Goal: Task Accomplishment & Management: Use online tool/utility

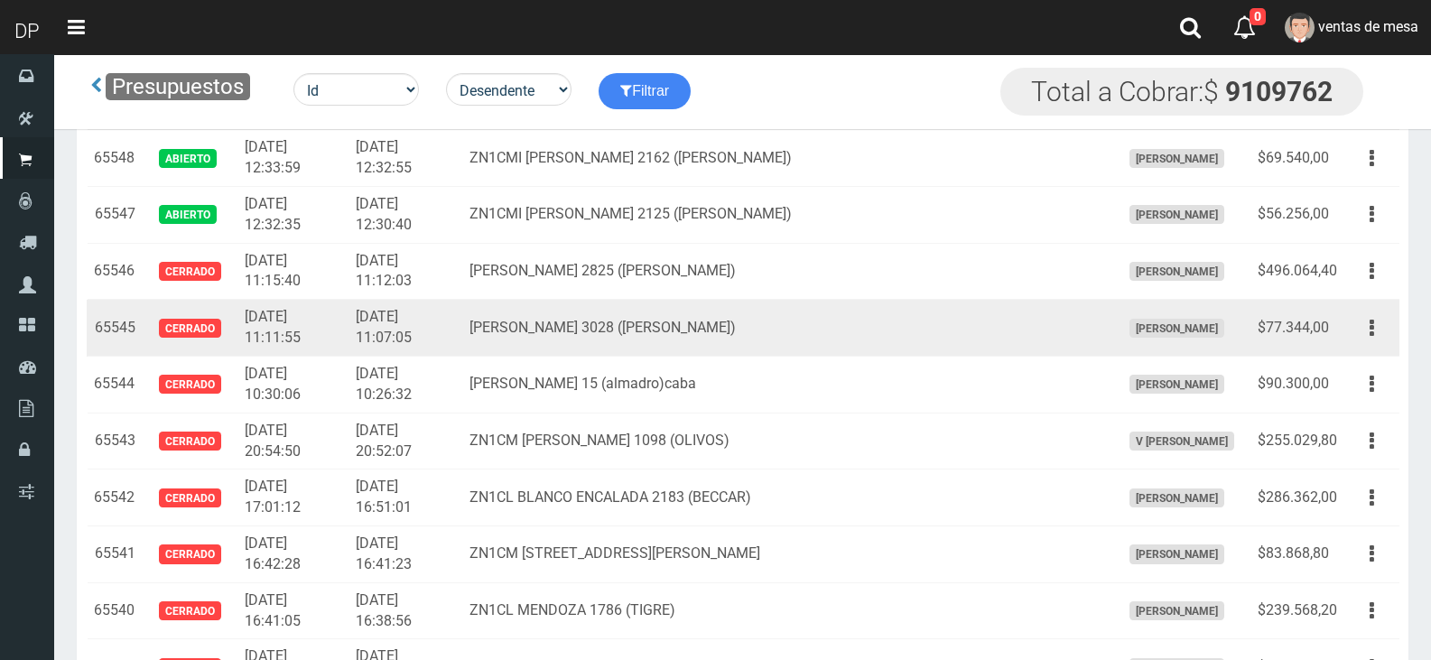
scroll to position [2437, 0]
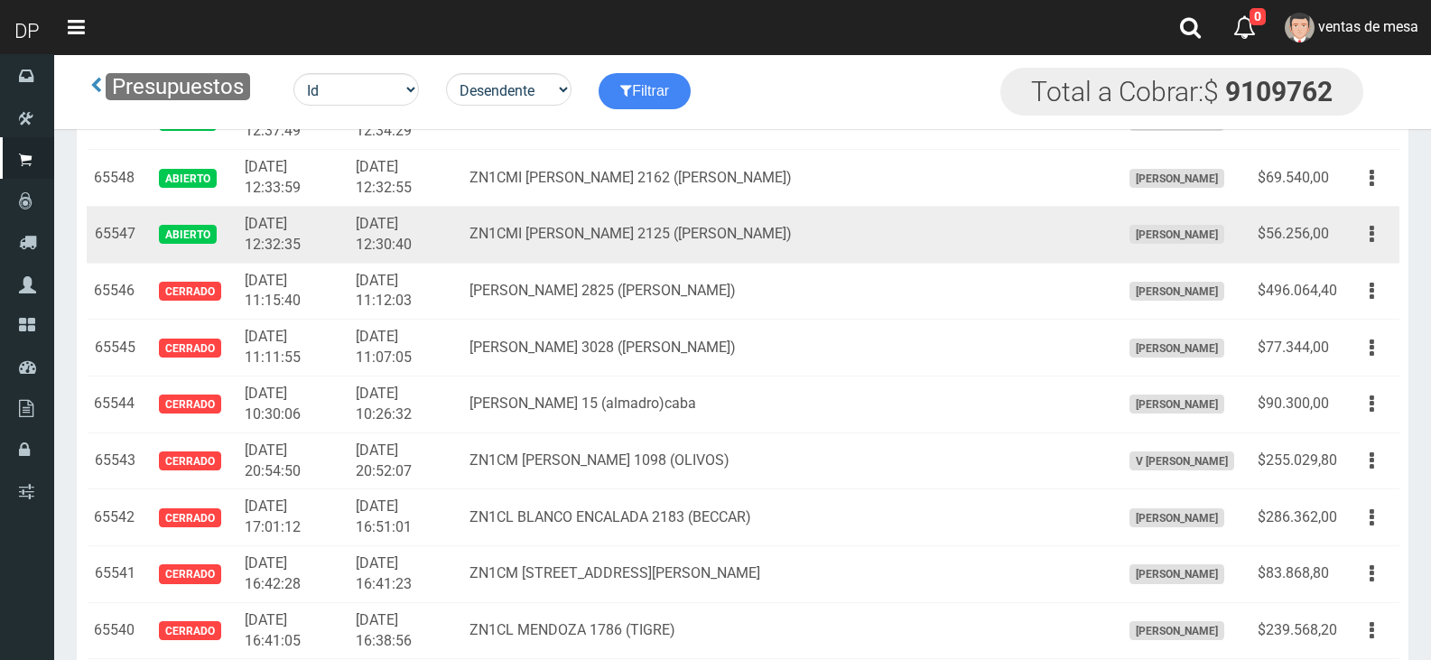
drag, startPoint x: 1381, startPoint y: 233, endPoint x: 1348, endPoint y: 281, distance: 58.4
click at [1380, 233] on button "button" at bounding box center [1371, 234] width 41 height 32
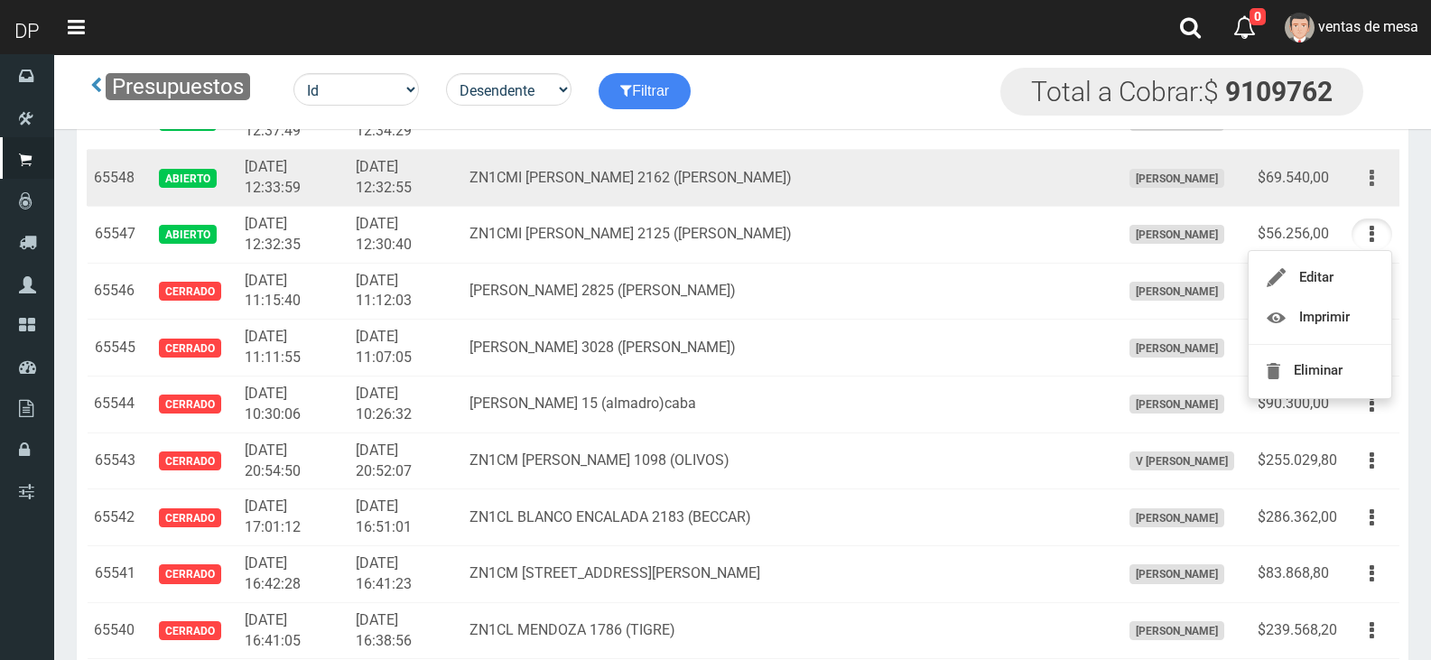
click at [1375, 184] on button "button" at bounding box center [1371, 178] width 41 height 32
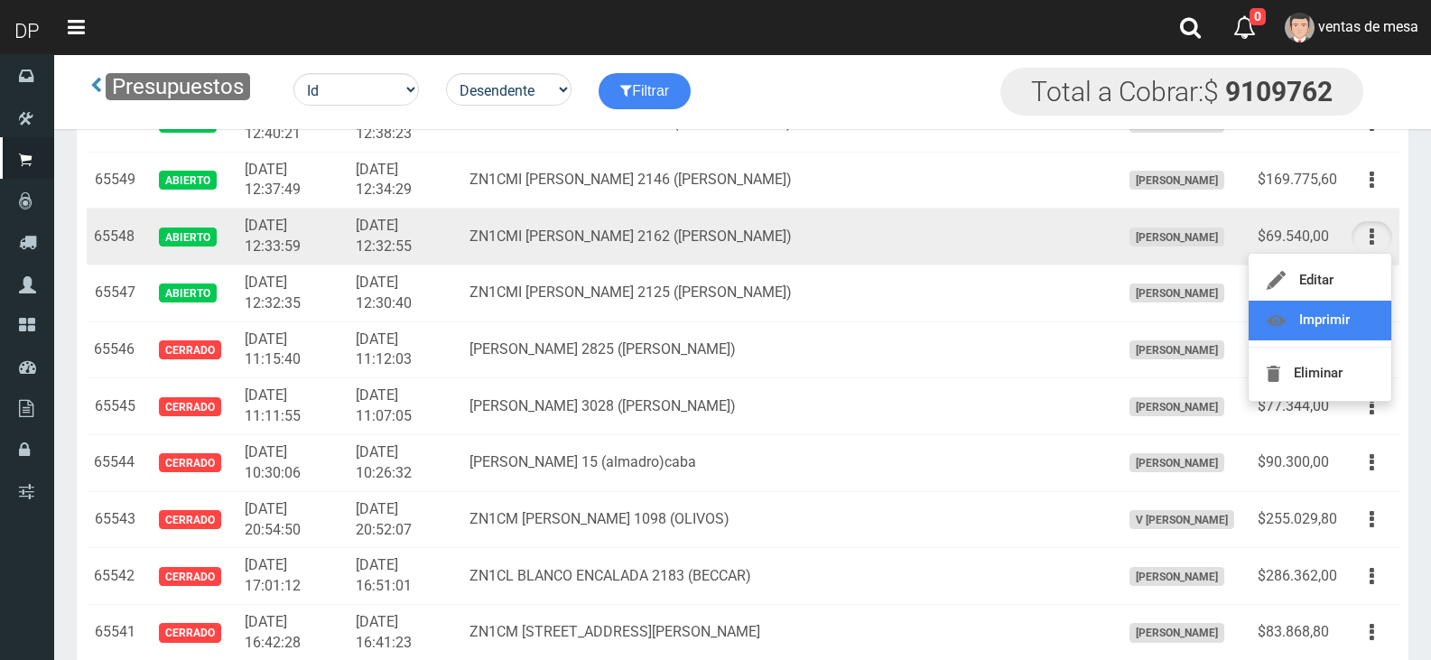
scroll to position [2347, 0]
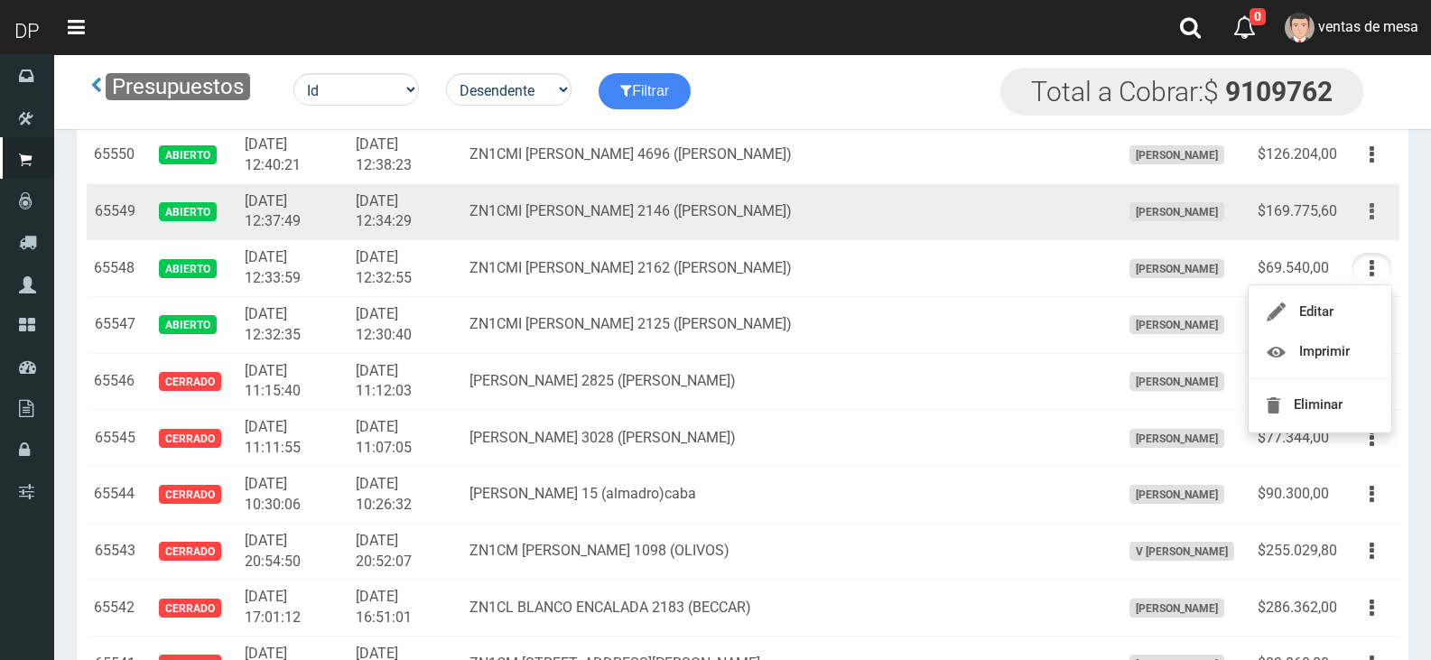
click at [1375, 209] on button "button" at bounding box center [1371, 212] width 41 height 32
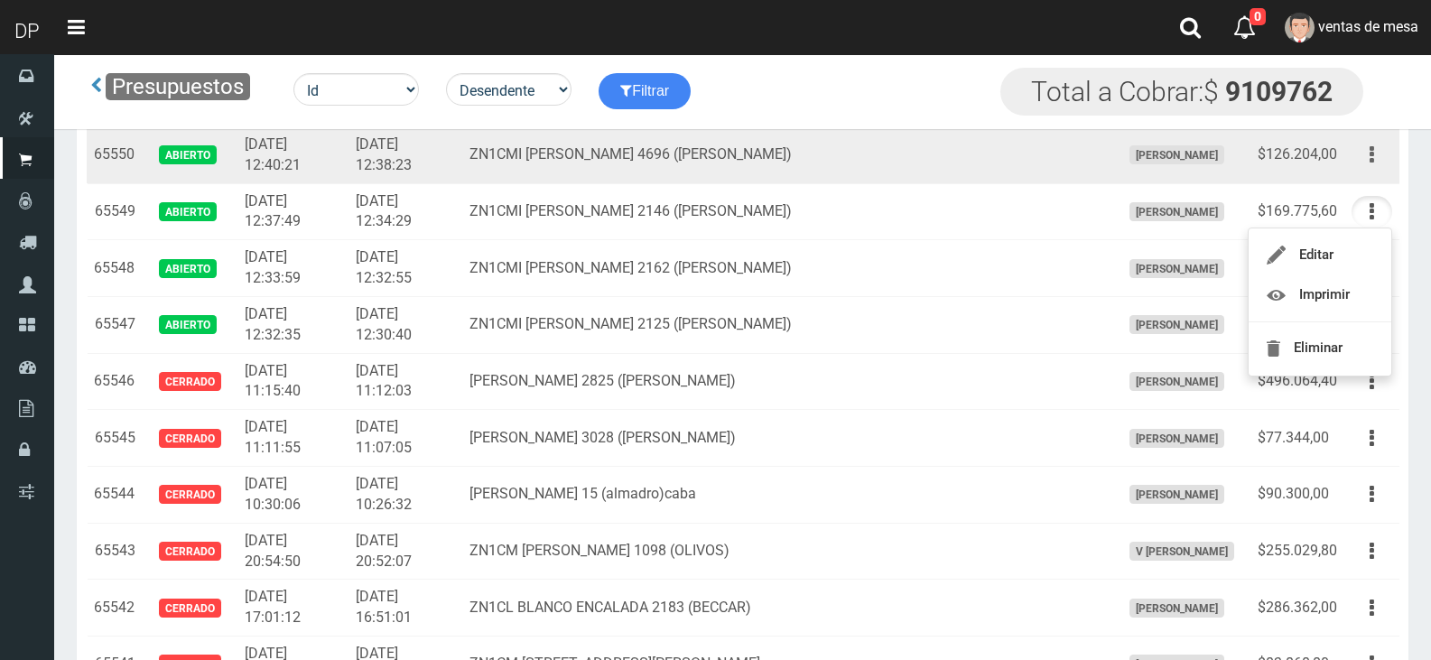
click at [1360, 165] on button "button" at bounding box center [1371, 155] width 41 height 32
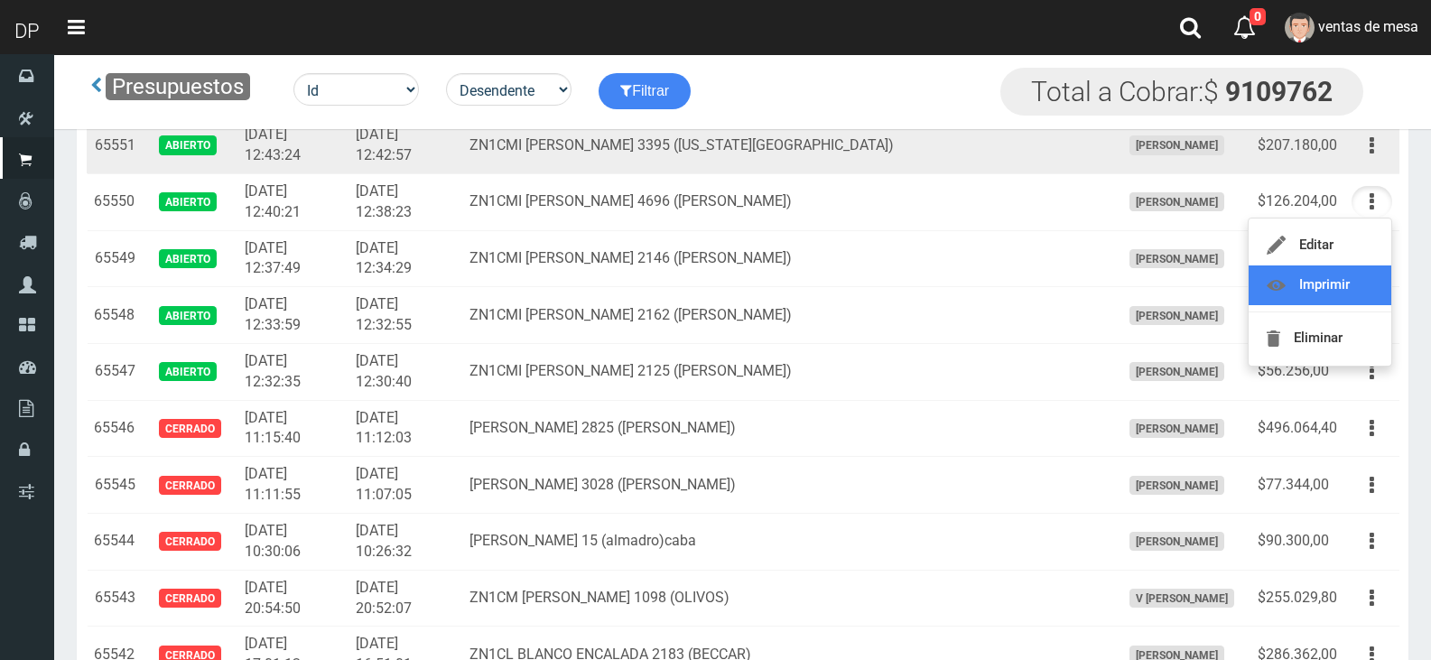
scroll to position [2257, 0]
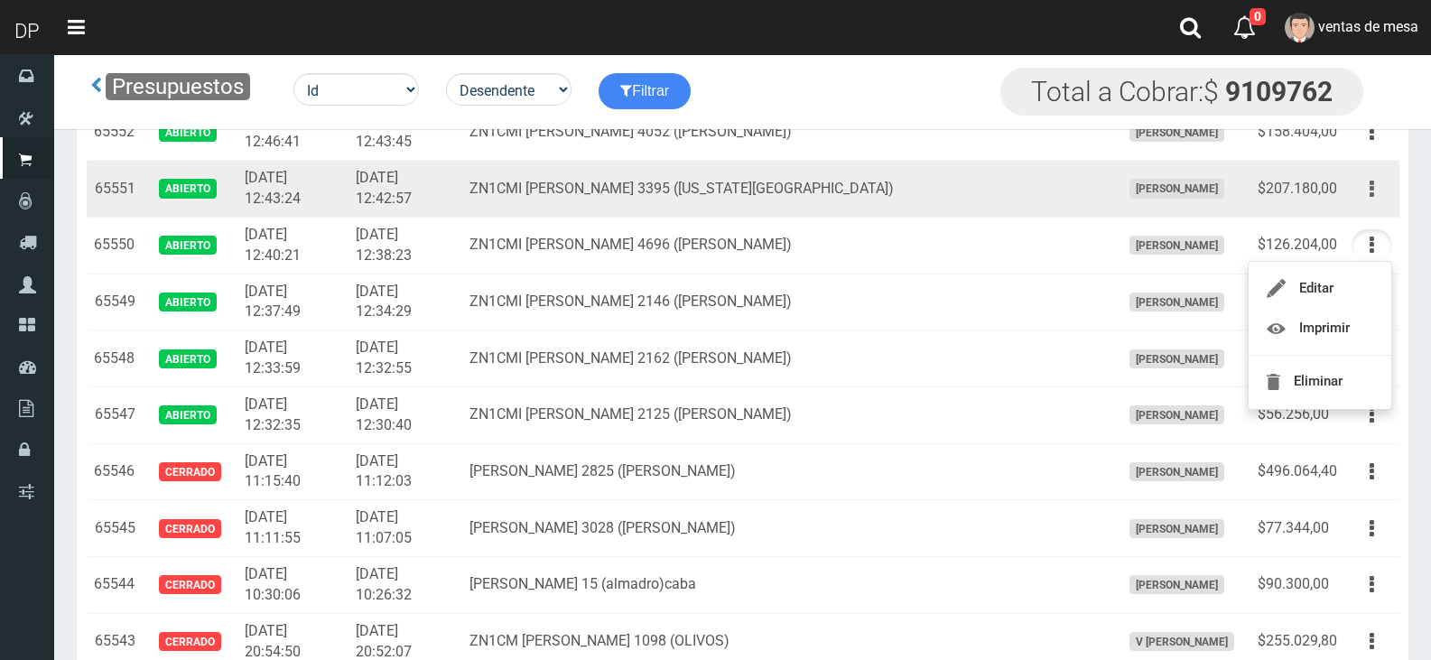
click at [1369, 196] on button "button" at bounding box center [1371, 189] width 41 height 32
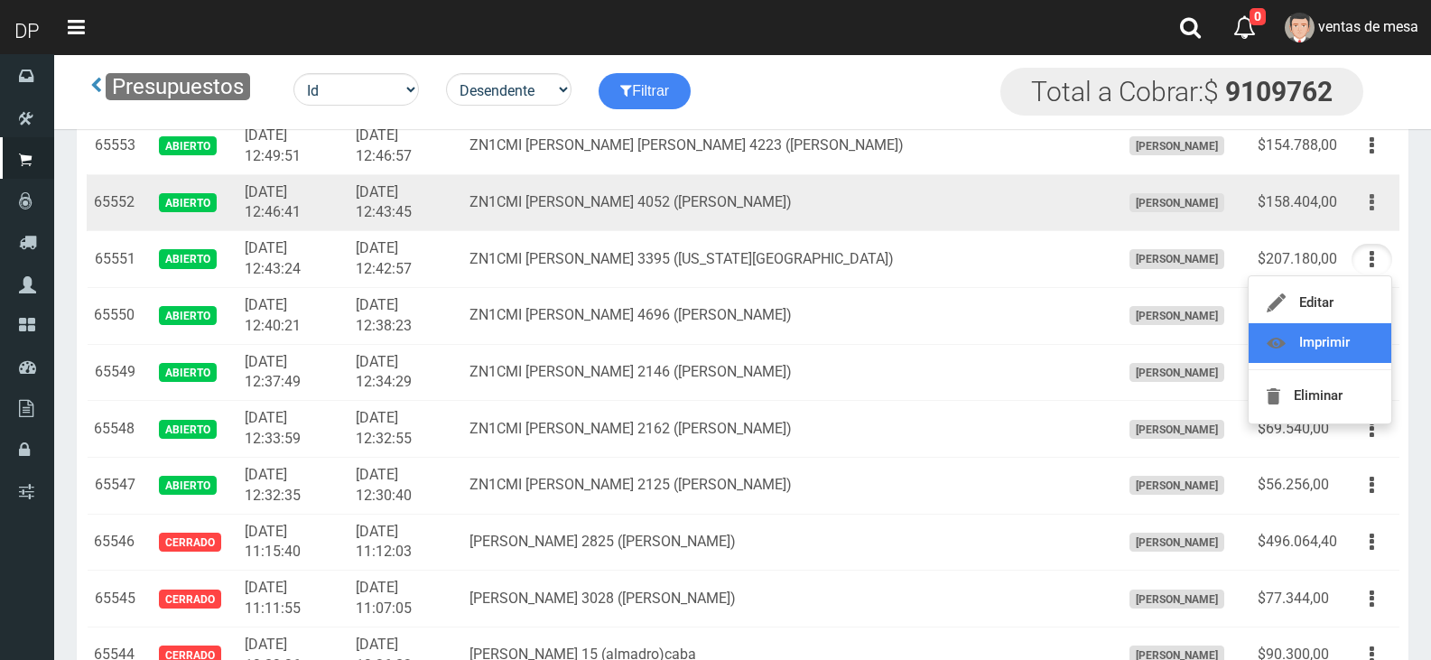
scroll to position [2167, 0]
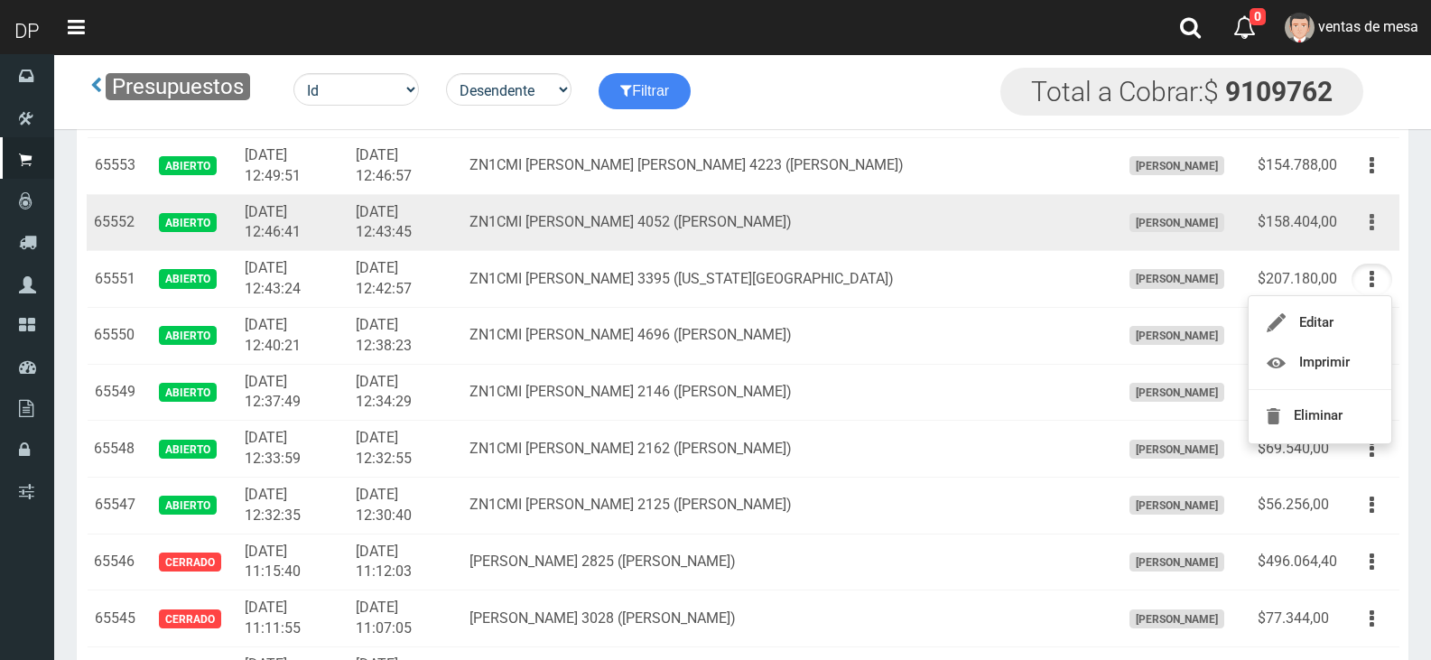
click at [1370, 210] on icon "button" at bounding box center [1372, 223] width 5 height 32
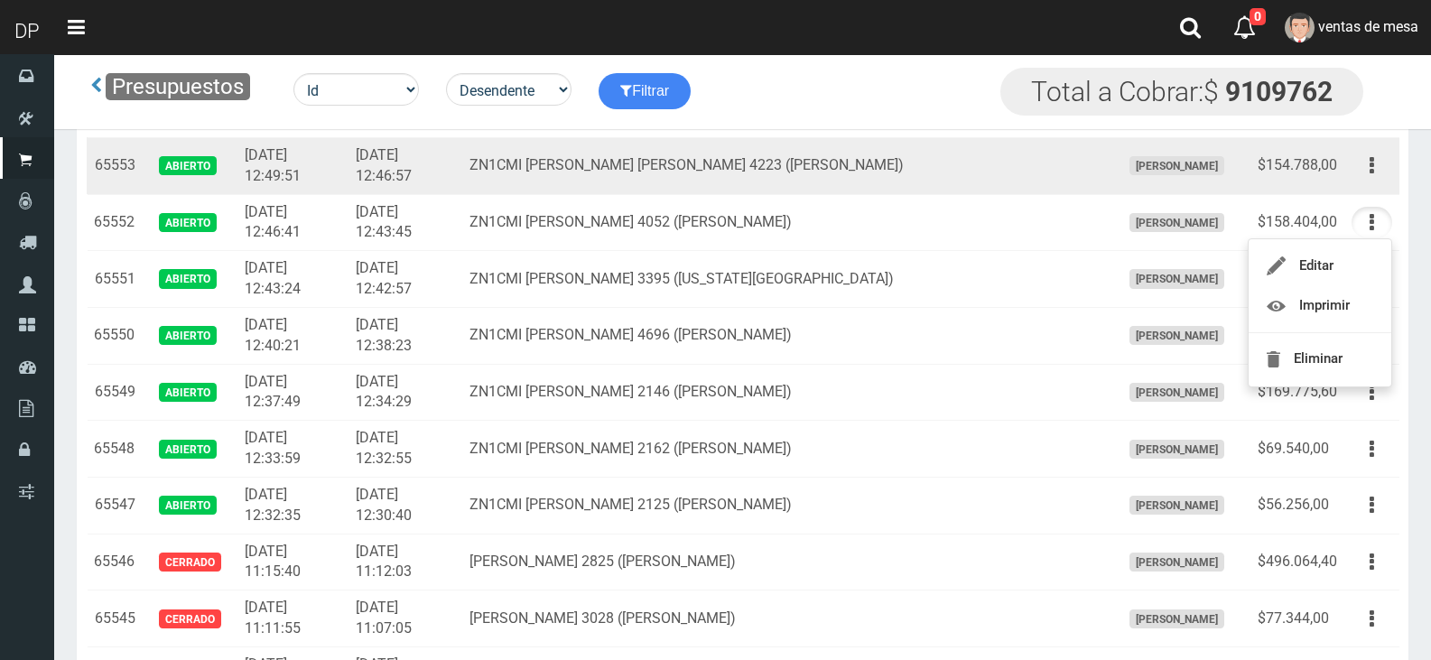
click at [1359, 188] on td "Editar Imprimir Eliminar" at bounding box center [1371, 165] width 55 height 57
click at [1368, 175] on button "button" at bounding box center [1371, 166] width 41 height 32
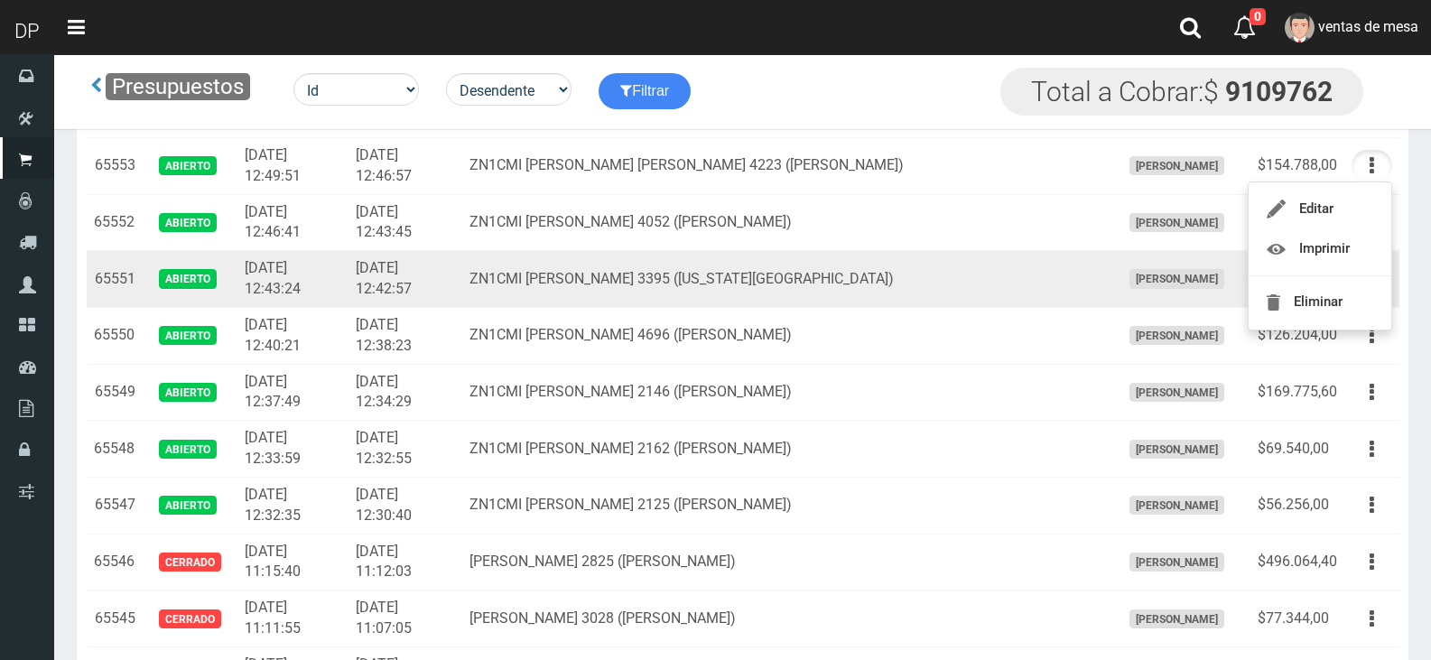
click at [595, 302] on td "ZN1CMI A. MALAVER 3395 (FLORIDA OESTE)" at bounding box center [787, 279] width 650 height 57
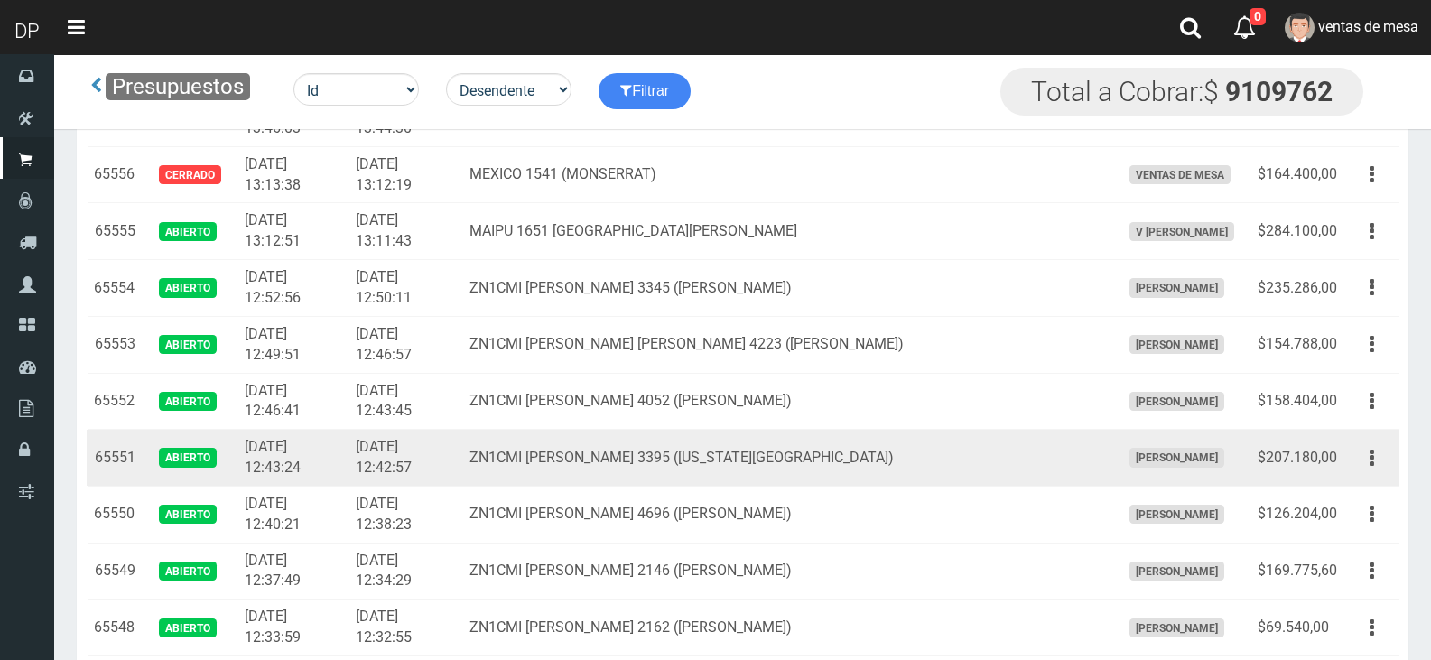
scroll to position [1896, 0]
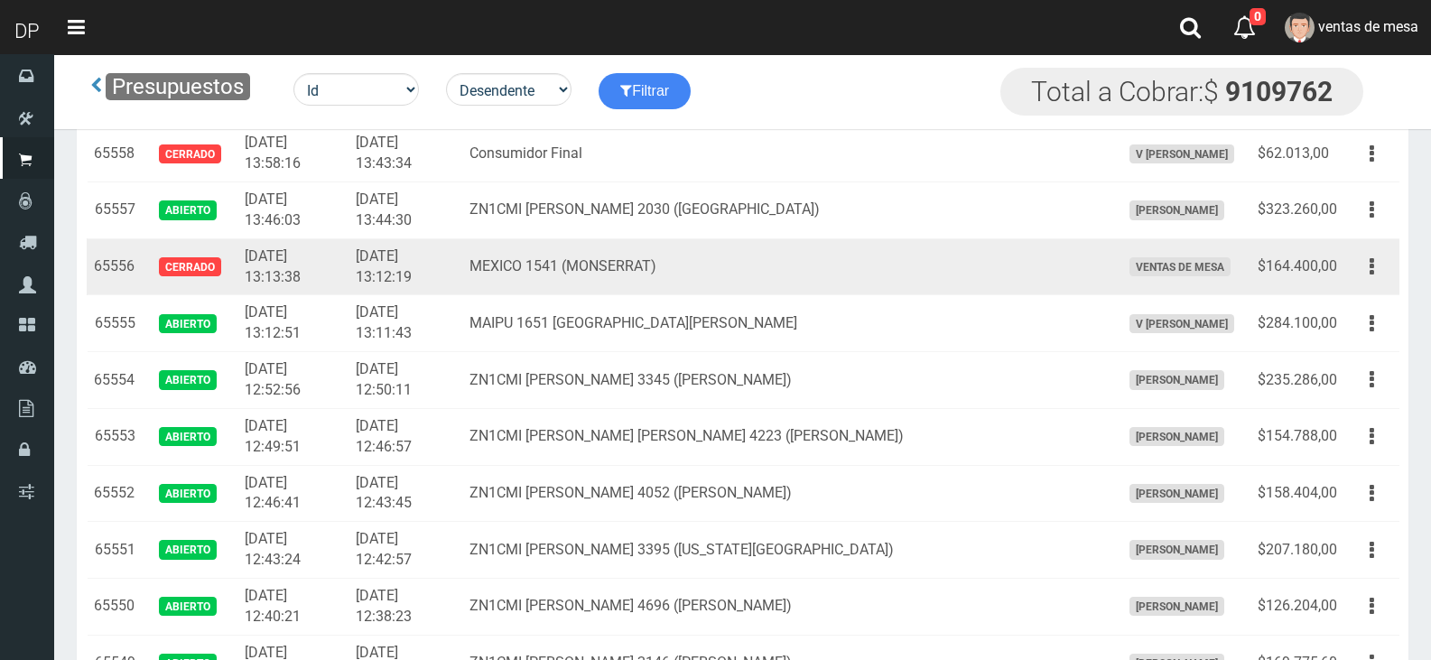
click at [1191, 283] on td "ventas de mesa" at bounding box center [1181, 266] width 137 height 57
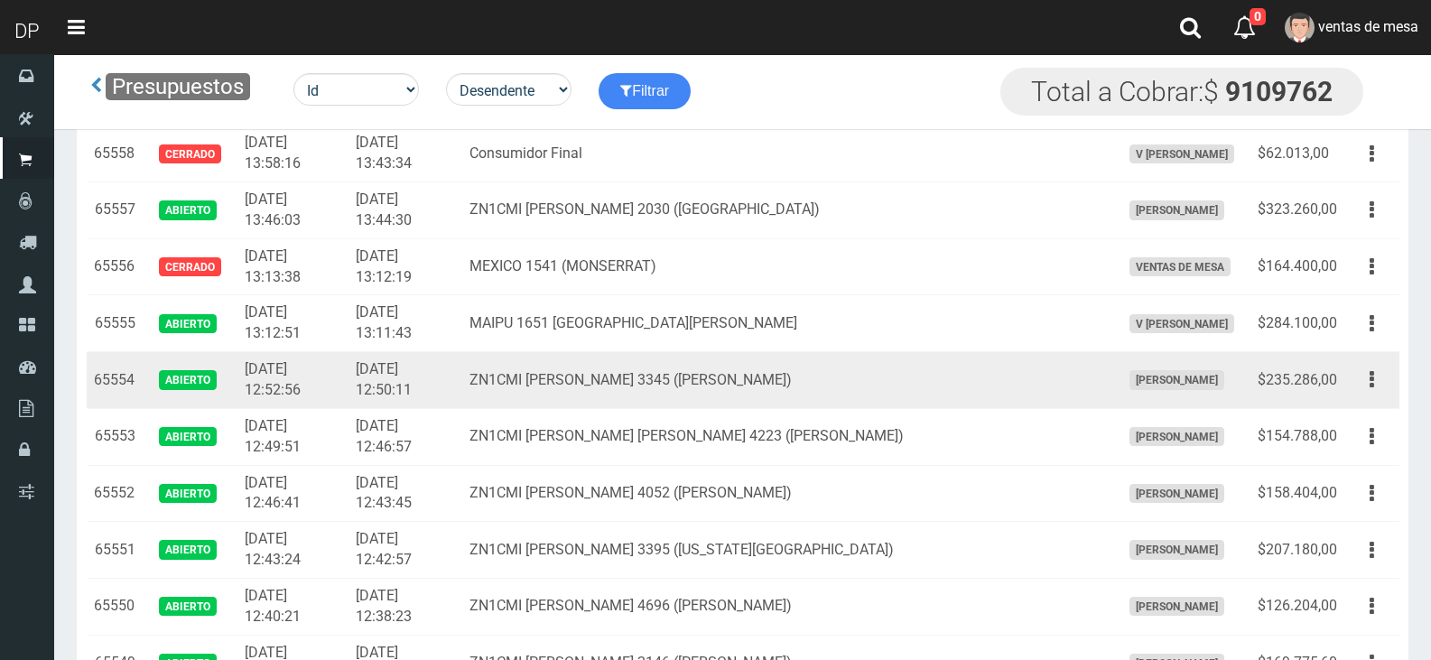
click at [1216, 383] on td "FABRIZIO DURE" at bounding box center [1181, 380] width 137 height 57
drag, startPoint x: 1388, startPoint y: 383, endPoint x: 1358, endPoint y: 396, distance: 33.5
click at [1388, 383] on button "button" at bounding box center [1371, 380] width 41 height 32
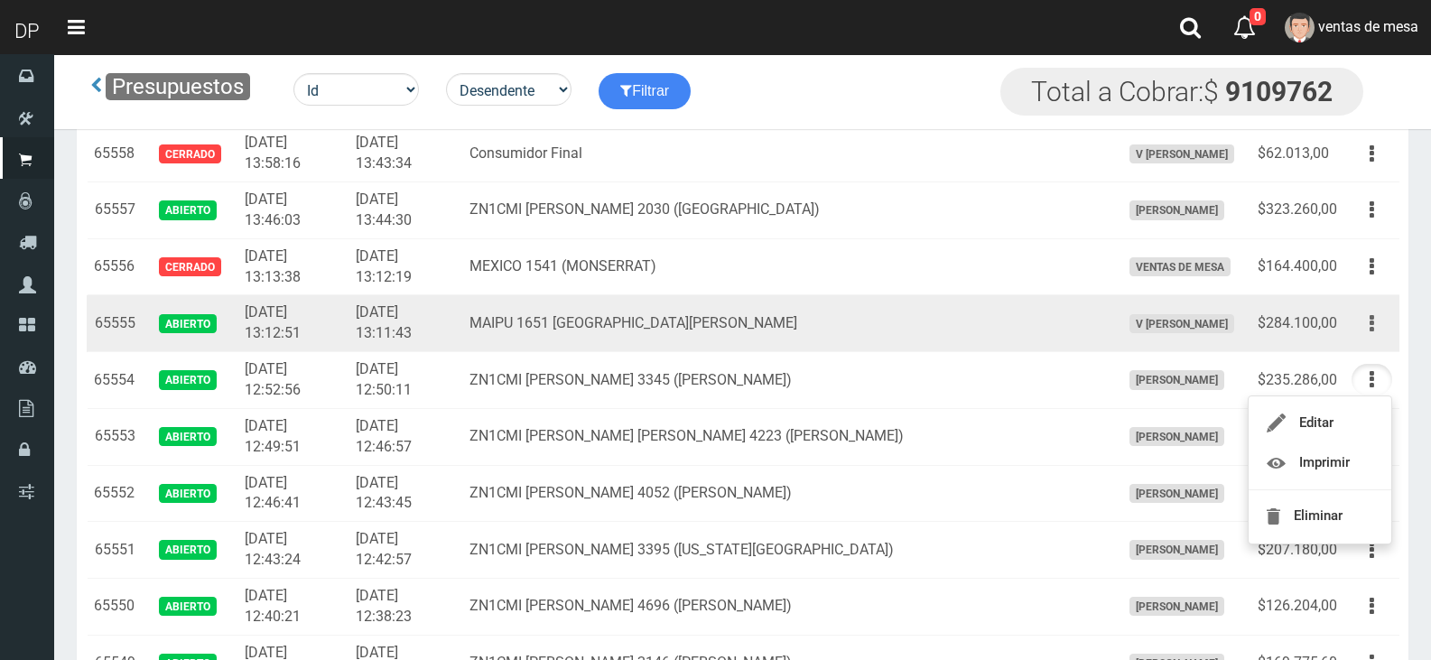
click at [1363, 323] on button "button" at bounding box center [1371, 324] width 41 height 32
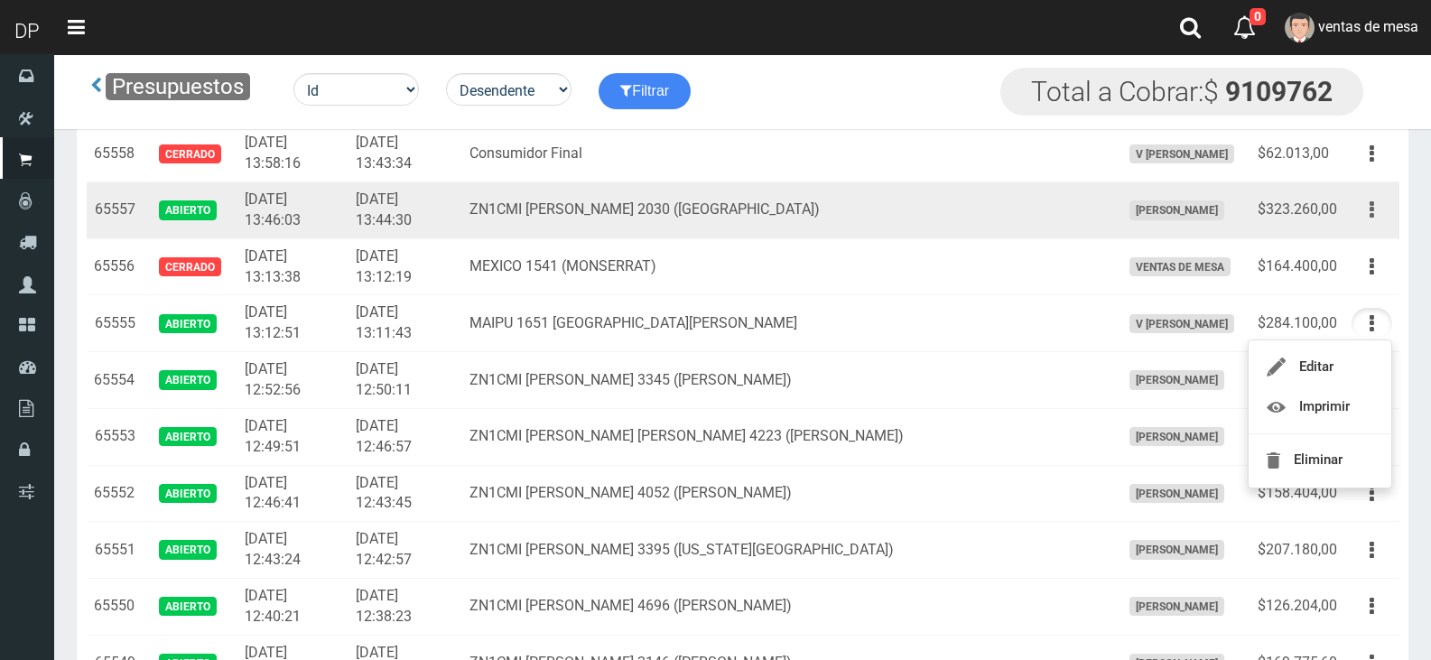
click at [1370, 216] on icon "button" at bounding box center [1372, 210] width 5 height 32
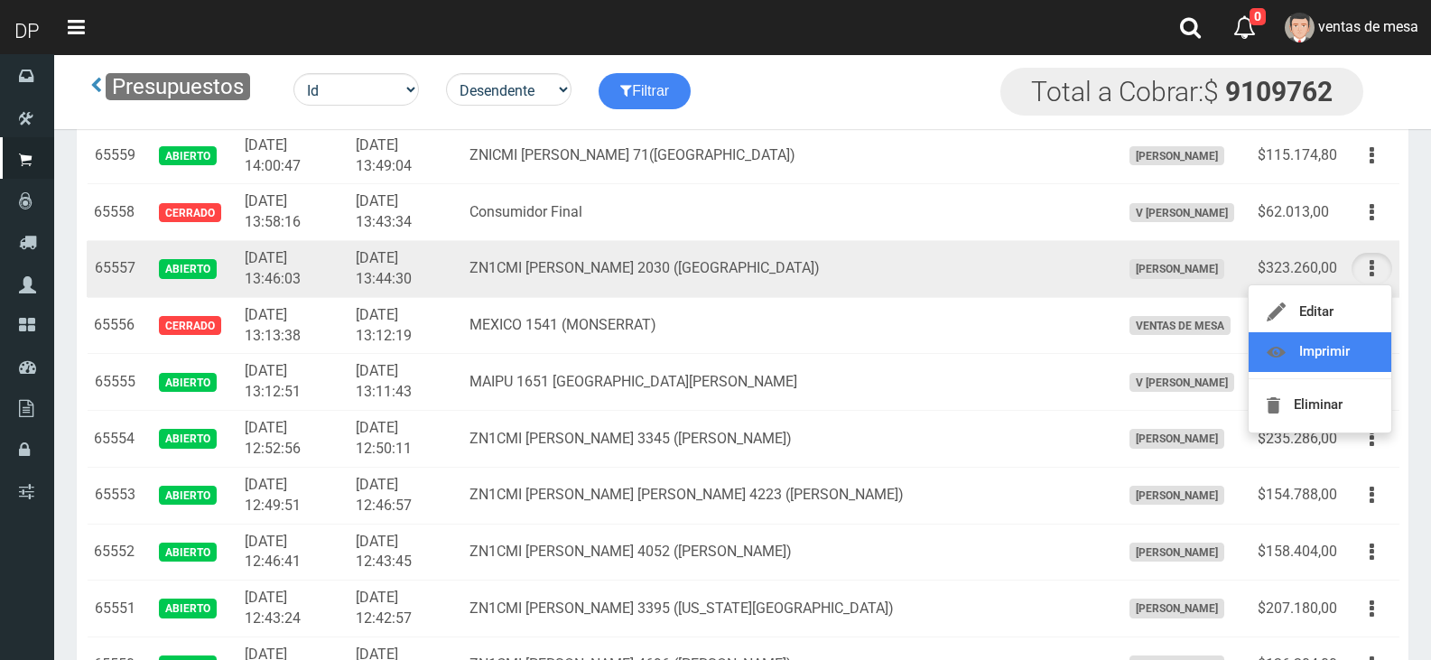
scroll to position [1806, 0]
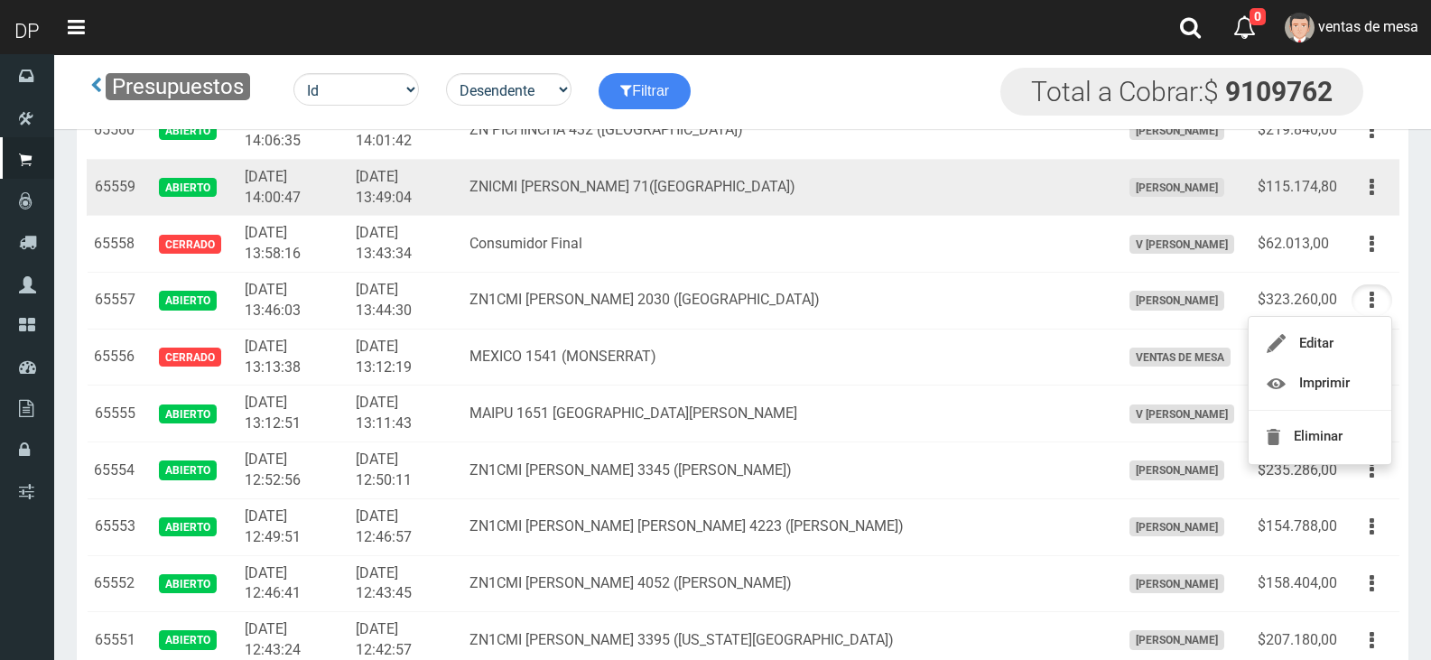
click at [1349, 192] on td "Editar Imprimir Eliminar" at bounding box center [1371, 187] width 55 height 57
click at [1364, 188] on button "button" at bounding box center [1371, 188] width 41 height 32
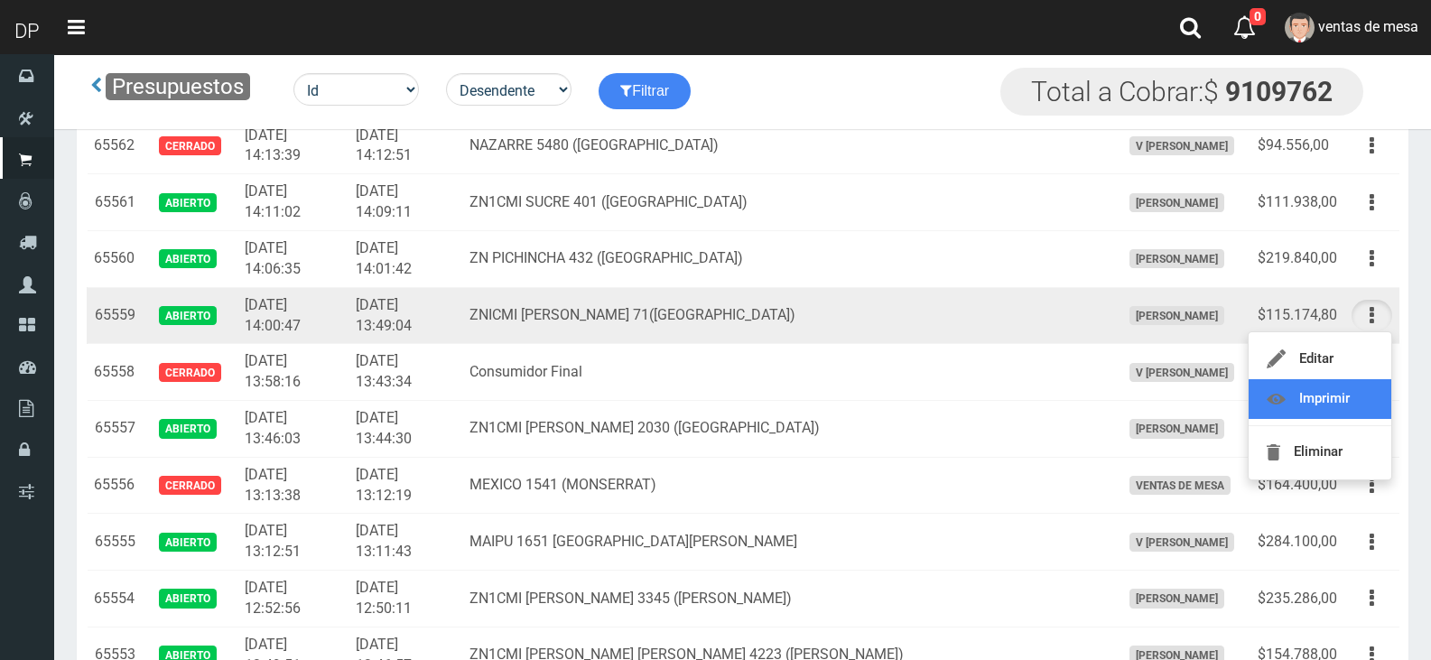
scroll to position [1625, 0]
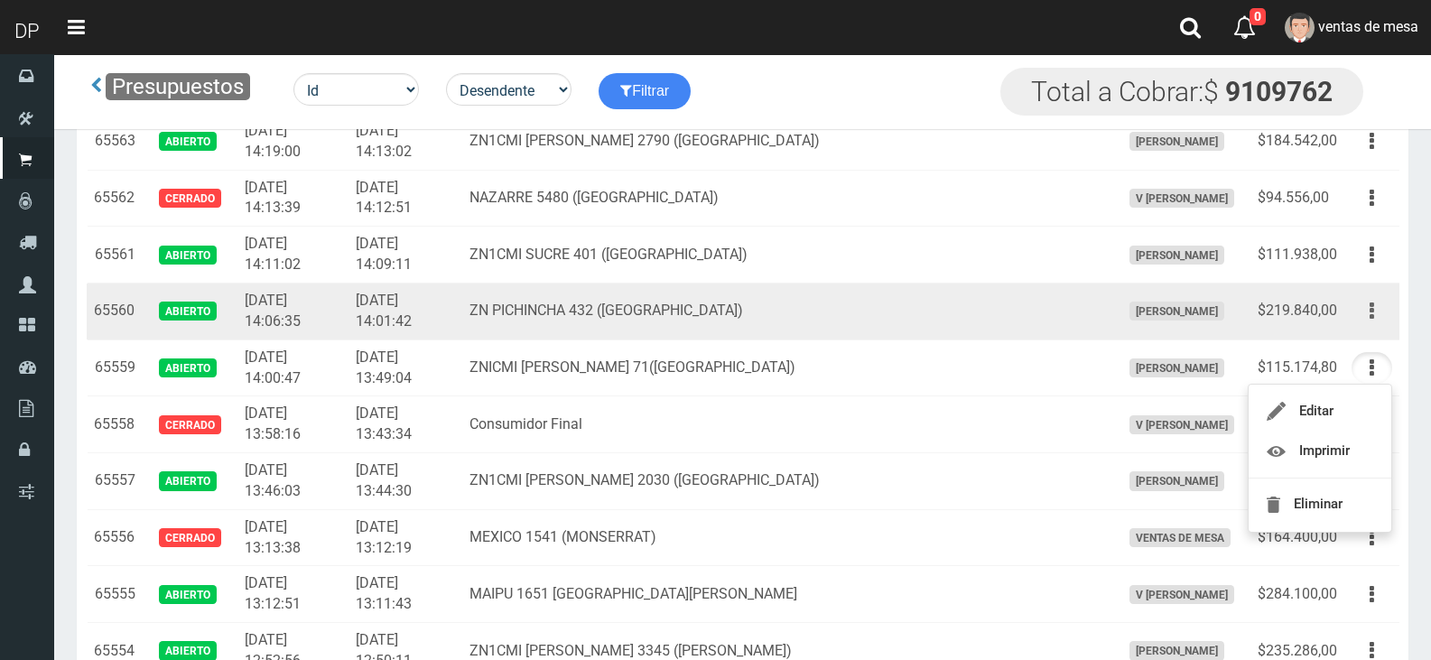
click at [1370, 298] on icon "button" at bounding box center [1372, 311] width 5 height 32
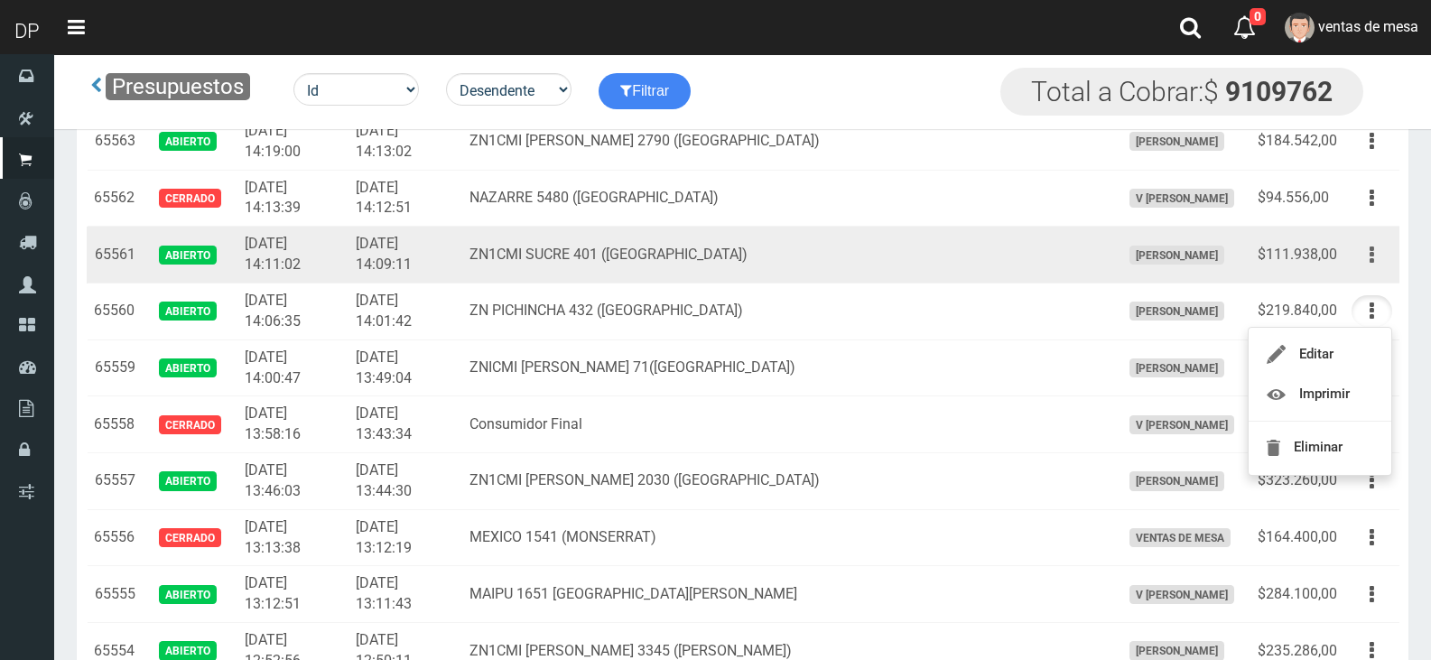
click at [1371, 260] on icon "button" at bounding box center [1372, 255] width 5 height 32
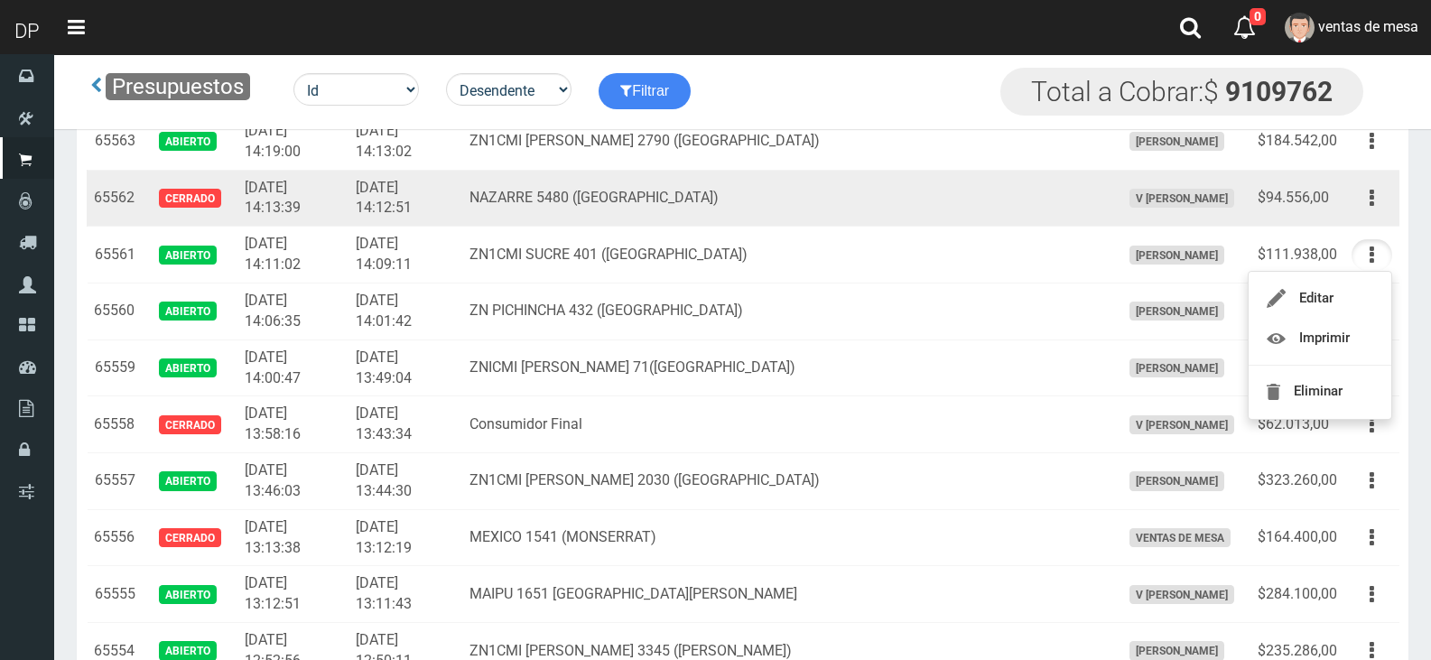
click at [920, 194] on td "NAZARRE 5480 (VILLA REAL)" at bounding box center [787, 198] width 650 height 57
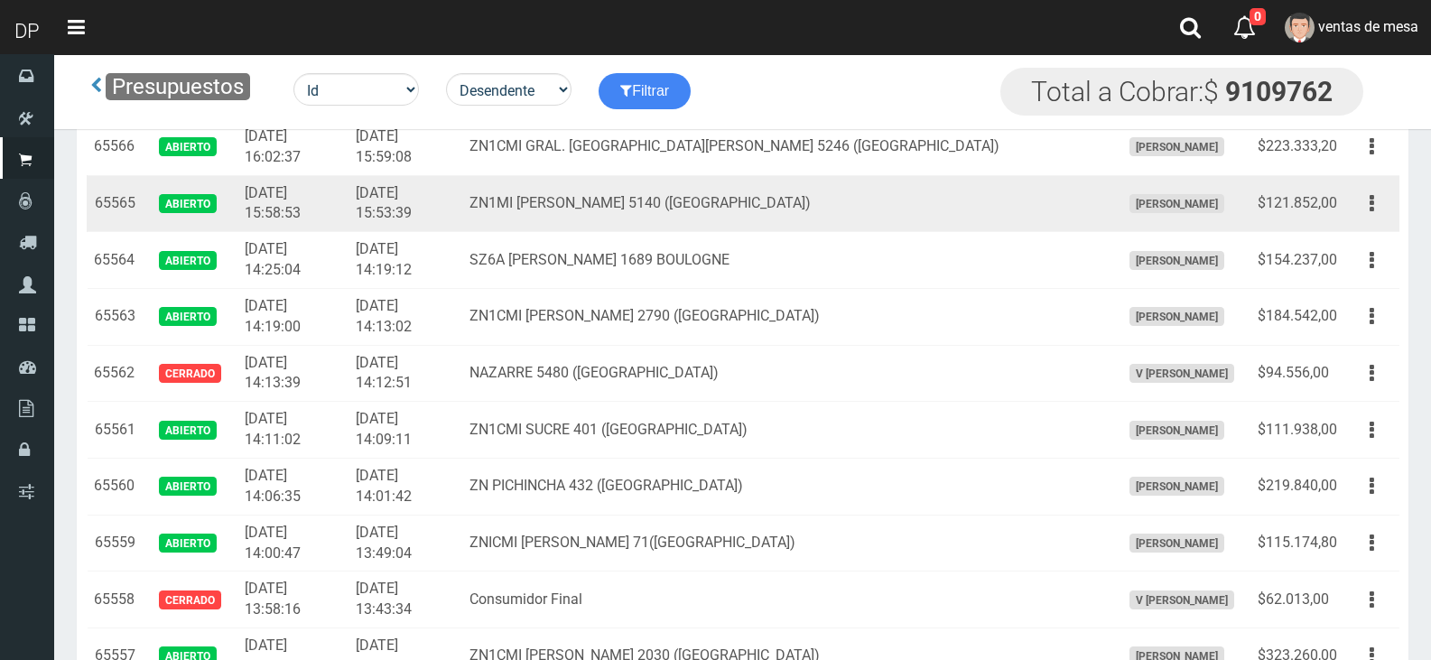
scroll to position [1444, 0]
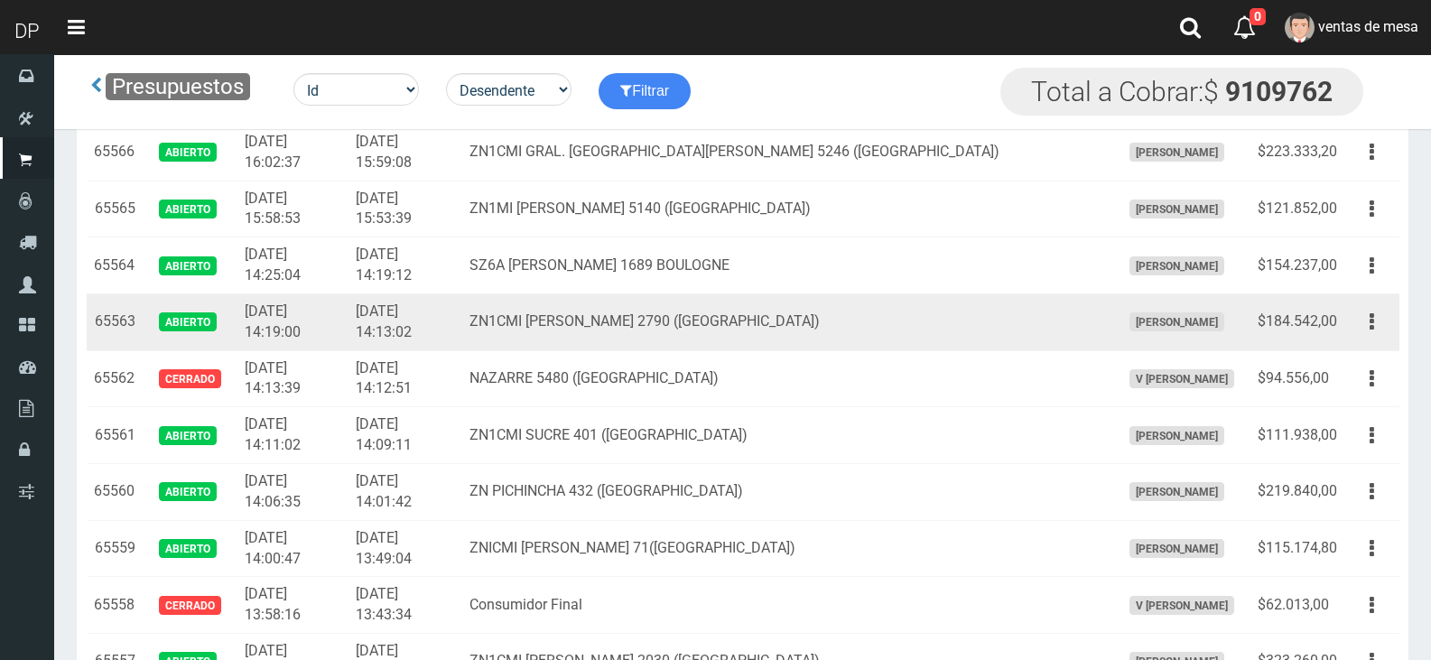
click at [1025, 344] on td "ZN1CMI MEDRANO 2790 (BOULOGNE)" at bounding box center [787, 321] width 650 height 57
click at [1360, 318] on button "button" at bounding box center [1371, 322] width 41 height 32
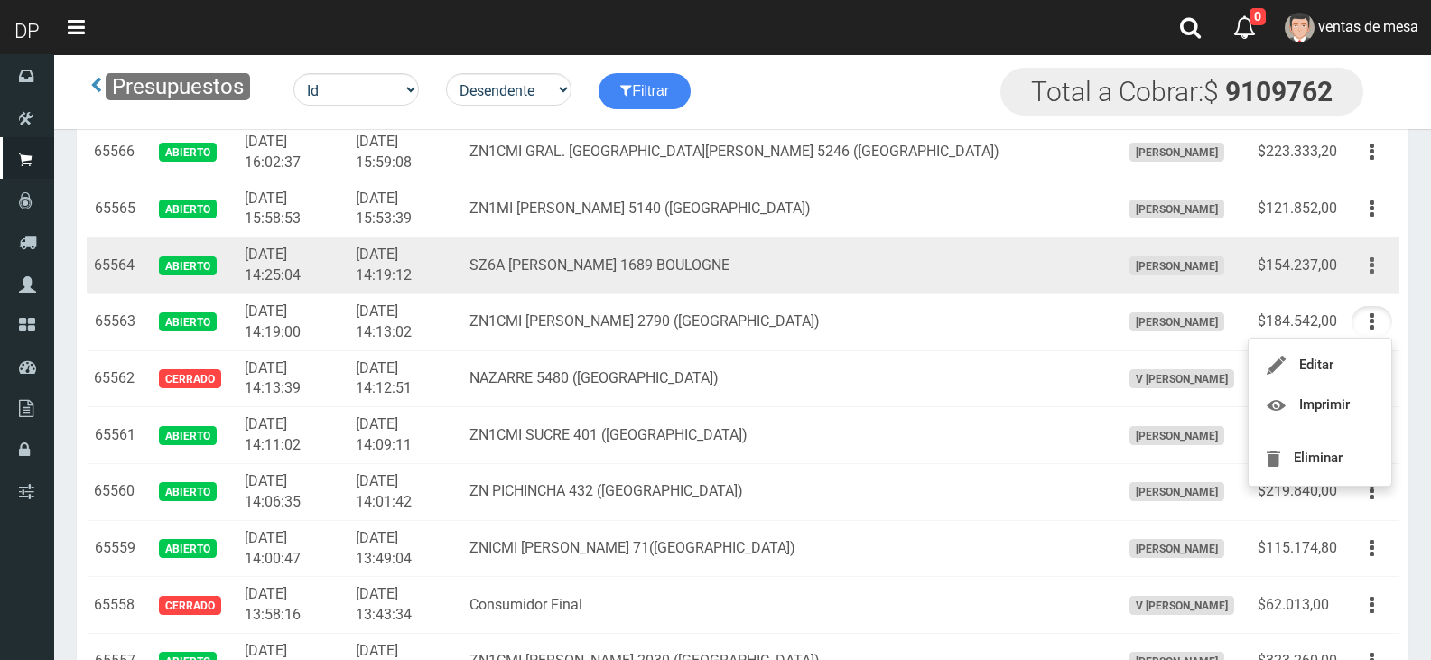
click at [1364, 265] on button "button" at bounding box center [1371, 266] width 41 height 32
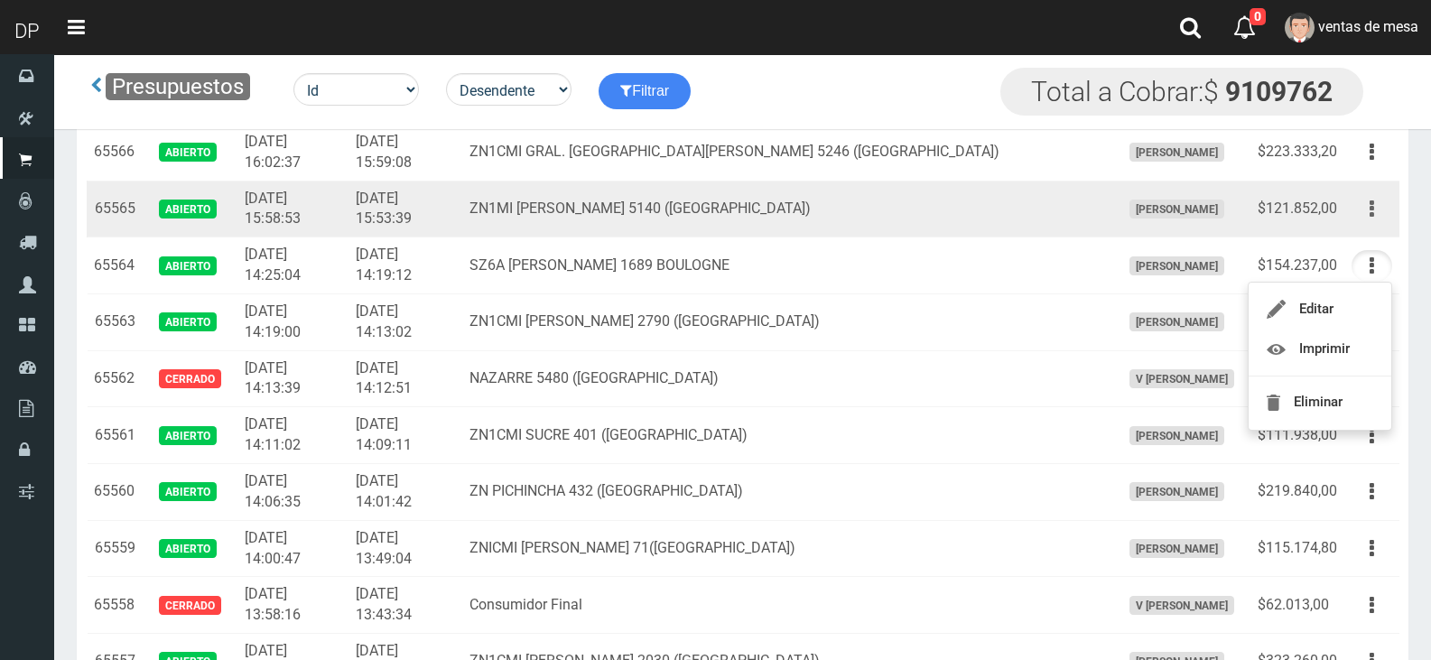
click at [1385, 207] on button "button" at bounding box center [1371, 209] width 41 height 32
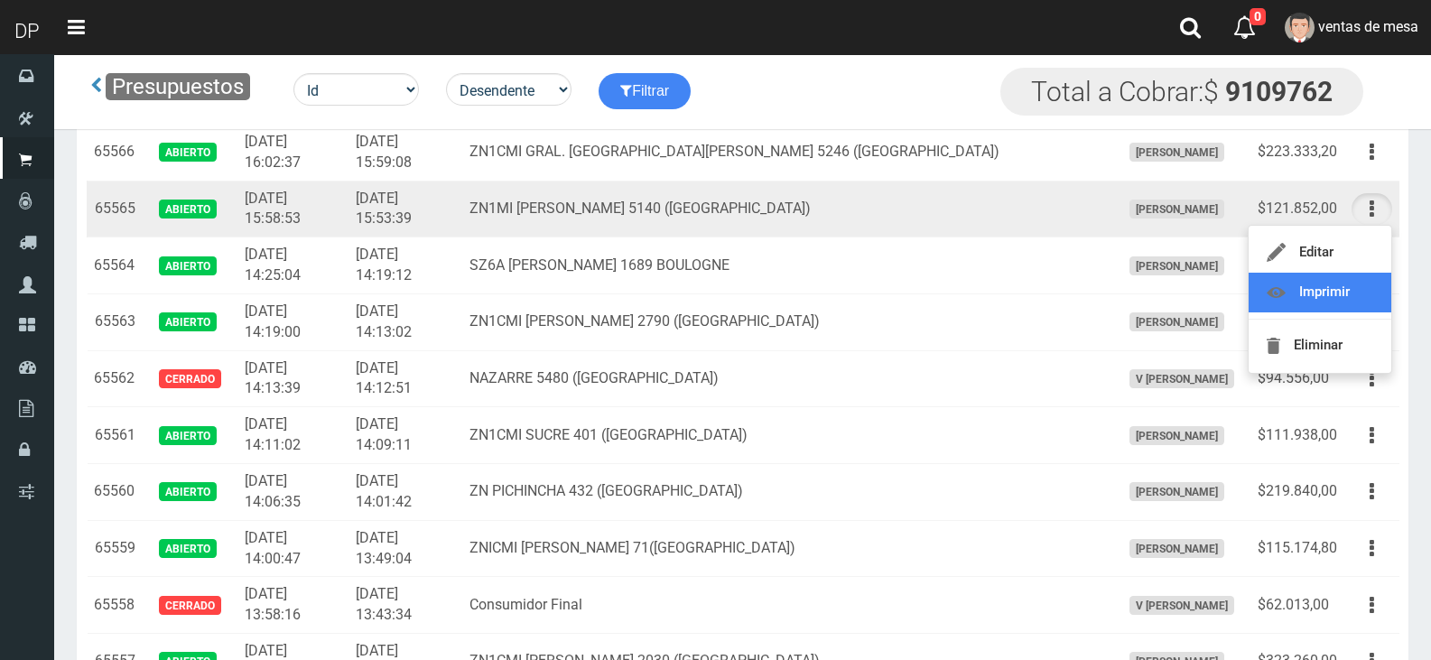
drag, startPoint x: 1361, startPoint y: 298, endPoint x: 1362, endPoint y: 288, distance: 10.0
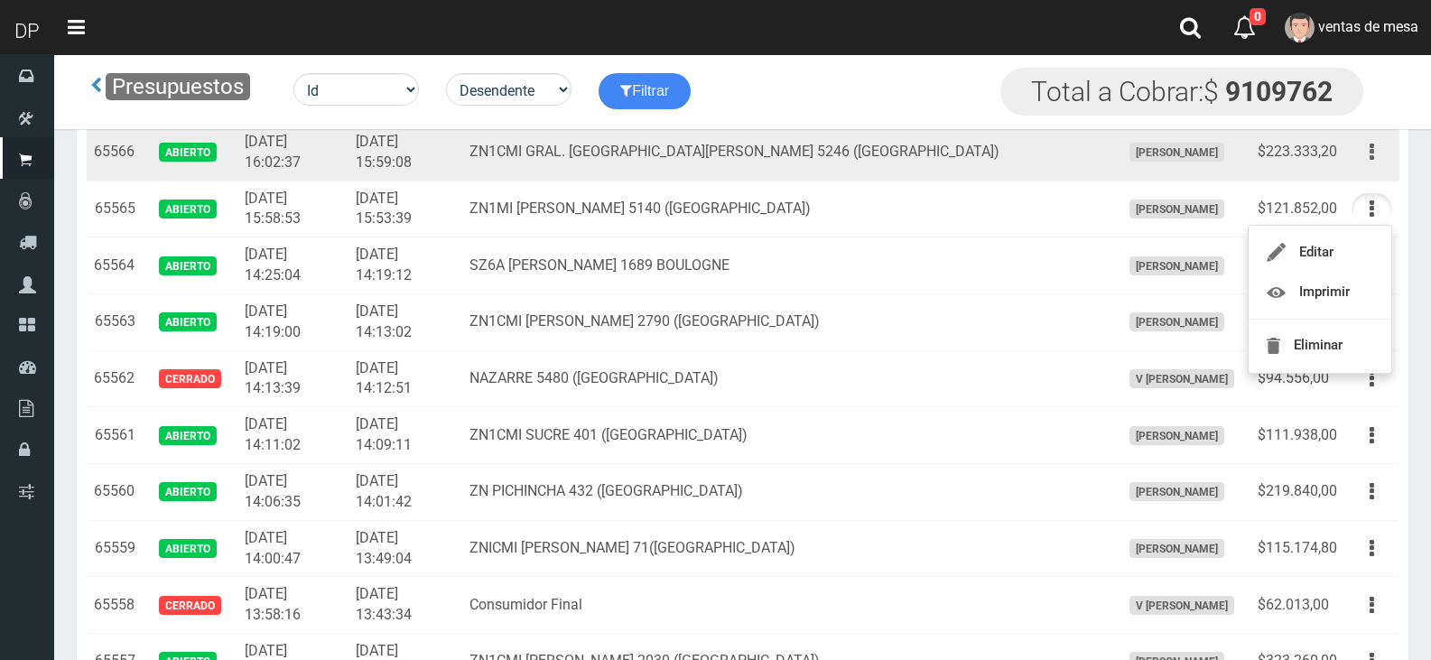
click at [1382, 145] on button "button" at bounding box center [1371, 152] width 41 height 32
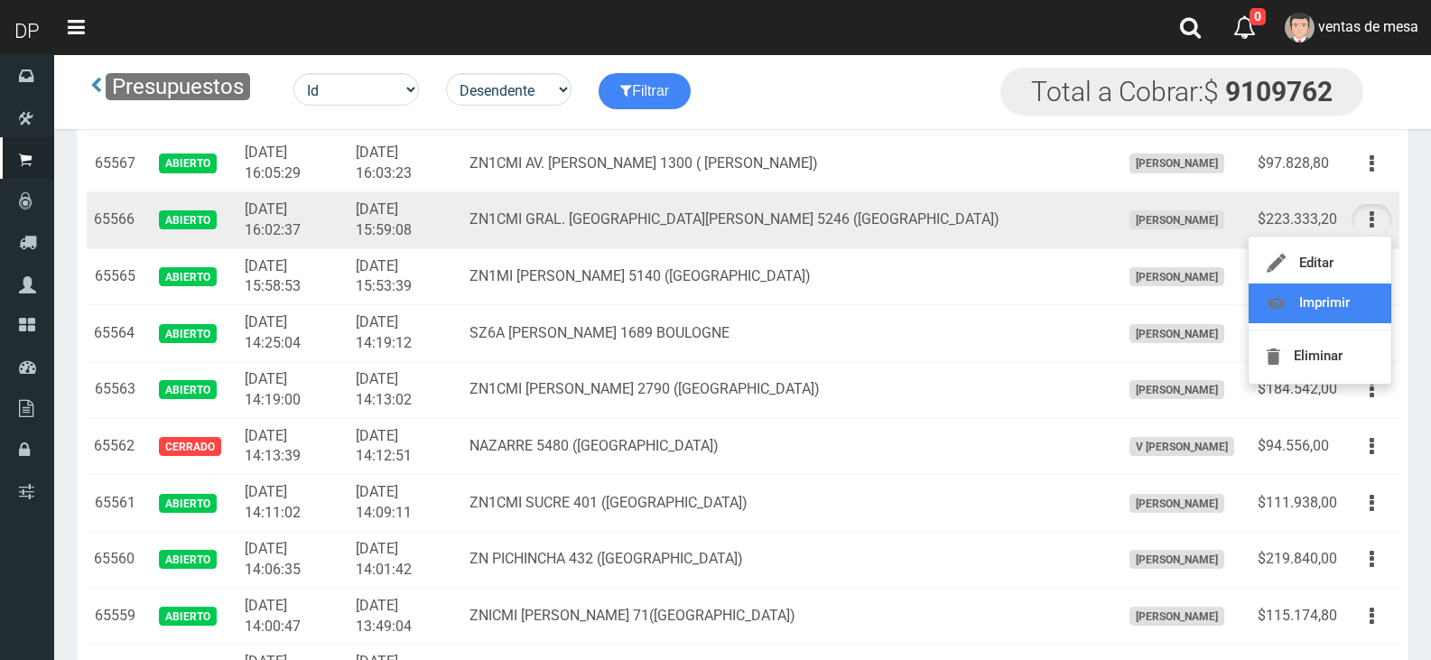
scroll to position [1264, 0]
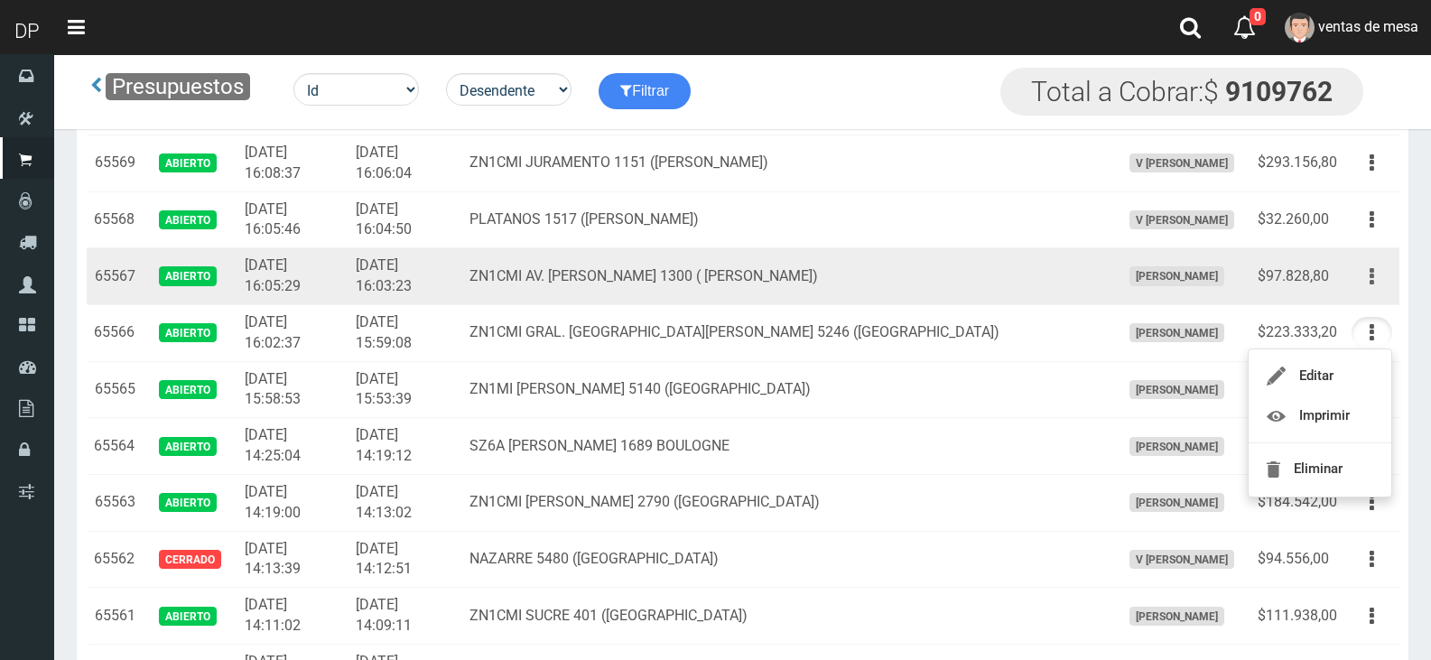
click at [1379, 276] on button "button" at bounding box center [1371, 277] width 41 height 32
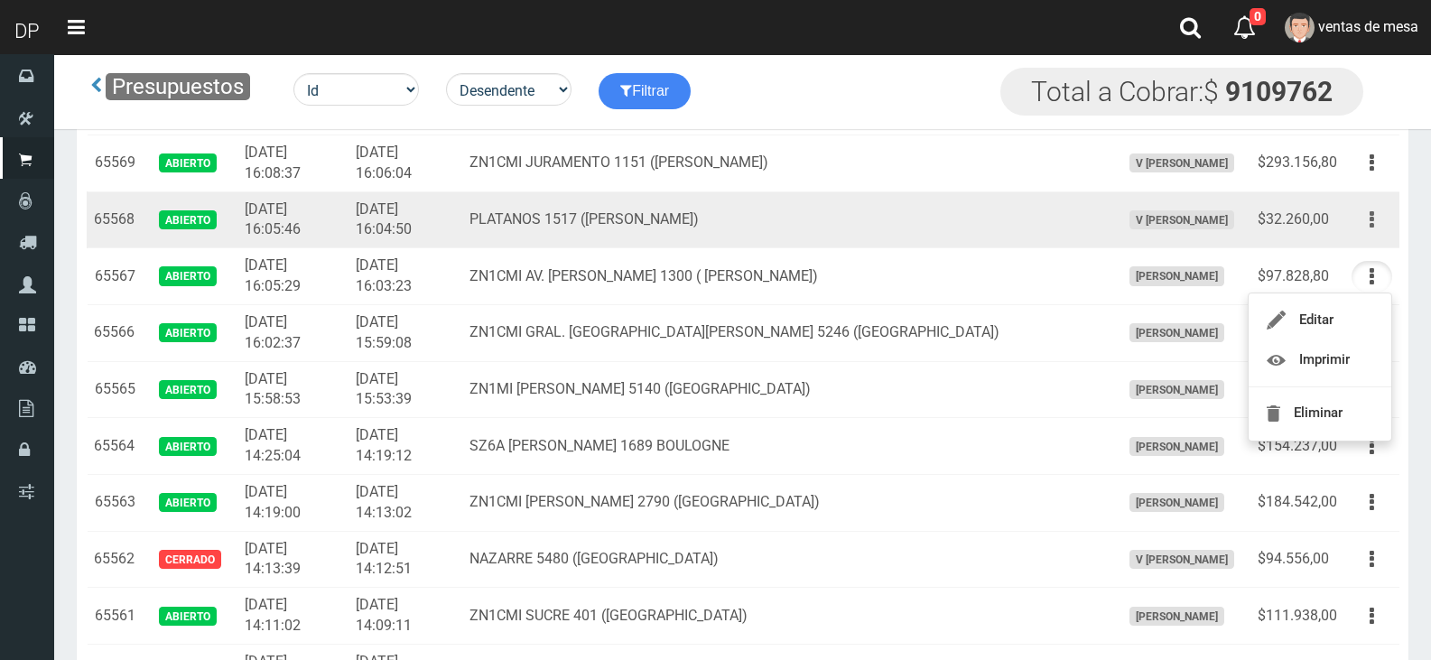
click at [1370, 227] on icon "button" at bounding box center [1372, 220] width 5 height 32
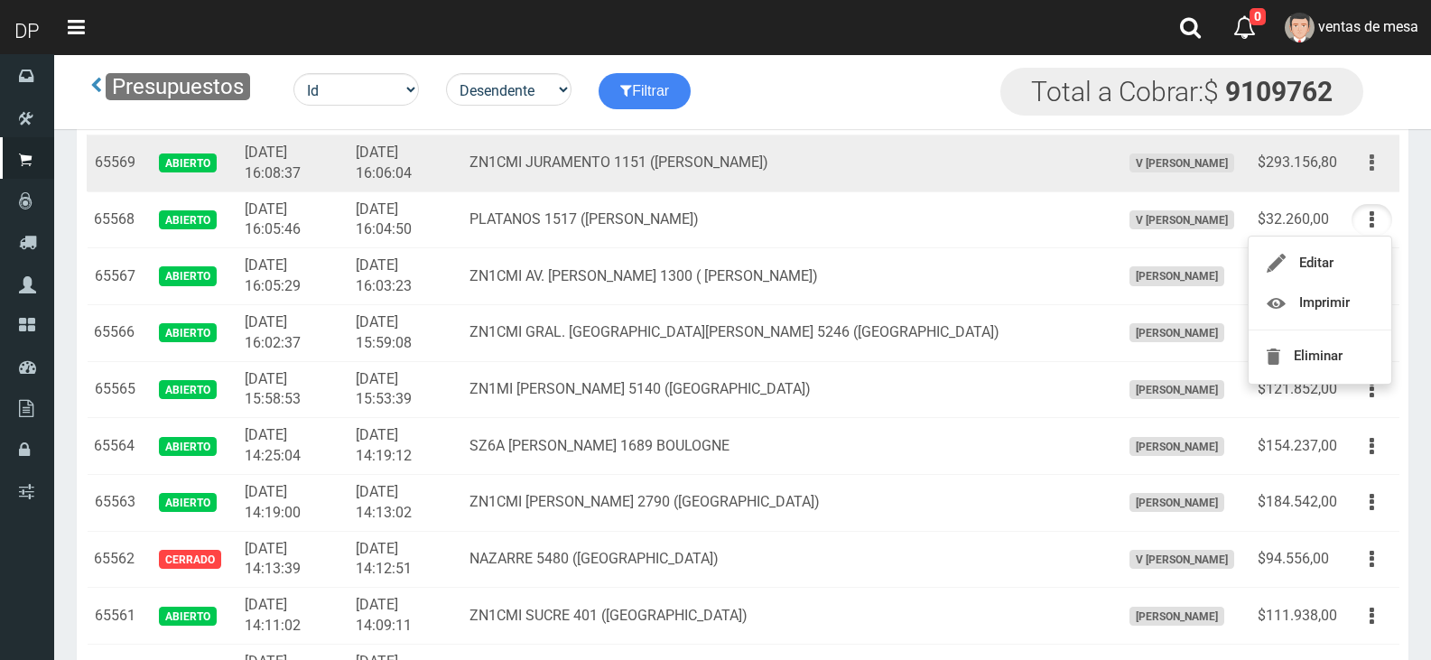
click at [1375, 173] on button "button" at bounding box center [1371, 163] width 41 height 32
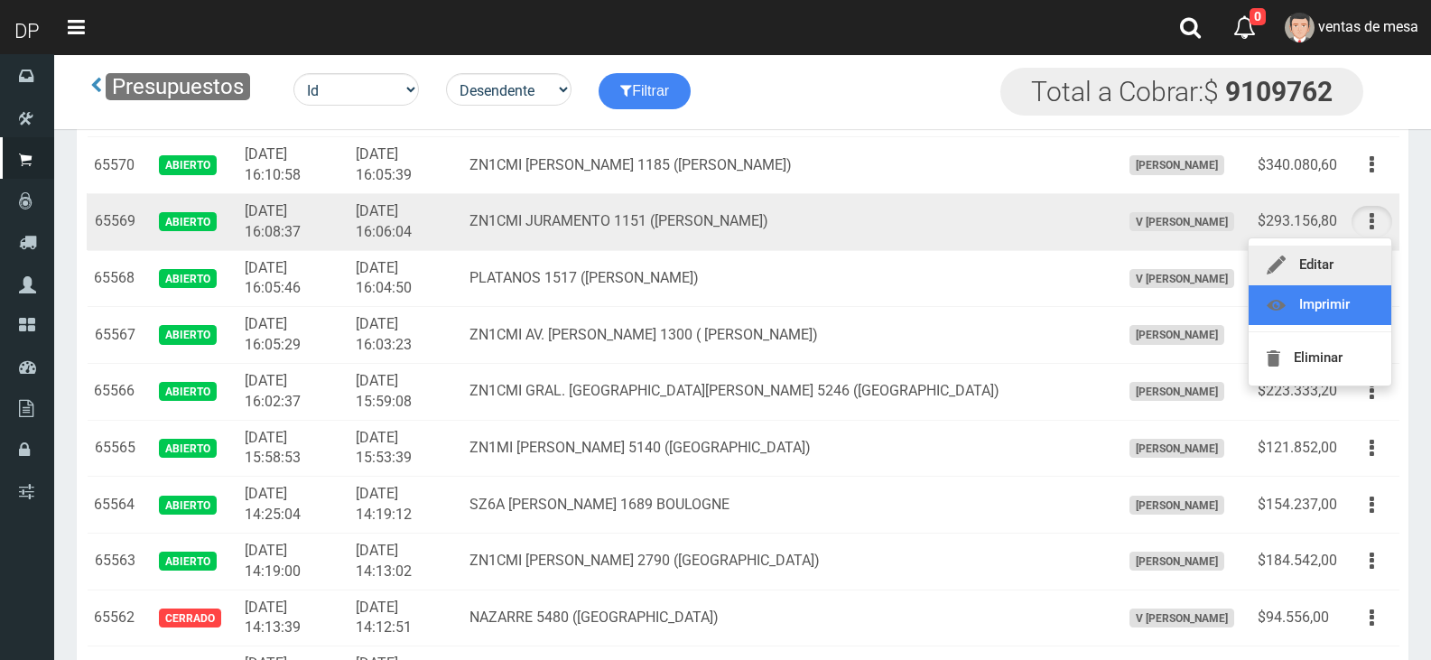
scroll to position [1174, 0]
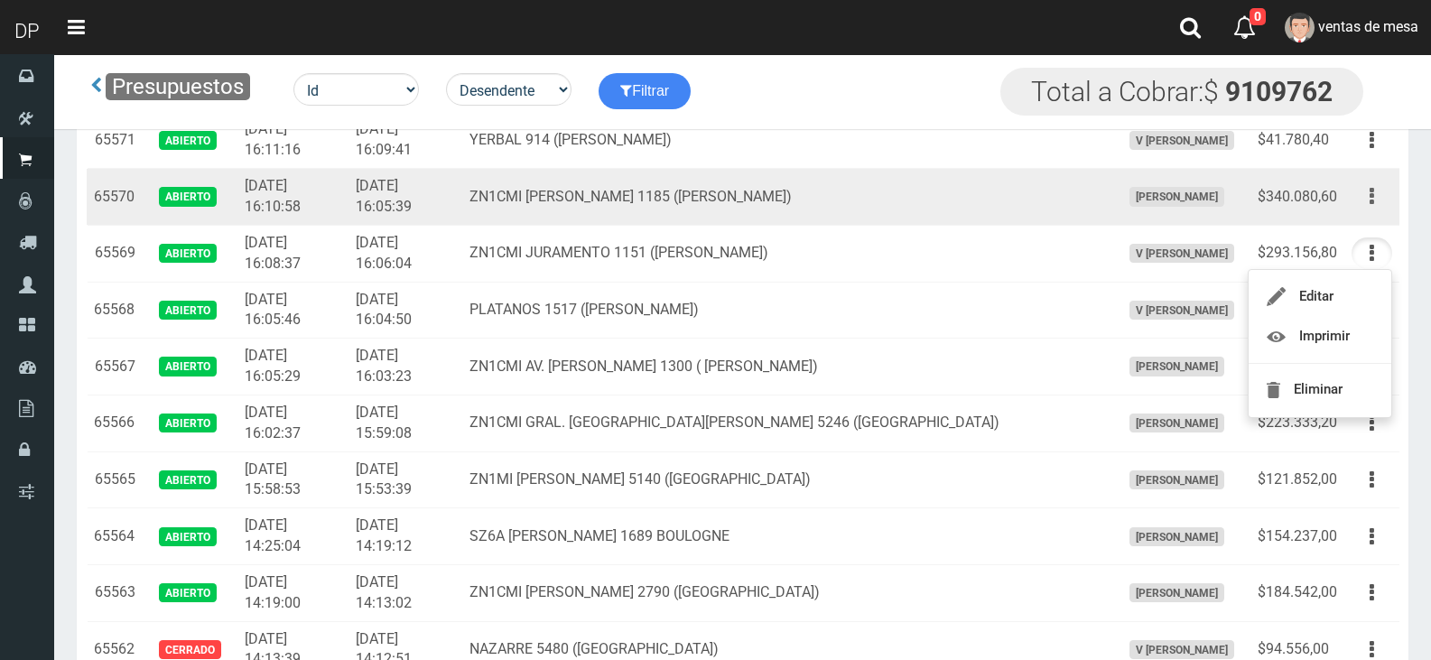
click at [1374, 209] on button "button" at bounding box center [1371, 197] width 41 height 32
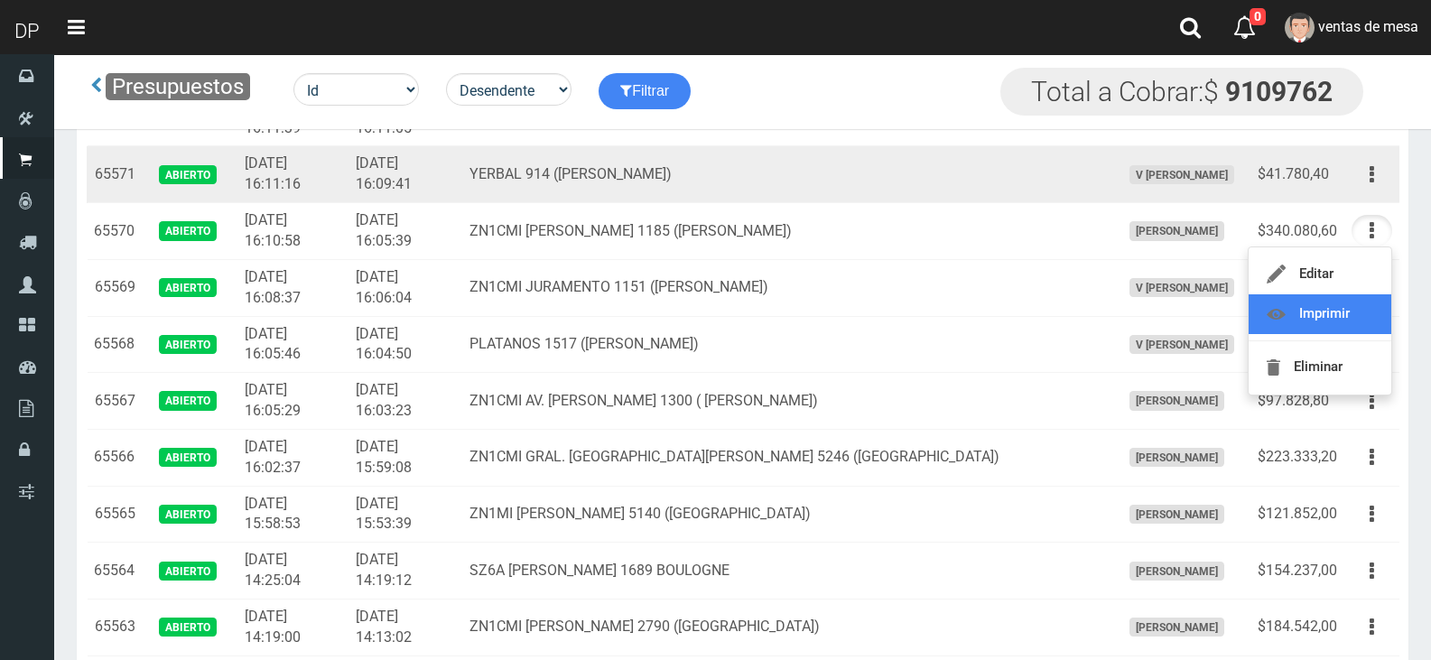
scroll to position [1083, 0]
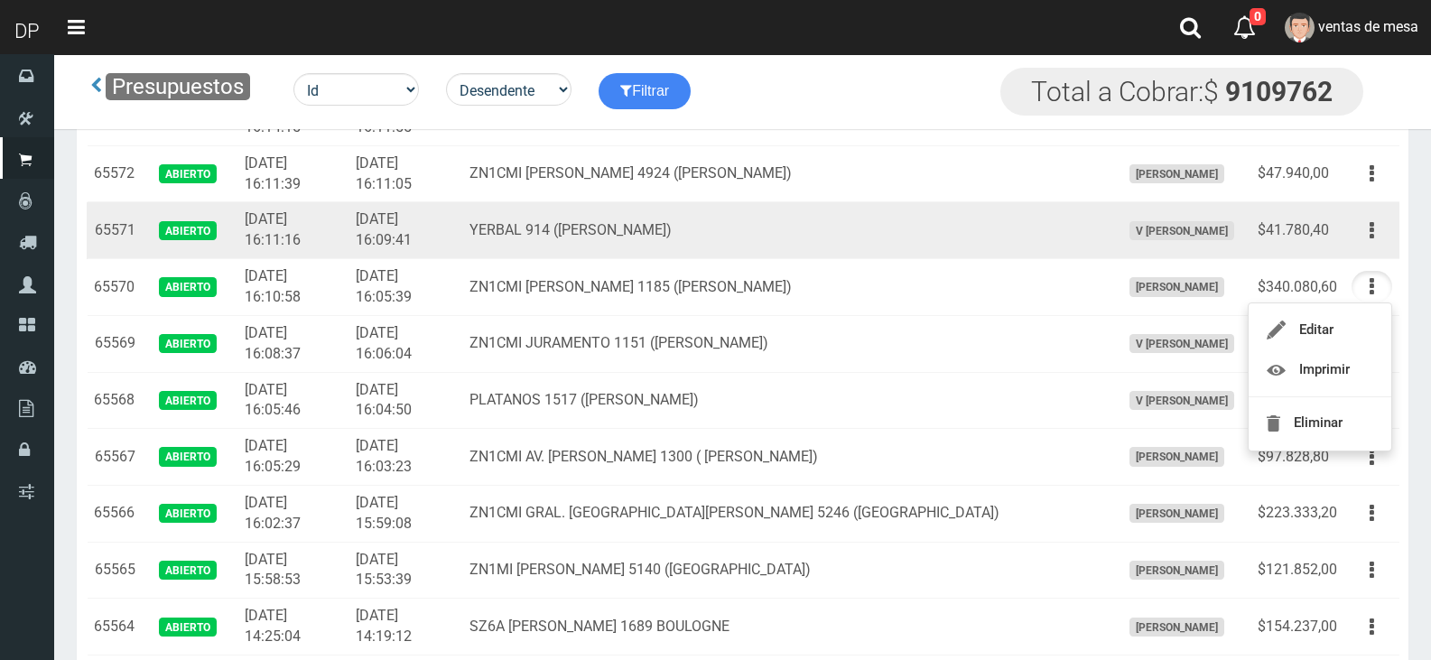
click at [1370, 252] on td "Editar Imprimir Eliminar" at bounding box center [1371, 230] width 55 height 57
click at [1369, 236] on button "button" at bounding box center [1371, 231] width 41 height 32
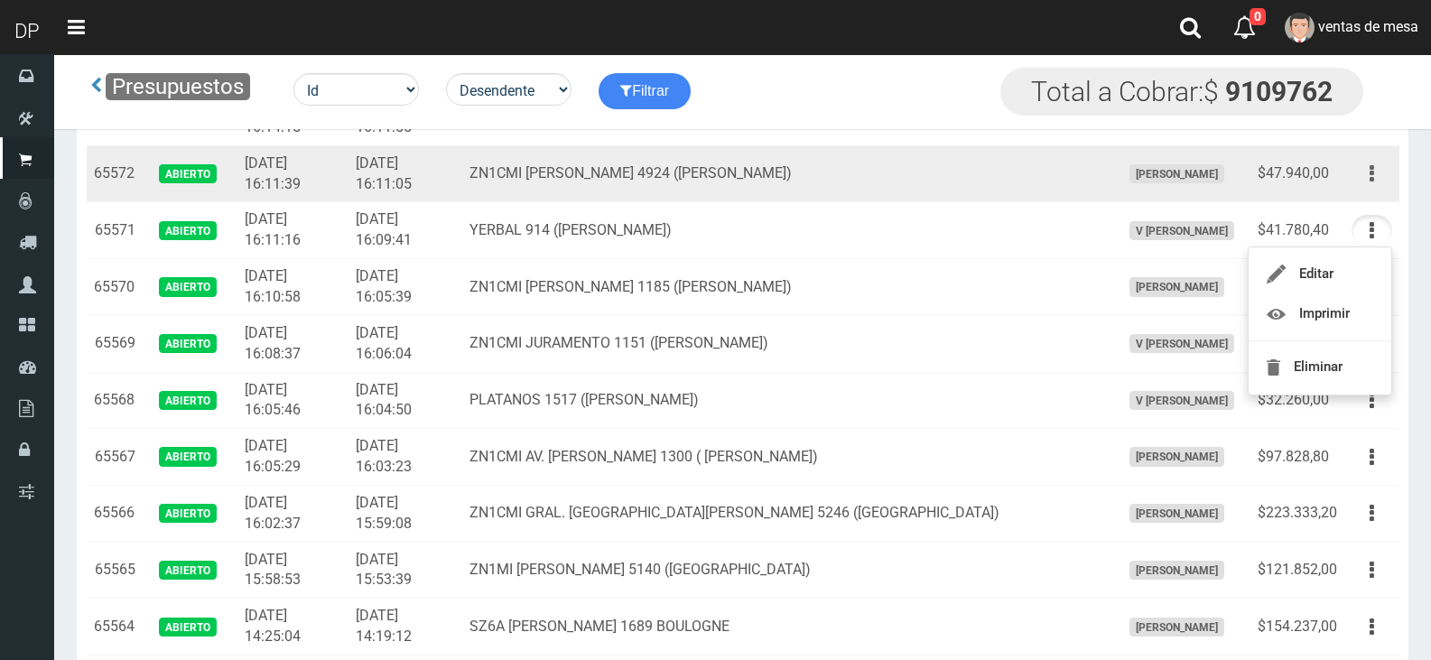
click at [1372, 166] on icon "button" at bounding box center [1372, 174] width 5 height 32
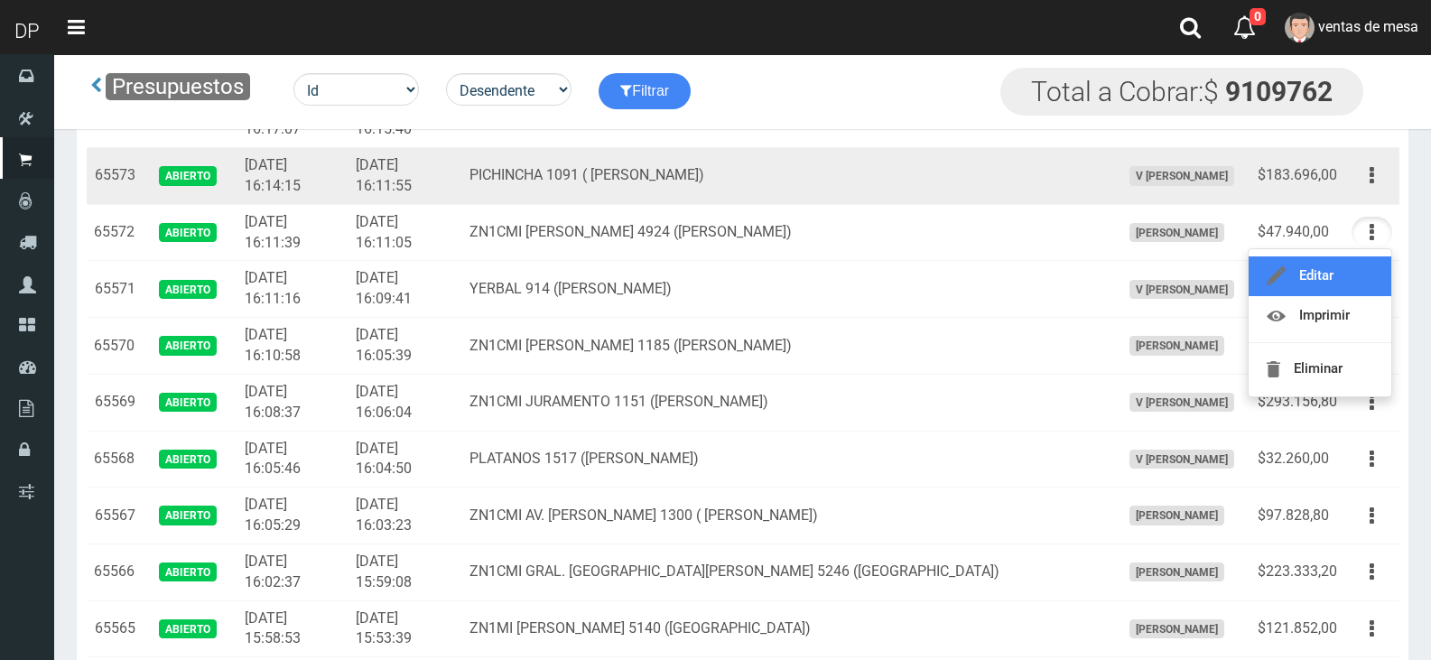
scroll to position [993, 0]
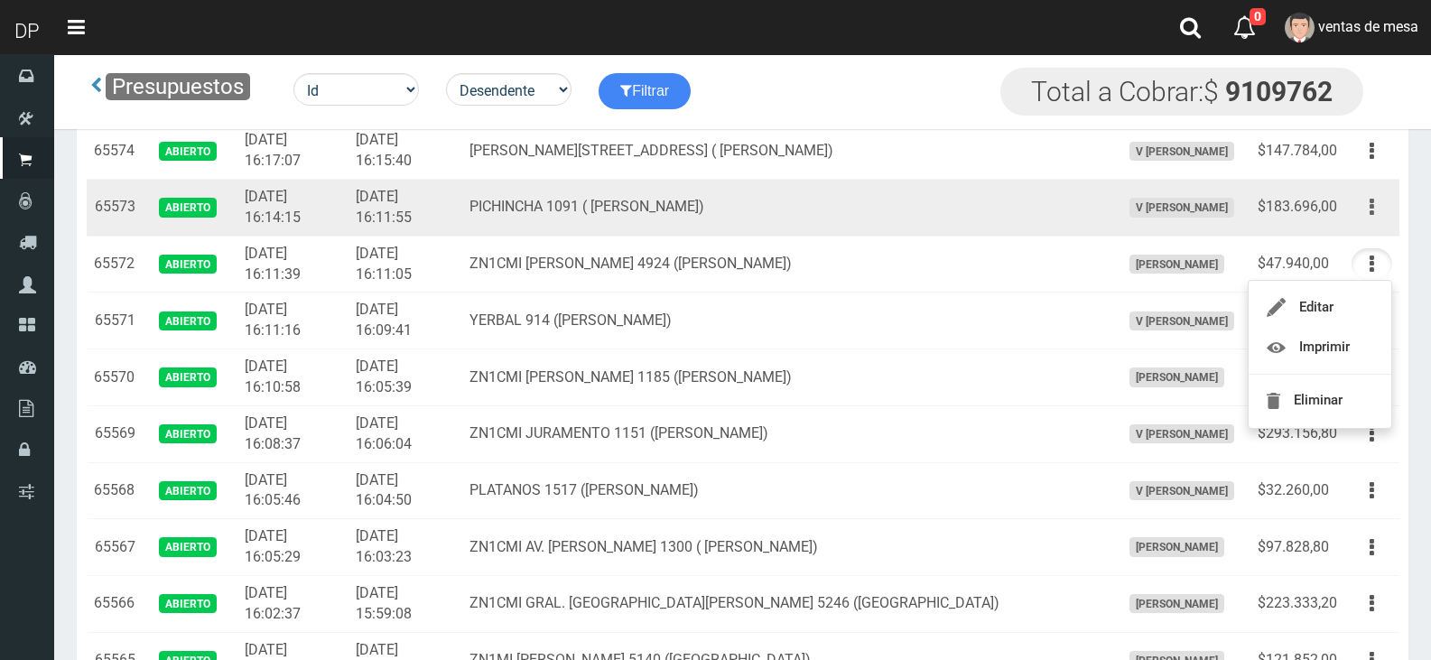
click at [1369, 211] on button "button" at bounding box center [1371, 207] width 41 height 32
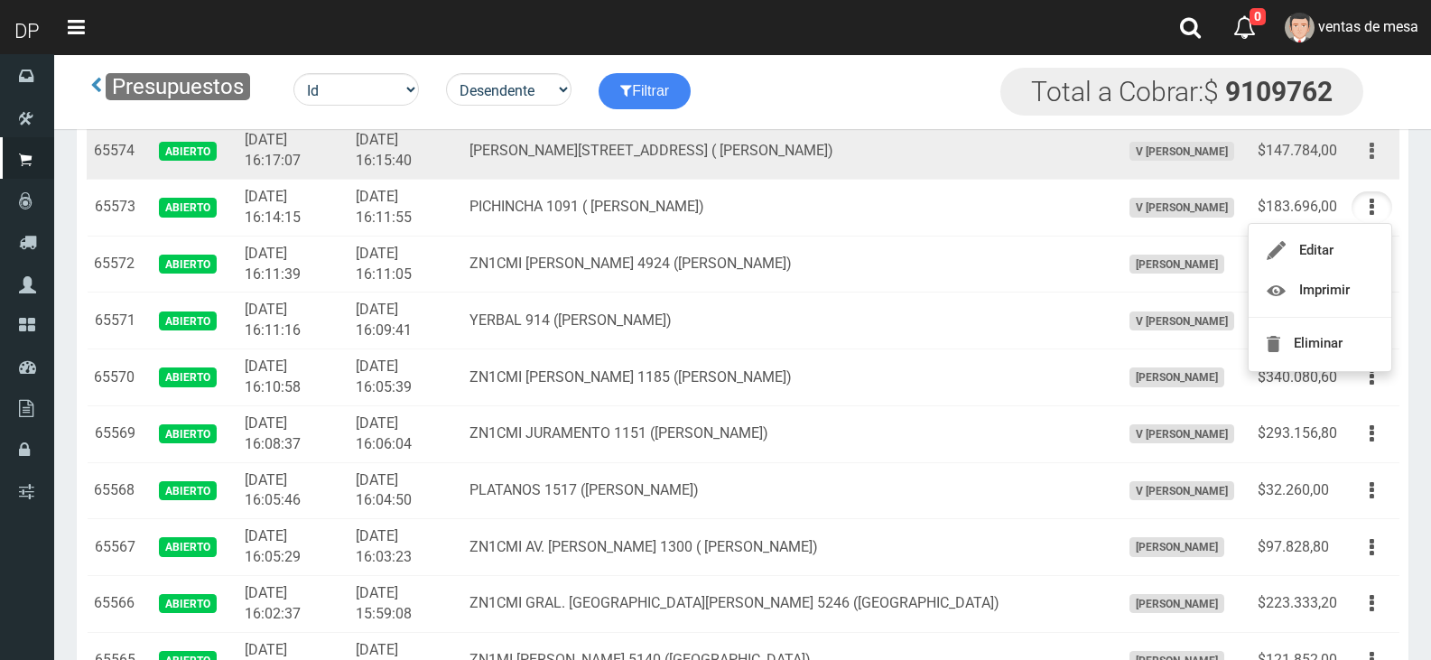
click at [1384, 146] on button "button" at bounding box center [1371, 151] width 41 height 32
click at [795, 160] on td "Av de mayo 543 ( villa Adelina)" at bounding box center [787, 151] width 650 height 57
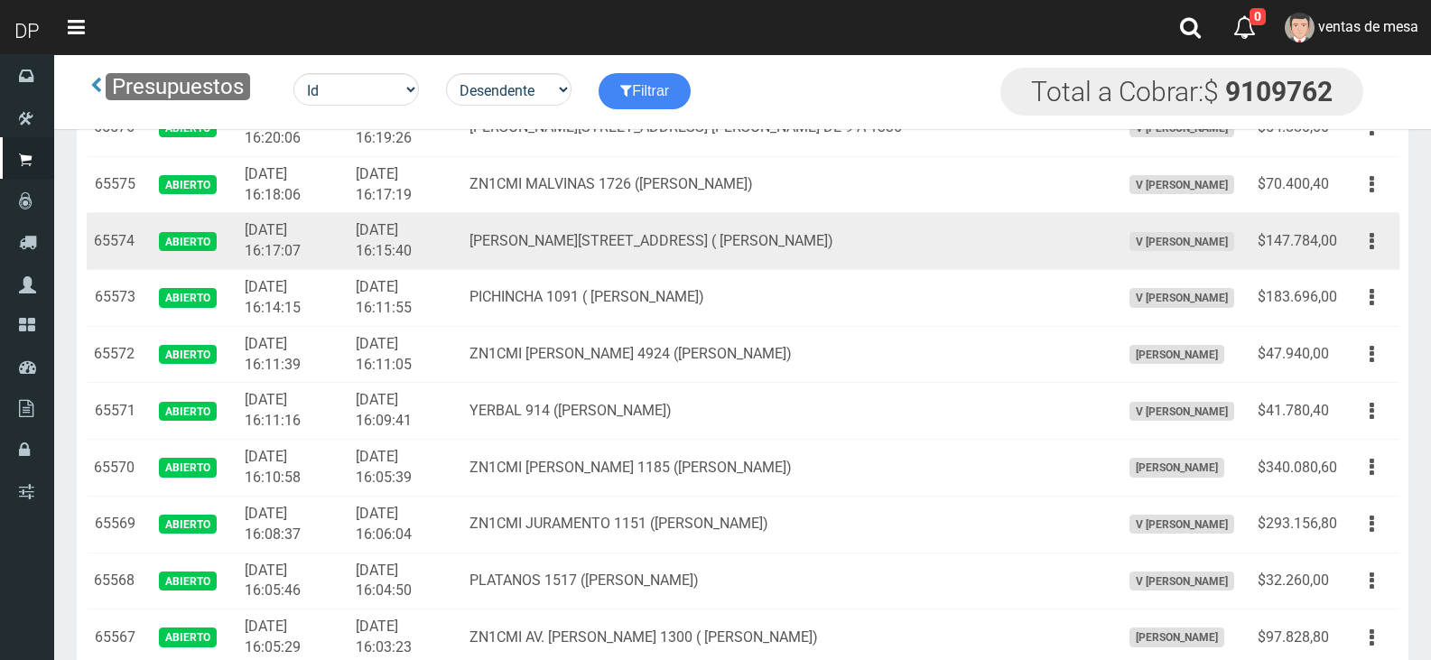
click at [805, 230] on td "Av de mayo 543 ( villa Adelina)" at bounding box center [787, 241] width 650 height 57
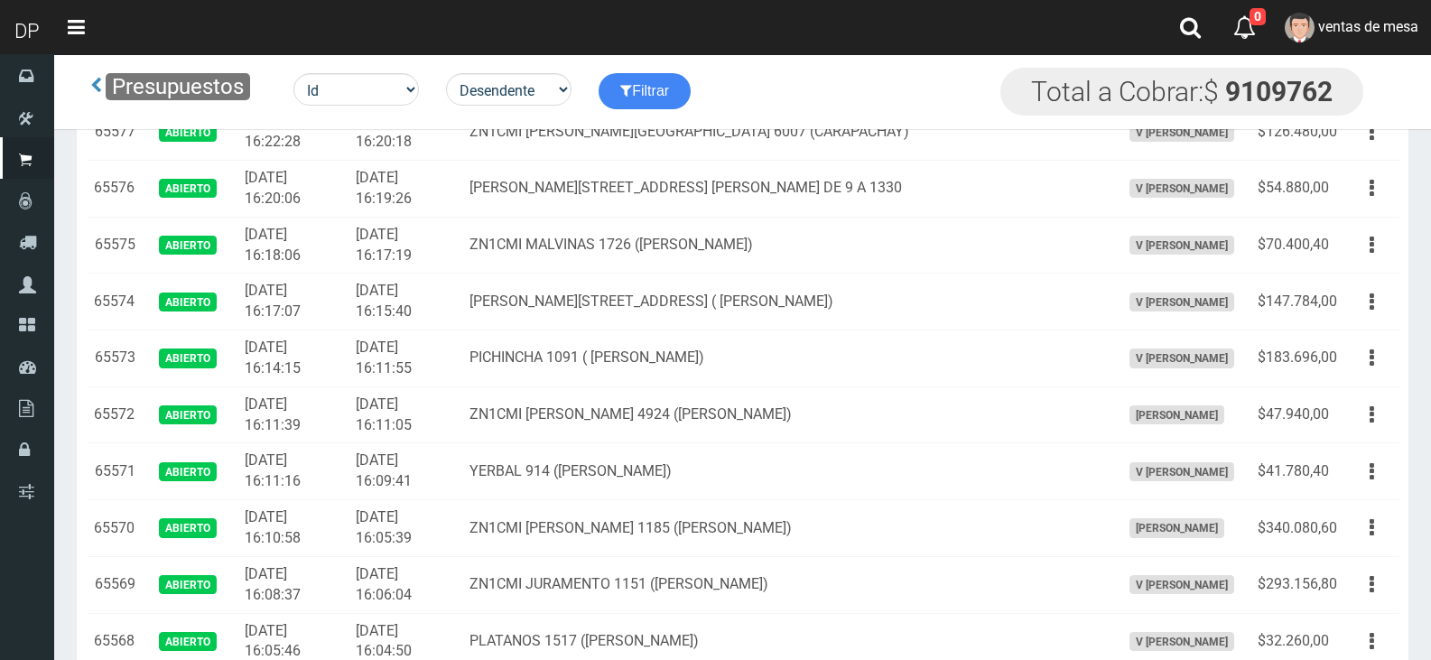
scroll to position [812, 0]
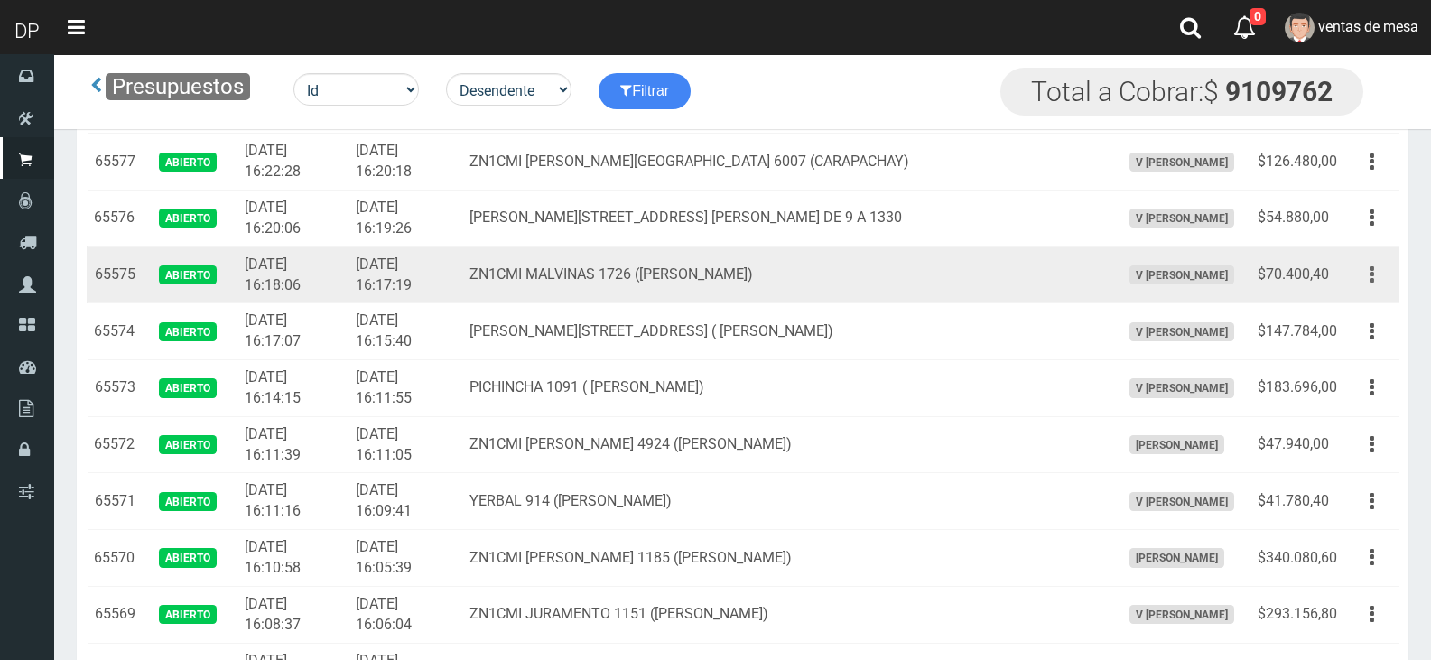
click at [1359, 276] on button "button" at bounding box center [1371, 275] width 41 height 32
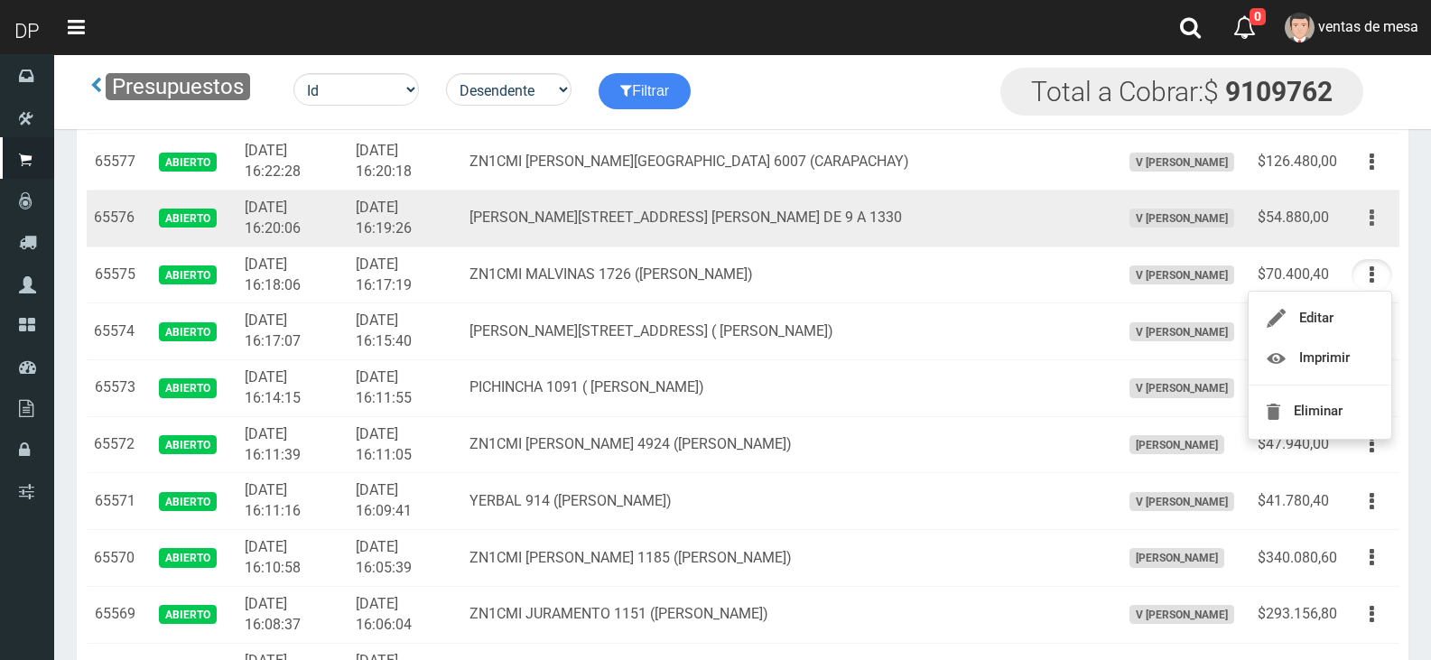
click at [1368, 216] on button "button" at bounding box center [1371, 218] width 41 height 32
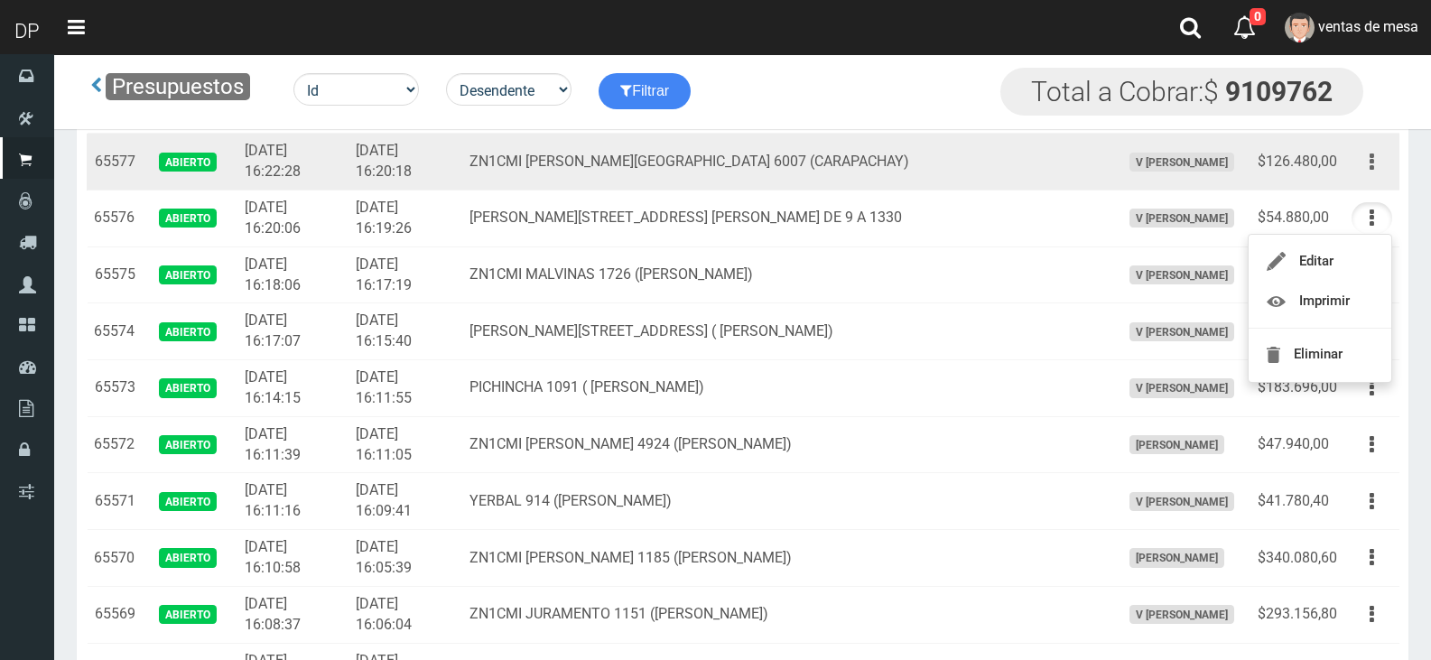
click at [1370, 158] on icon "button" at bounding box center [1372, 162] width 5 height 32
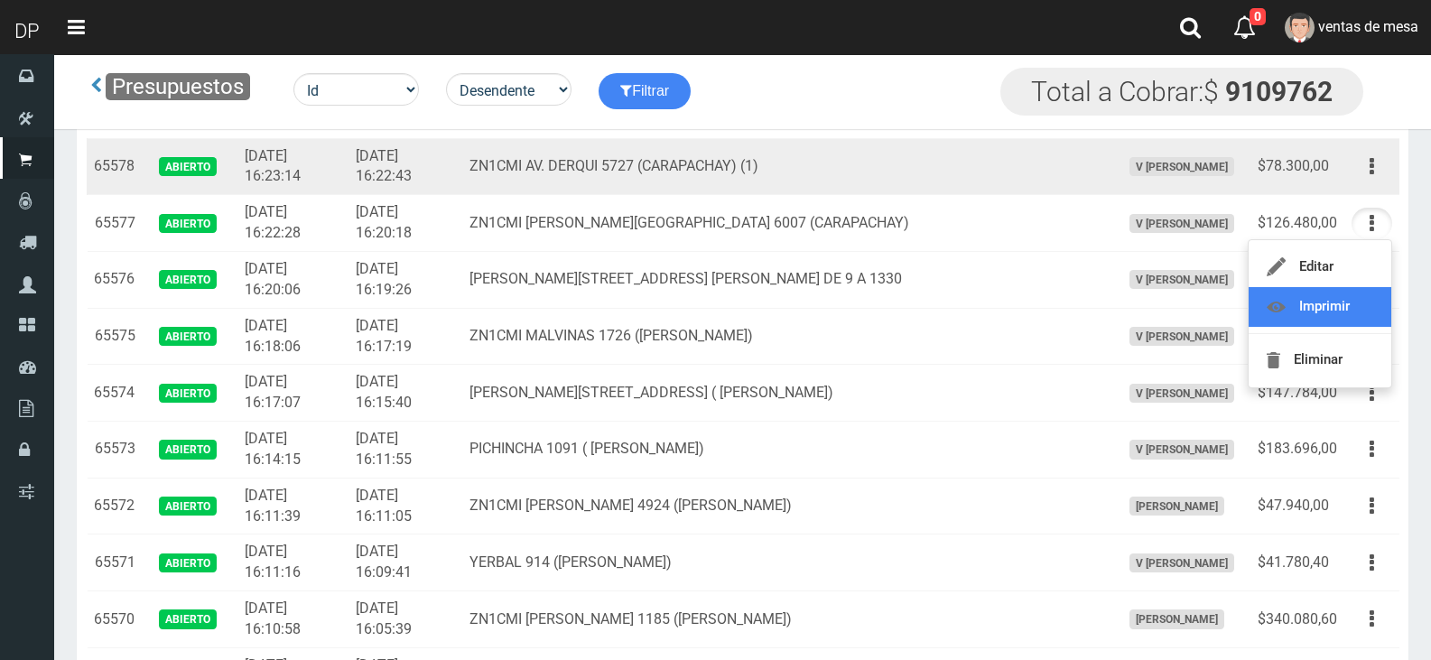
scroll to position [722, 0]
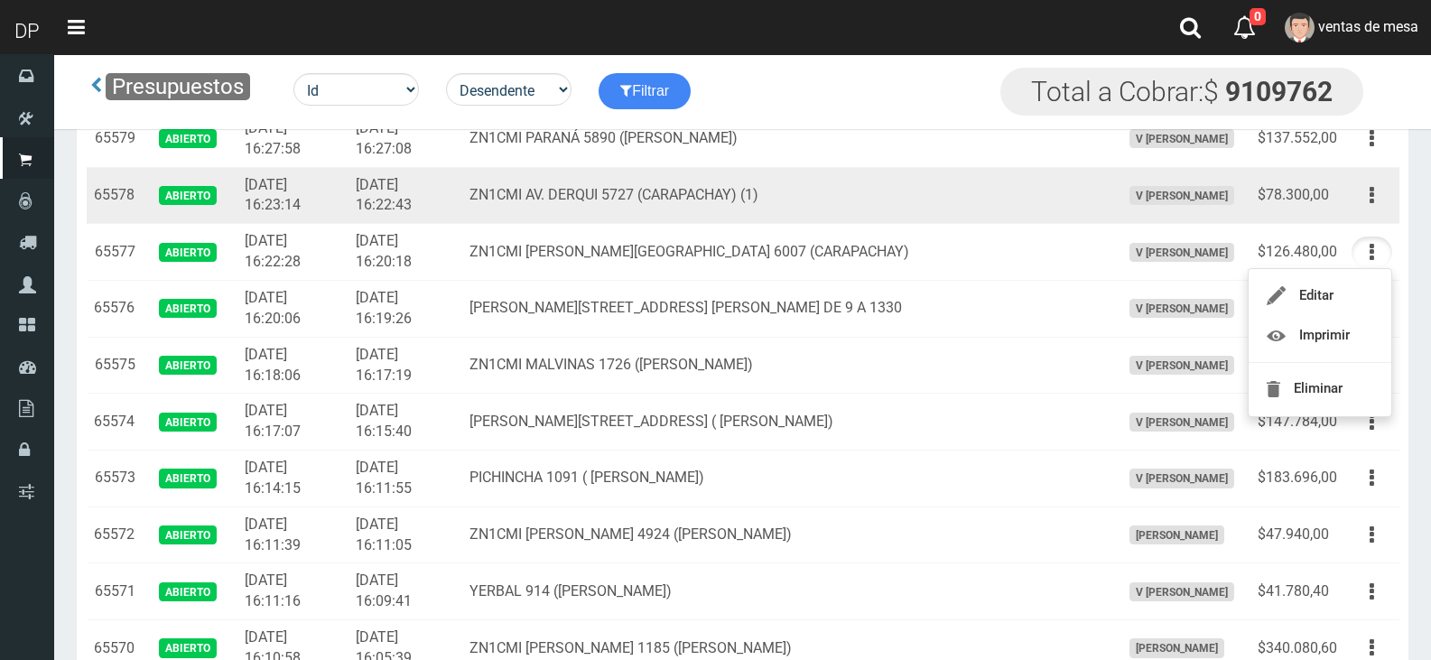
click at [1370, 217] on td "Editar Imprimir Eliminar" at bounding box center [1371, 195] width 55 height 57
click at [1379, 208] on button "button" at bounding box center [1371, 196] width 41 height 32
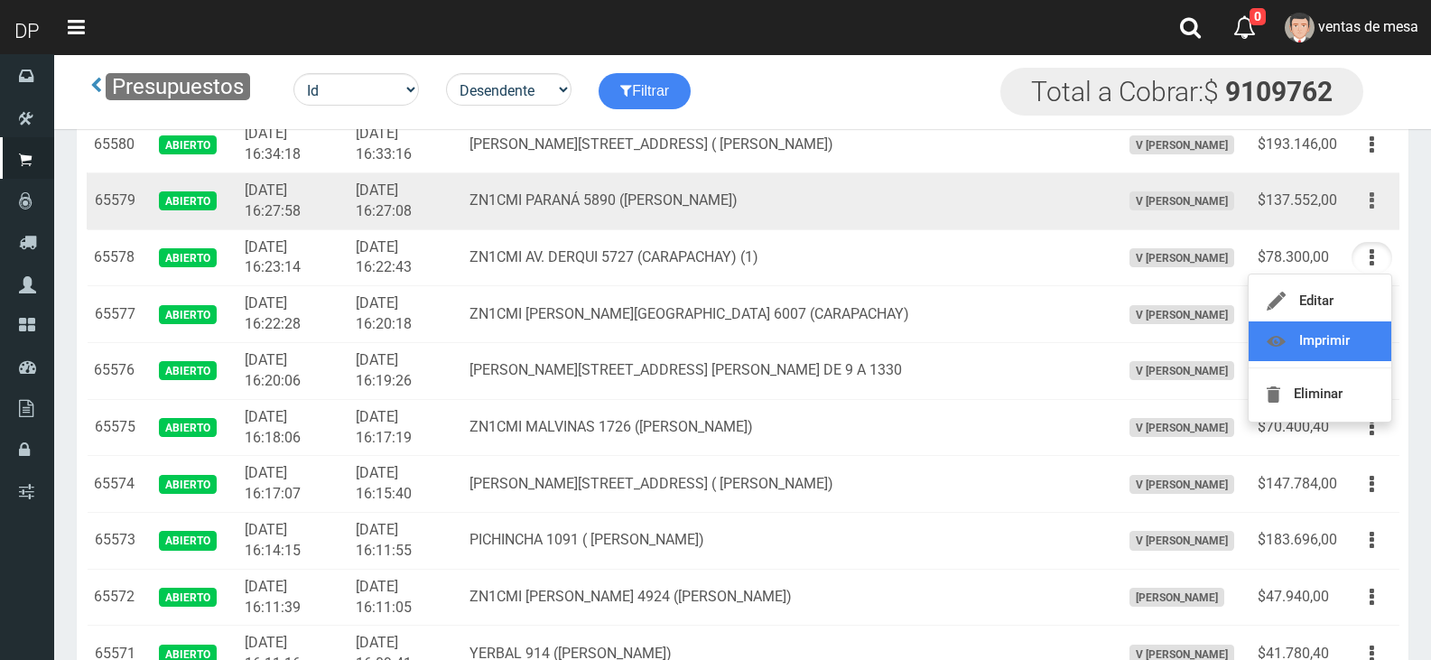
scroll to position [632, 0]
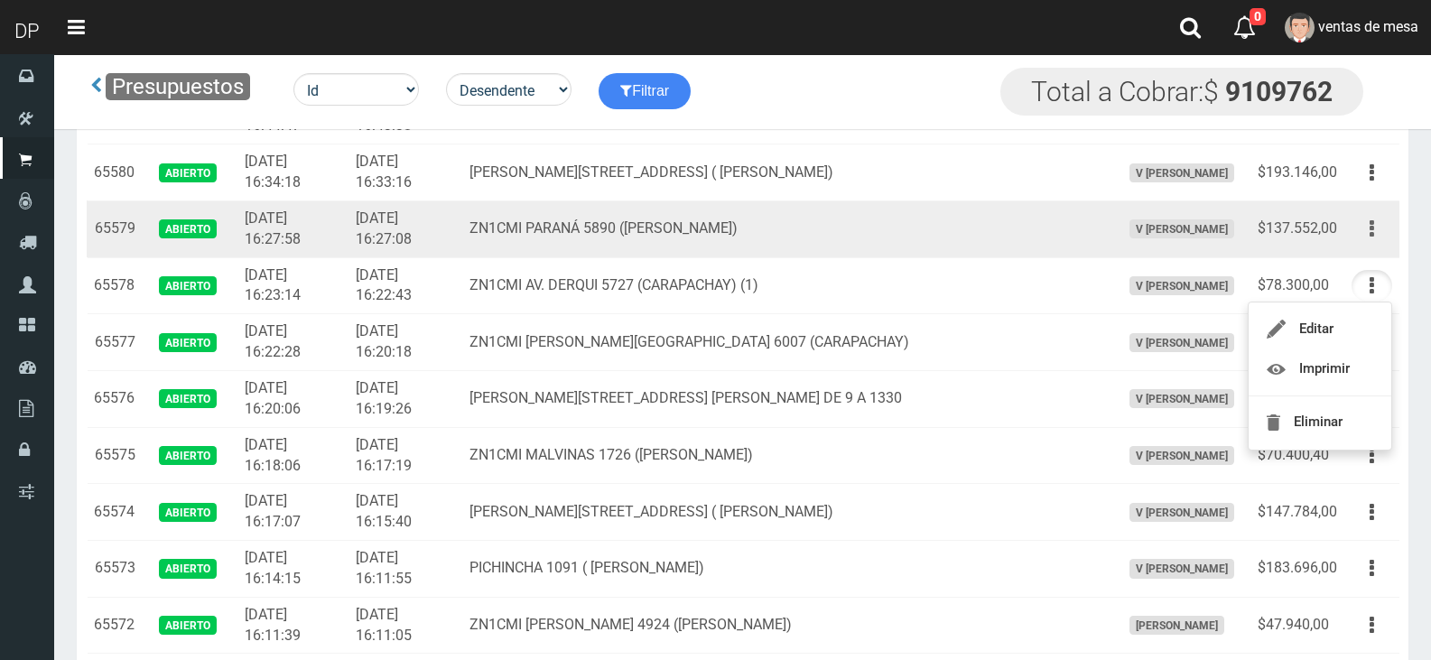
click at [1371, 230] on icon "button" at bounding box center [1372, 229] width 5 height 32
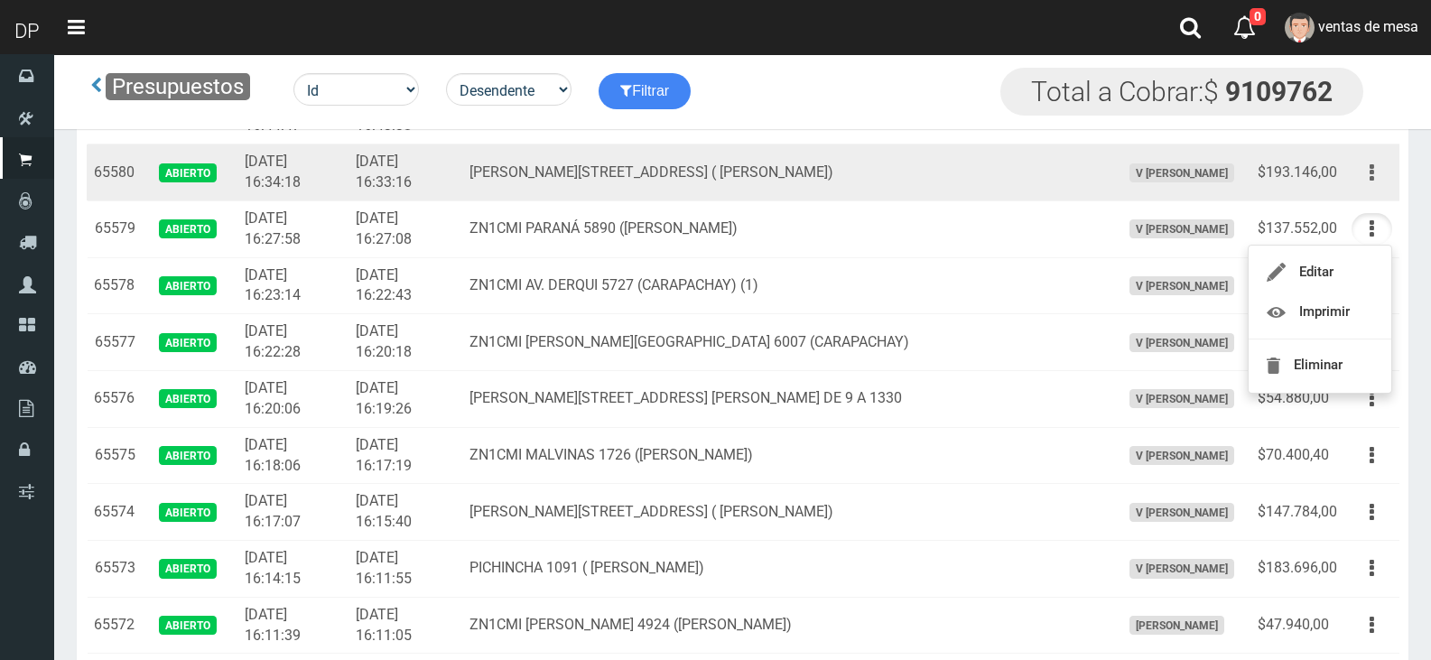
click at [1375, 184] on button "button" at bounding box center [1371, 173] width 41 height 32
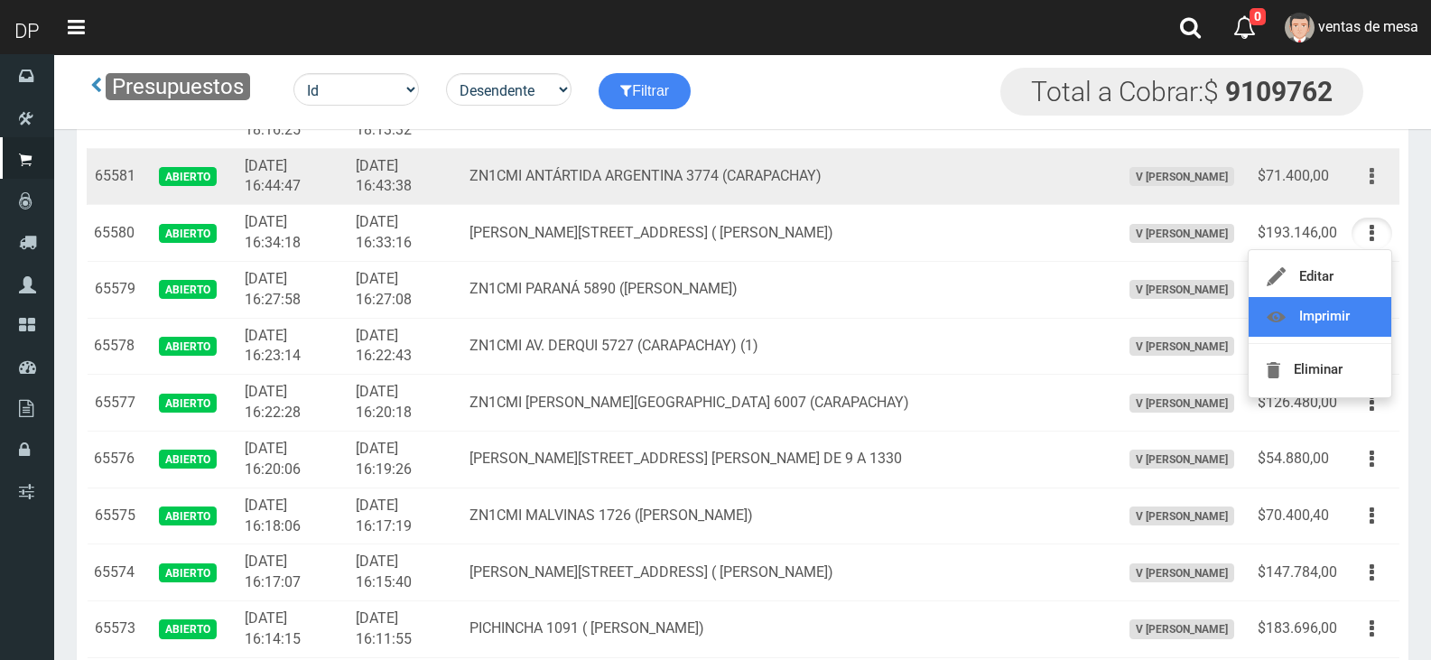
scroll to position [542, 0]
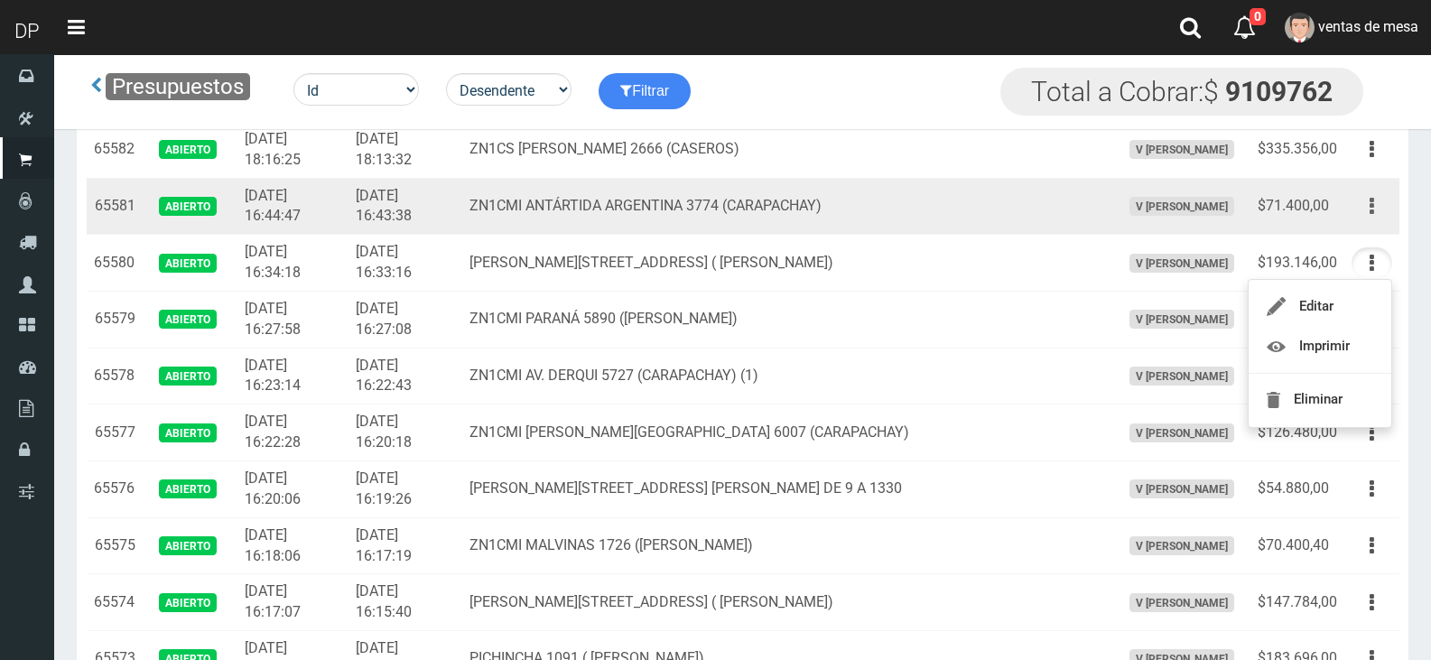
click at [1375, 205] on button "button" at bounding box center [1371, 206] width 41 height 32
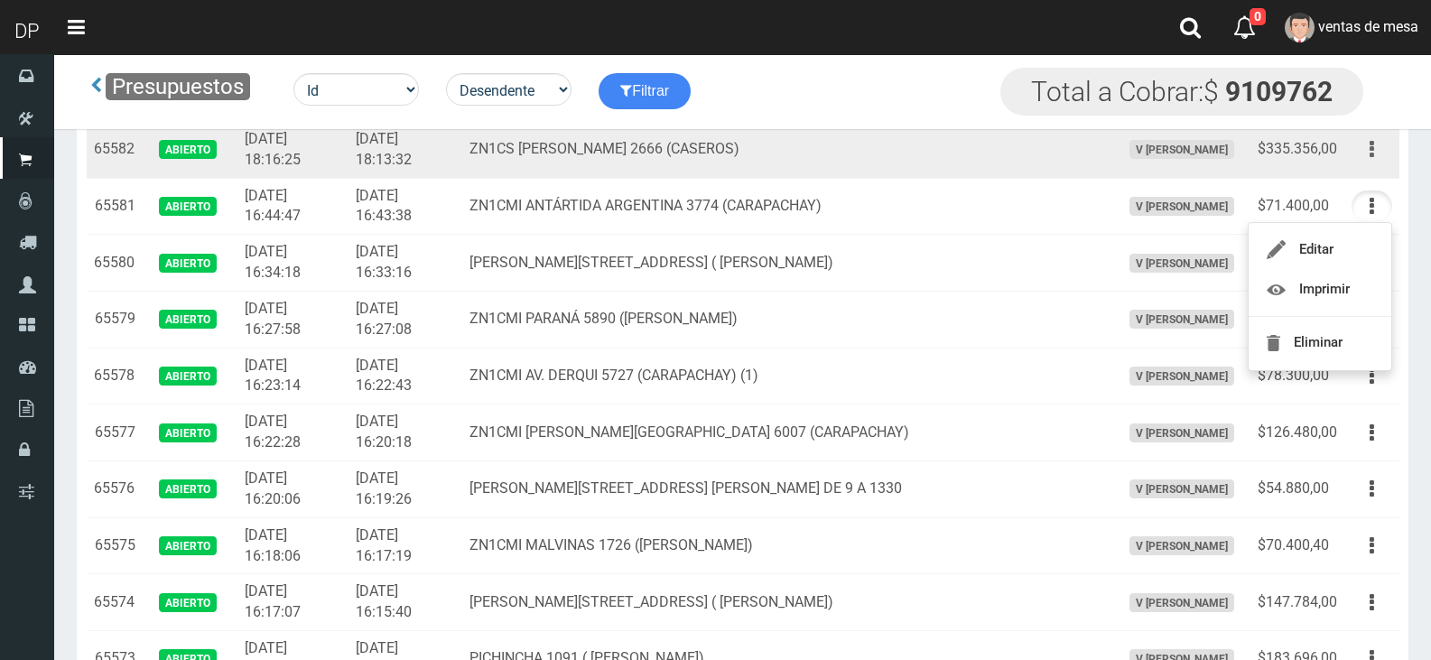
click at [1367, 151] on button "button" at bounding box center [1371, 150] width 41 height 32
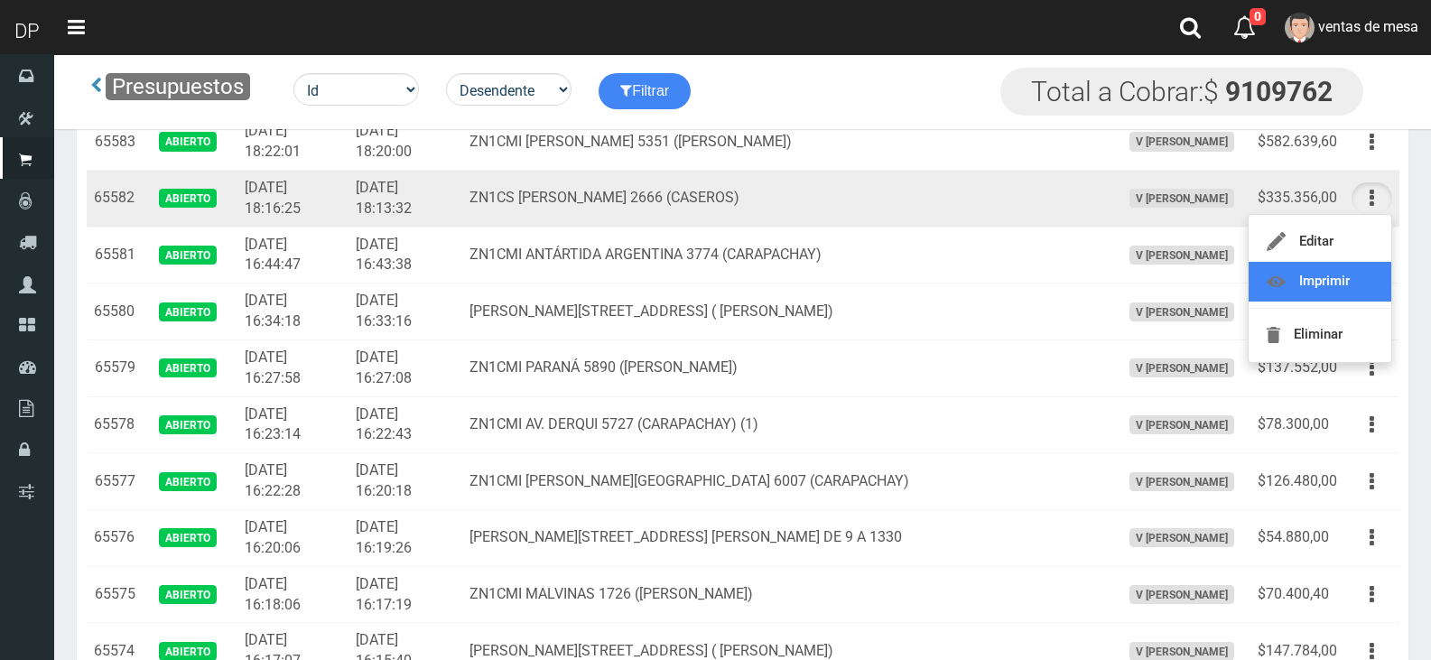
scroll to position [451, 0]
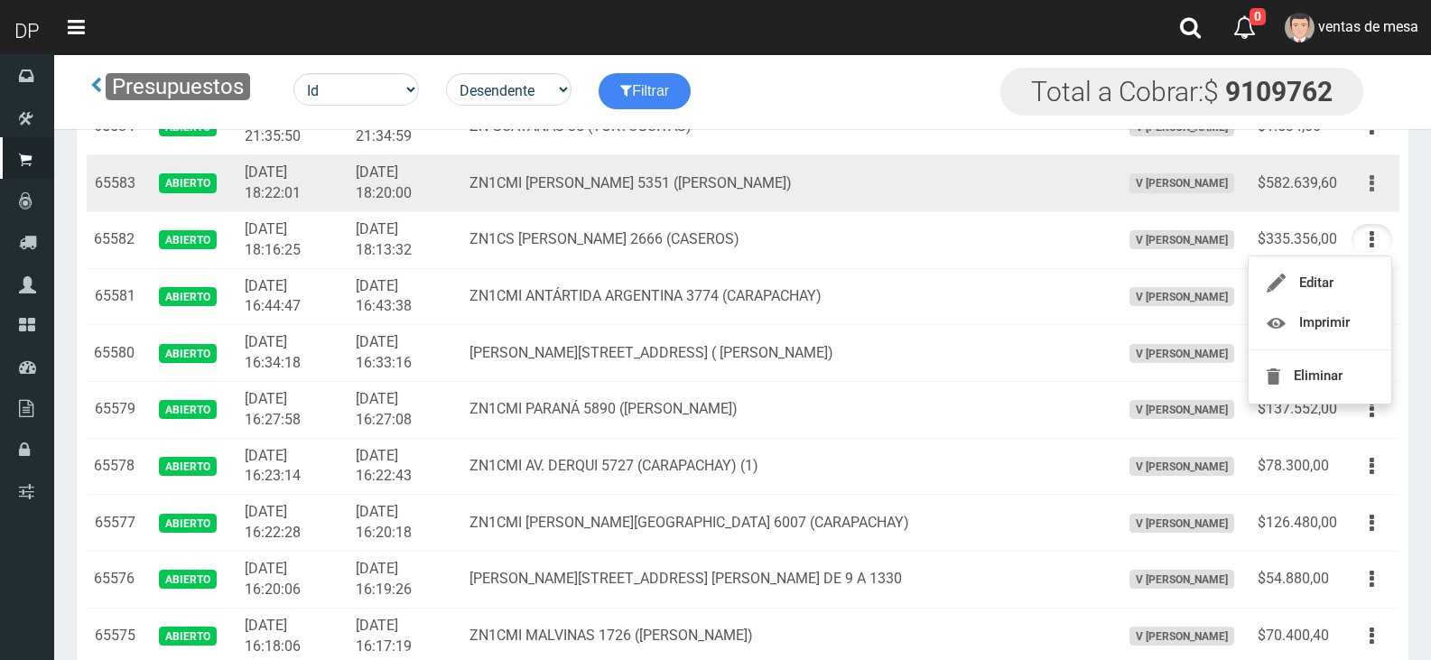
click at [1370, 191] on icon "button" at bounding box center [1372, 184] width 5 height 32
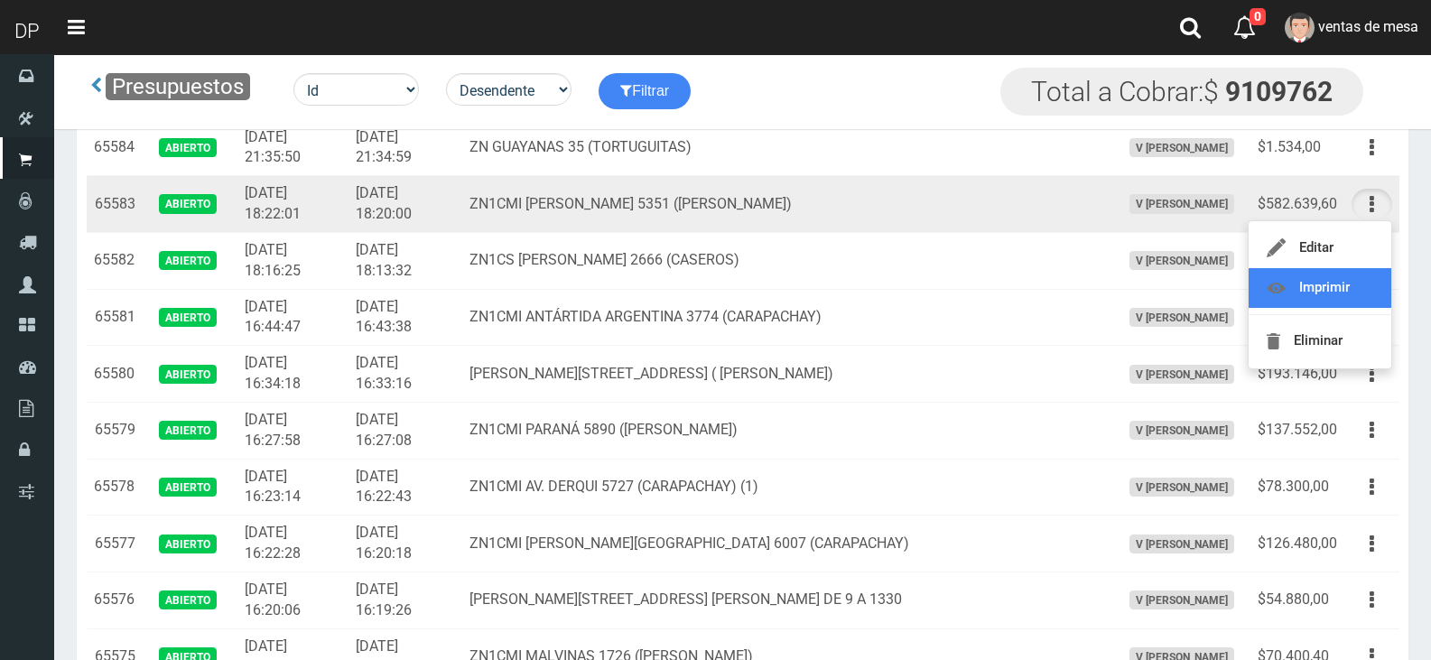
scroll to position [361, 0]
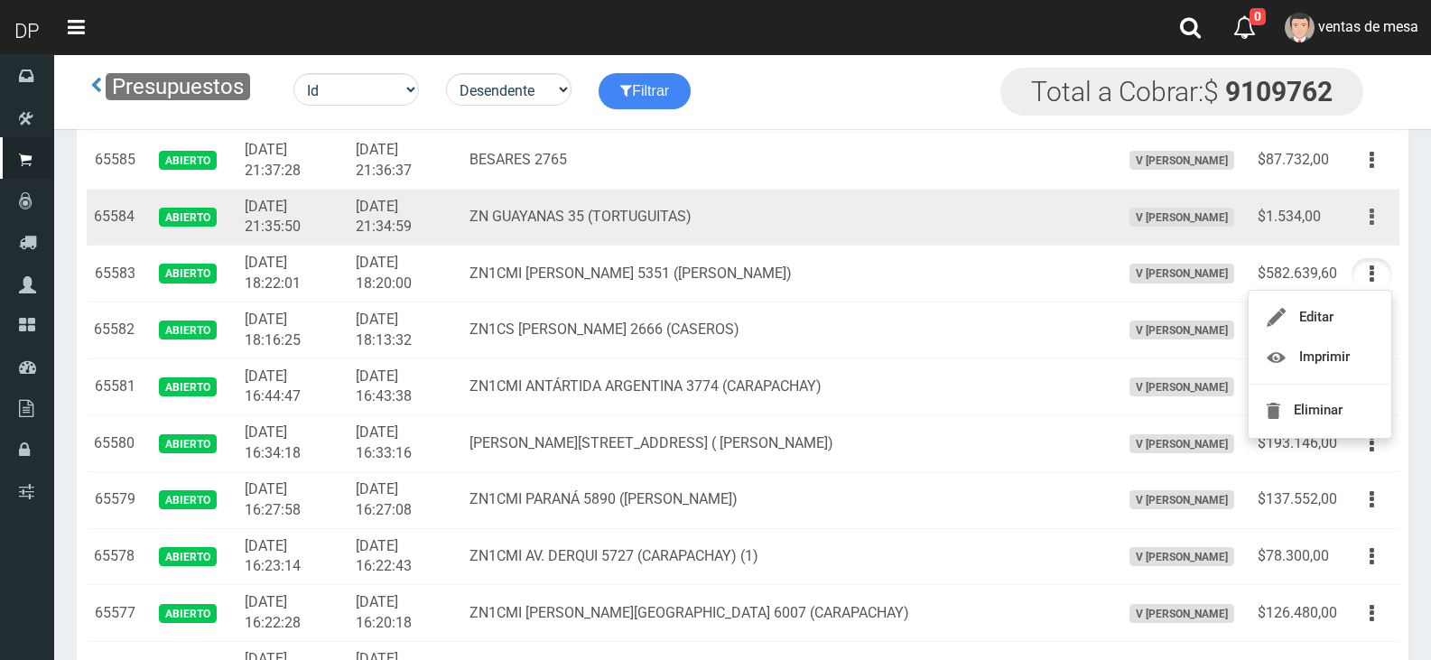
click at [1372, 215] on icon "button" at bounding box center [1372, 217] width 5 height 32
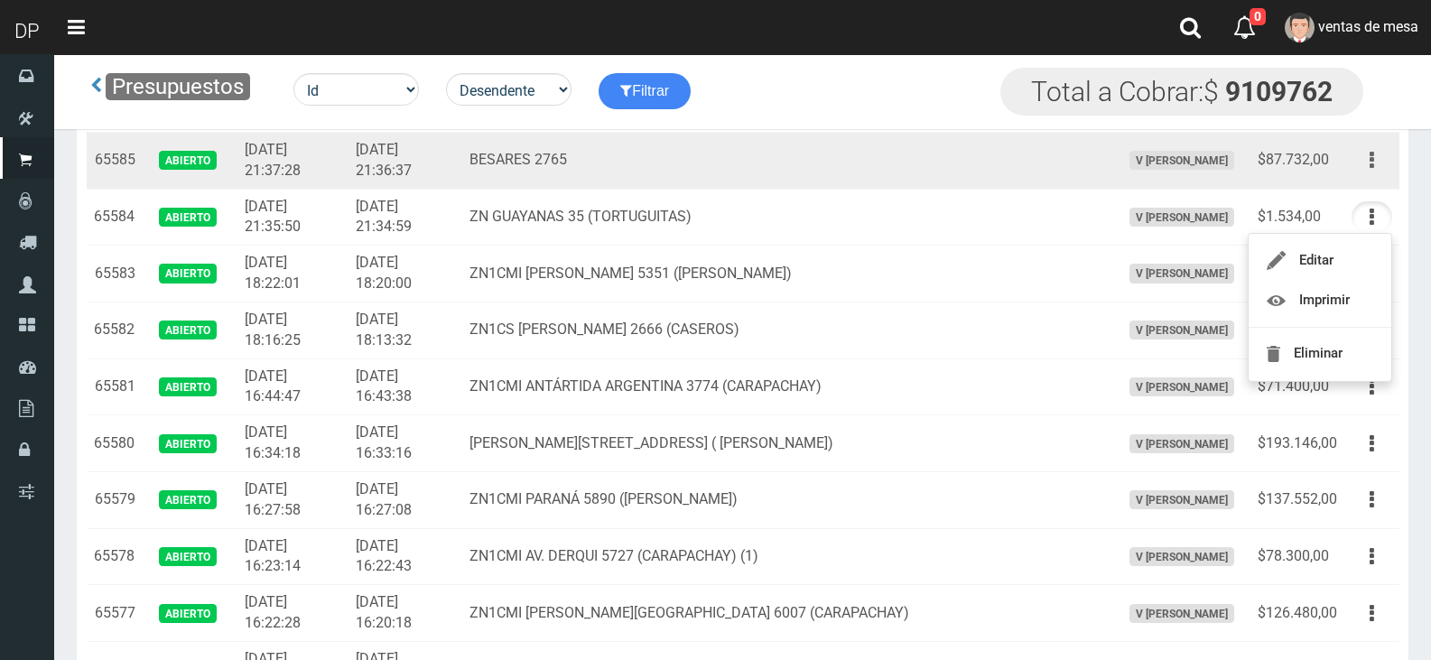
click at [1360, 172] on button "button" at bounding box center [1371, 160] width 41 height 32
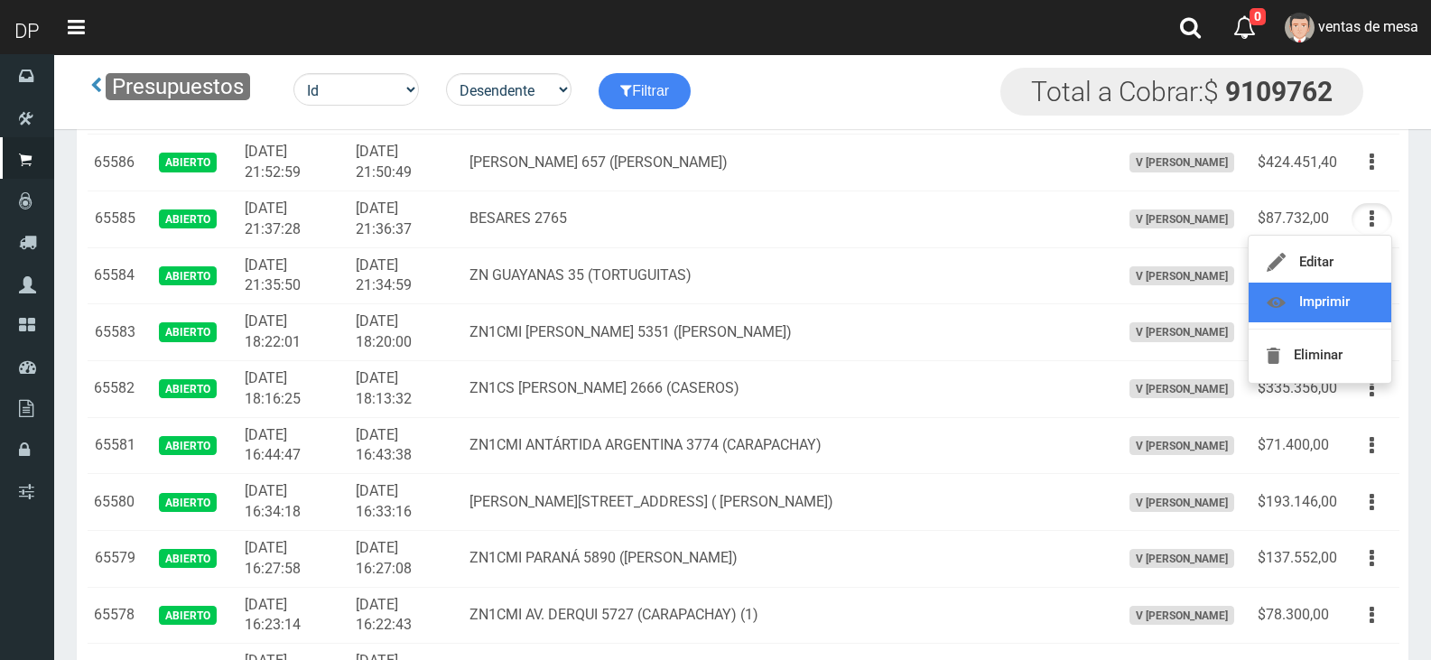
scroll to position [271, 0]
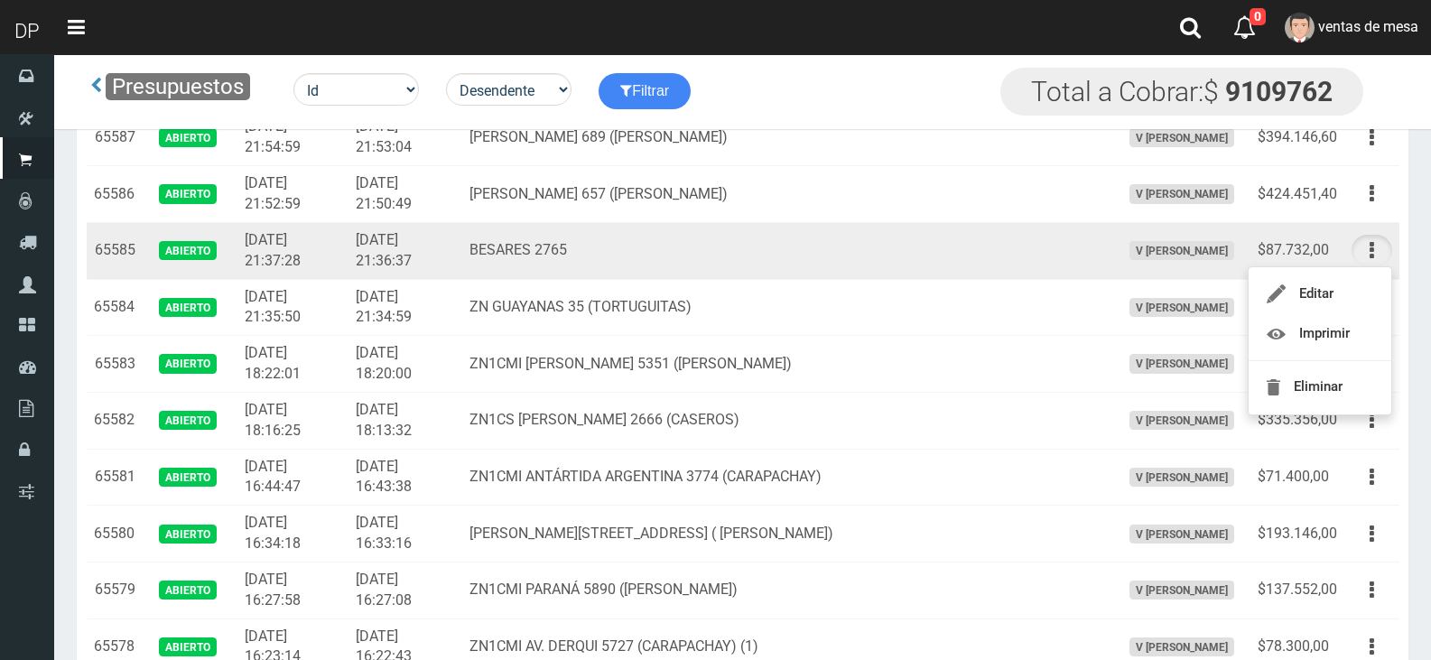
click at [558, 255] on td "BESARES 2765" at bounding box center [787, 250] width 650 height 57
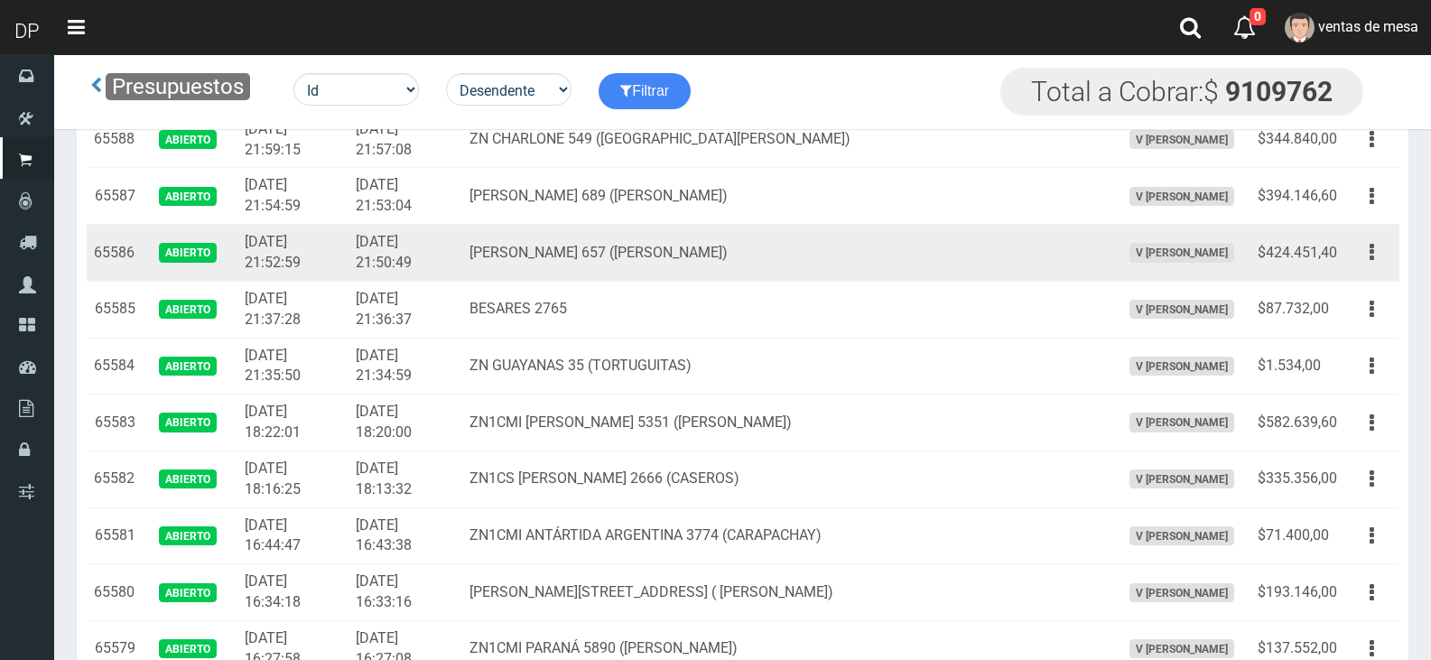
scroll to position [181, 0]
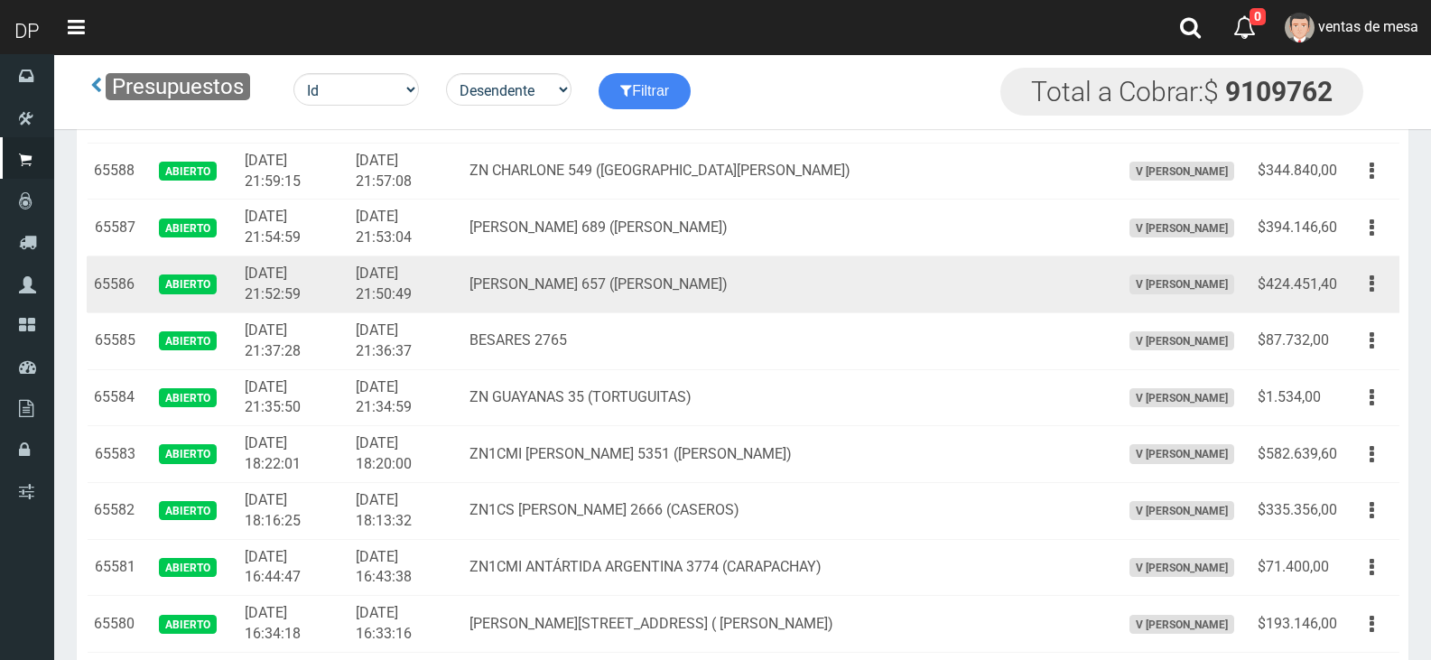
drag, startPoint x: 1358, startPoint y: 284, endPoint x: 1360, endPoint y: 344, distance: 59.6
click at [1359, 284] on button "button" at bounding box center [1371, 284] width 41 height 32
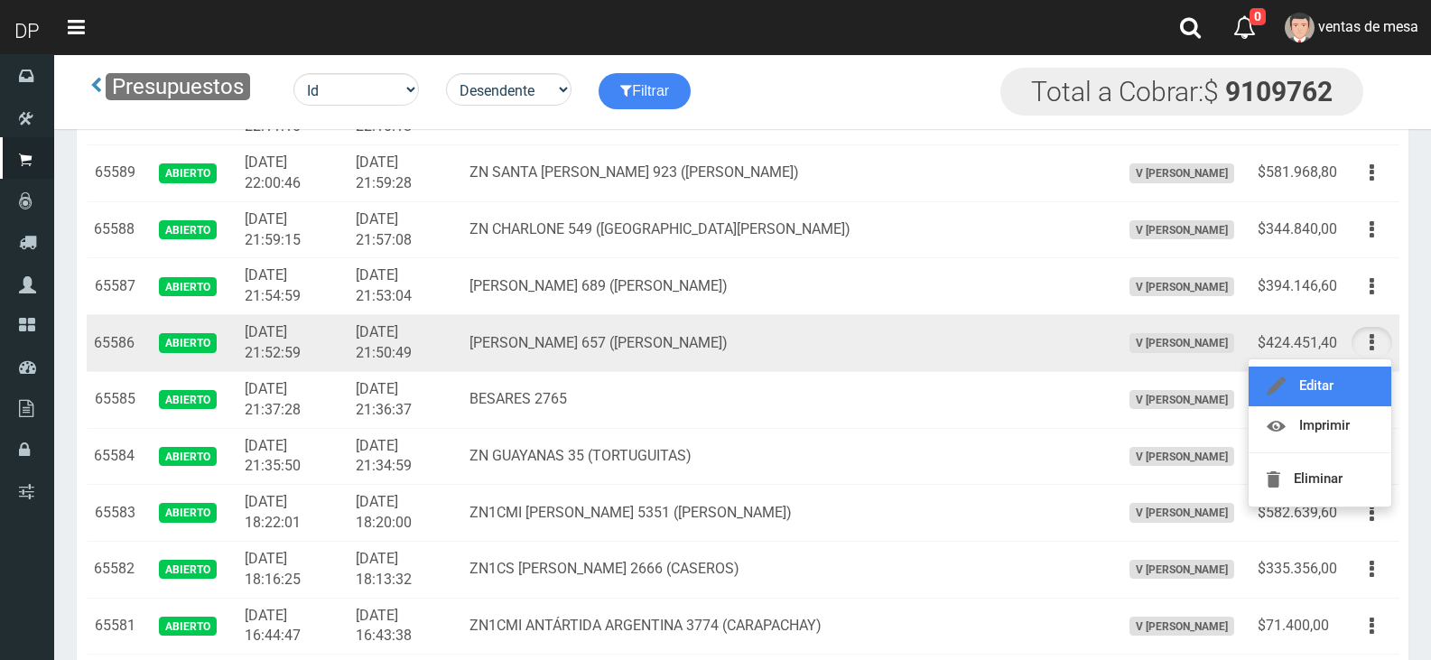
scroll to position [90, 0]
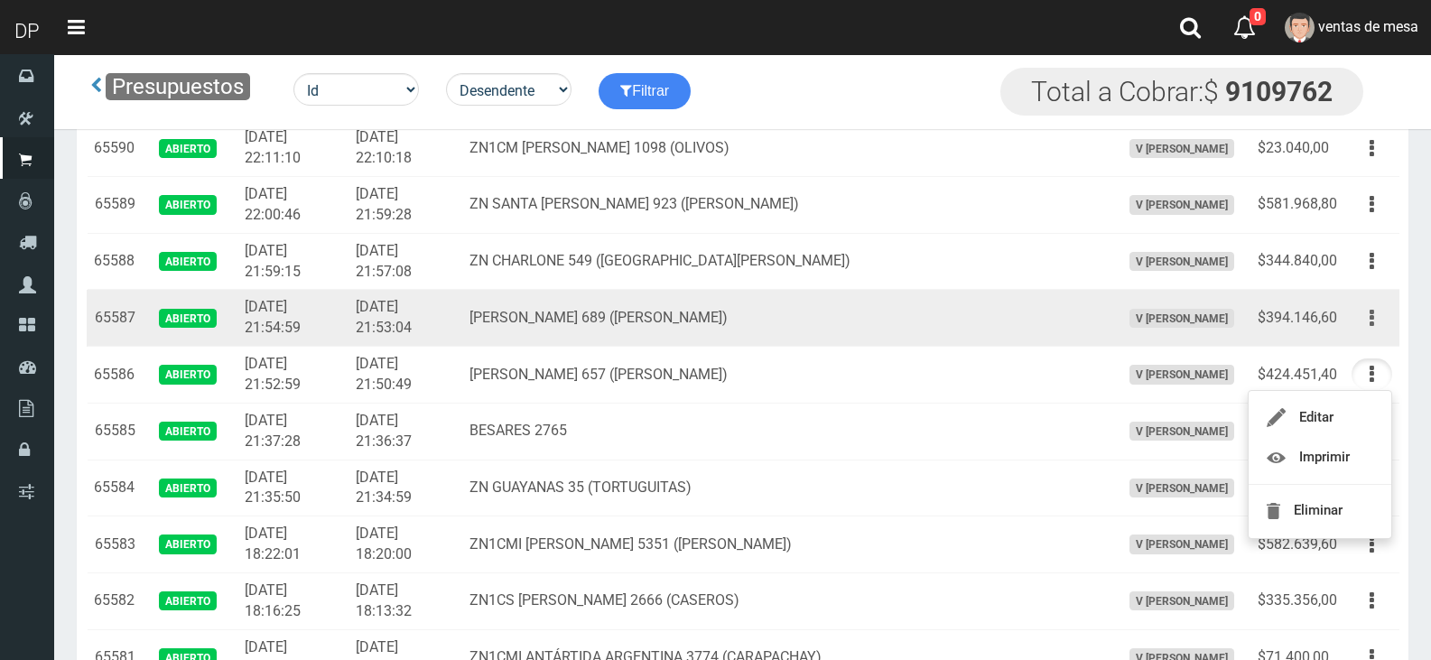
click at [1360, 306] on button "button" at bounding box center [1371, 318] width 41 height 32
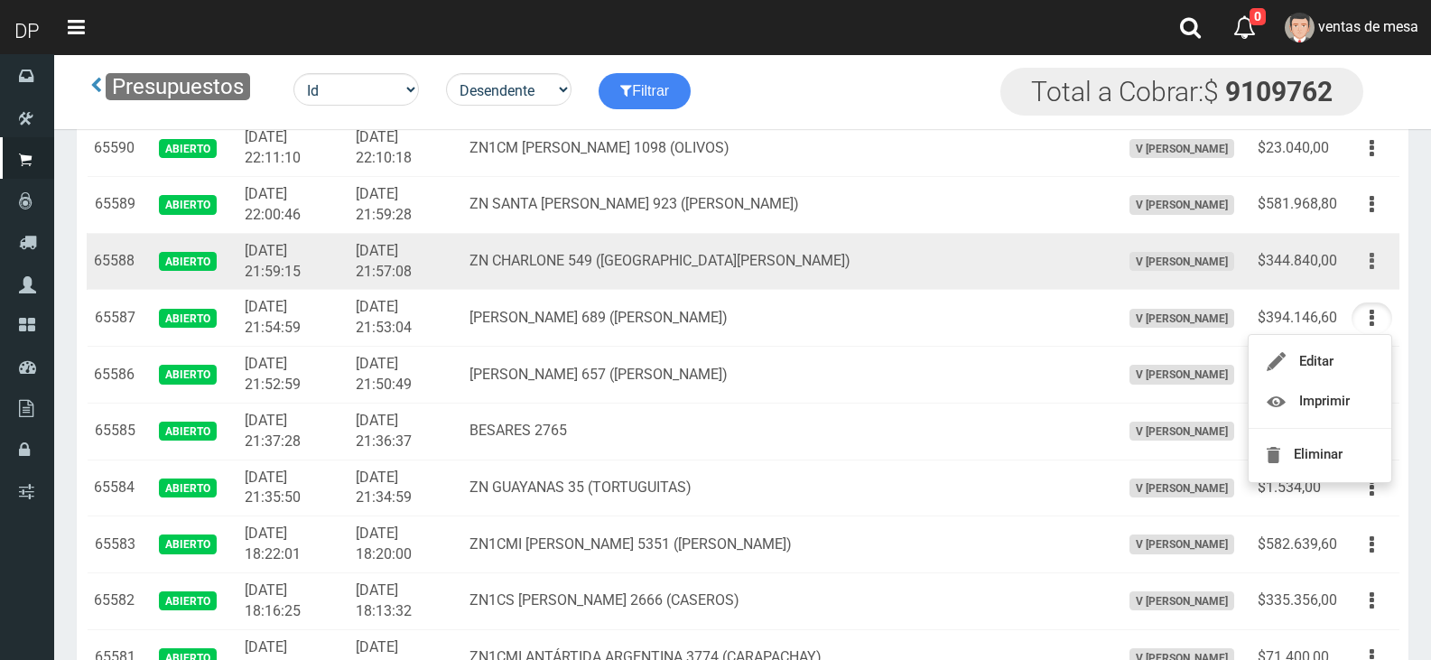
click at [1369, 262] on button "button" at bounding box center [1371, 262] width 41 height 32
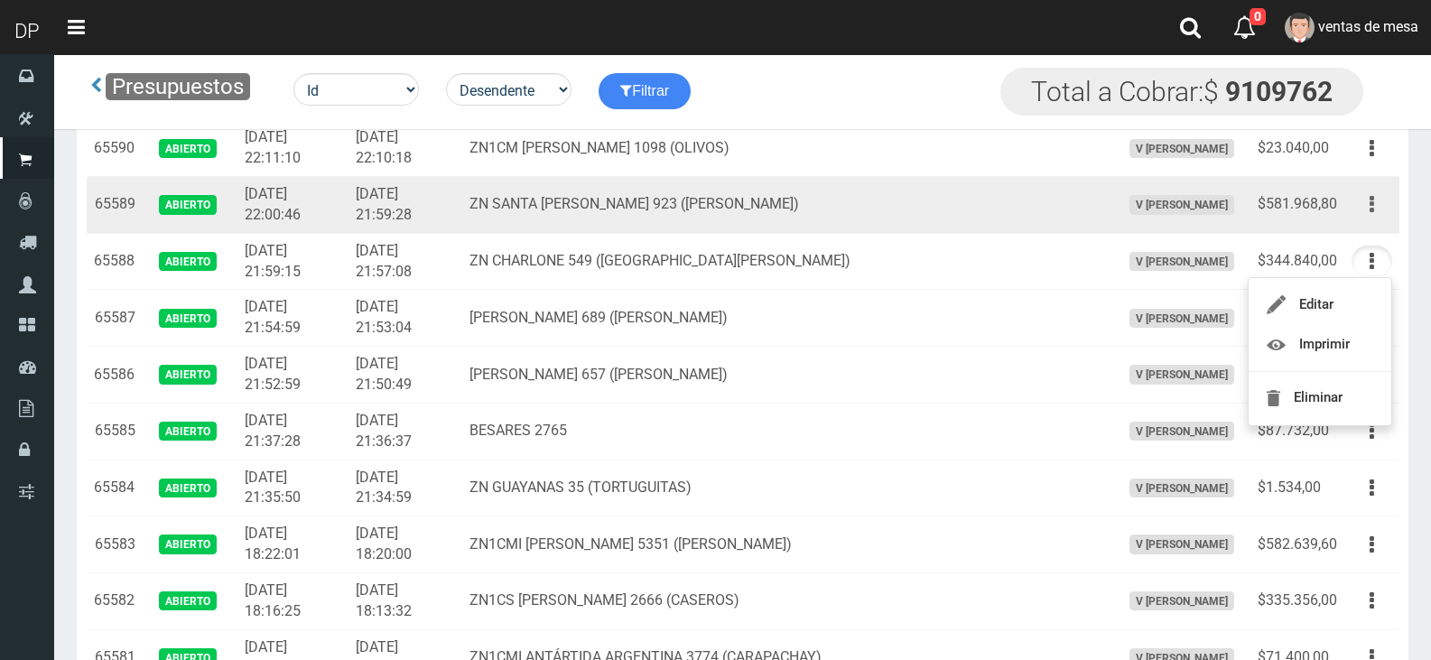
click at [1379, 202] on button "button" at bounding box center [1371, 205] width 41 height 32
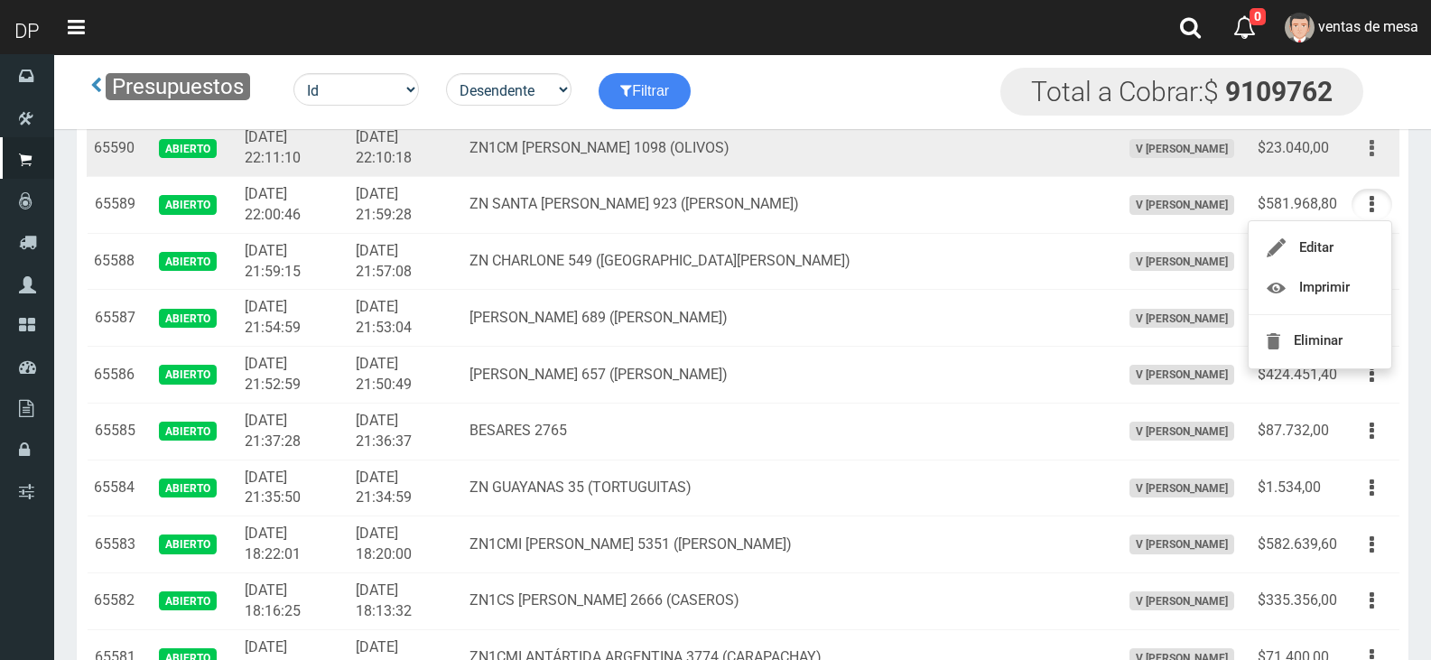
click at [1374, 146] on button "button" at bounding box center [1371, 149] width 41 height 32
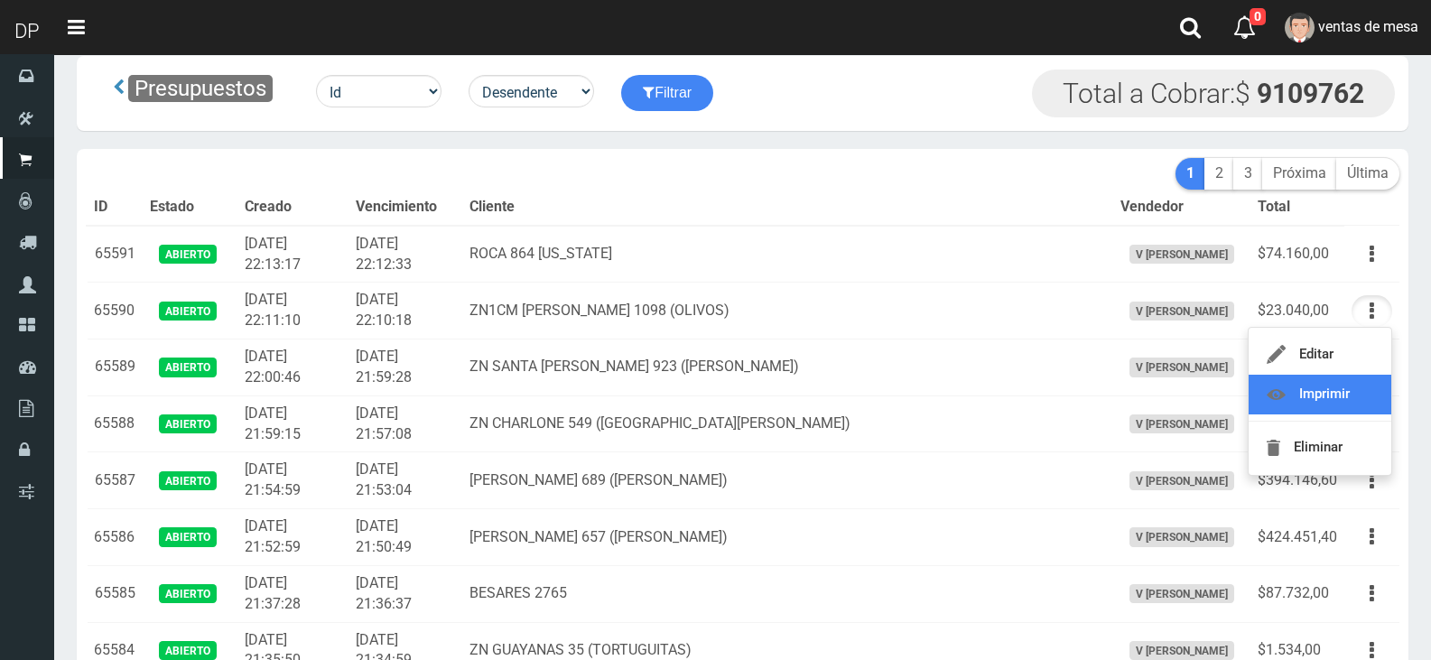
scroll to position [0, 0]
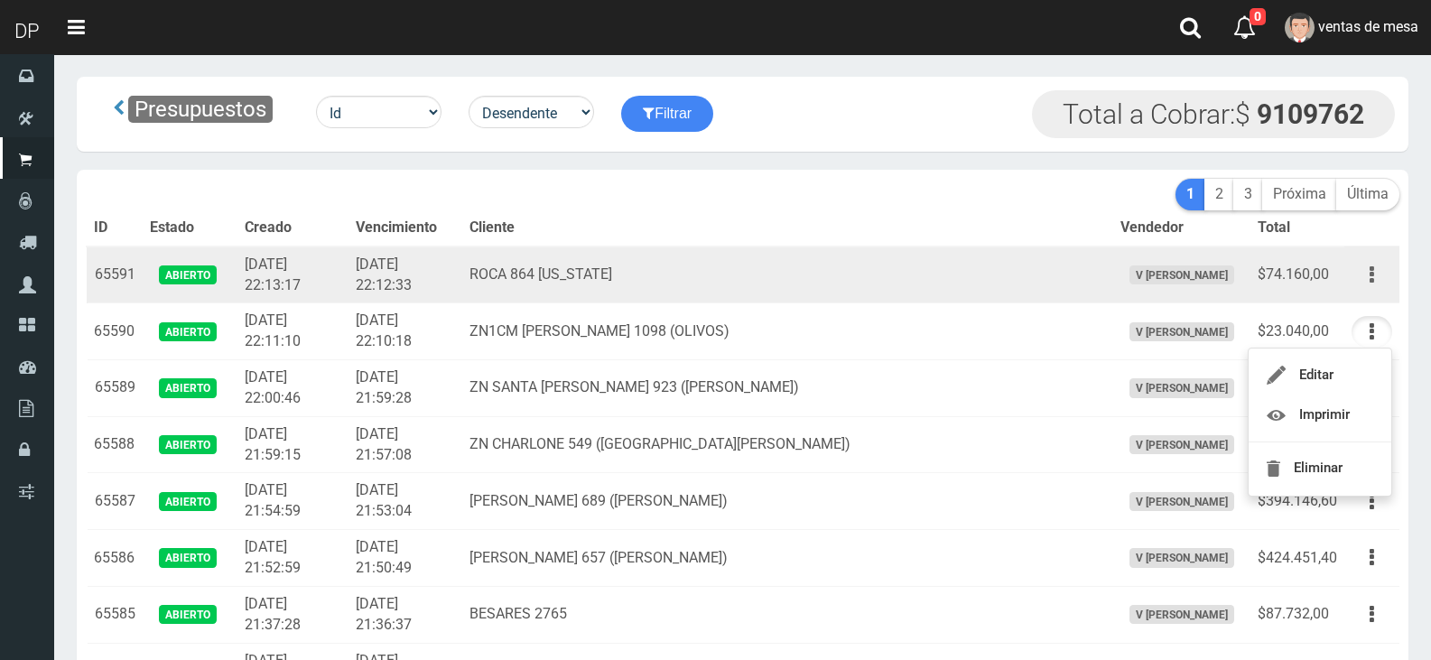
click at [1366, 268] on button "button" at bounding box center [1371, 275] width 41 height 32
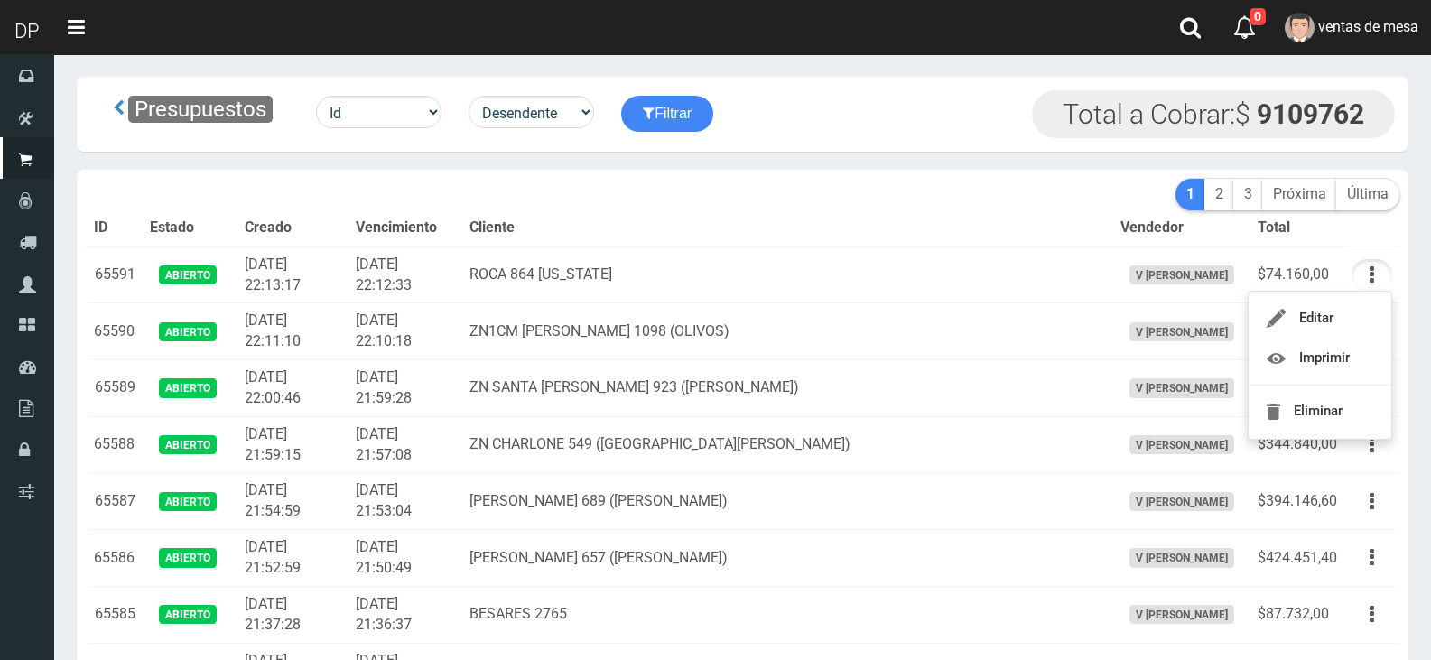
click at [776, 242] on th "Cliente" at bounding box center [787, 228] width 650 height 36
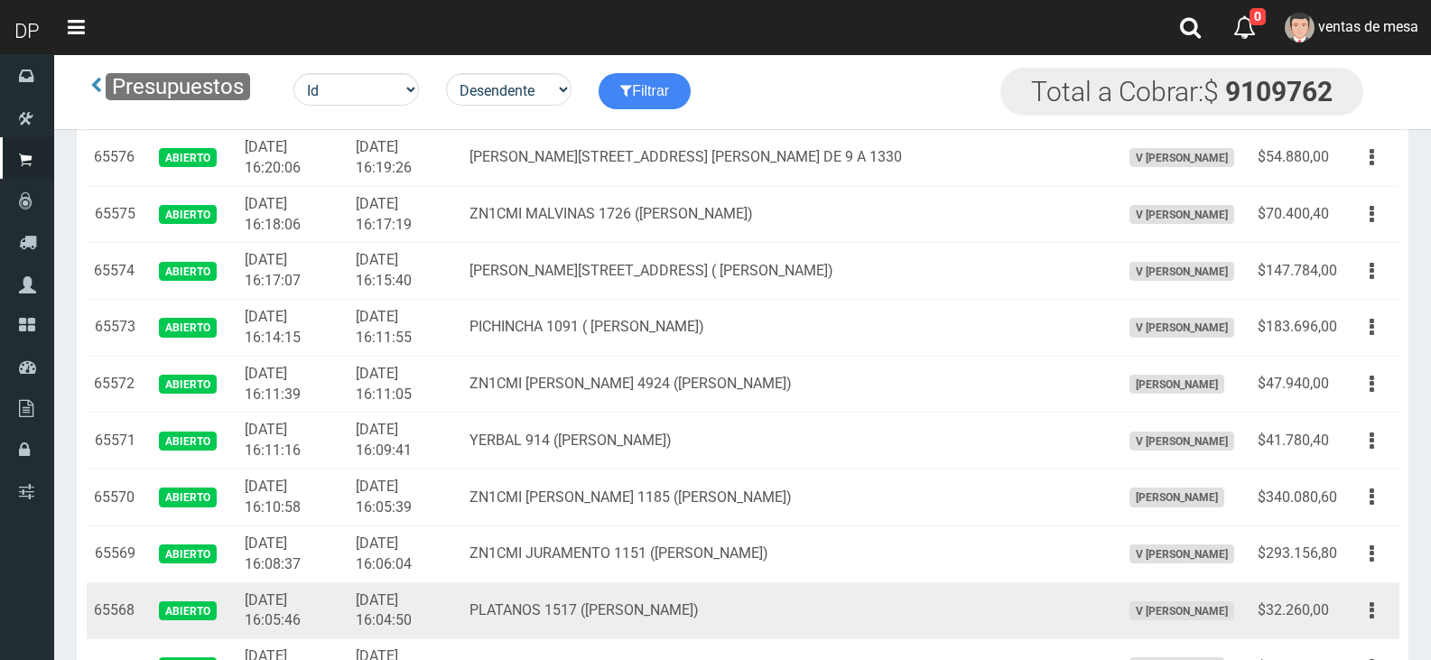
drag, startPoint x: 92, startPoint y: 277, endPoint x: 471, endPoint y: 608, distance: 503.5
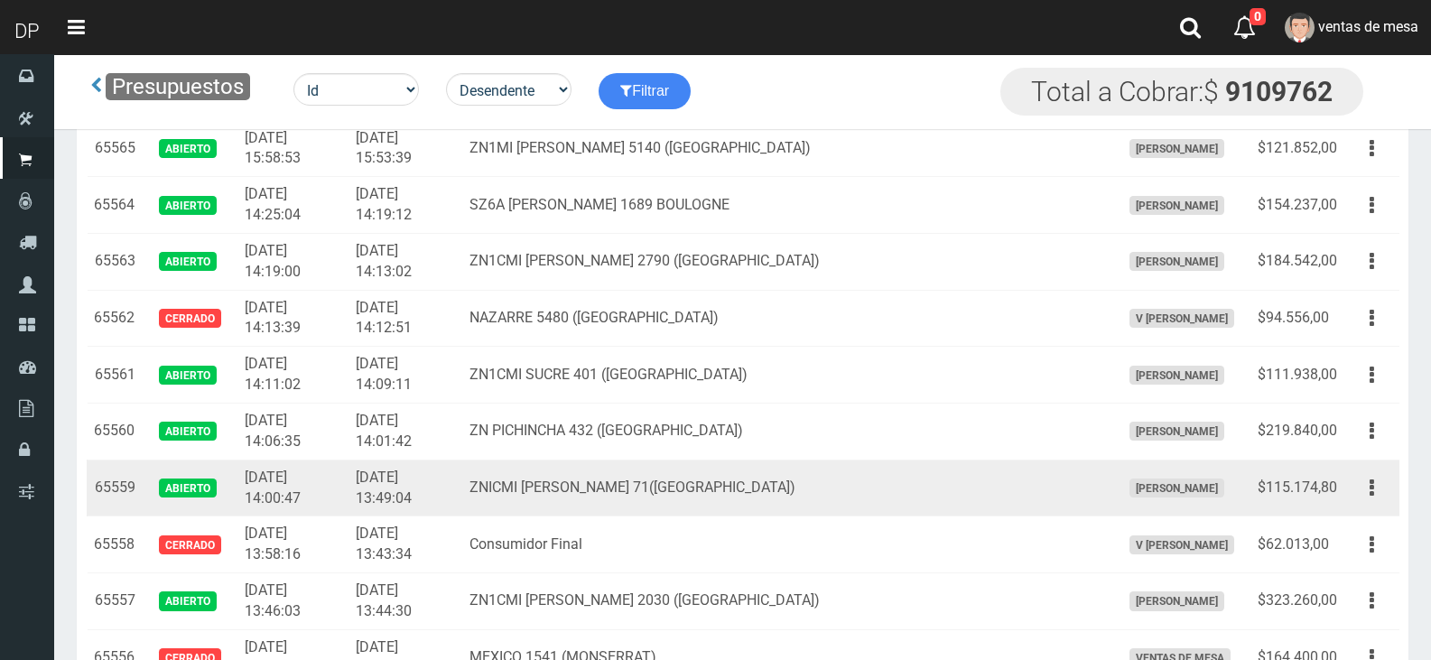
click at [462, 488] on td "2025-08-20 13:49:04" at bounding box center [405, 488] width 114 height 57
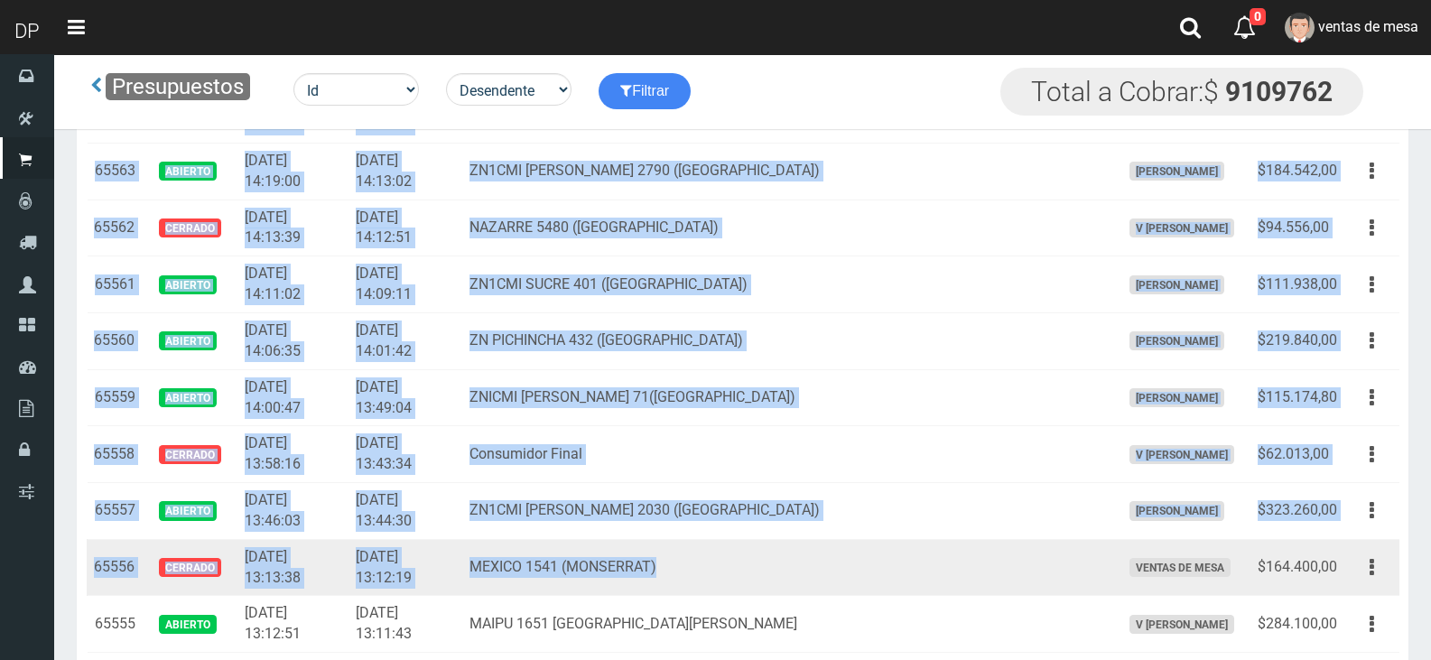
click at [986, 550] on td "MEXICO 1541 (MONSERRAT)" at bounding box center [787, 567] width 650 height 57
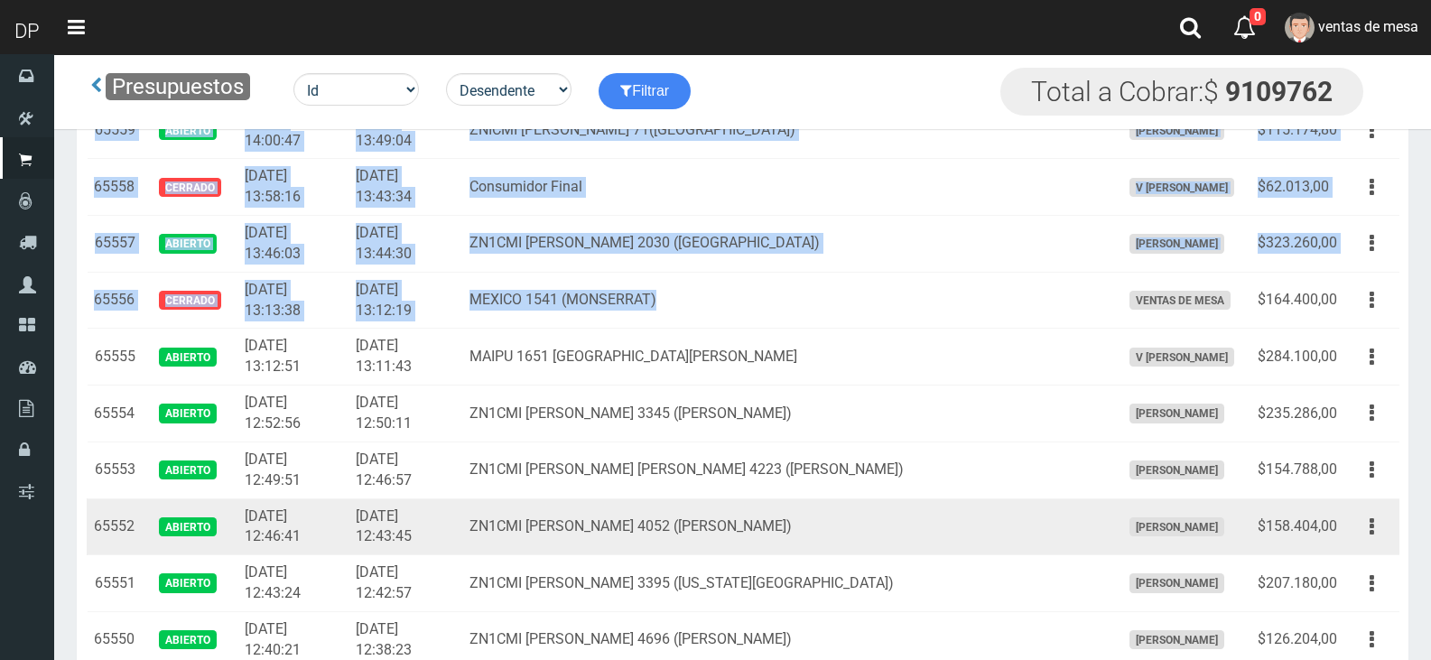
scroll to position [1866, 0]
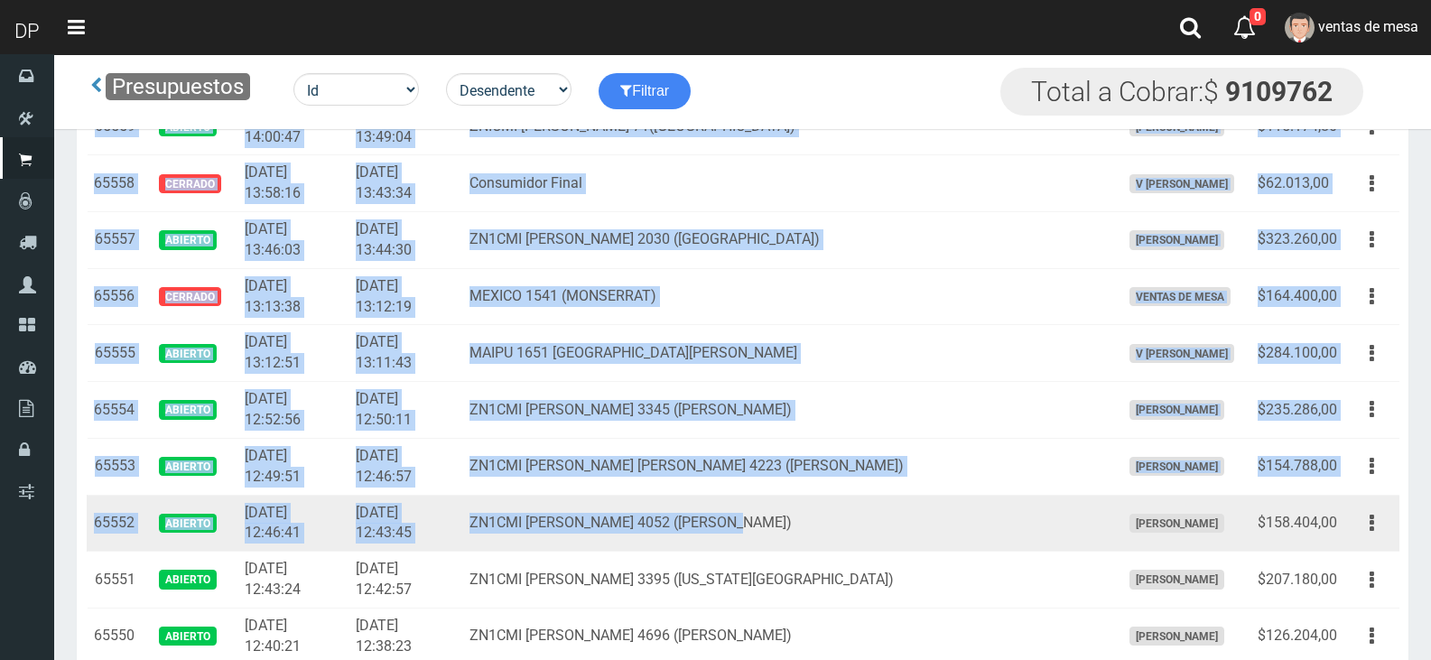
click at [912, 511] on td "ZN1CMI CARLOS VILLATE 4052 (MUNRO)" at bounding box center [787, 523] width 650 height 57
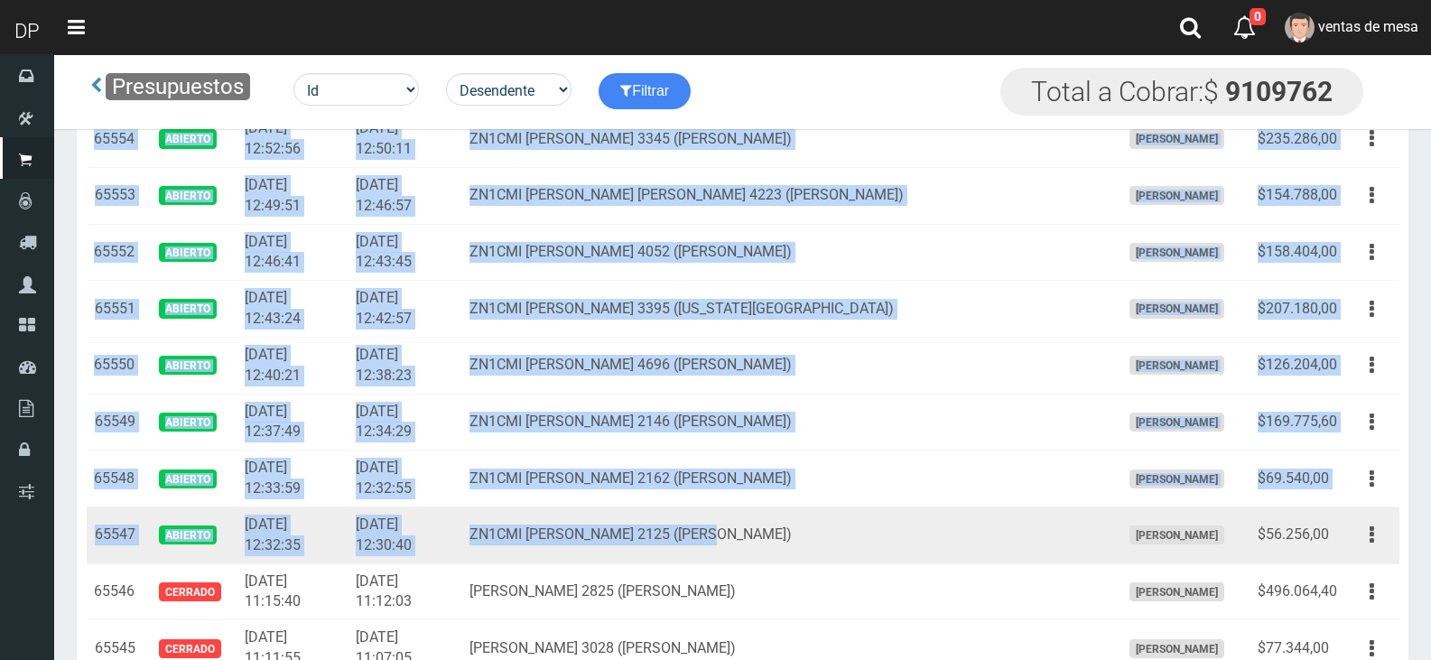
click at [1014, 550] on td "ZN1CMI CARLOS CALVO 2125 (MUNRO)" at bounding box center [787, 534] width 650 height 57
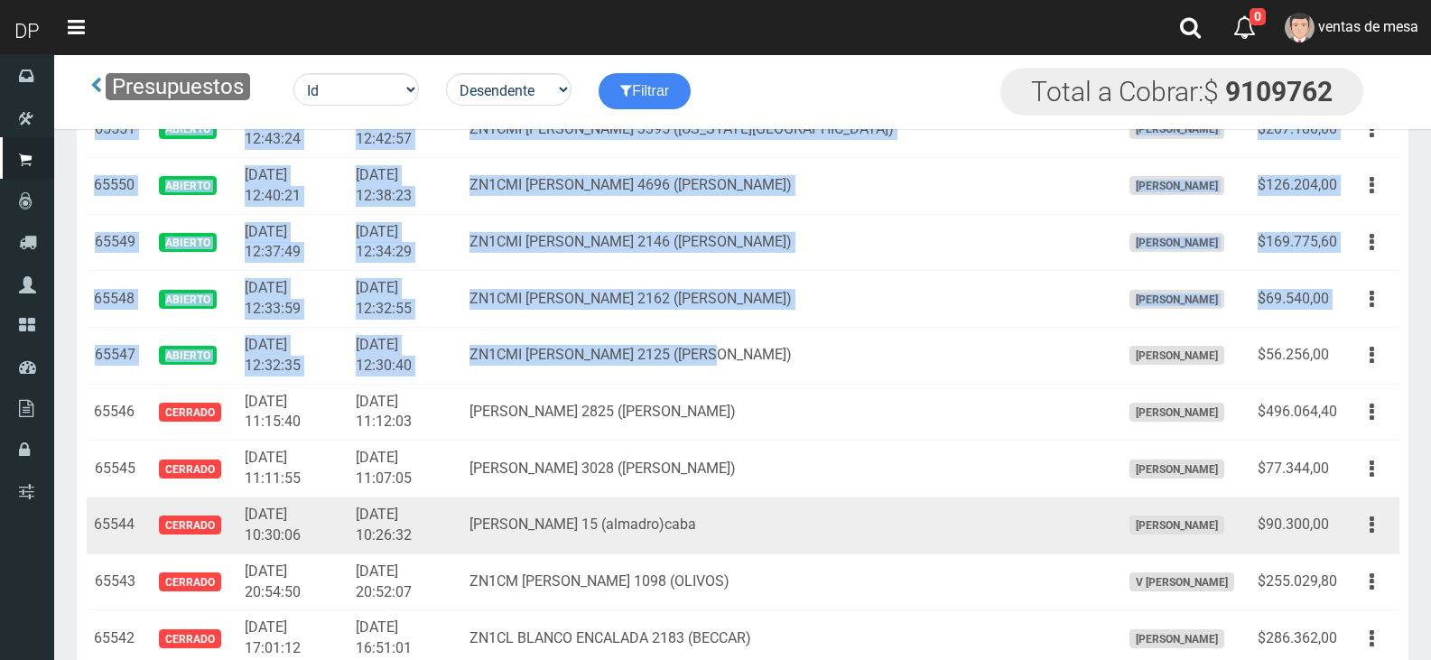
scroll to position [2317, 0]
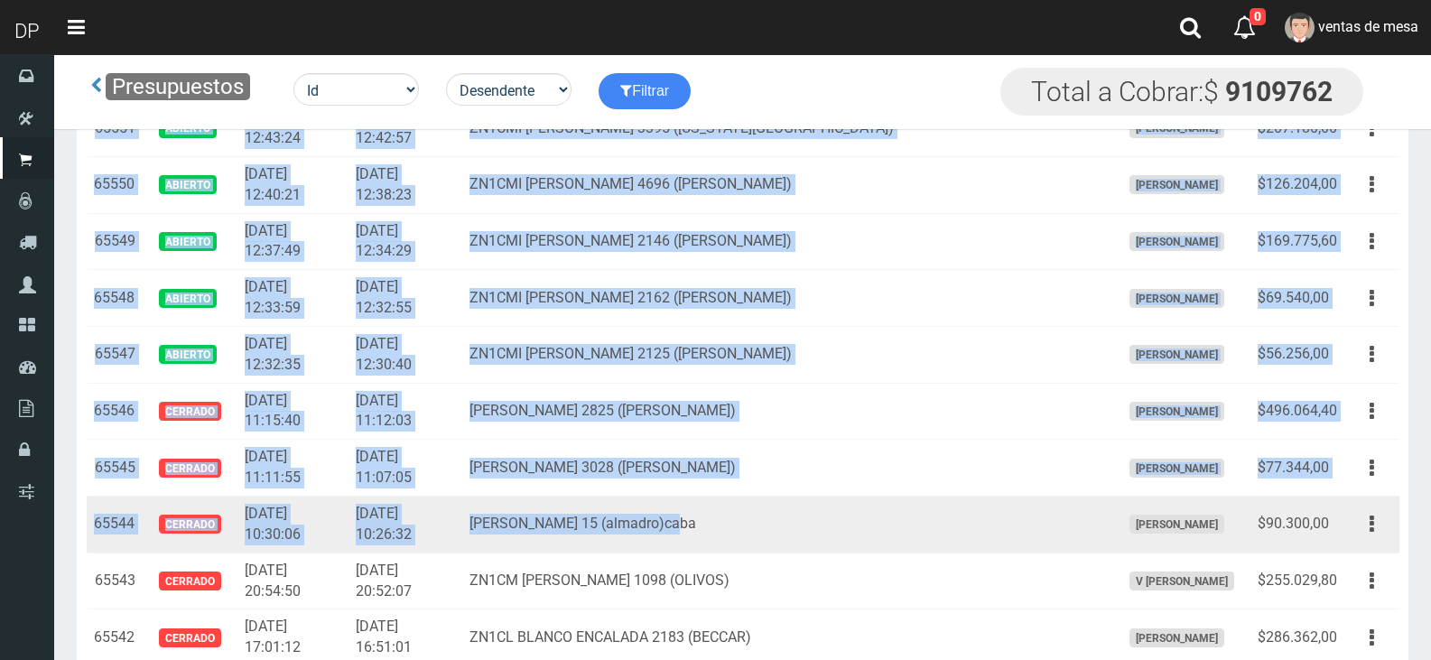
click at [1023, 540] on td "mario bravo 15 (almadro)caba" at bounding box center [787, 525] width 650 height 57
click at [1340, 519] on td "$90.300,00" at bounding box center [1297, 525] width 94 height 57
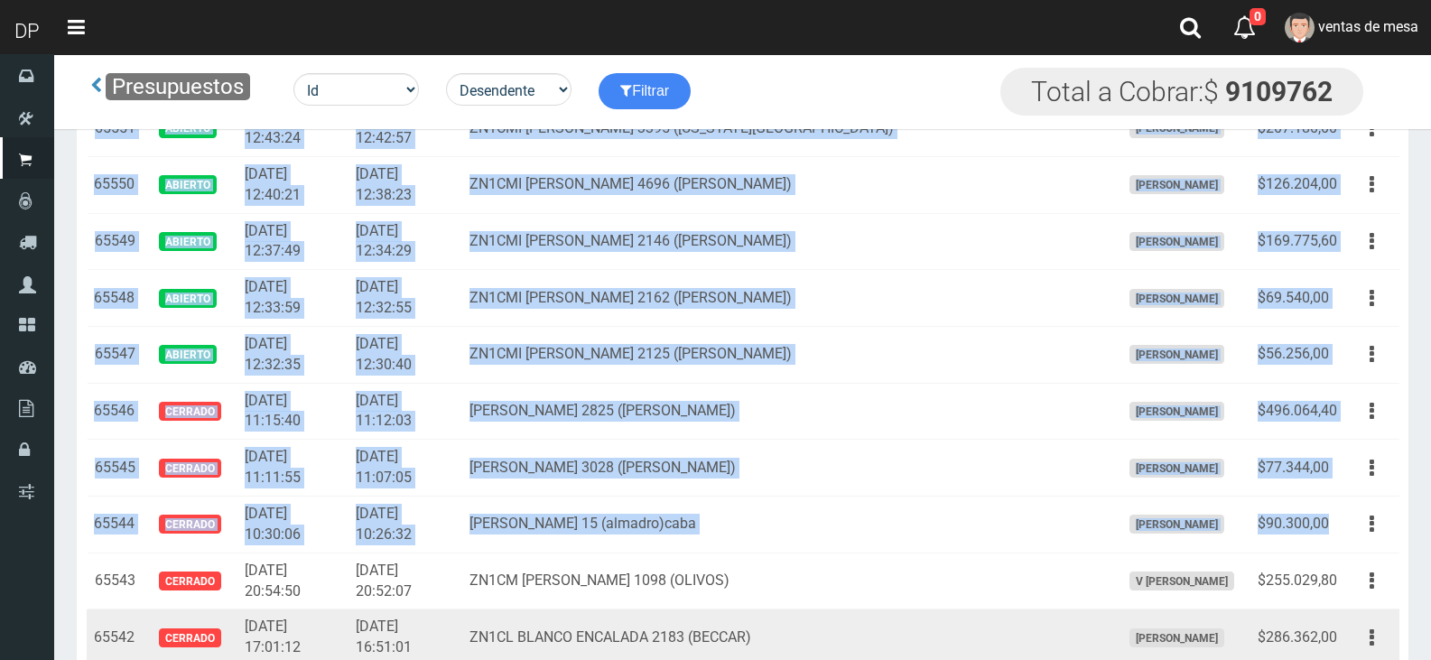
copy tbody "65591 Abierto 2025-08-20 22:13:17 2025-08-20 22:12:33 ROCA 864 FLORIDA V Maria …"
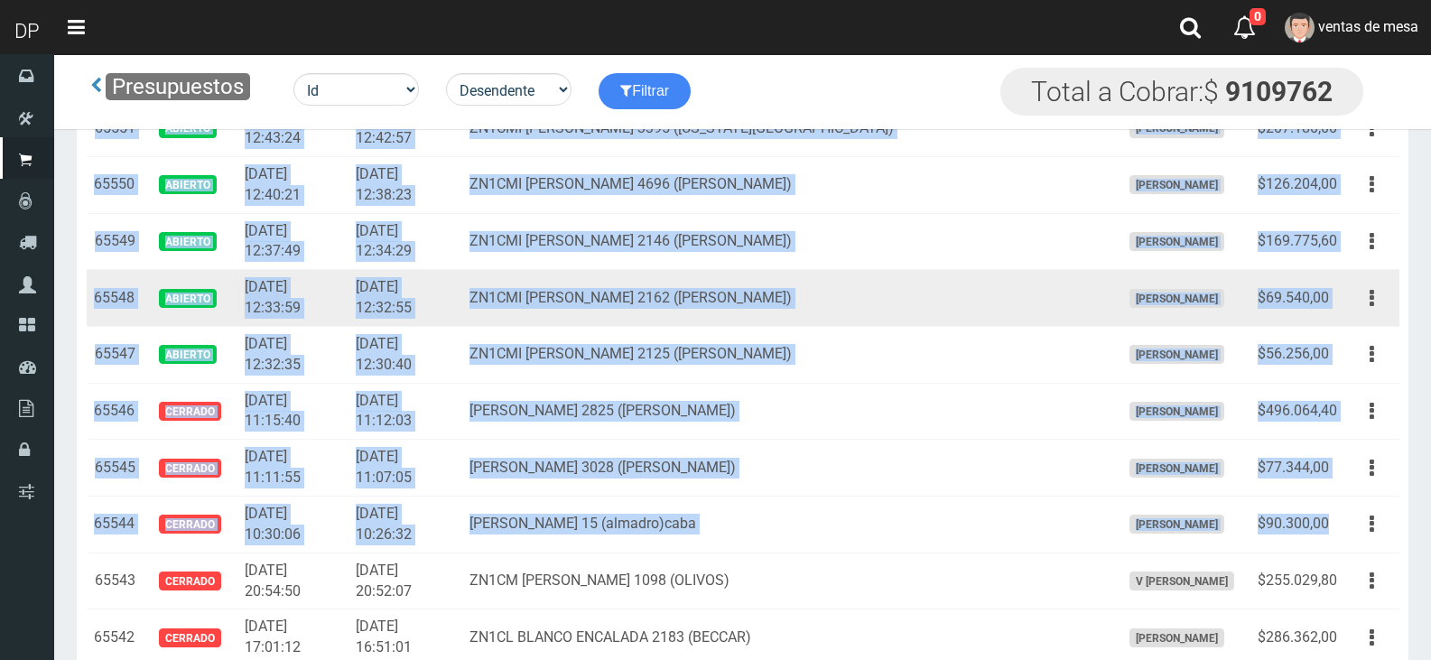
click at [642, 319] on td "ZN1CMI SAAVEDRA 2162 (MUNRO)" at bounding box center [787, 298] width 650 height 57
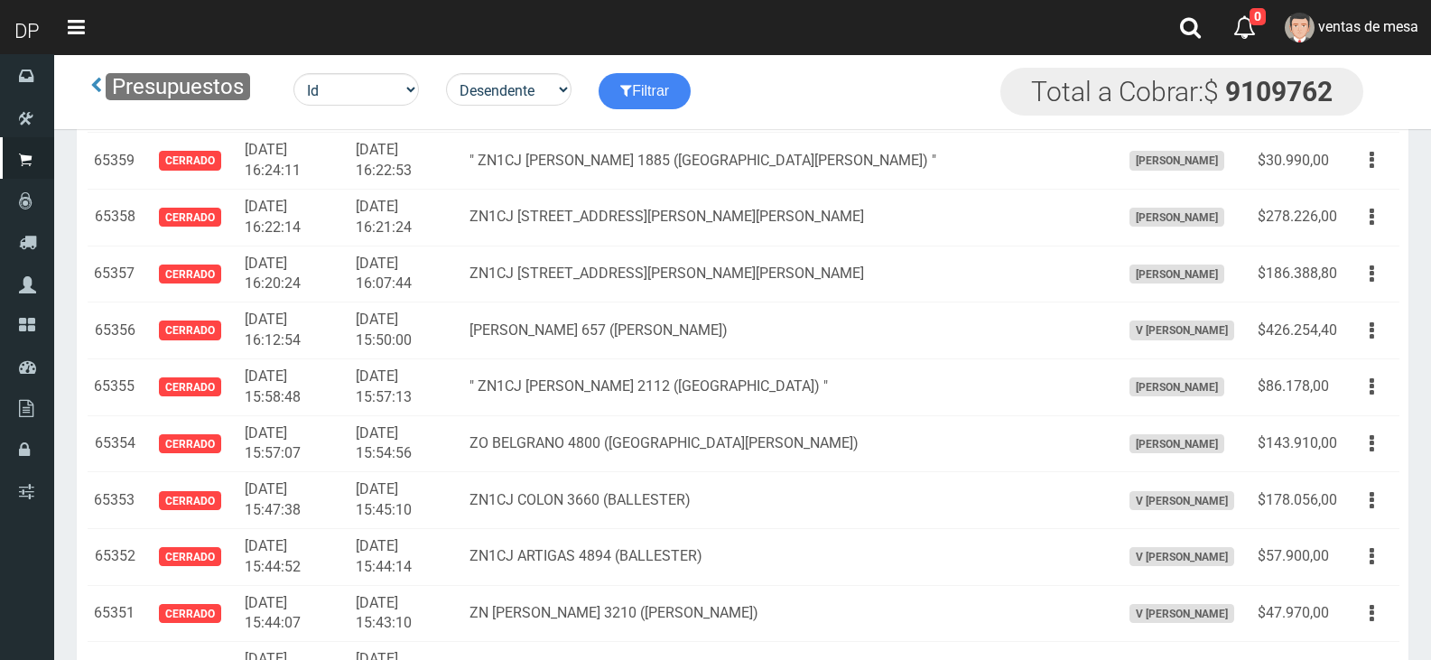
scroll to position [14905, 0]
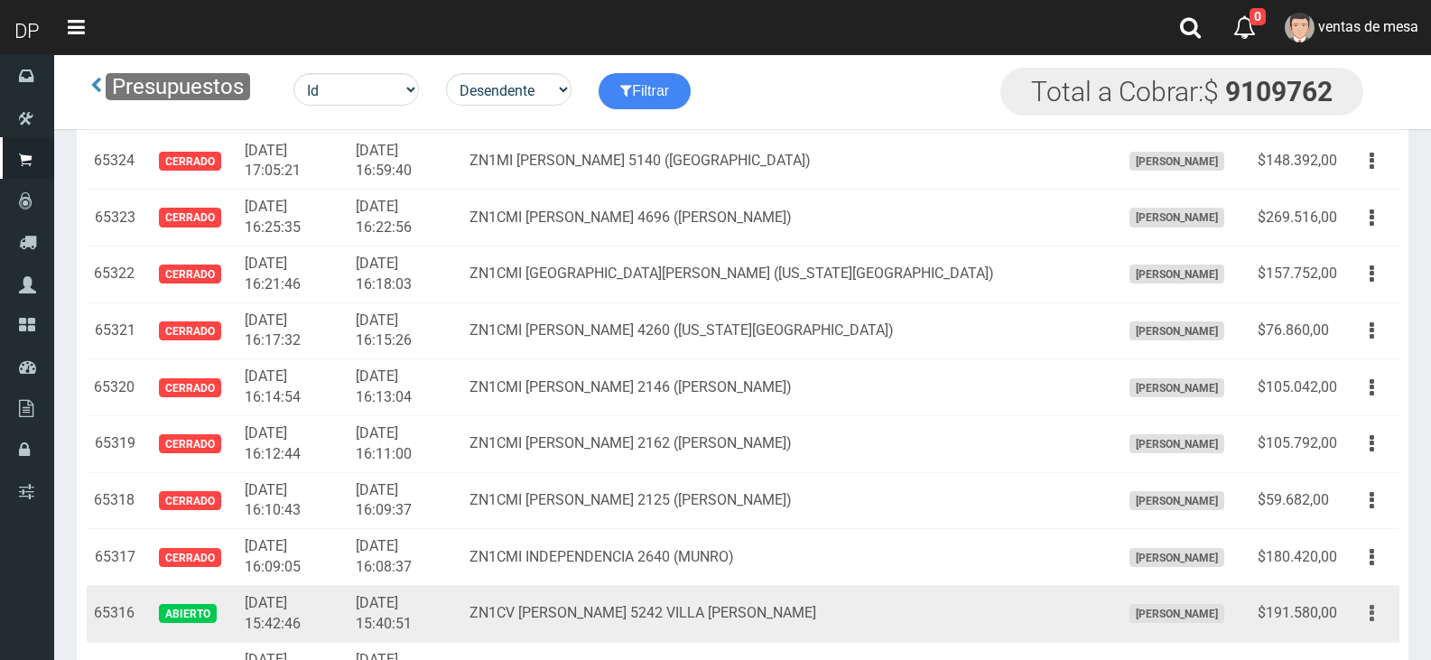
click at [1354, 620] on button "button" at bounding box center [1371, 614] width 41 height 32
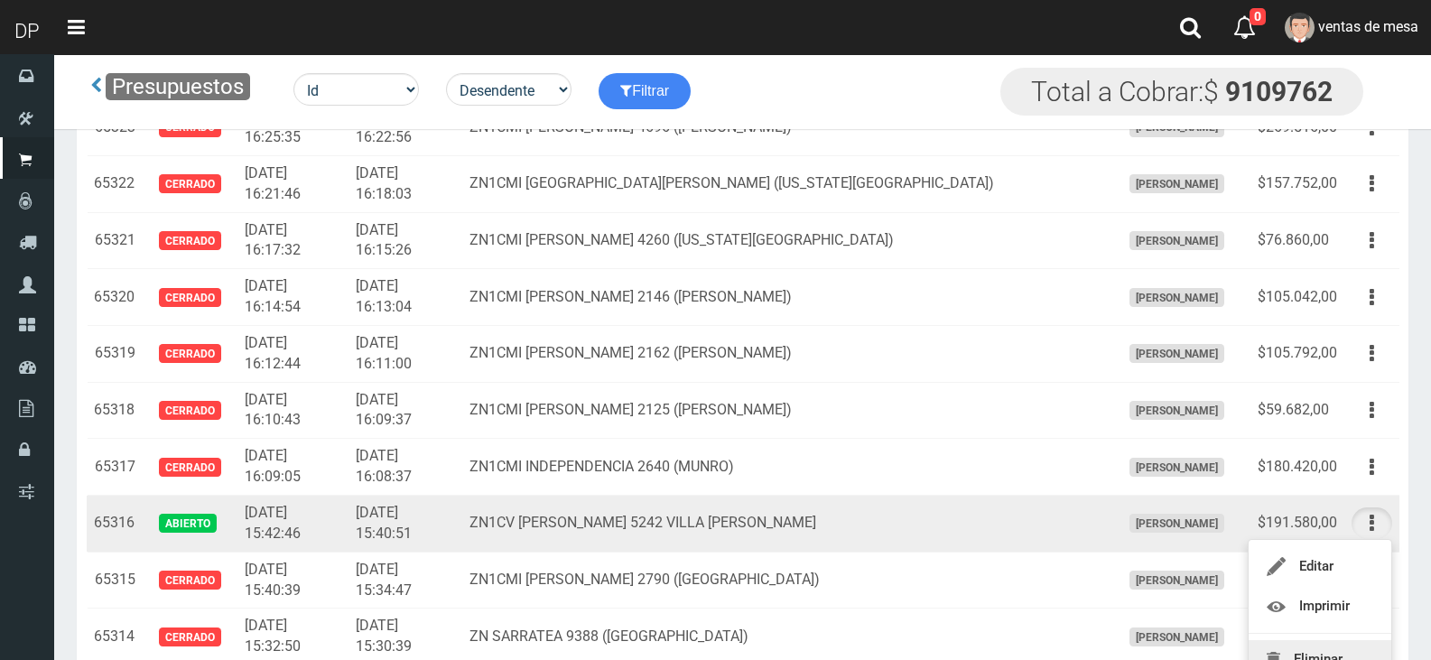
scroll to position [15085, 0]
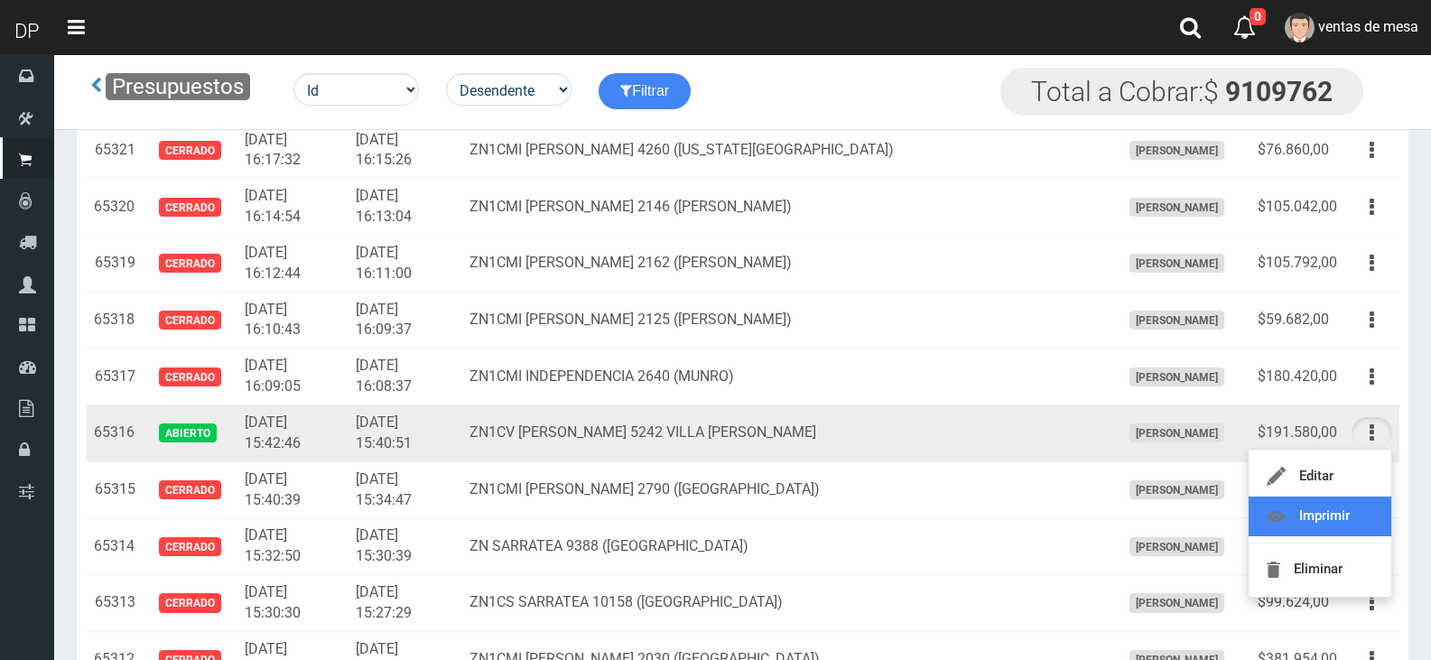
click at [1347, 528] on link "Imprimir" at bounding box center [1320, 517] width 143 height 40
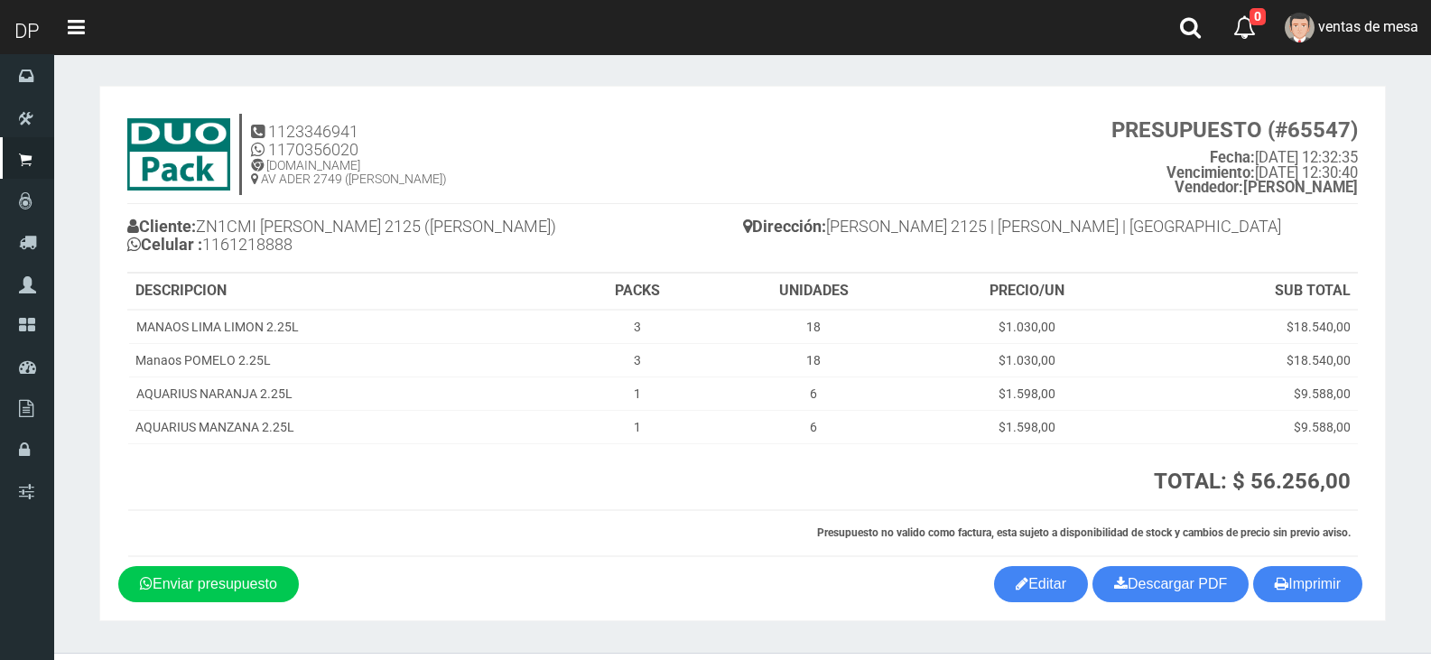
click at [1323, 607] on section "1123346941 1170356020 WWW.DUOPACKS.COM.AR AV ADER 2749 (MUNRO) PRESUPUESTO (#65…" at bounding box center [742, 353] width 1286 height 535
click at [1316, 599] on button "Imprimir" at bounding box center [1307, 584] width 109 height 36
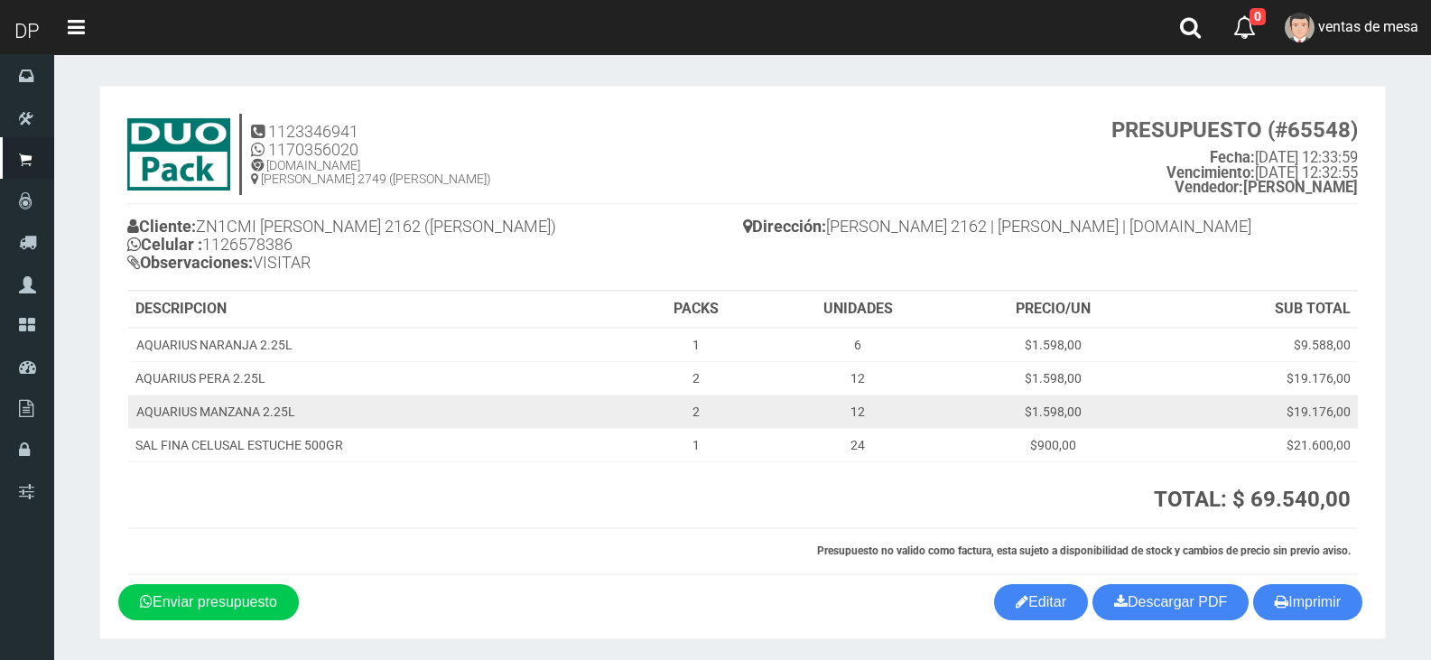
scroll to position [60, 0]
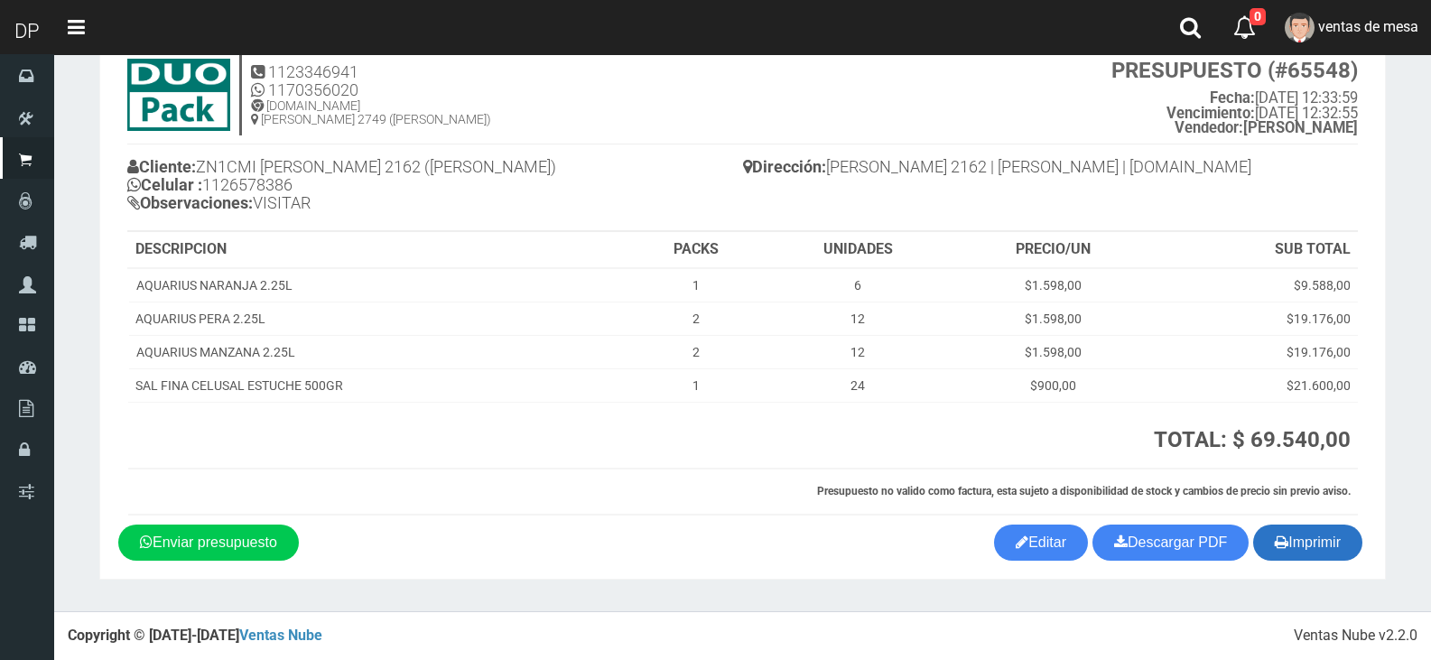
click at [1334, 530] on button "Imprimir" at bounding box center [1307, 543] width 109 height 36
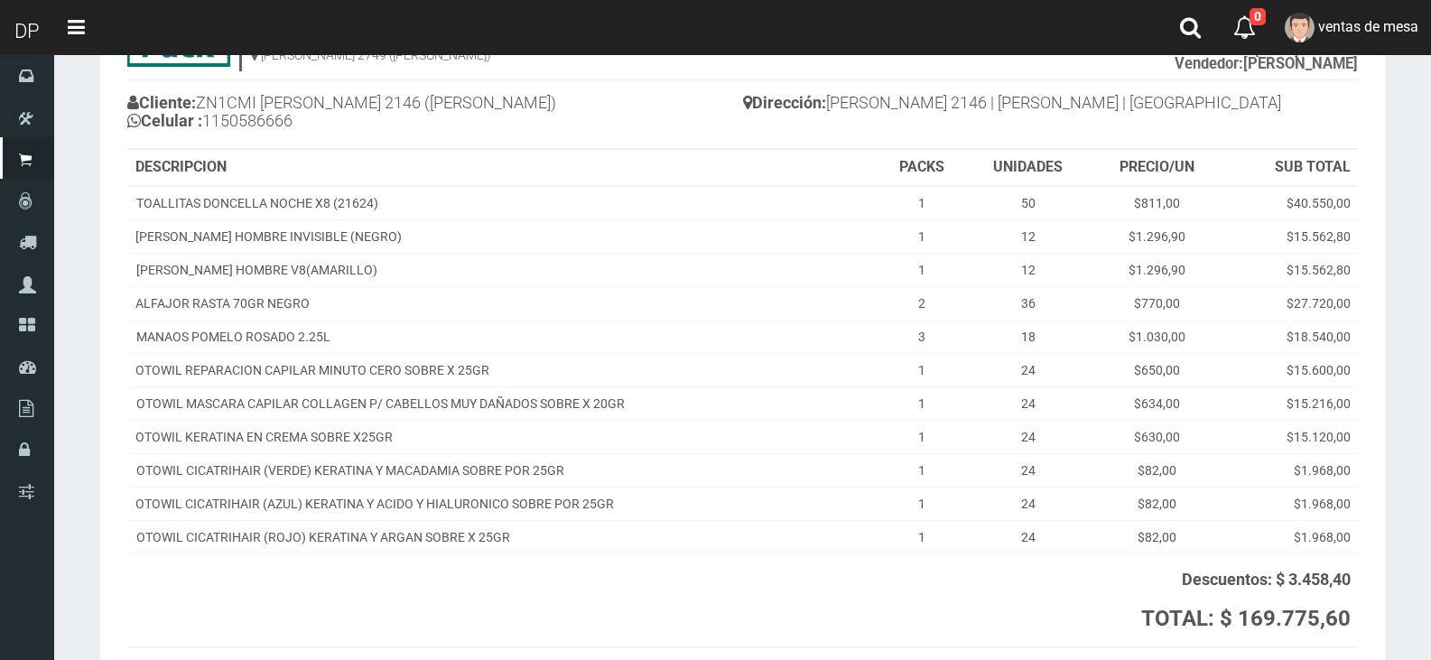
scroll to position [302, 0]
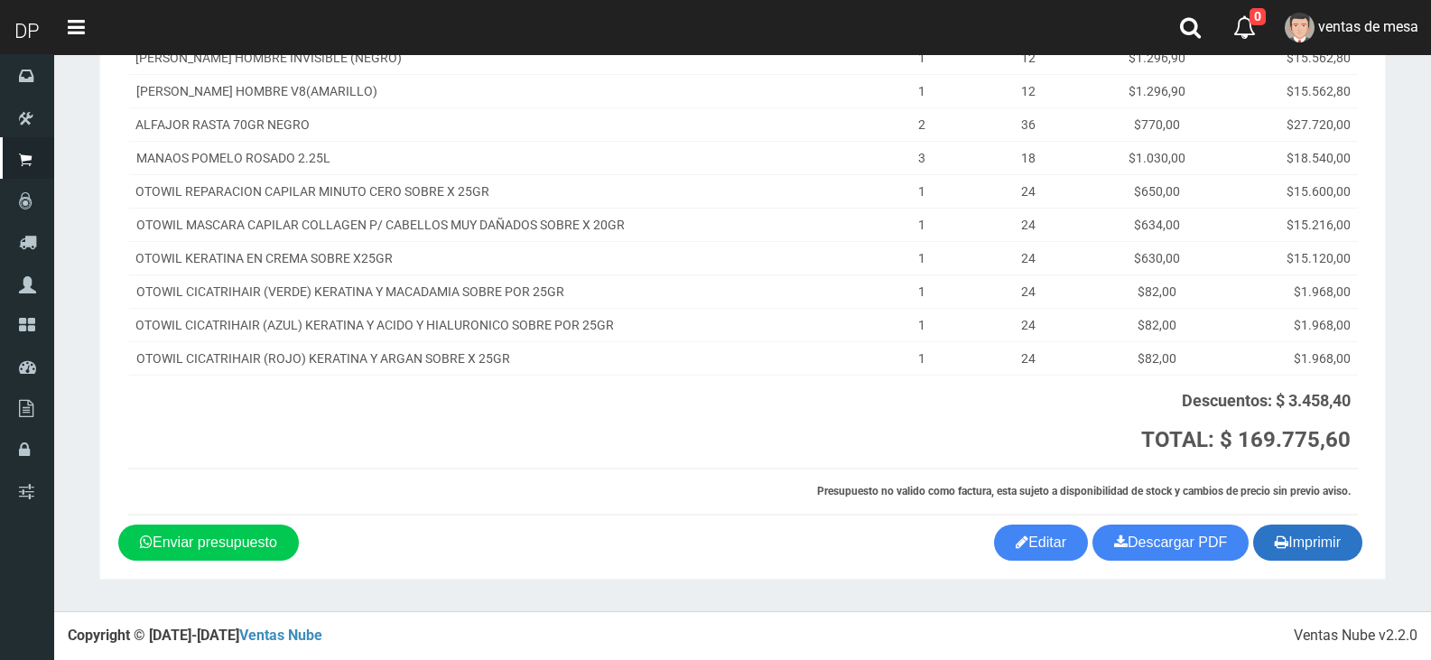
click at [1321, 547] on button "Imprimir" at bounding box center [1307, 543] width 109 height 36
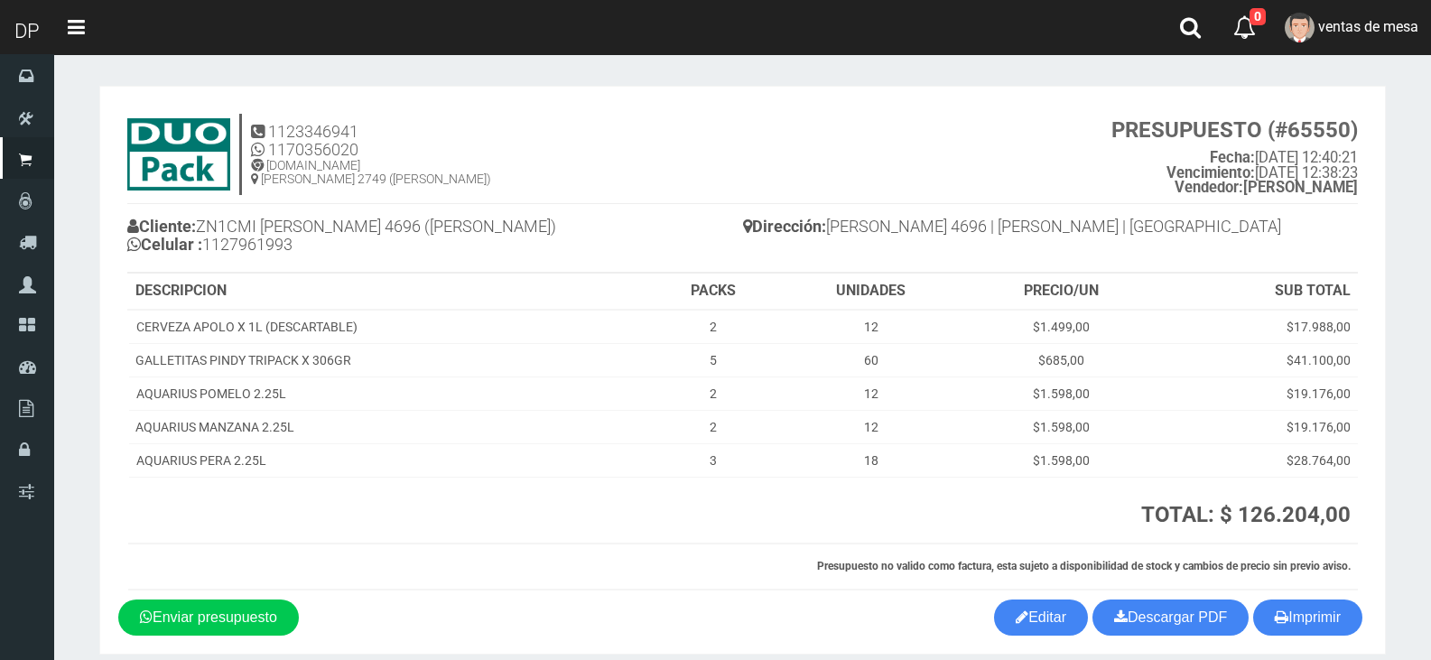
scroll to position [75, 0]
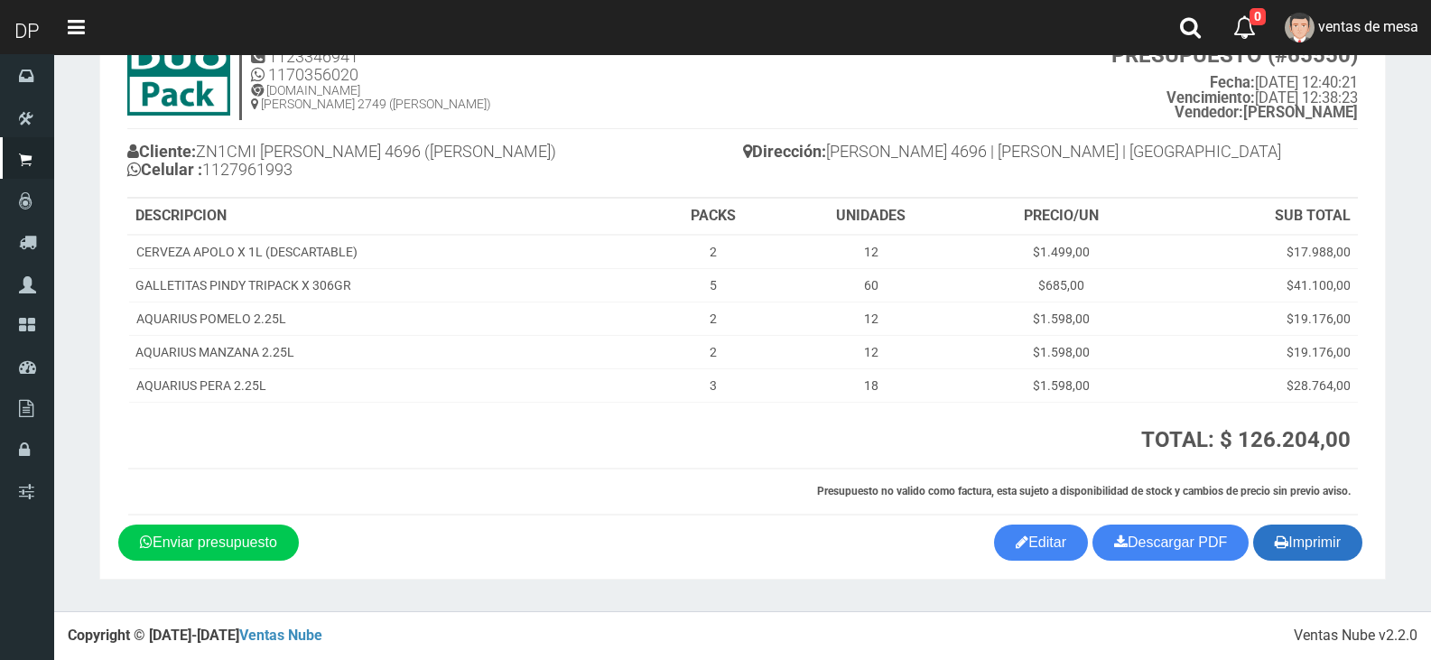
click at [1339, 534] on button "Imprimir" at bounding box center [1307, 543] width 109 height 36
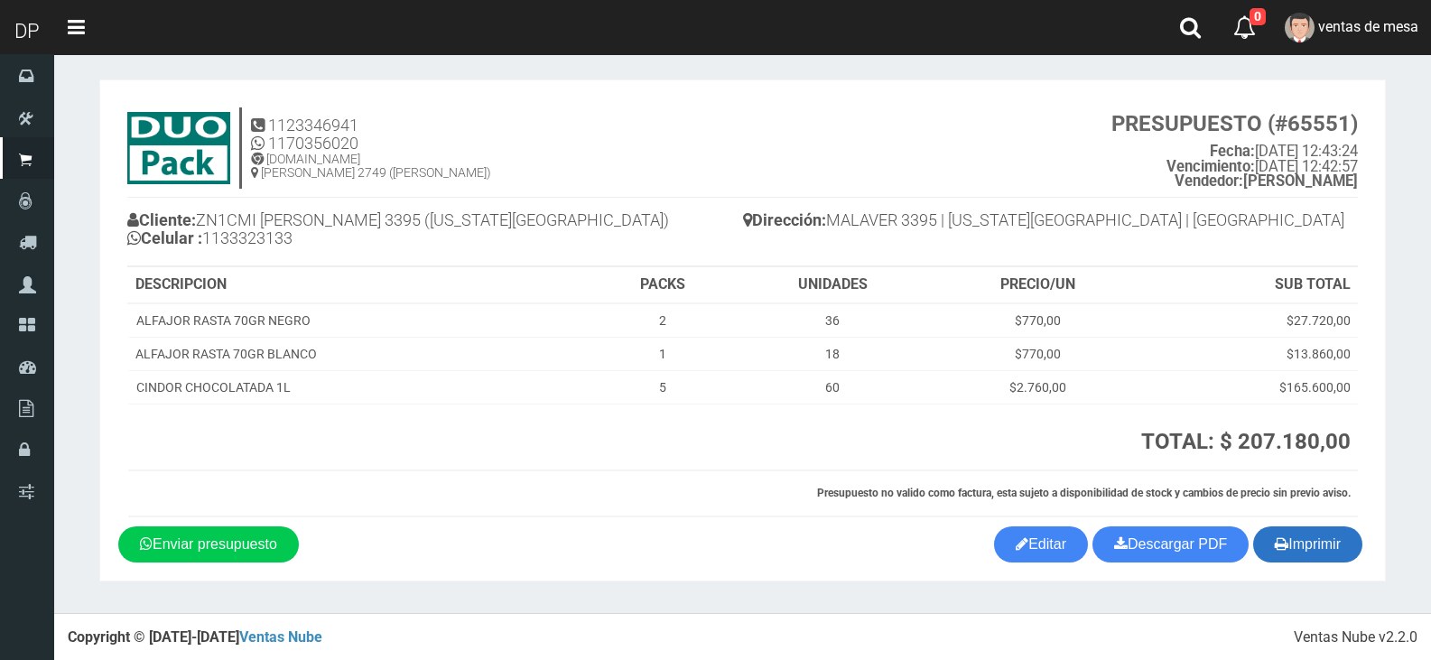
scroll to position [8, 0]
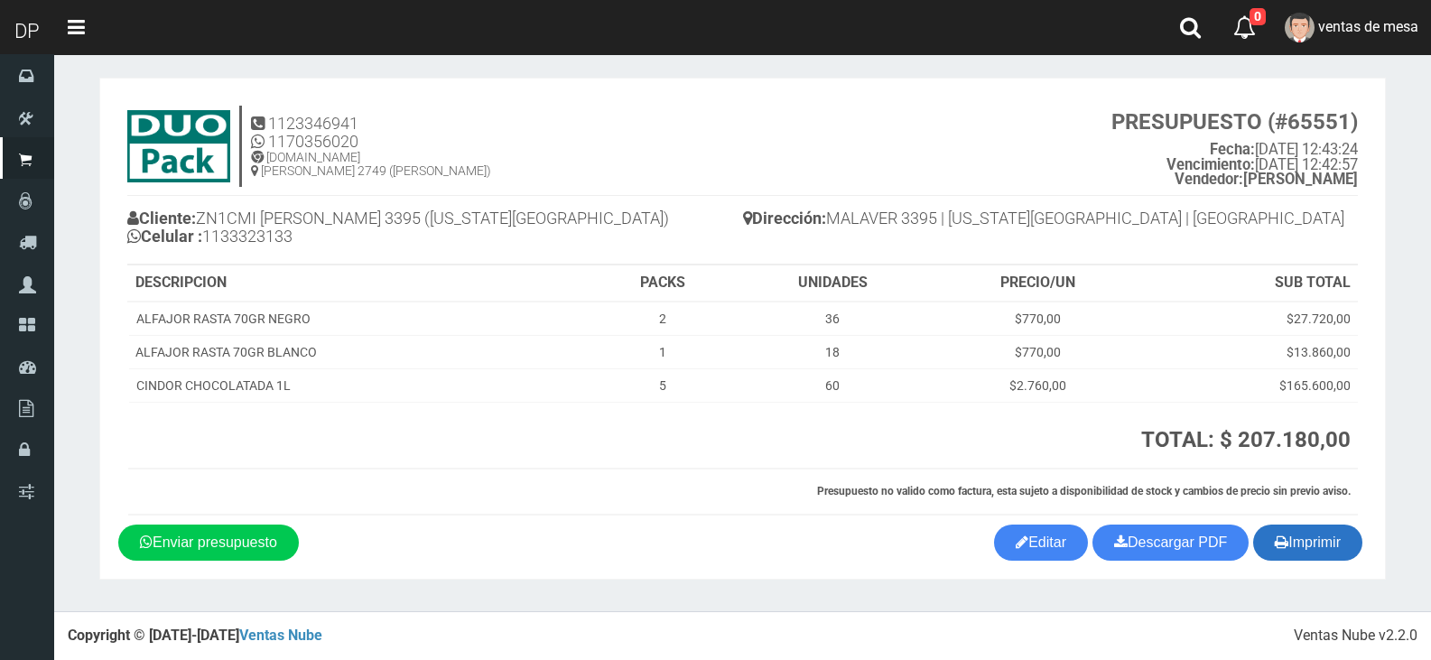
click at [1360, 546] on button "Imprimir" at bounding box center [1307, 543] width 109 height 36
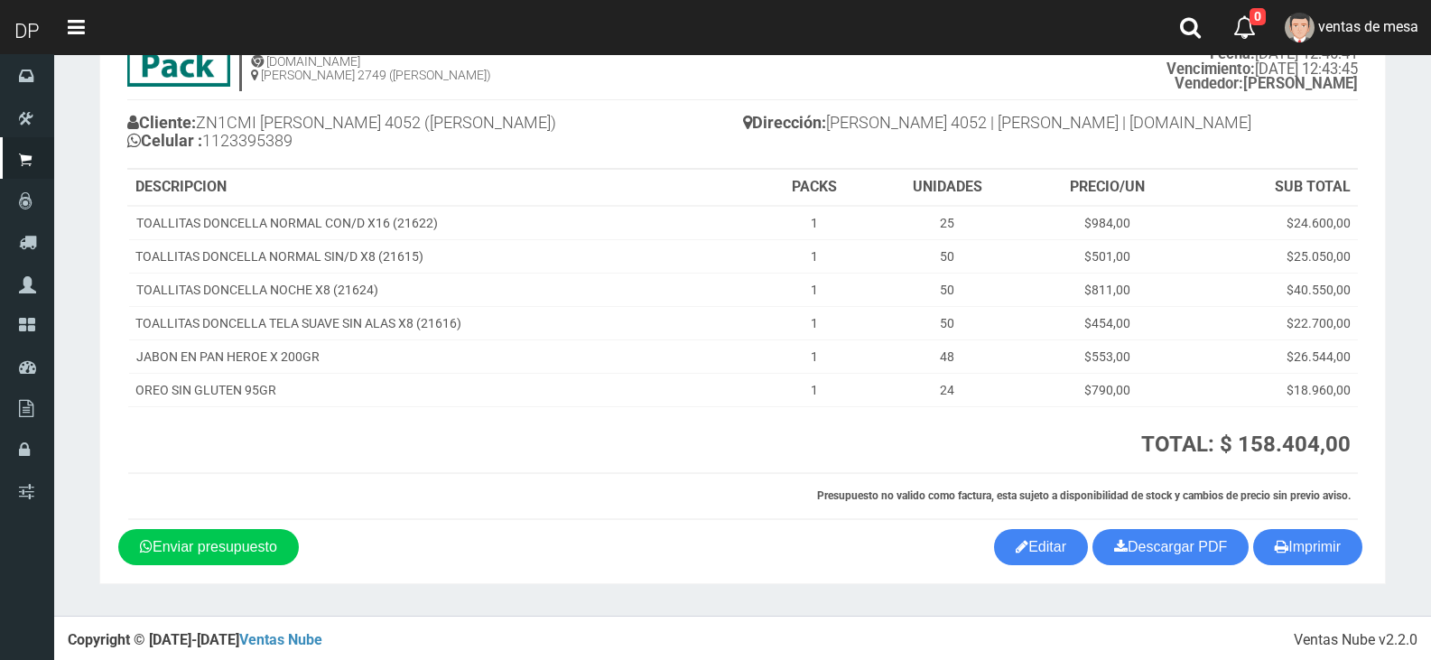
scroll to position [108, 0]
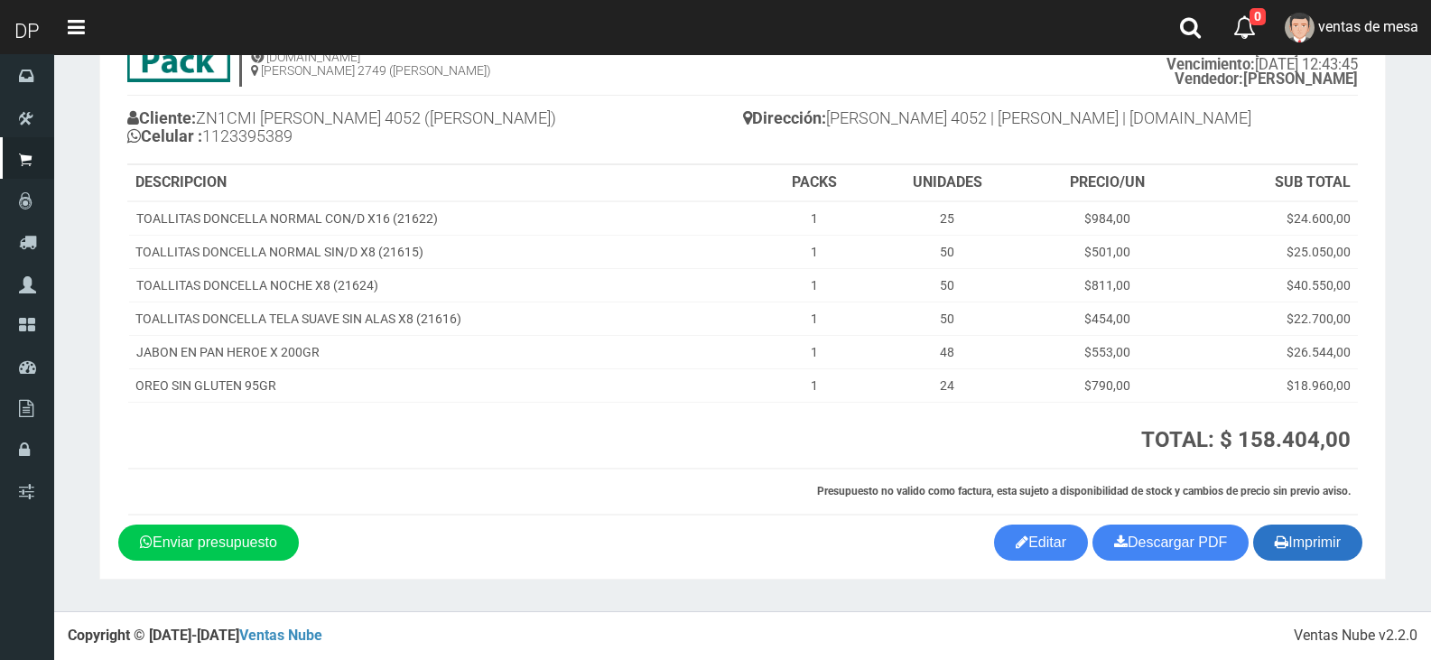
click at [1323, 540] on button "Imprimir" at bounding box center [1307, 543] width 109 height 36
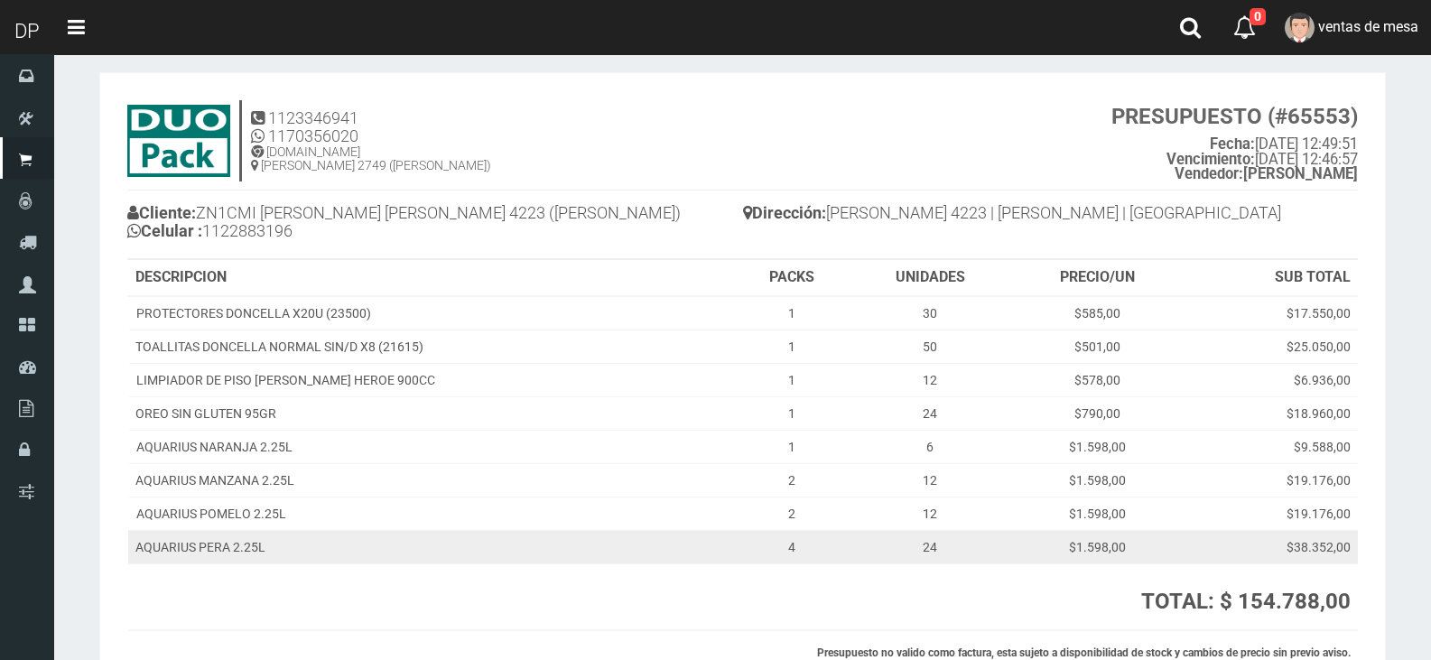
scroll to position [175, 0]
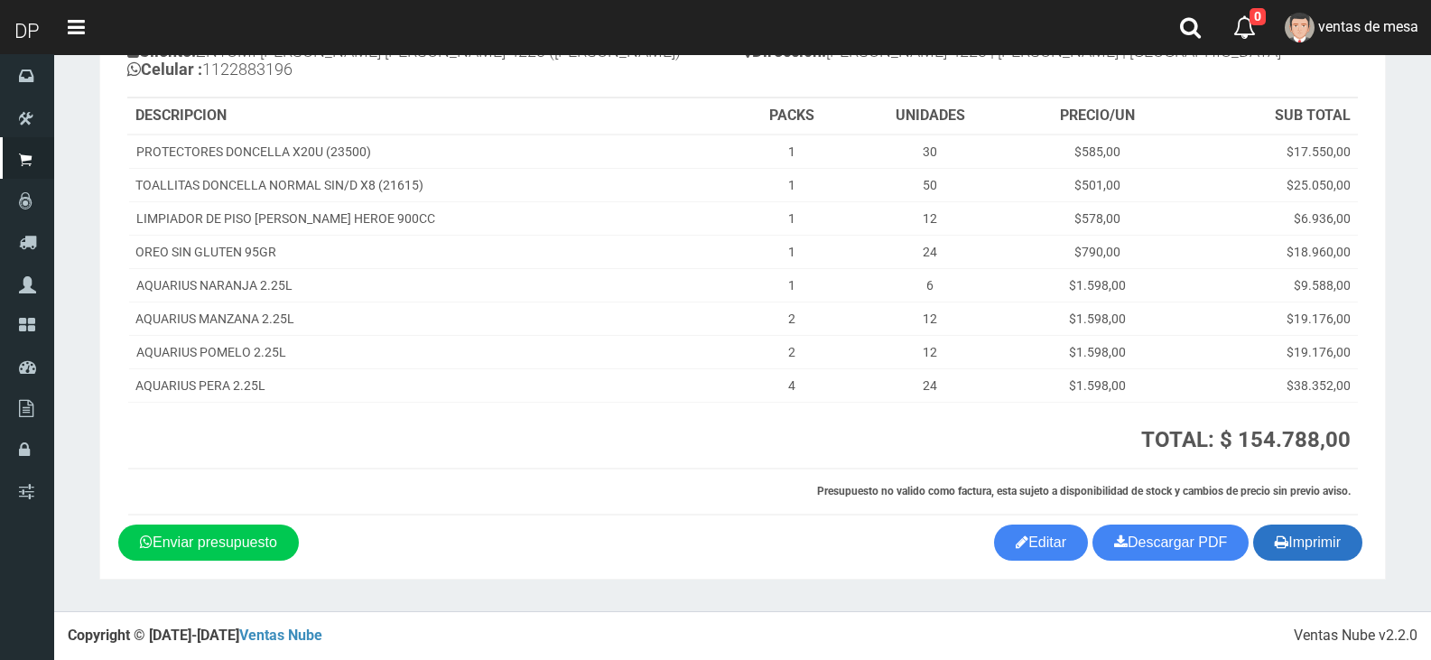
click at [1323, 540] on button "Imprimir" at bounding box center [1307, 543] width 109 height 36
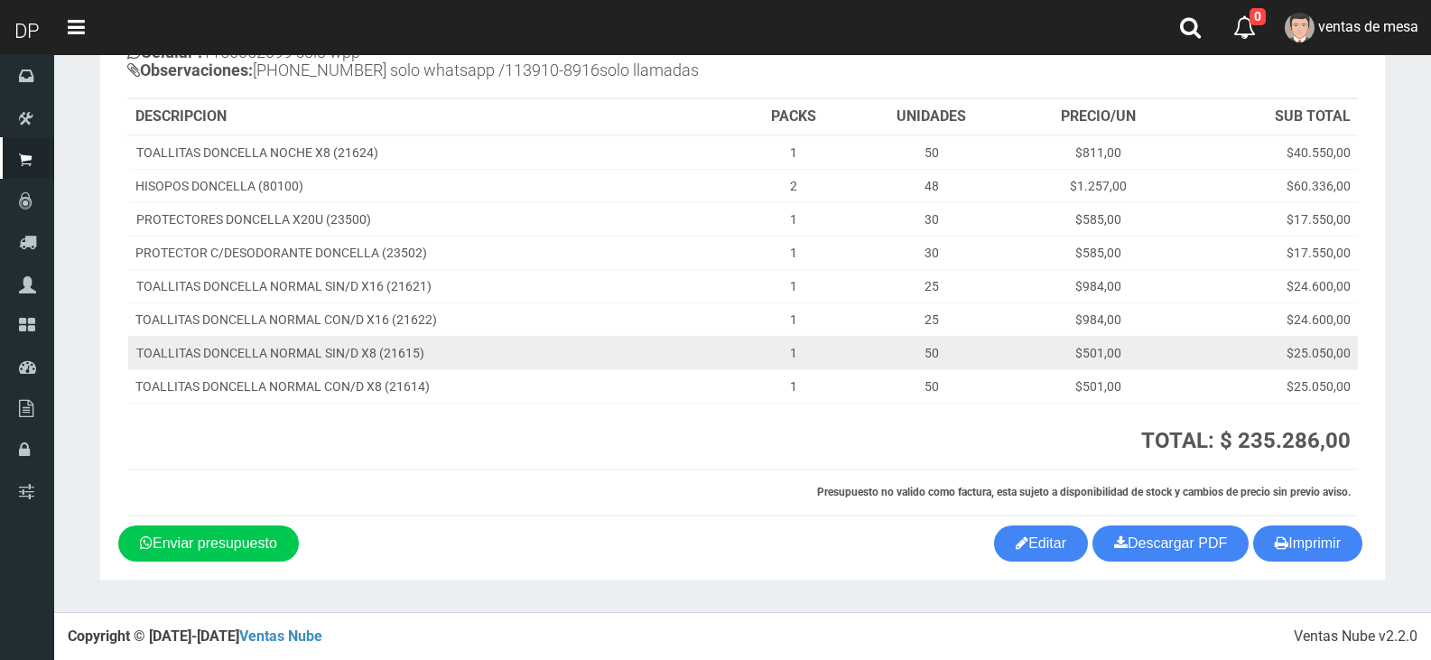
scroll to position [193, 0]
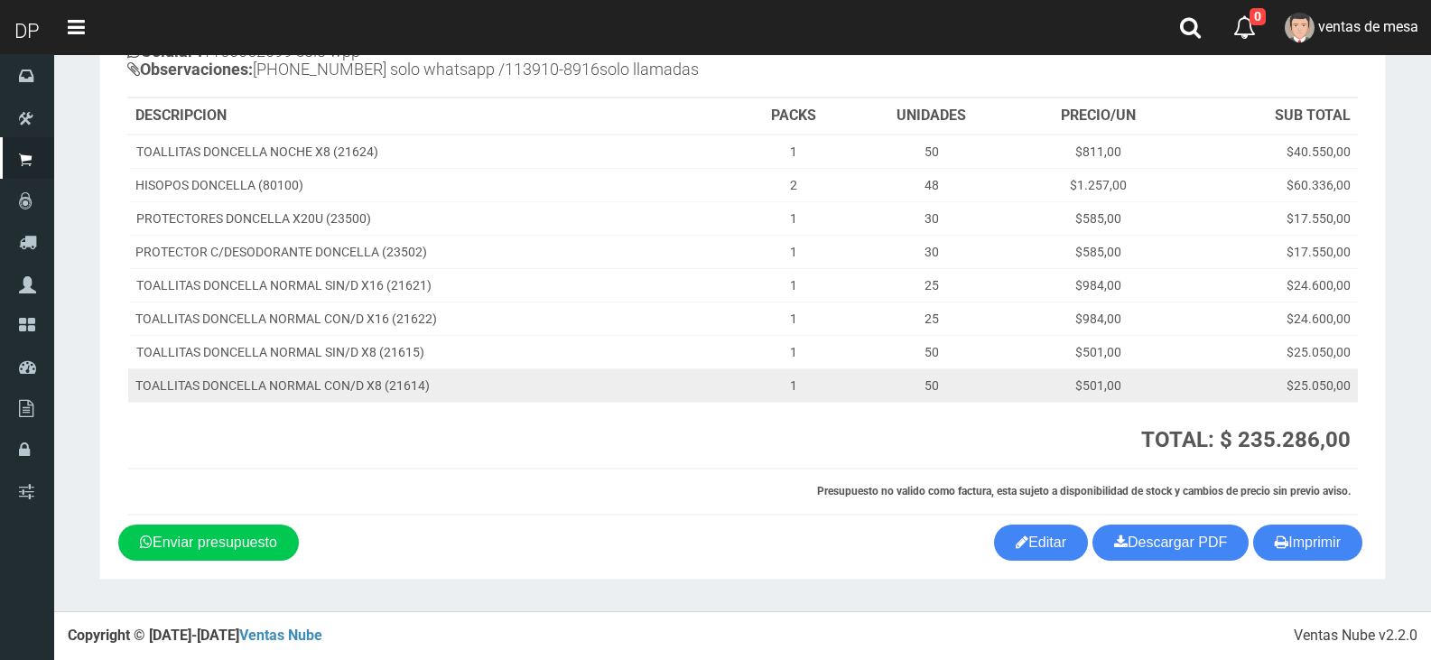
drag, startPoint x: 850, startPoint y: 360, endPoint x: 865, endPoint y: 381, distance: 25.3
click at [850, 360] on td "50" at bounding box center [931, 351] width 162 height 33
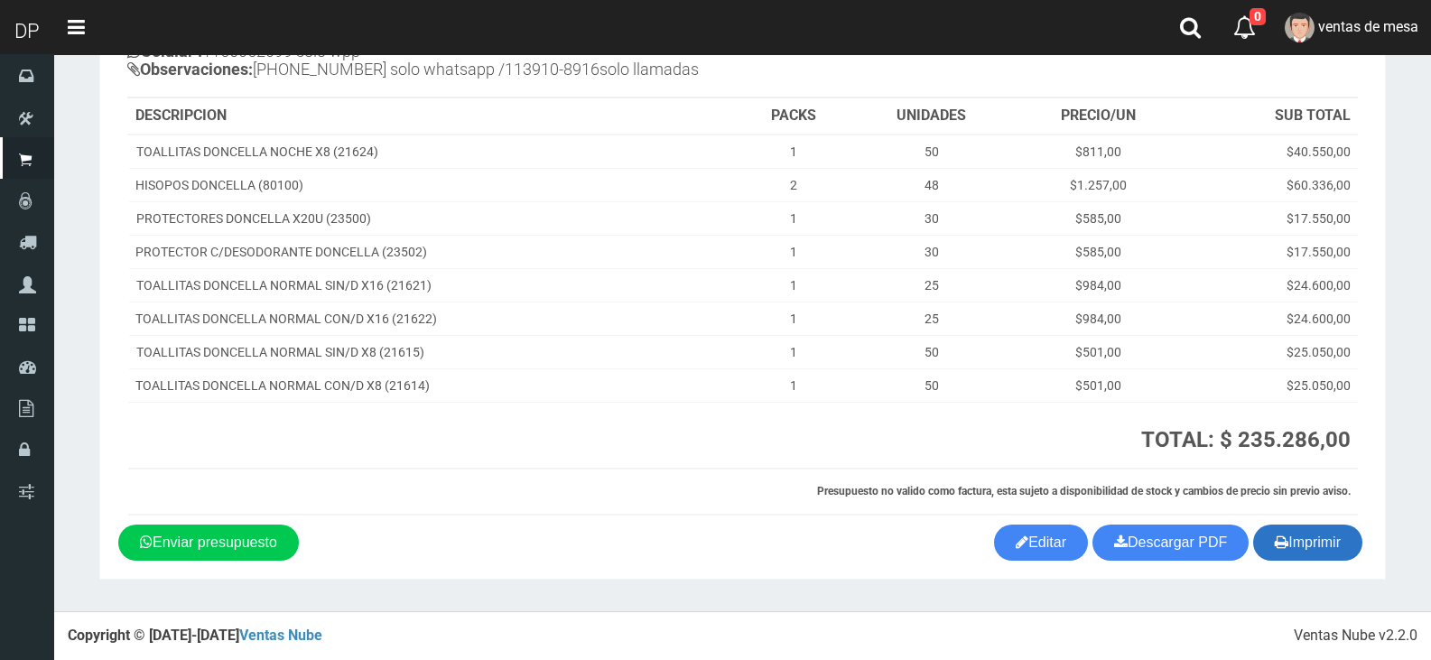
click at [1318, 546] on button "Imprimir" at bounding box center [1307, 543] width 109 height 36
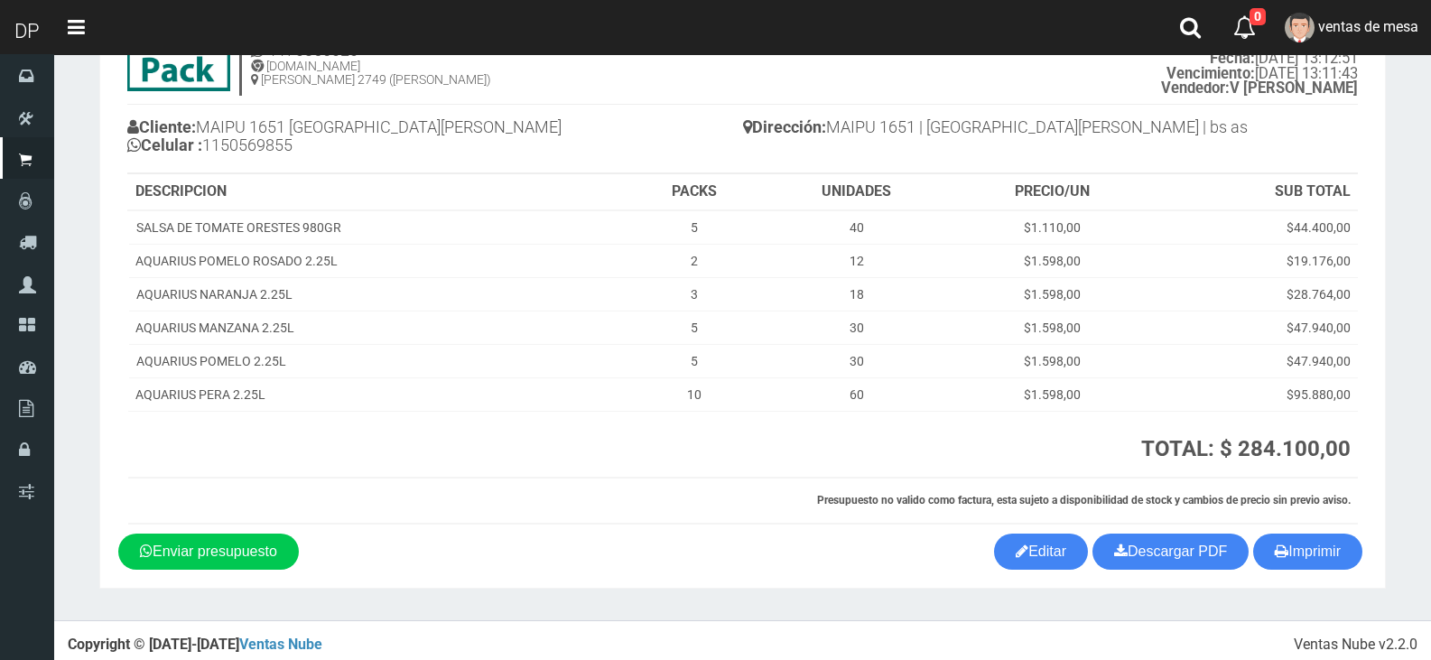
scroll to position [108, 0]
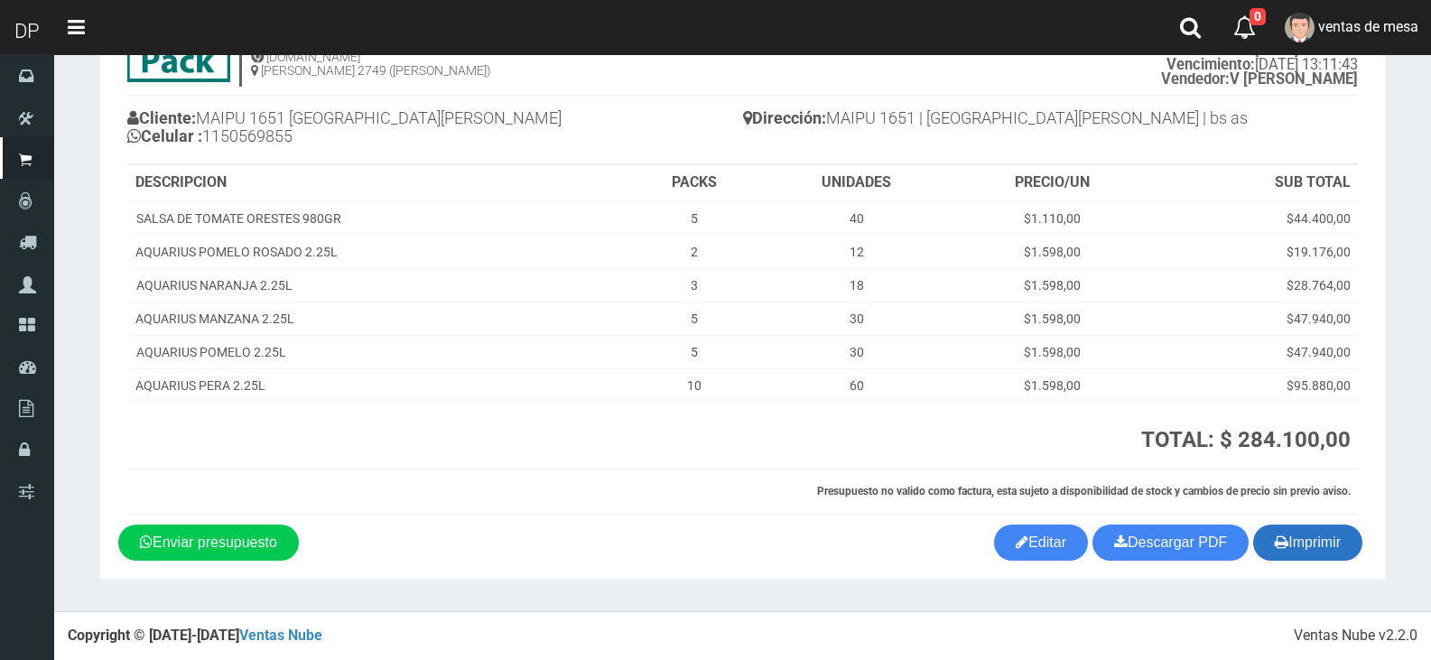
drag, startPoint x: 1314, startPoint y: 555, endPoint x: 1267, endPoint y: 554, distance: 47.0
click at [1314, 555] on button "Imprimir" at bounding box center [1307, 543] width 109 height 36
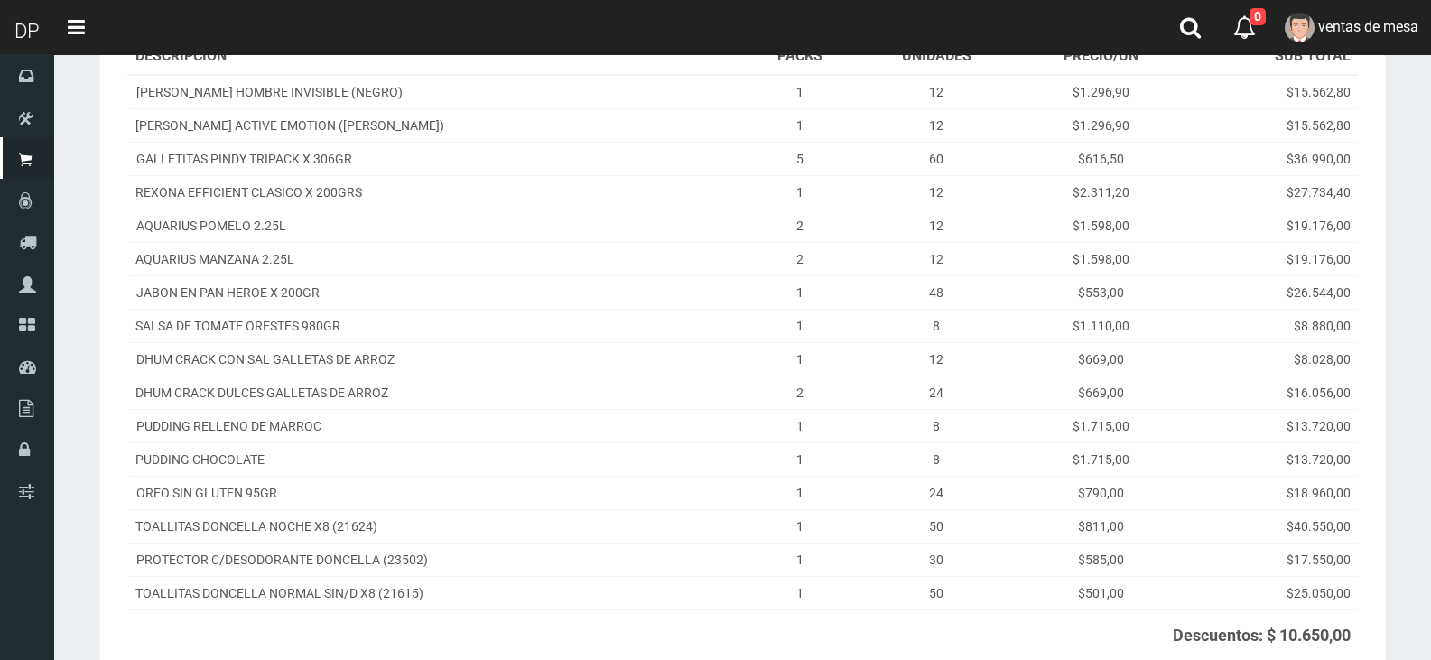
scroll to position [469, 0]
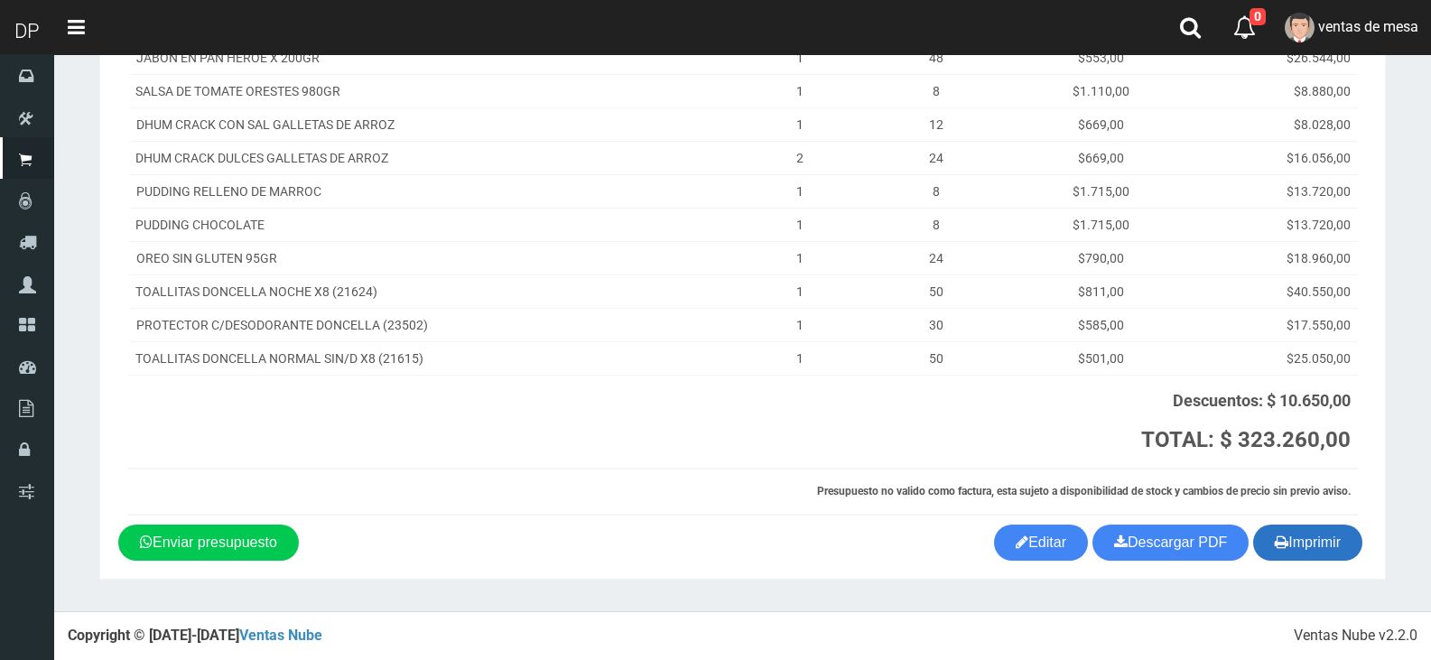
click at [1298, 536] on button "Imprimir" at bounding box center [1307, 543] width 109 height 36
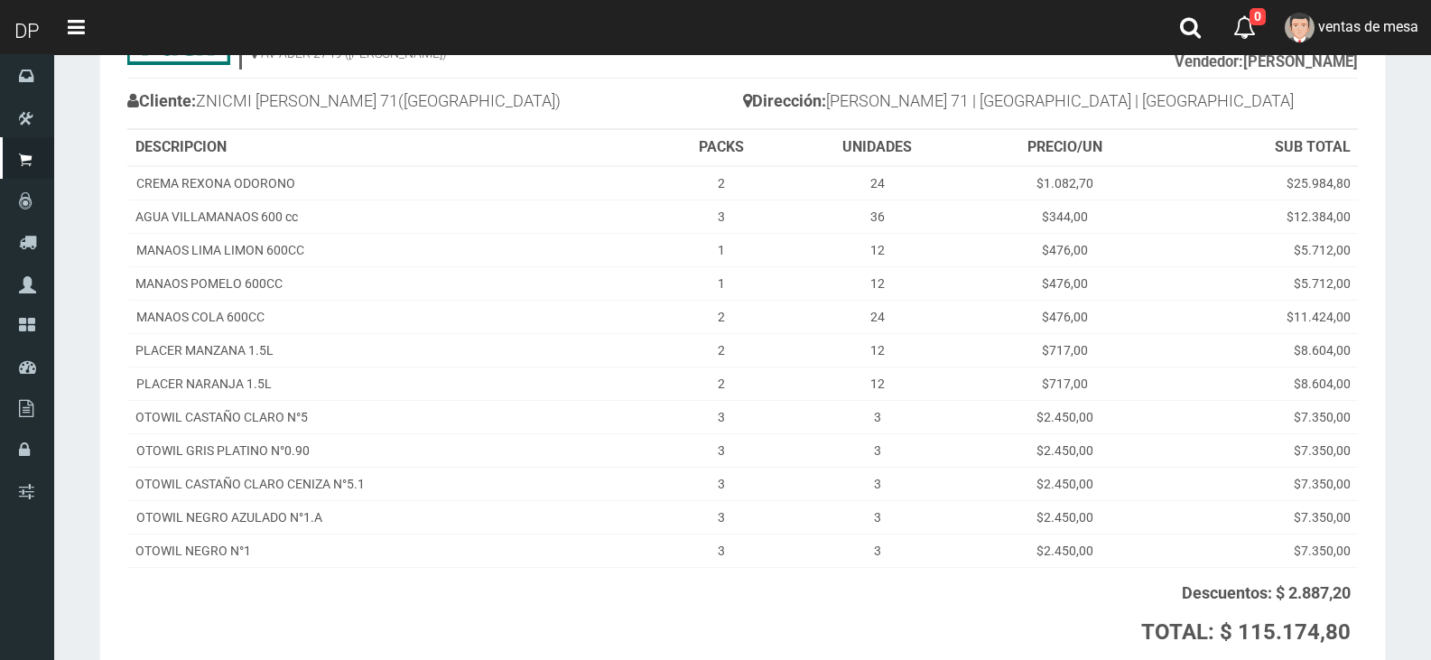
scroll to position [318, 0]
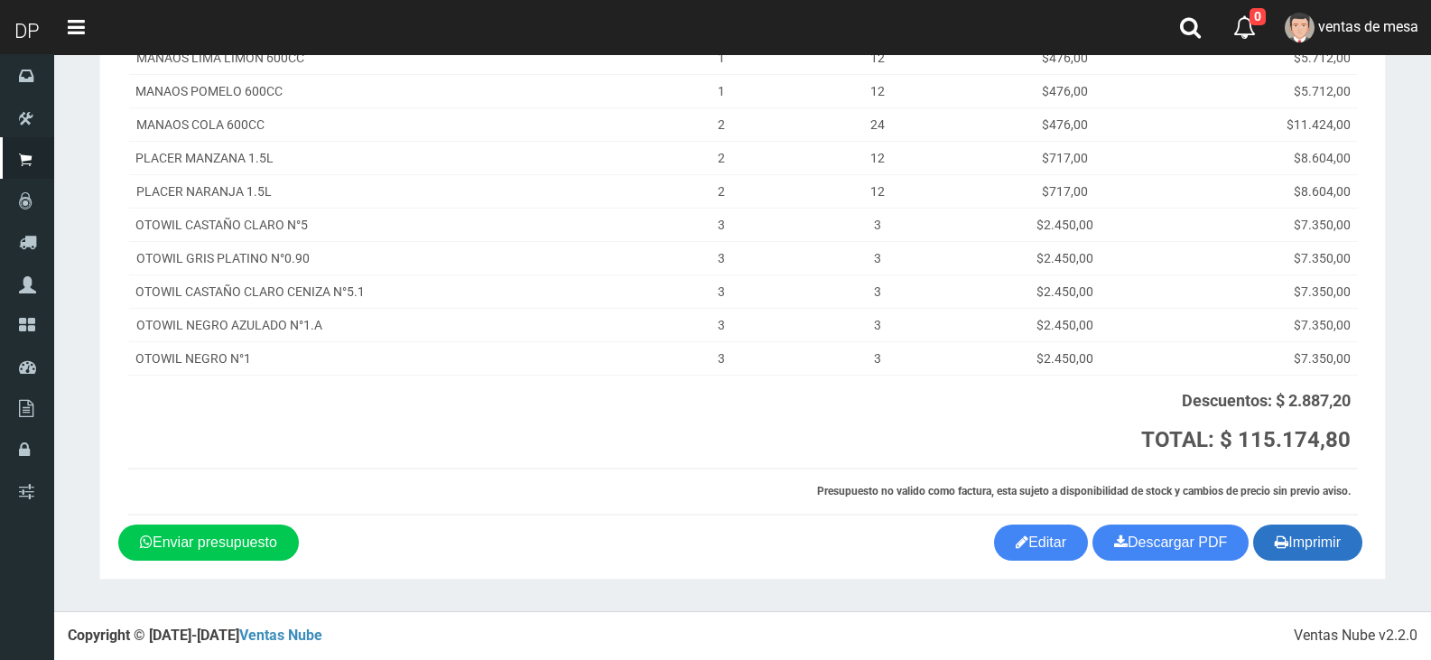
click at [1295, 541] on button "Imprimir" at bounding box center [1307, 543] width 109 height 36
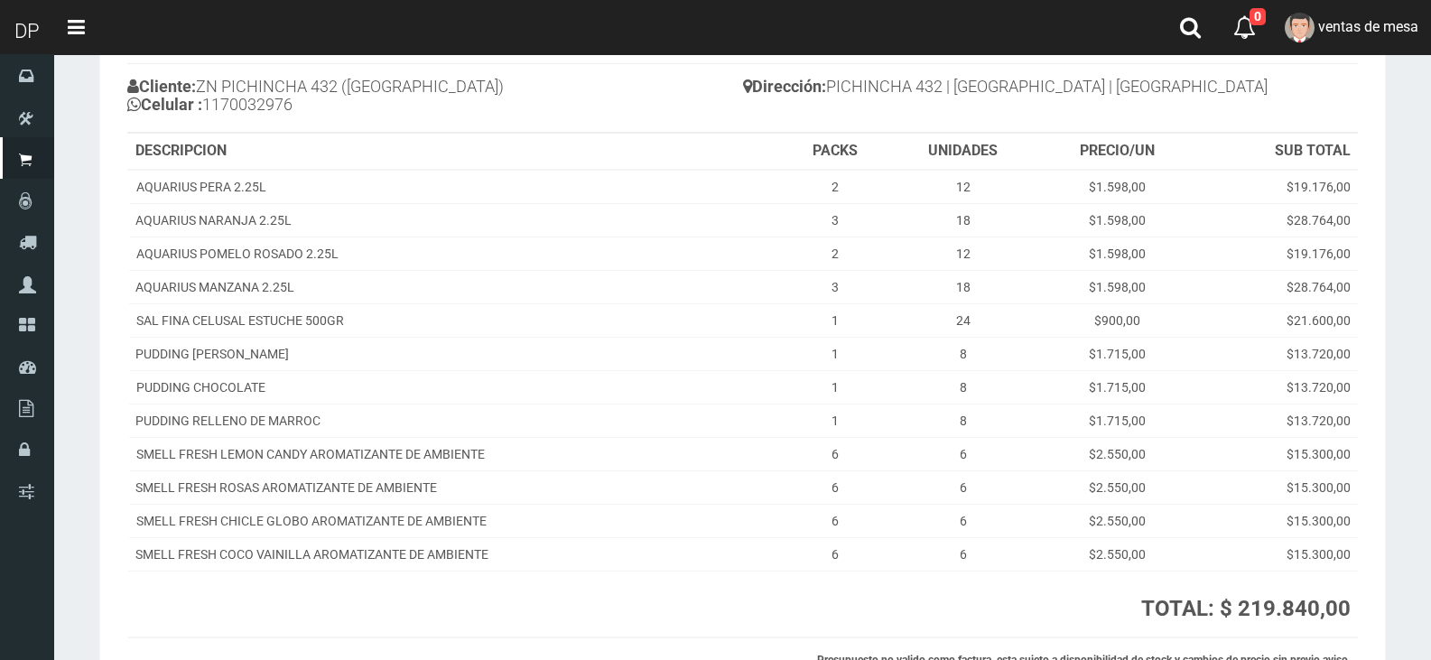
scroll to position [309, 0]
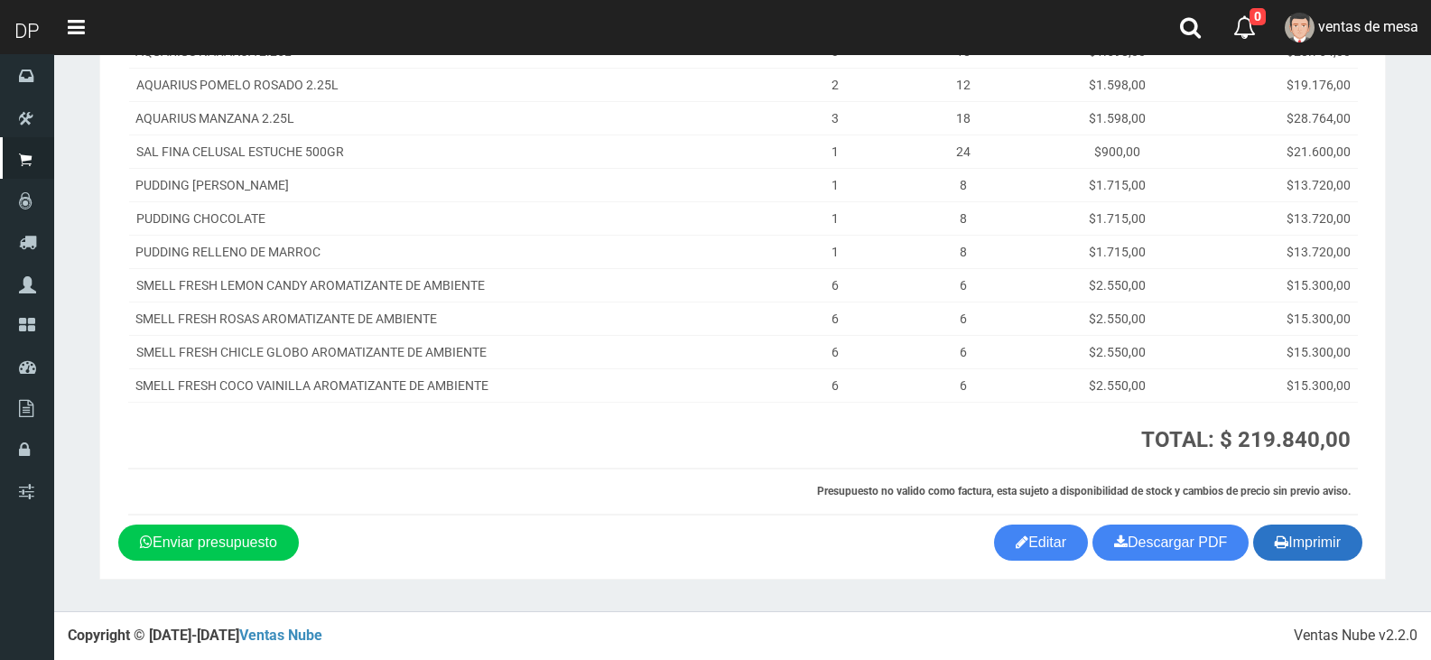
click at [1273, 527] on button "Imprimir" at bounding box center [1307, 543] width 109 height 36
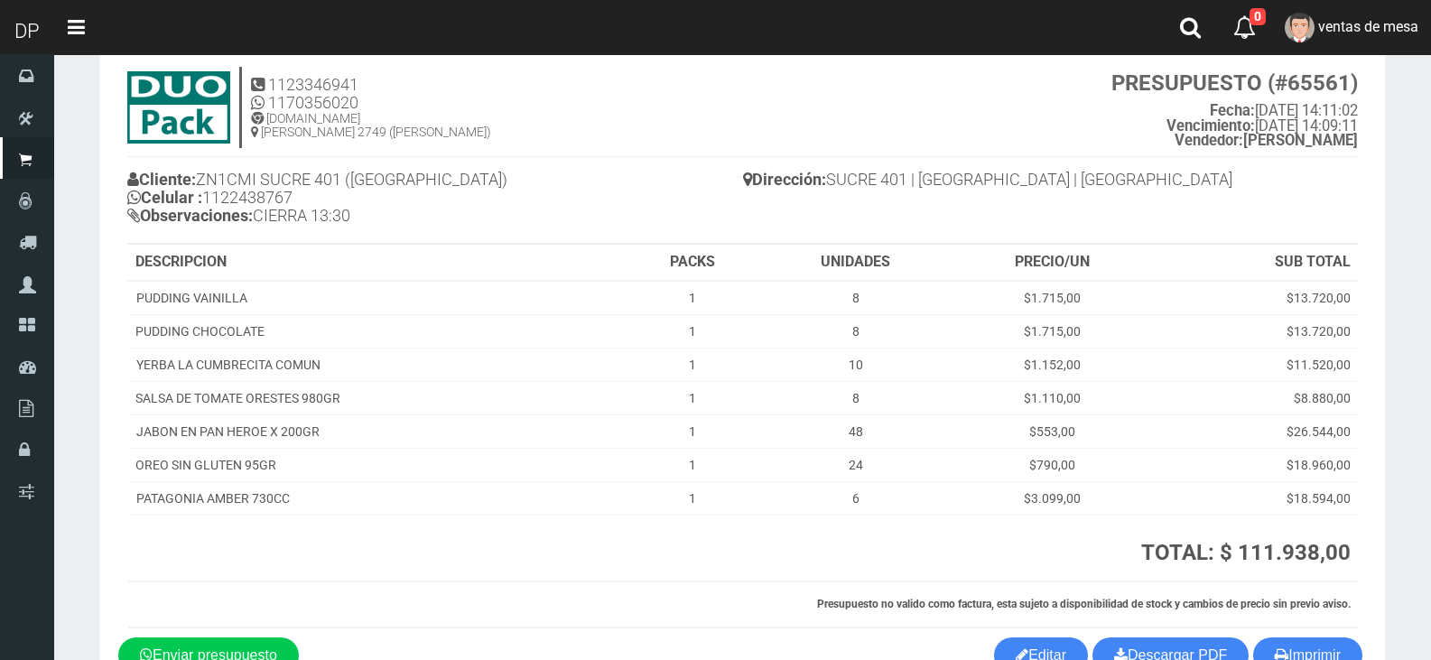
scroll to position [160, 0]
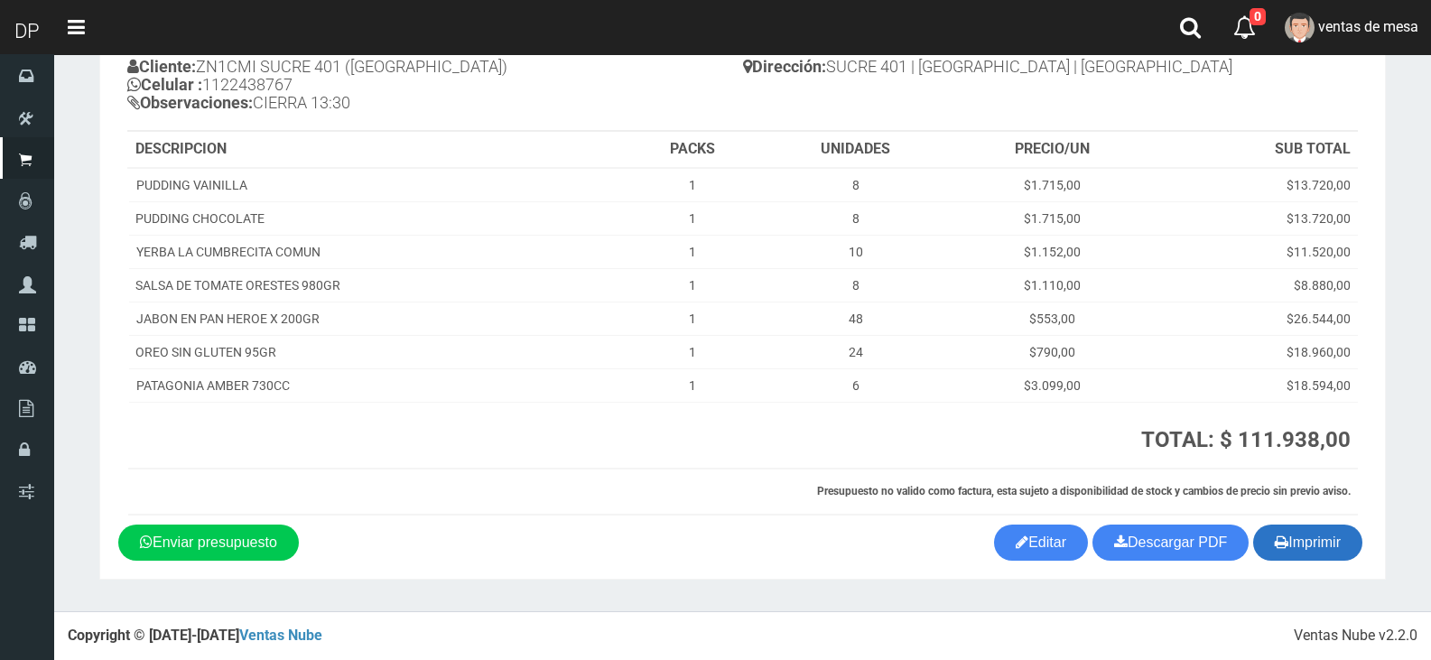
drag, startPoint x: 1157, startPoint y: 249, endPoint x: 1264, endPoint y: 525, distance: 296.1
click at [1157, 249] on td "$11.520,00" at bounding box center [1255, 251] width 205 height 33
click at [1278, 536] on icon "button" at bounding box center [1282, 541] width 14 height 25
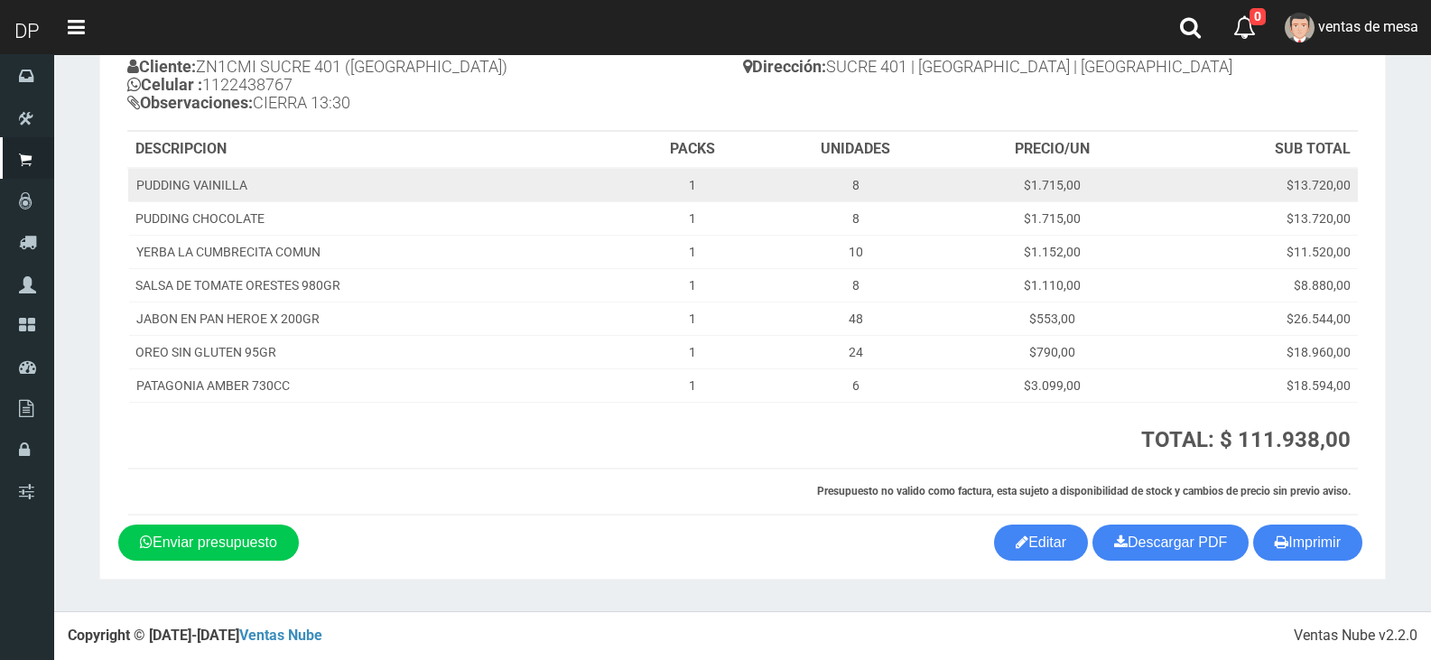
drag, startPoint x: 608, startPoint y: 209, endPoint x: 608, endPoint y: 197, distance: 12.6
click at [608, 209] on td "PUDDING CHOCOLATE" at bounding box center [376, 217] width 497 height 33
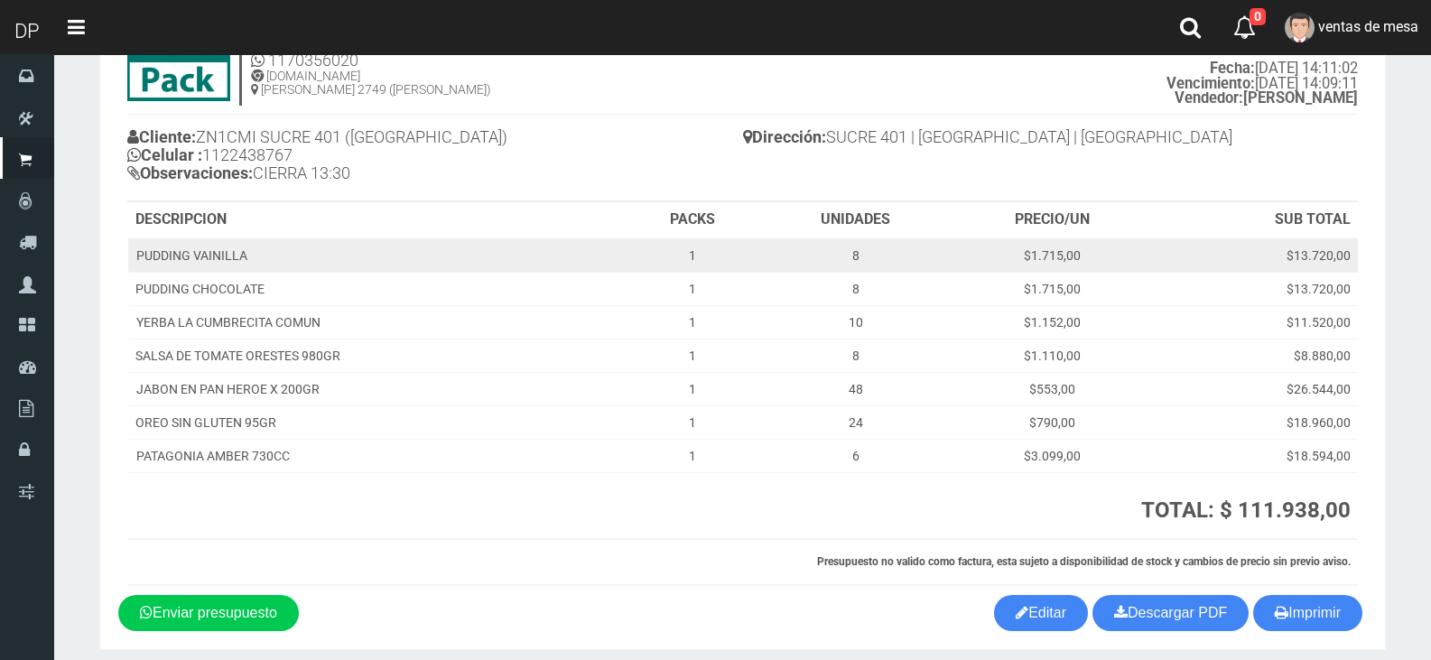
scroll to position [0, 0]
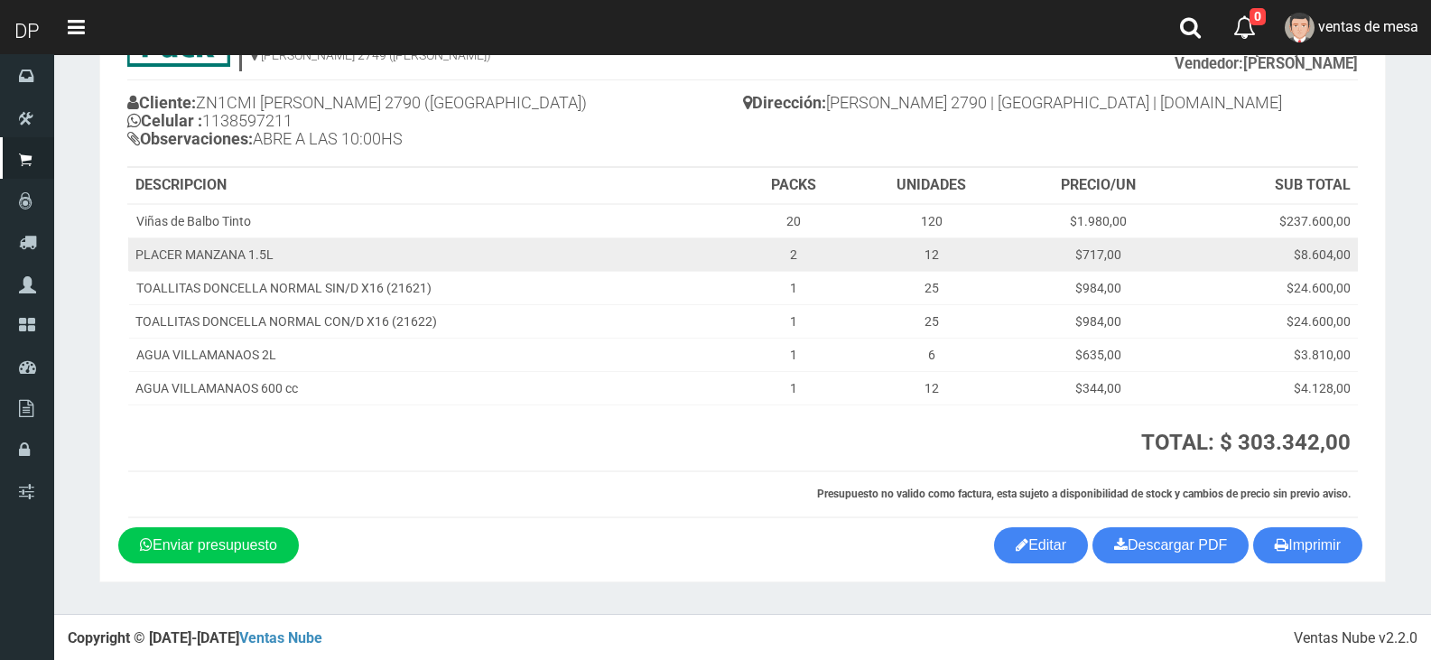
scroll to position [126, 0]
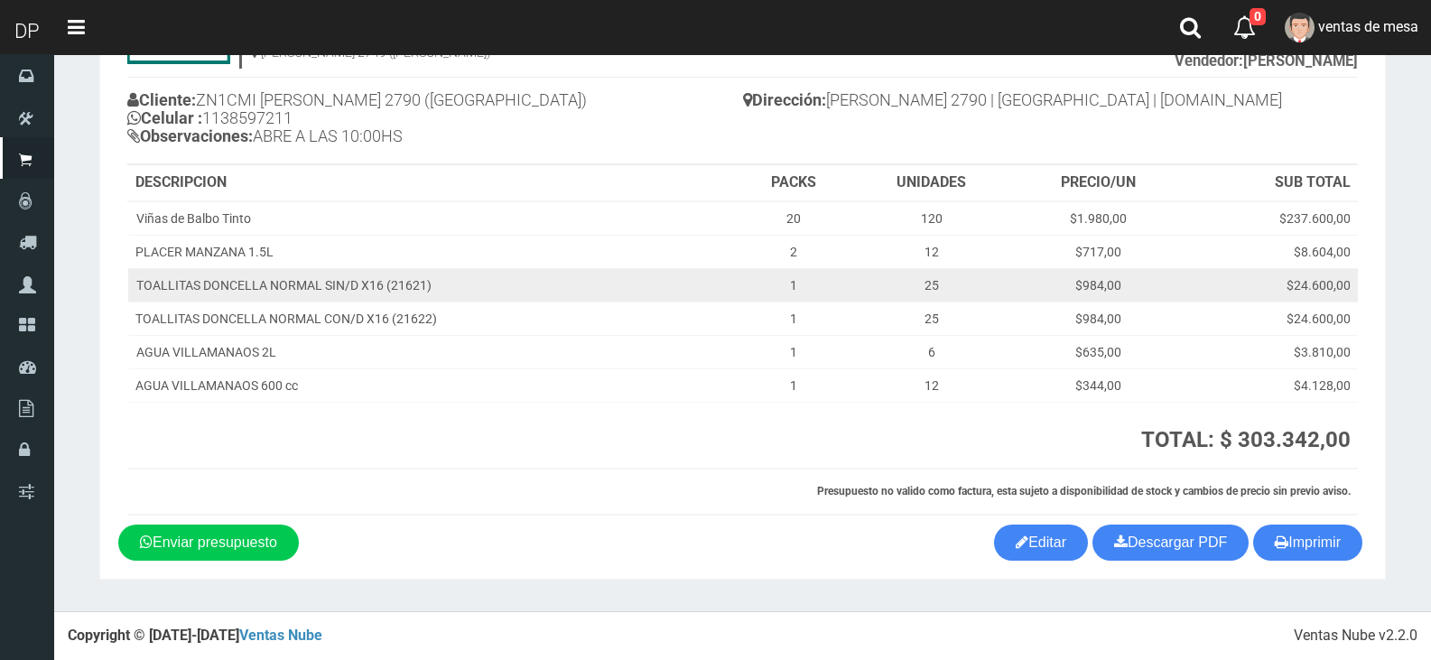
click at [761, 299] on td "1" at bounding box center [793, 284] width 115 height 33
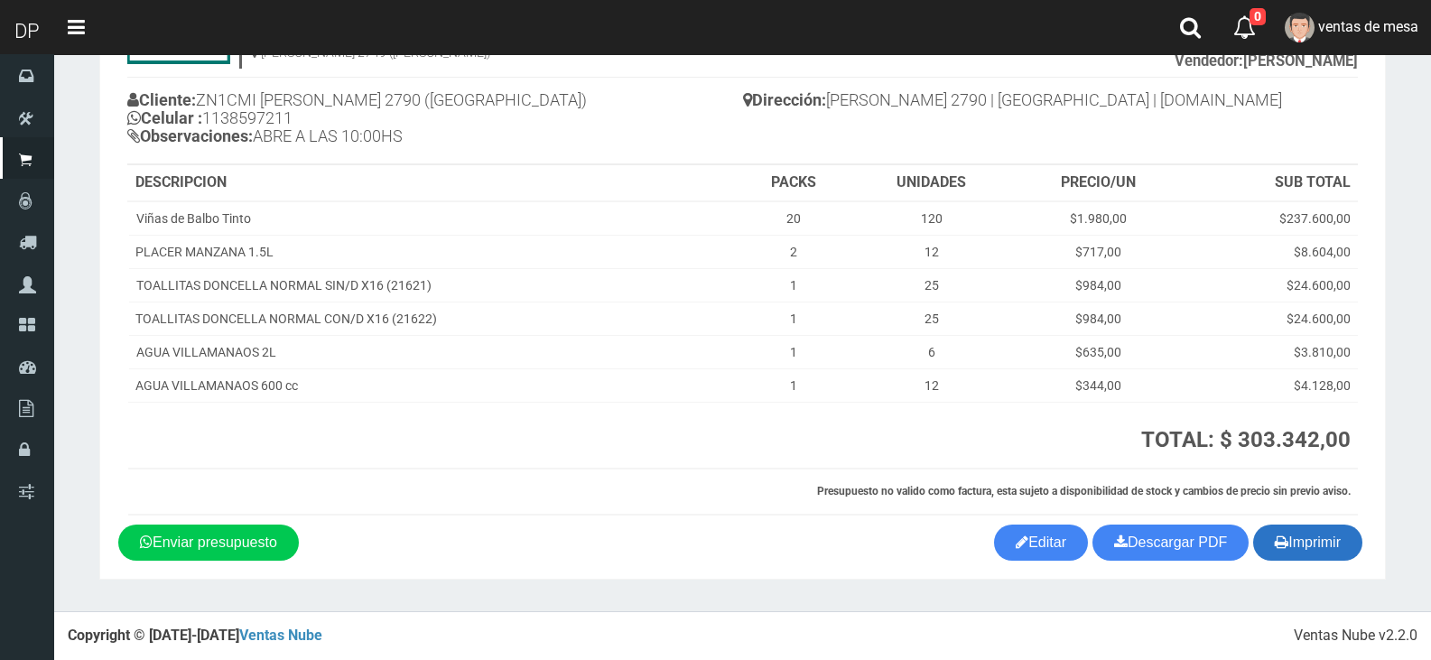
click at [1288, 548] on button "Imprimir" at bounding box center [1307, 543] width 109 height 36
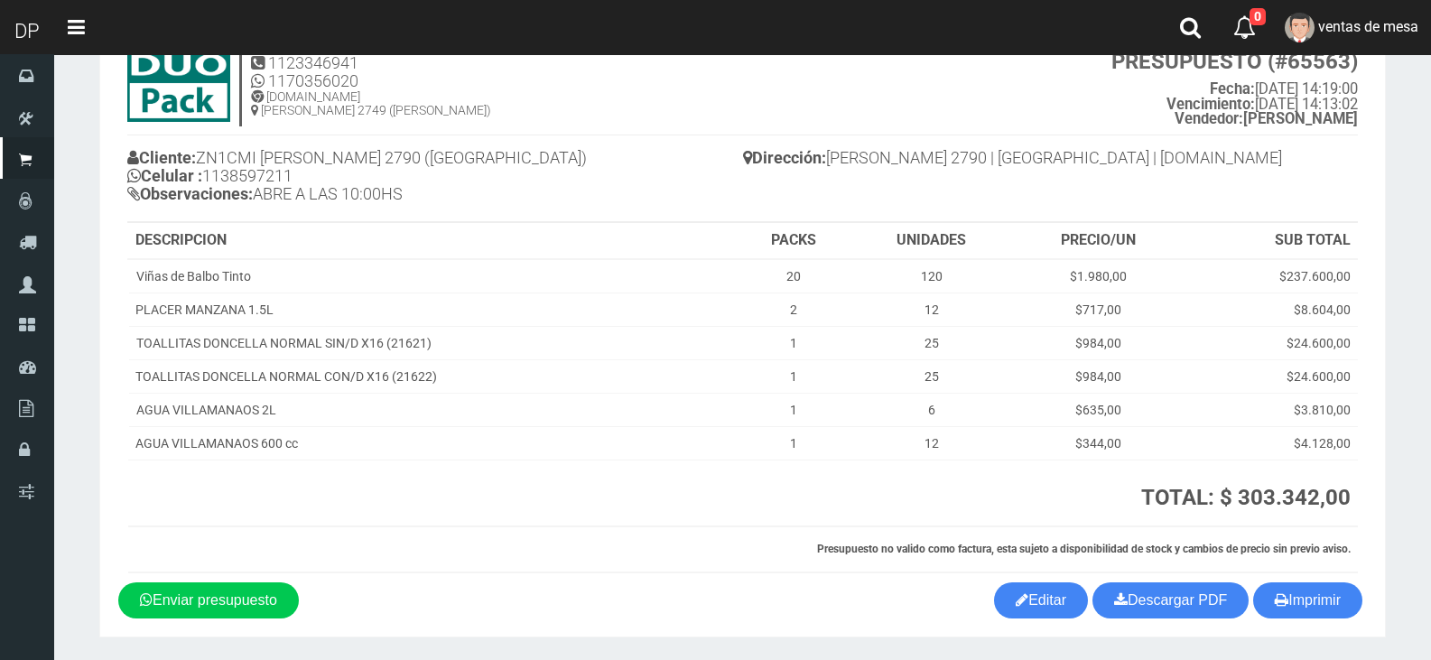
scroll to position [0, 0]
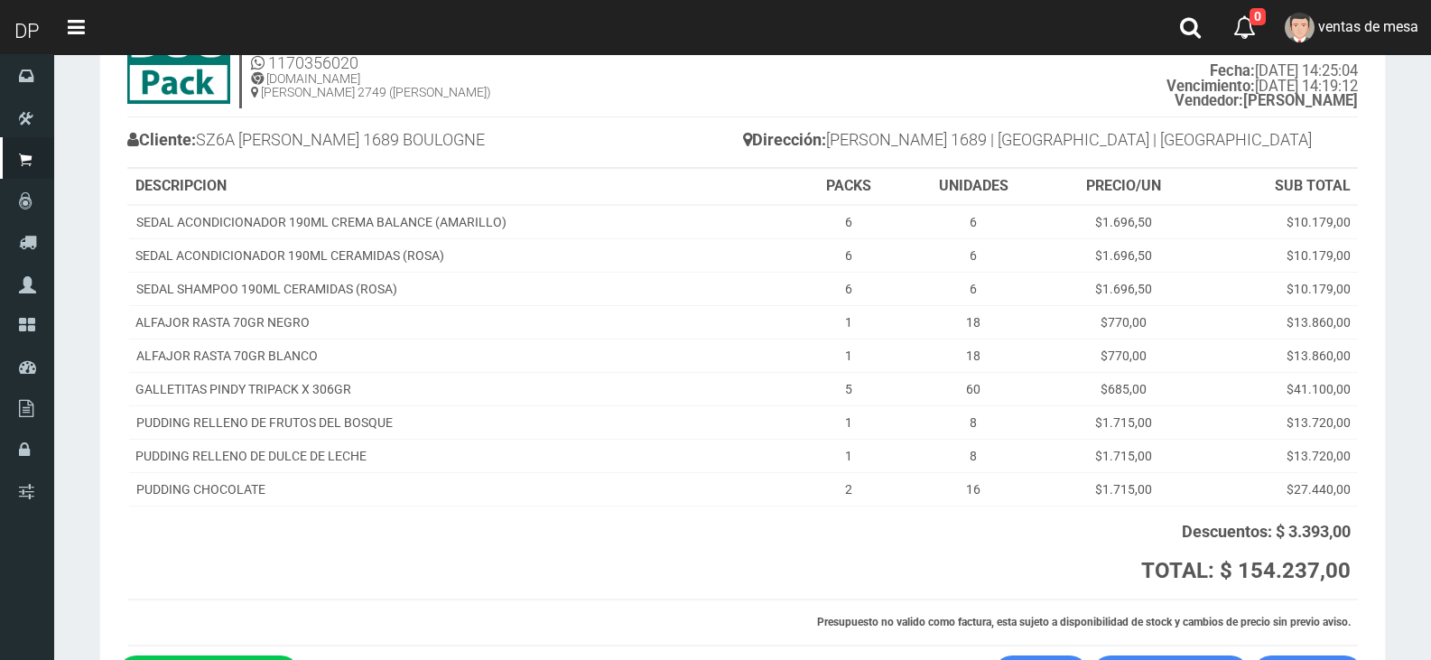
scroll to position [218, 0]
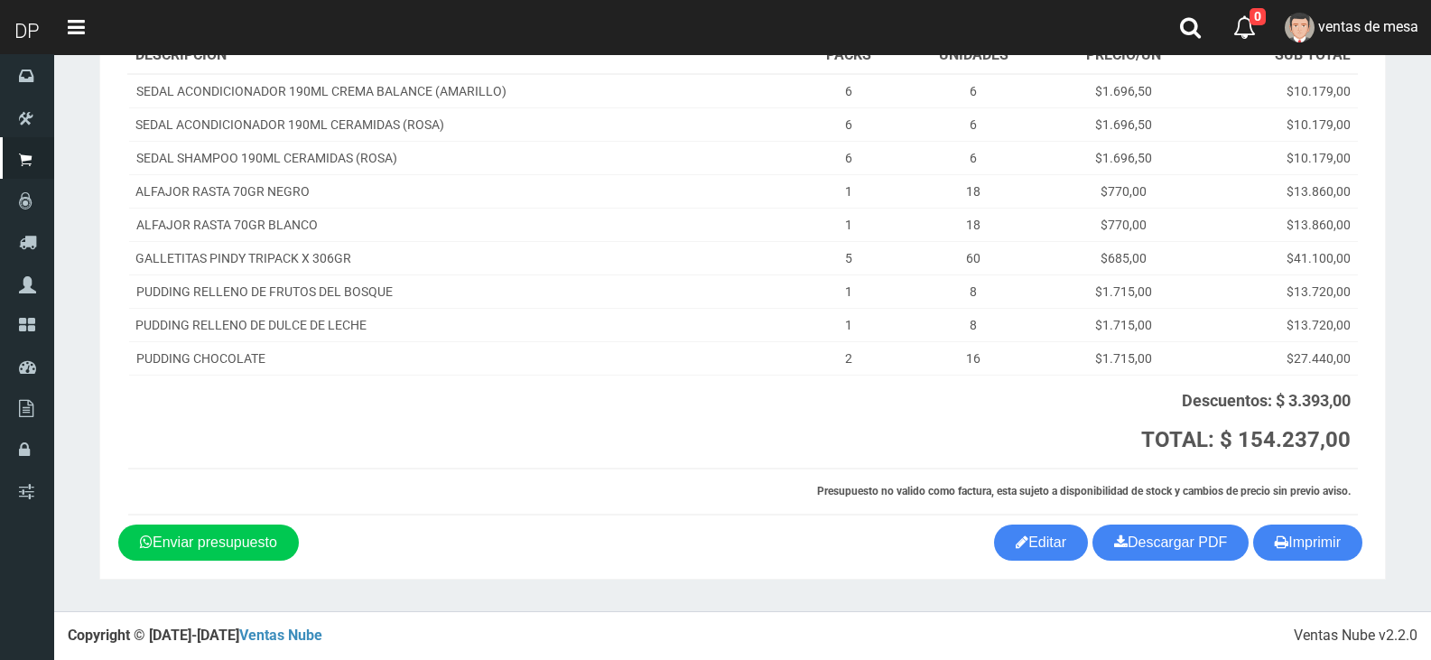
click at [1063, 422] on th "Descuentos: $ 3.393,00 TOTAL: $ 154.237,00 TOTAL Mercado Pago: $ 161.948,85" at bounding box center [1129, 423] width 458 height 94
click at [1319, 537] on button "Imprimir" at bounding box center [1307, 543] width 109 height 36
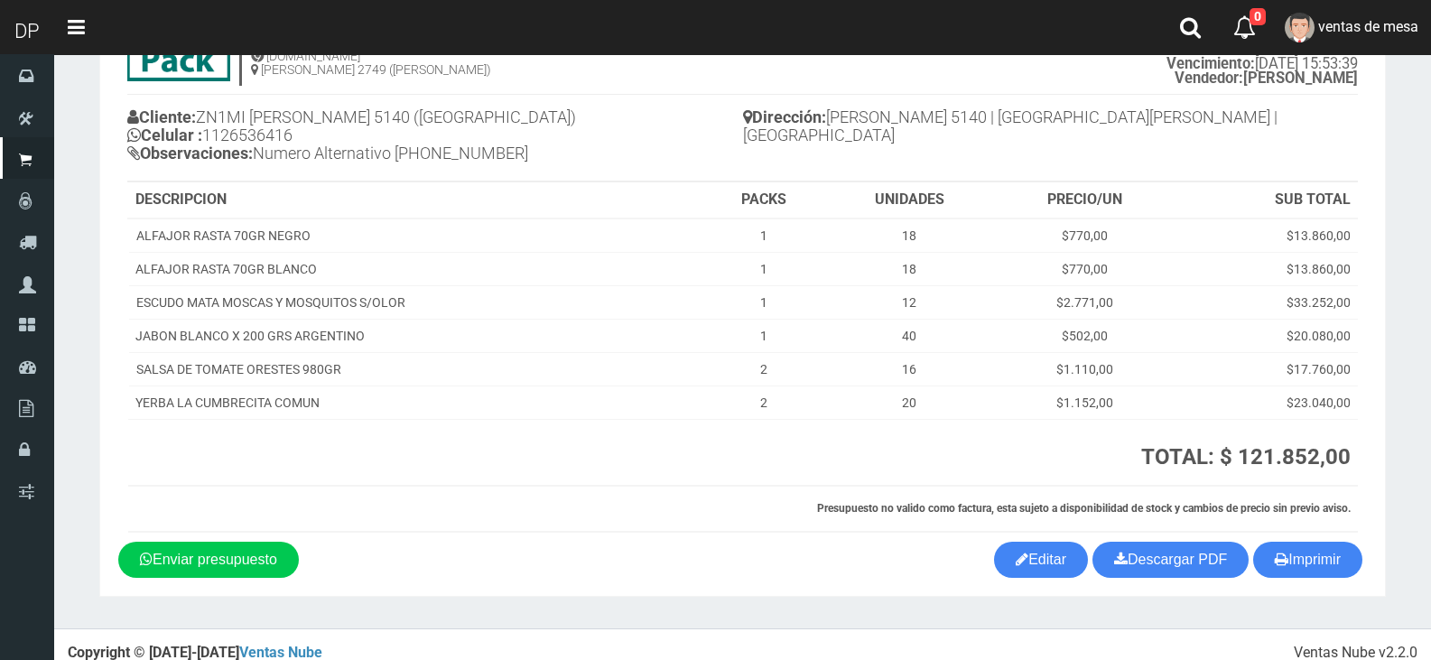
scroll to position [126, 0]
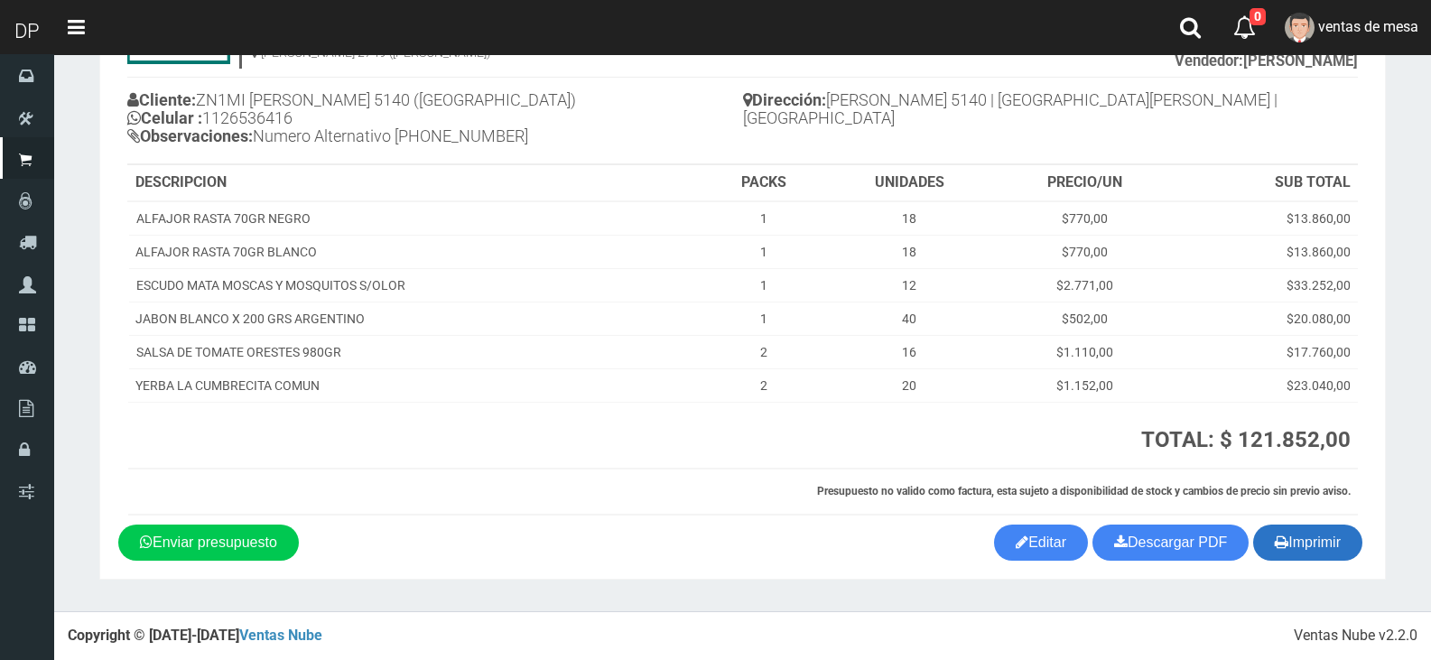
click at [1284, 534] on icon "button" at bounding box center [1282, 541] width 14 height 25
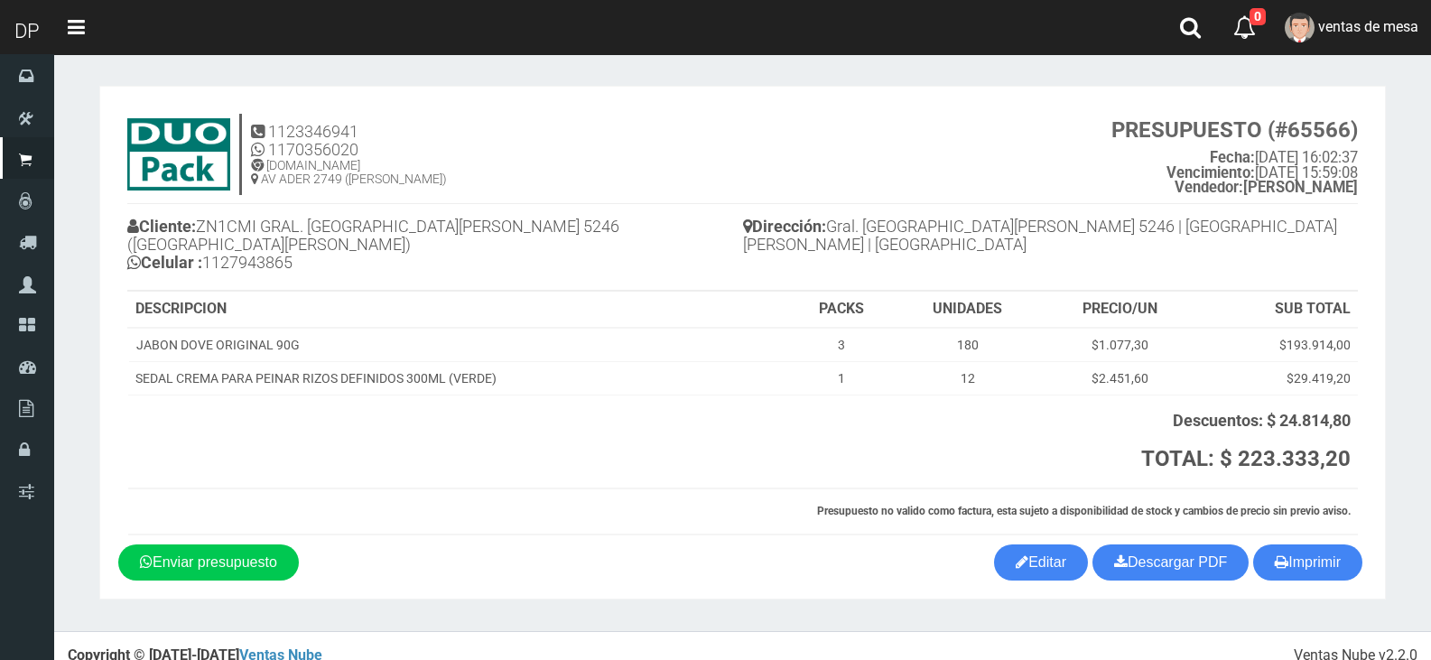
scroll to position [2, 0]
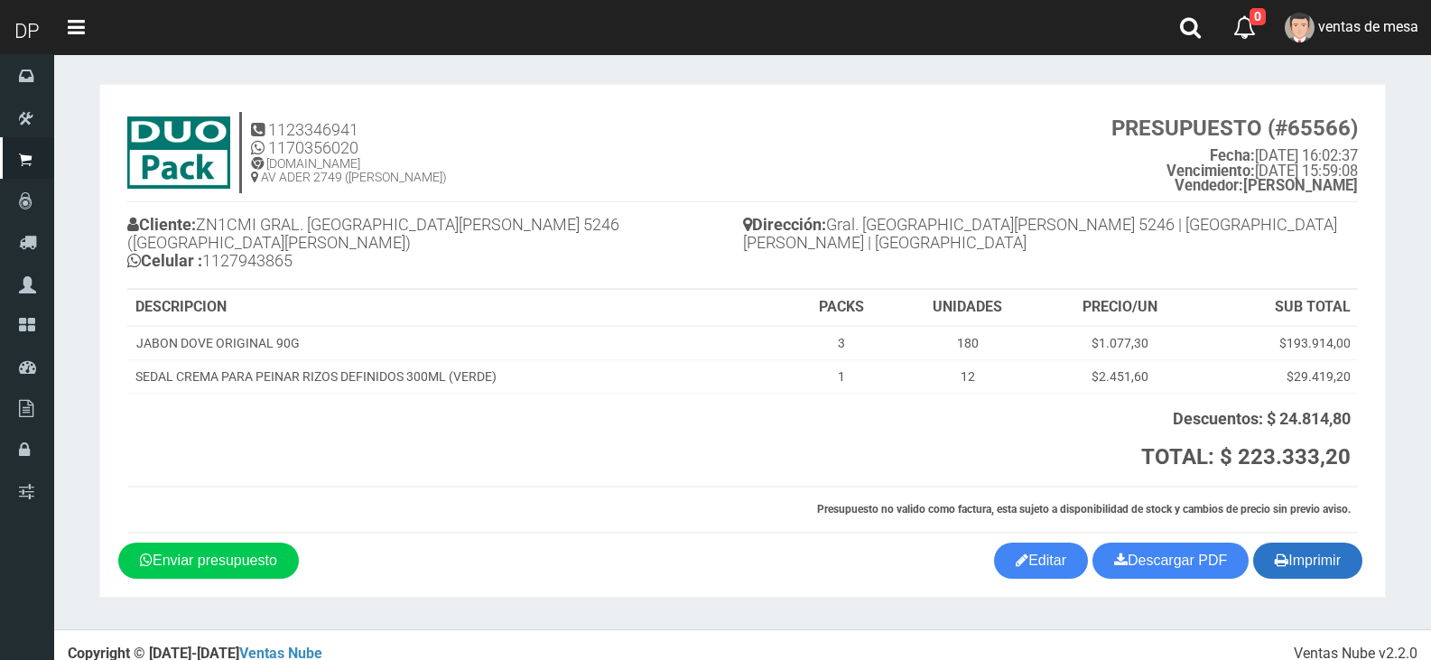
click at [1323, 560] on button "Imprimir" at bounding box center [1307, 561] width 109 height 36
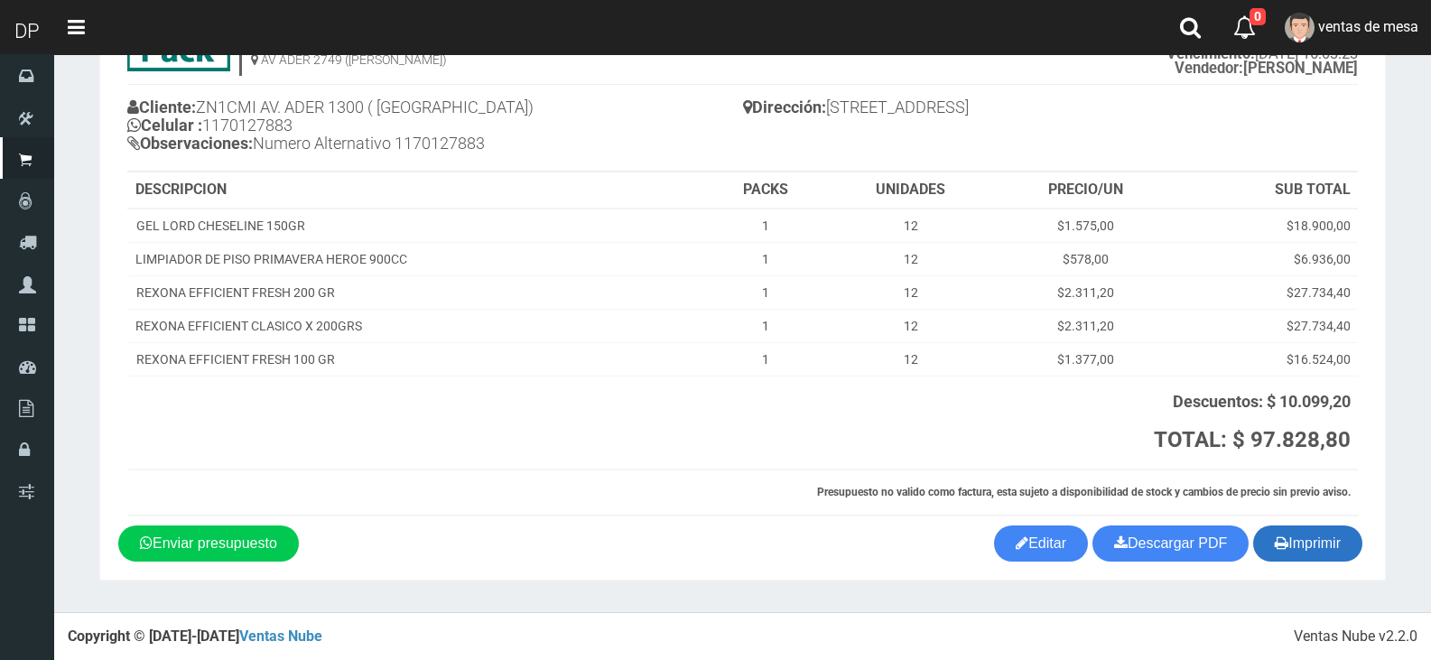
scroll to position [120, 0]
click at [1322, 557] on button "Imprimir" at bounding box center [1307, 543] width 109 height 36
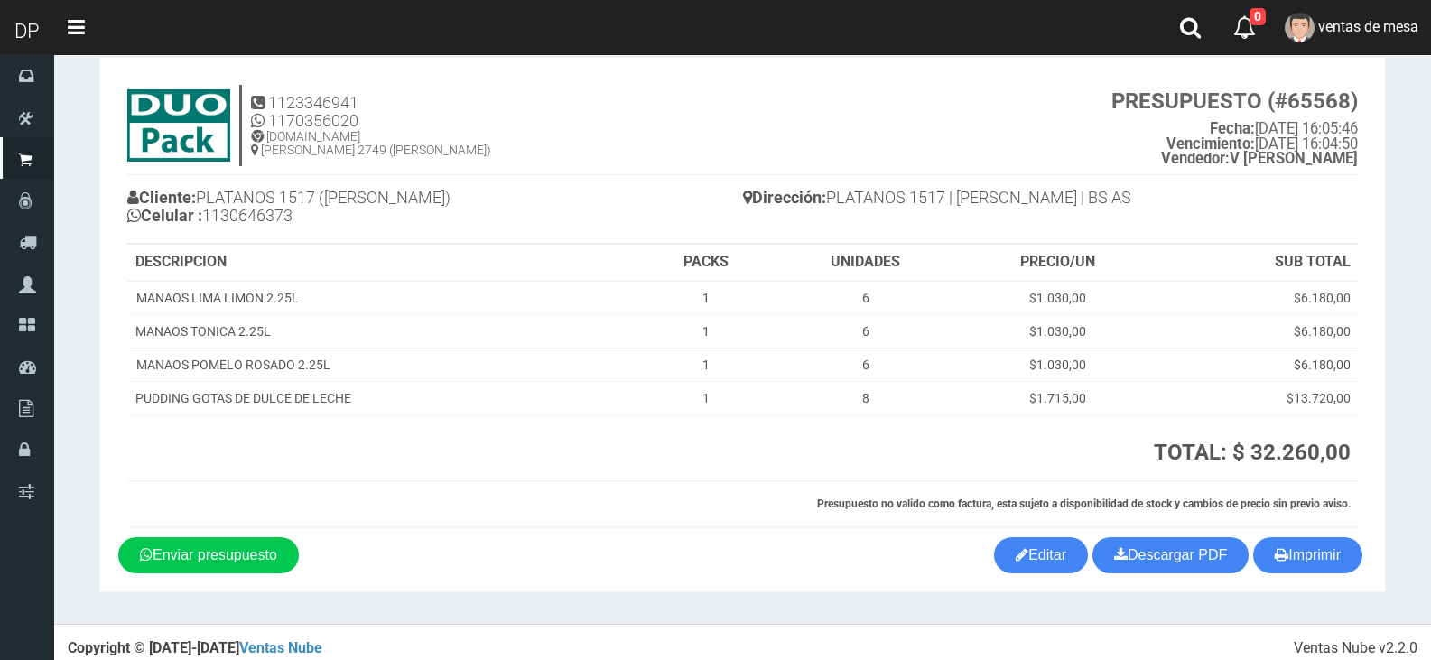
scroll to position [42, 0]
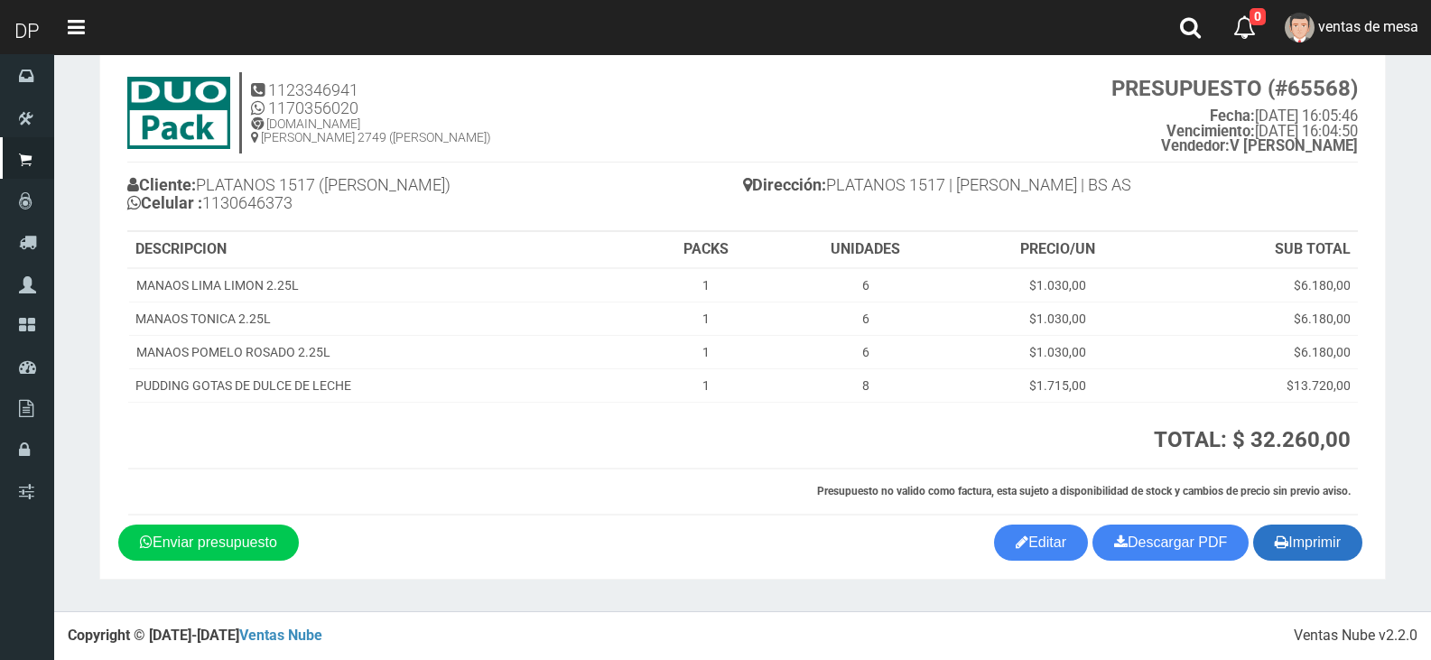
click at [1331, 537] on button "Imprimir" at bounding box center [1307, 543] width 109 height 36
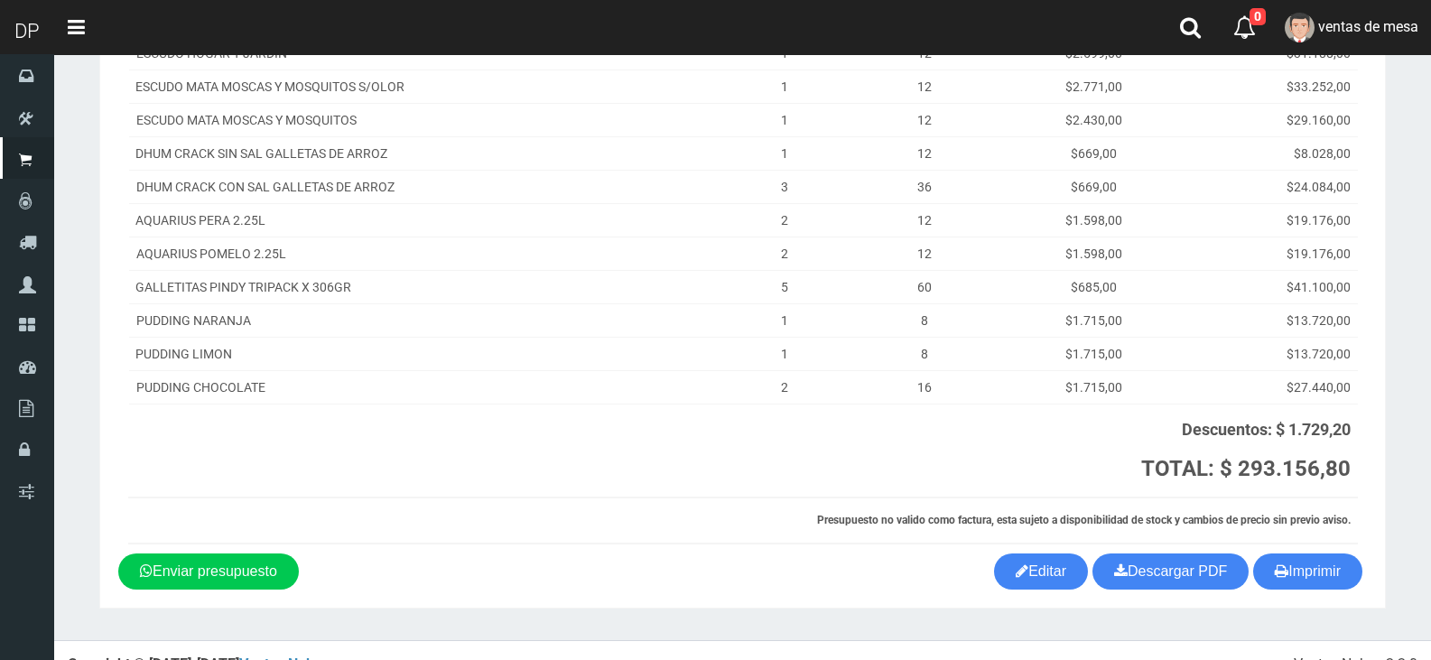
scroll to position [369, 0]
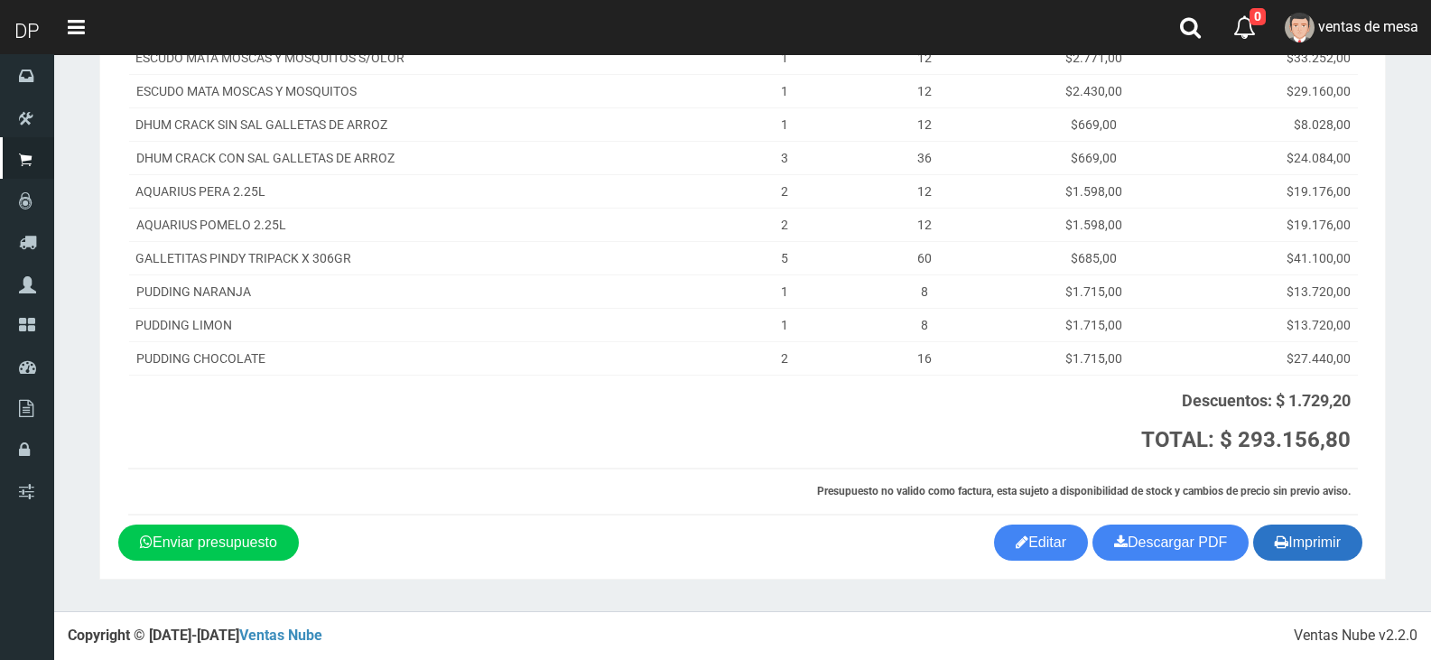
click at [1294, 543] on button "Imprimir" at bounding box center [1307, 543] width 109 height 36
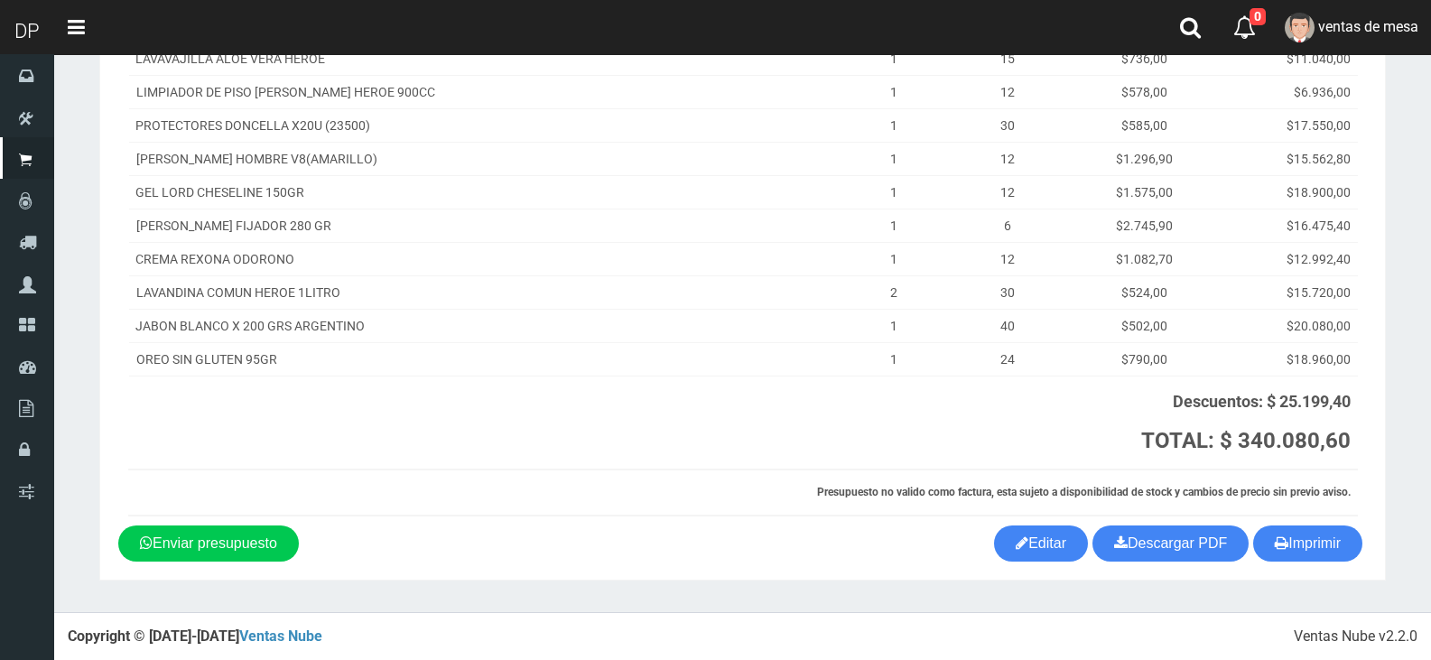
scroll to position [570, 0]
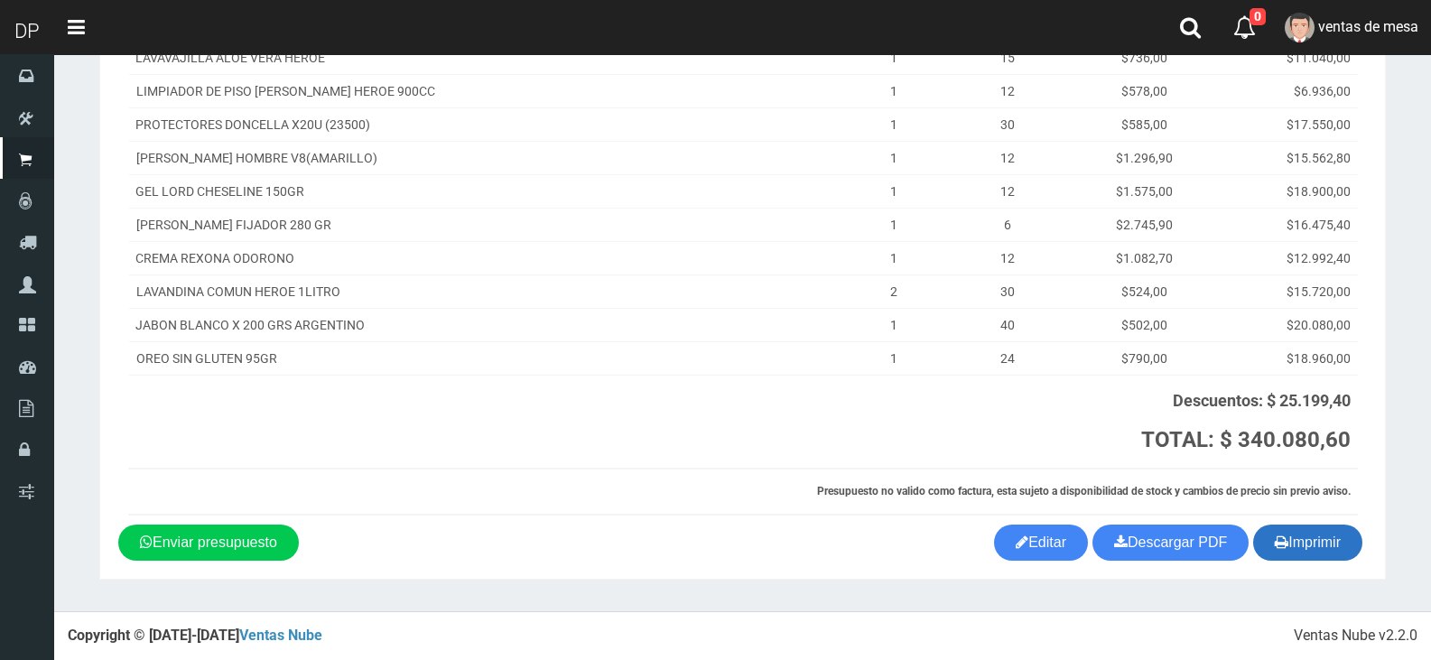
click at [1300, 541] on button "Imprimir" at bounding box center [1307, 543] width 109 height 36
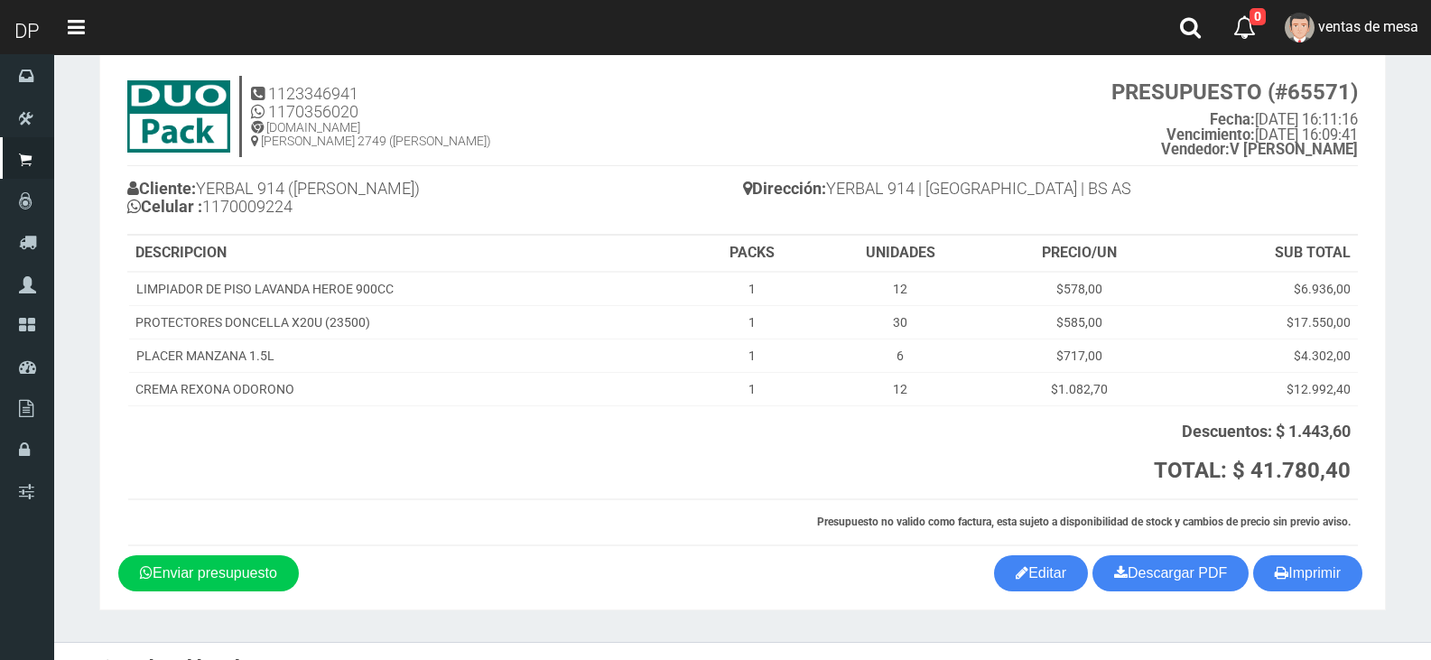
scroll to position [69, 0]
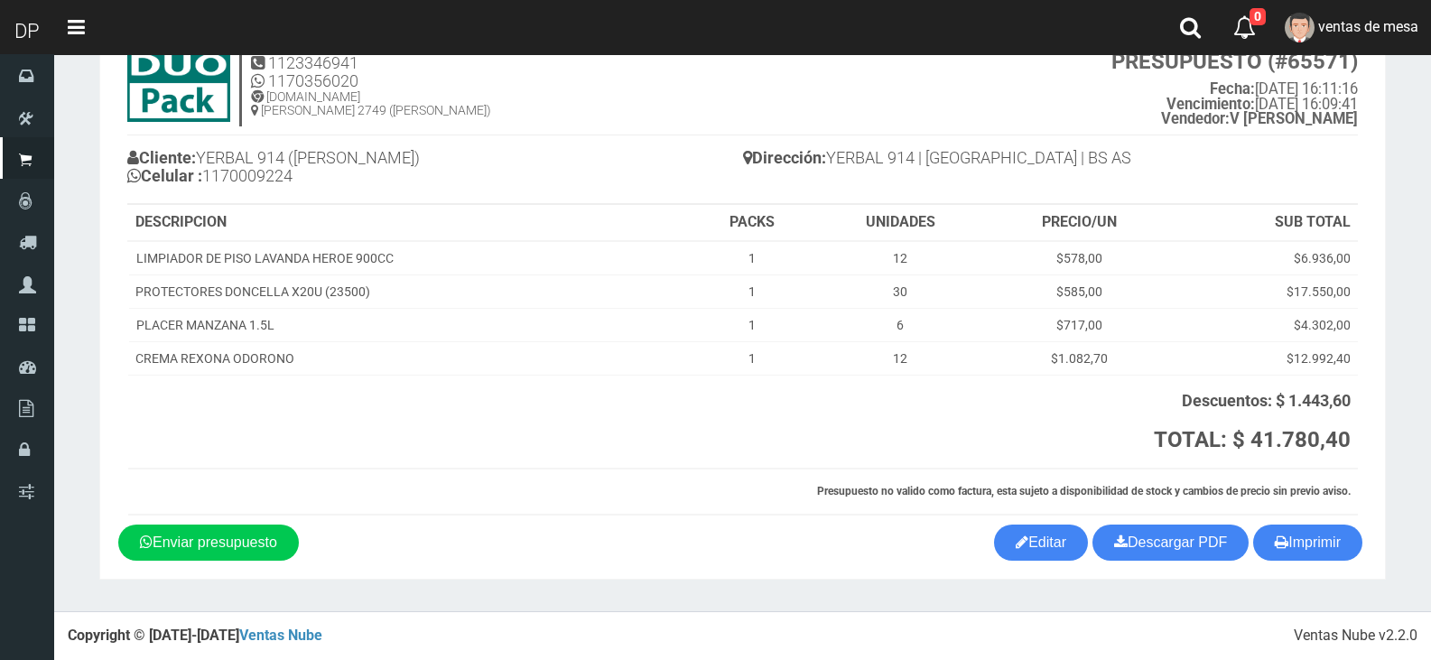
click at [1364, 556] on div "Imprimir Descargar PDF Enviar presupuesto Editar" at bounding box center [743, 543] width 1276 height 36
click at [1340, 552] on button "Imprimir" at bounding box center [1307, 543] width 109 height 36
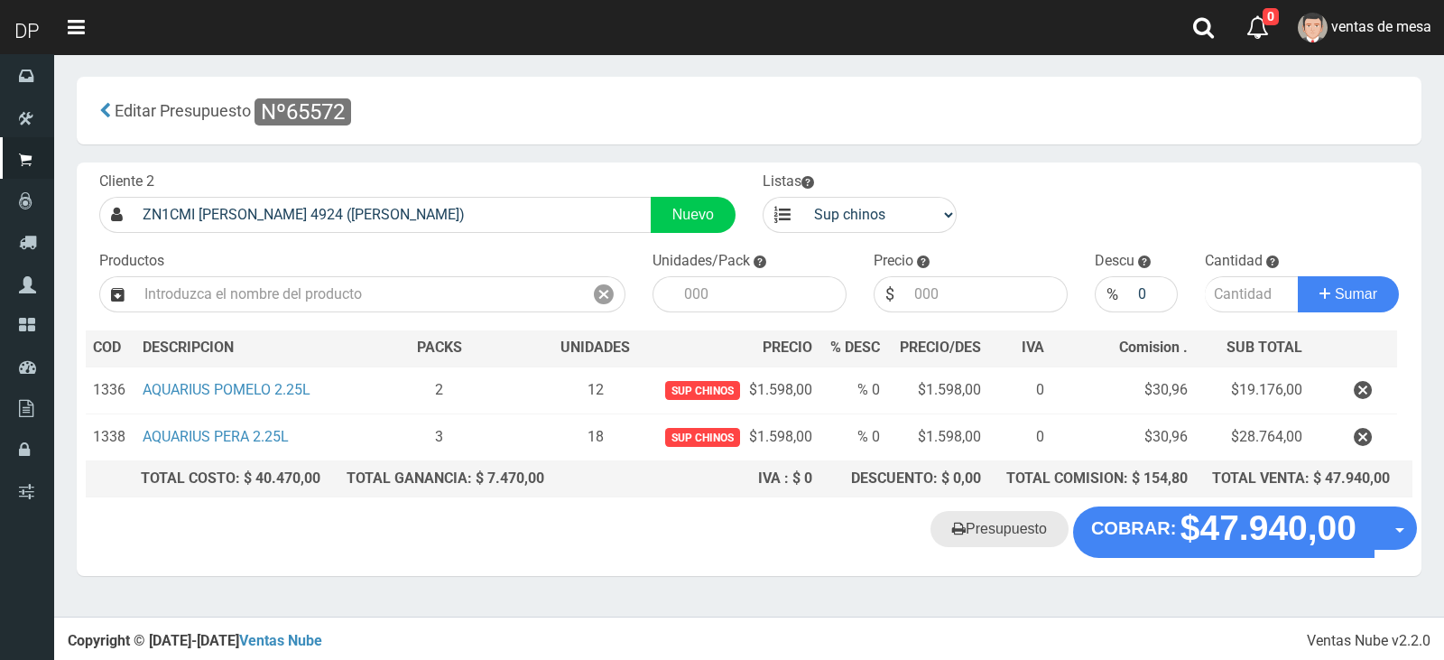
click at [1013, 530] on link "Presupuesto" at bounding box center [1000, 529] width 138 height 36
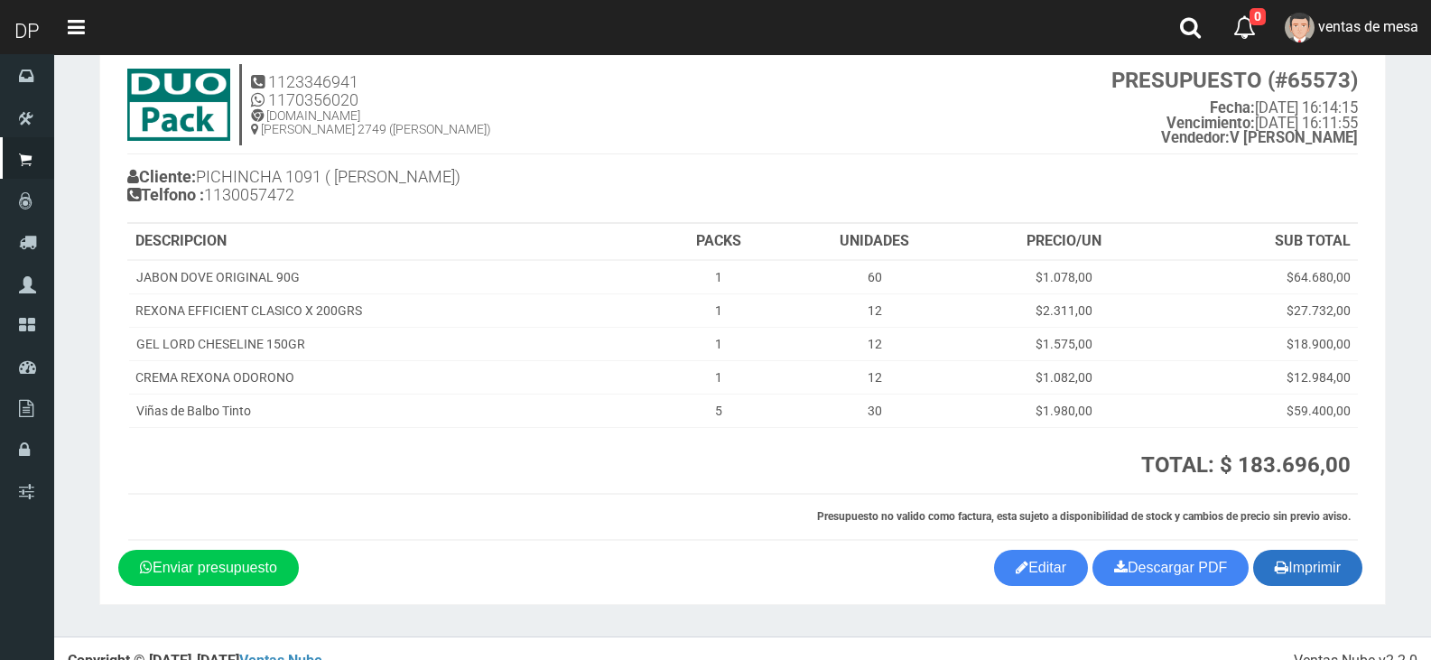
scroll to position [75, 0]
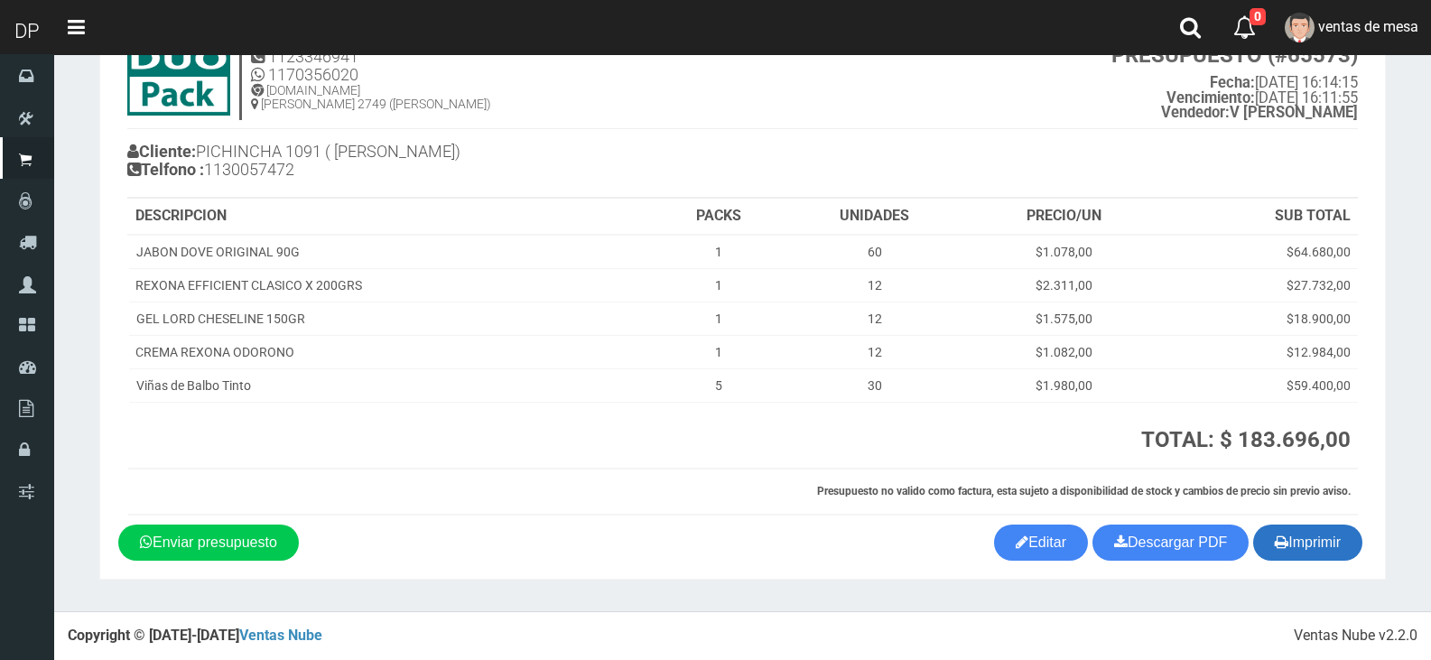
click at [1336, 560] on button "Imprimir" at bounding box center [1307, 543] width 109 height 36
click at [1322, 545] on button "Imprimir" at bounding box center [1307, 543] width 109 height 36
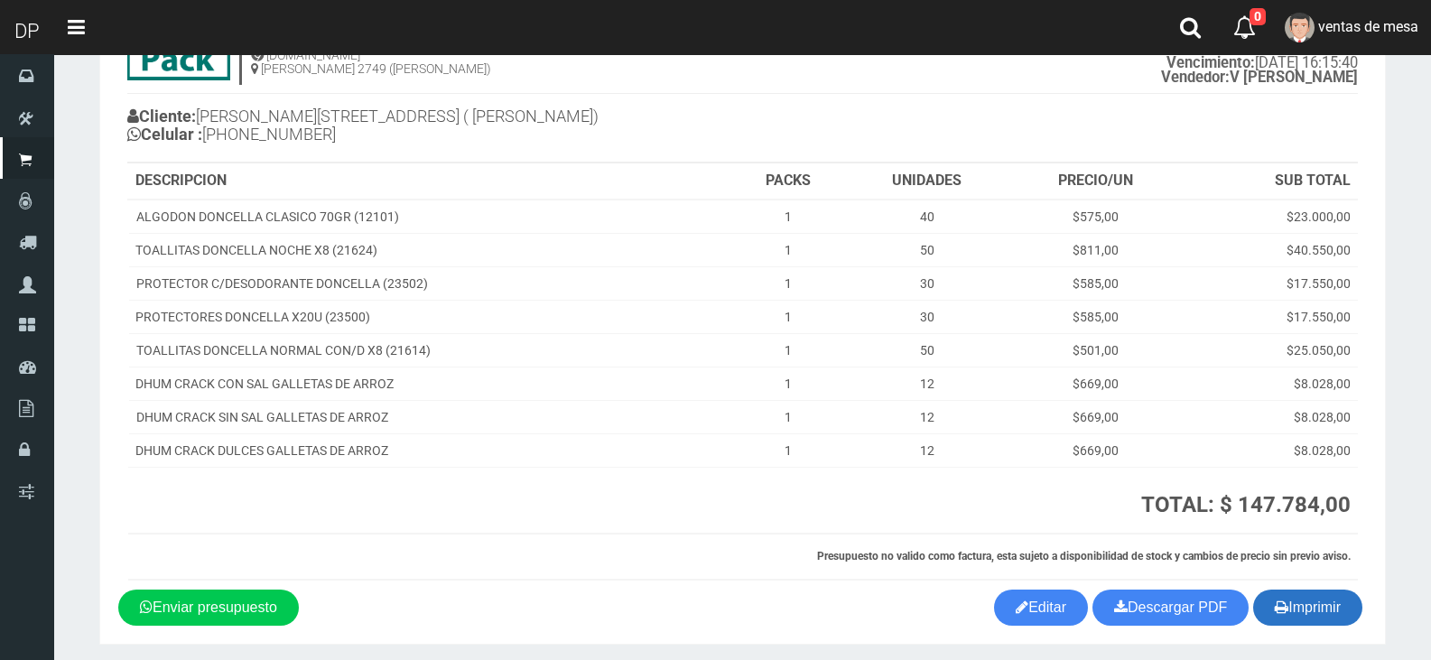
scroll to position [175, 0]
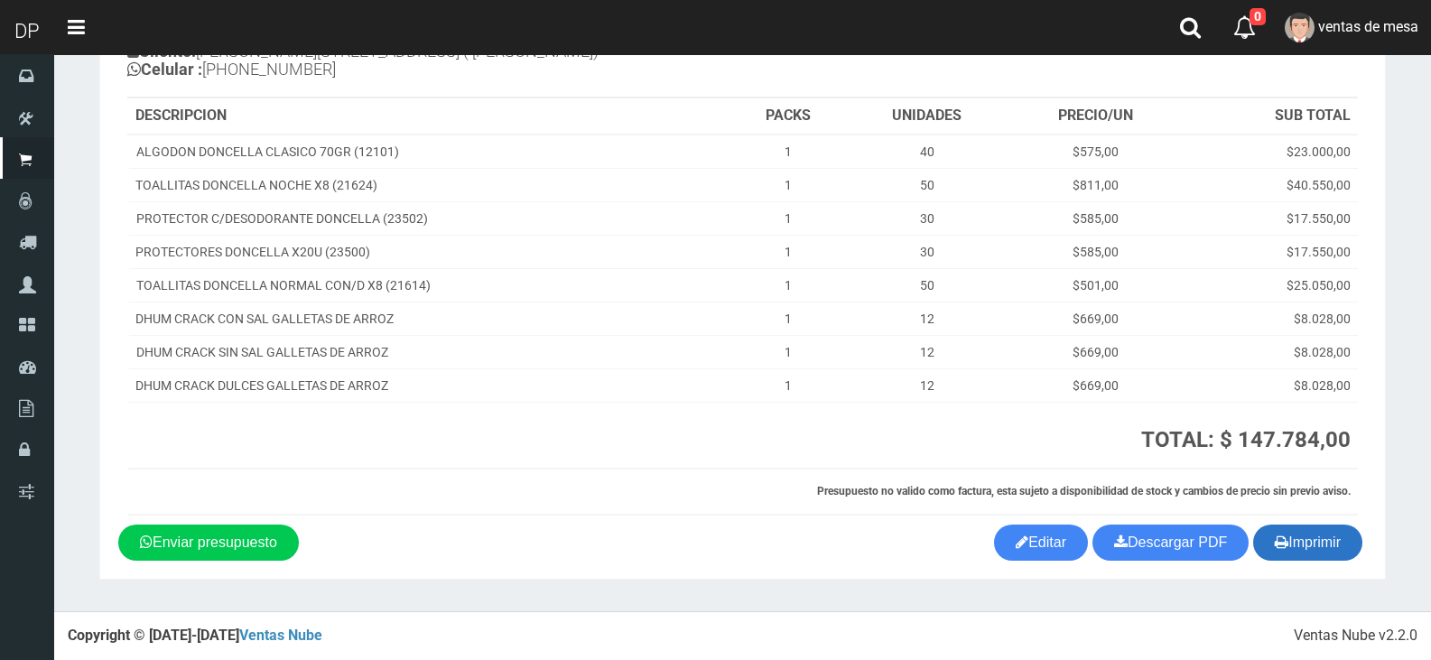
click at [1323, 544] on button "Imprimir" at bounding box center [1307, 543] width 109 height 36
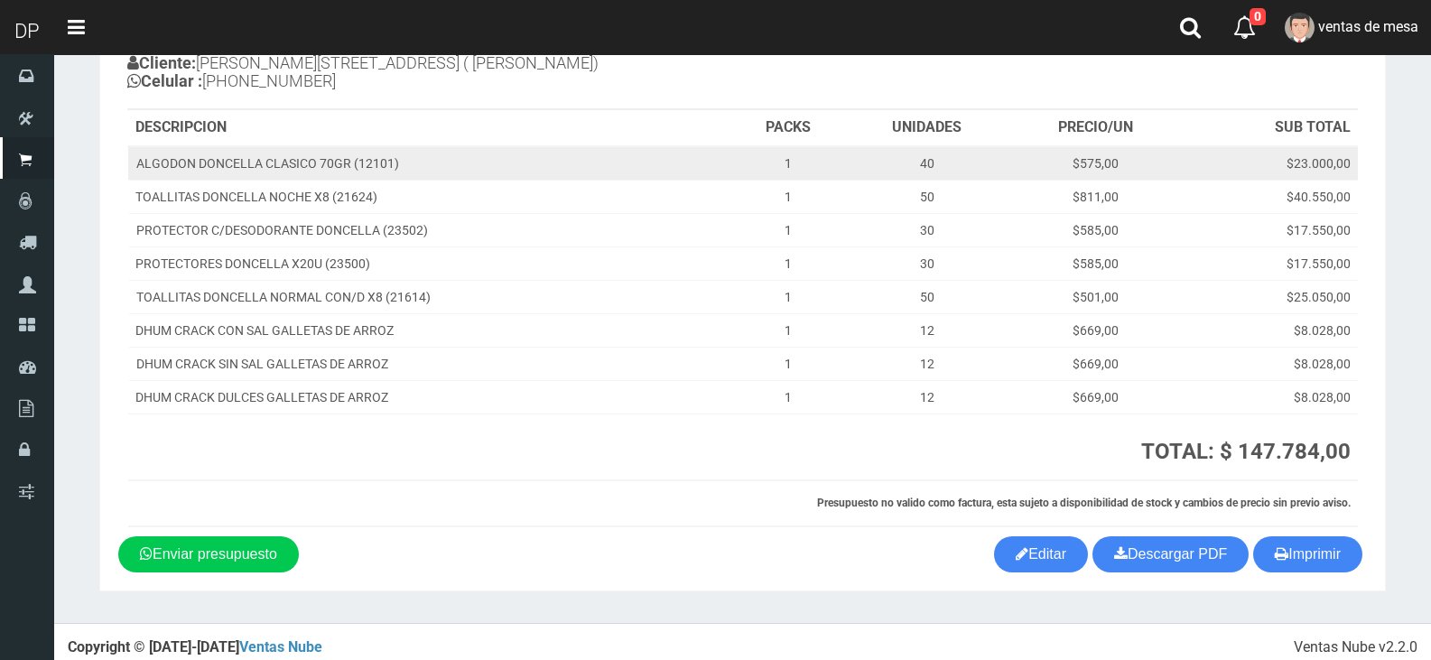
scroll to position [0, 0]
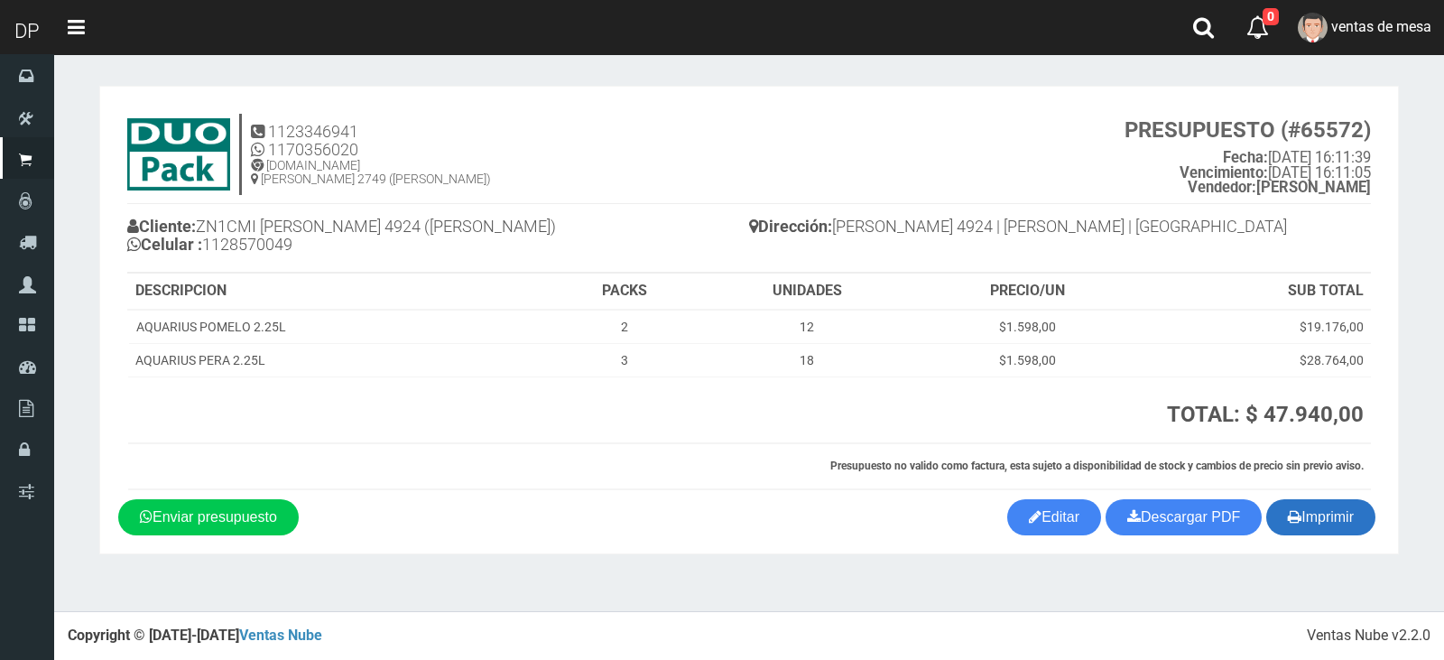
click at [1348, 524] on button "Imprimir" at bounding box center [1321, 517] width 109 height 36
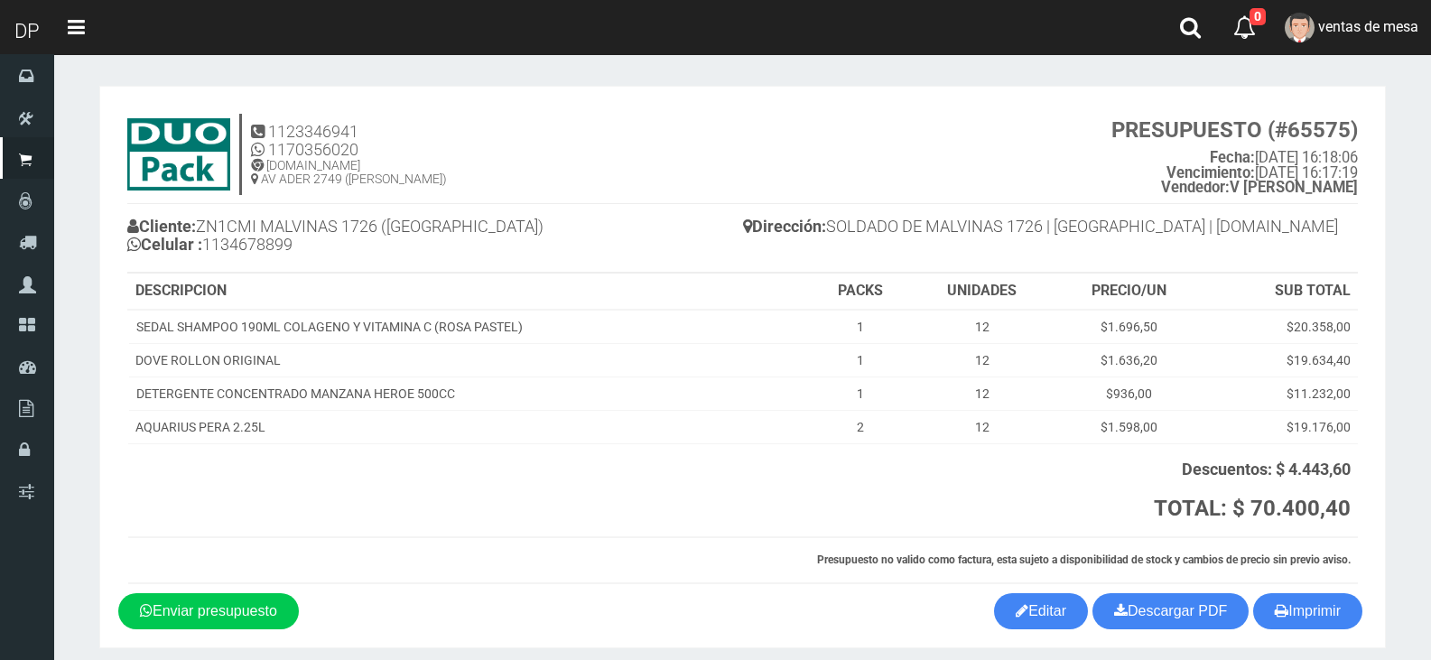
click at [1249, 251] on div "Dirección: SOLDADO DE MALVINAS 1726 | [GEOGRAPHIC_DATA] | [DOMAIN_NAME]" at bounding box center [1051, 229] width 616 height 50
click at [1289, 618] on button "Imprimir" at bounding box center [1307, 611] width 109 height 36
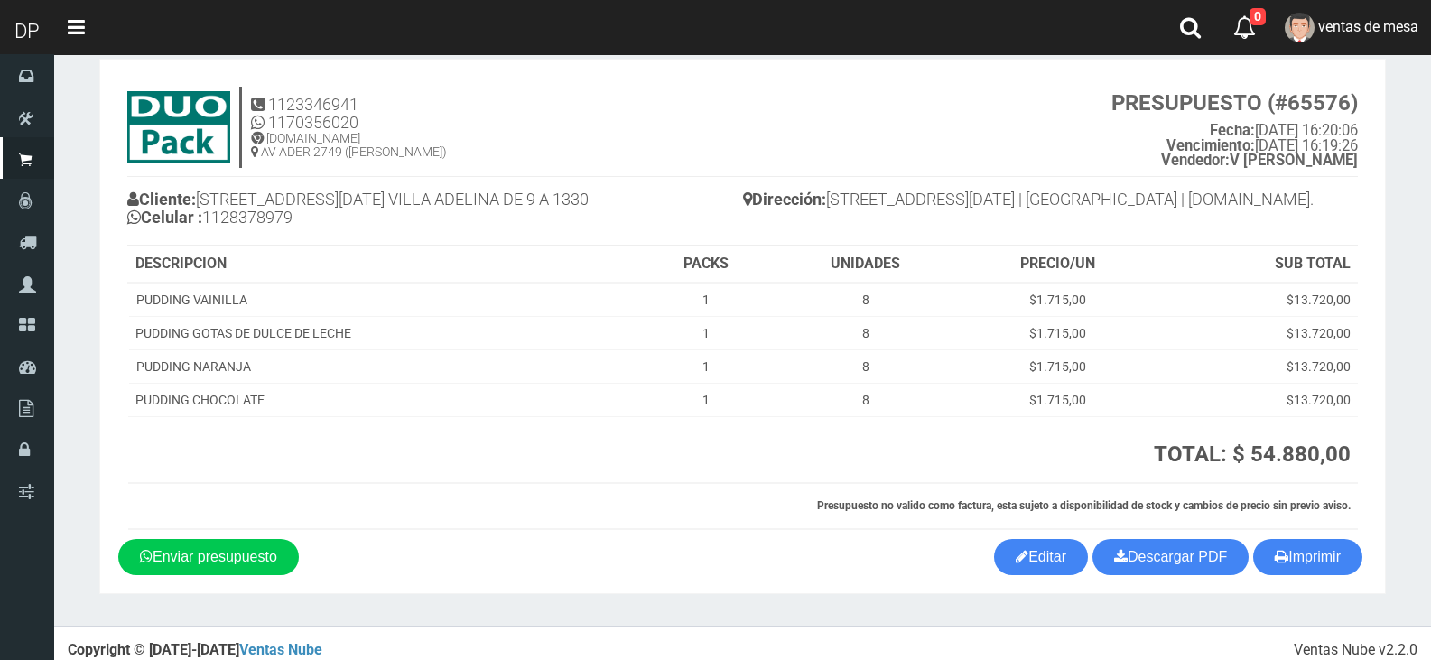
scroll to position [42, 0]
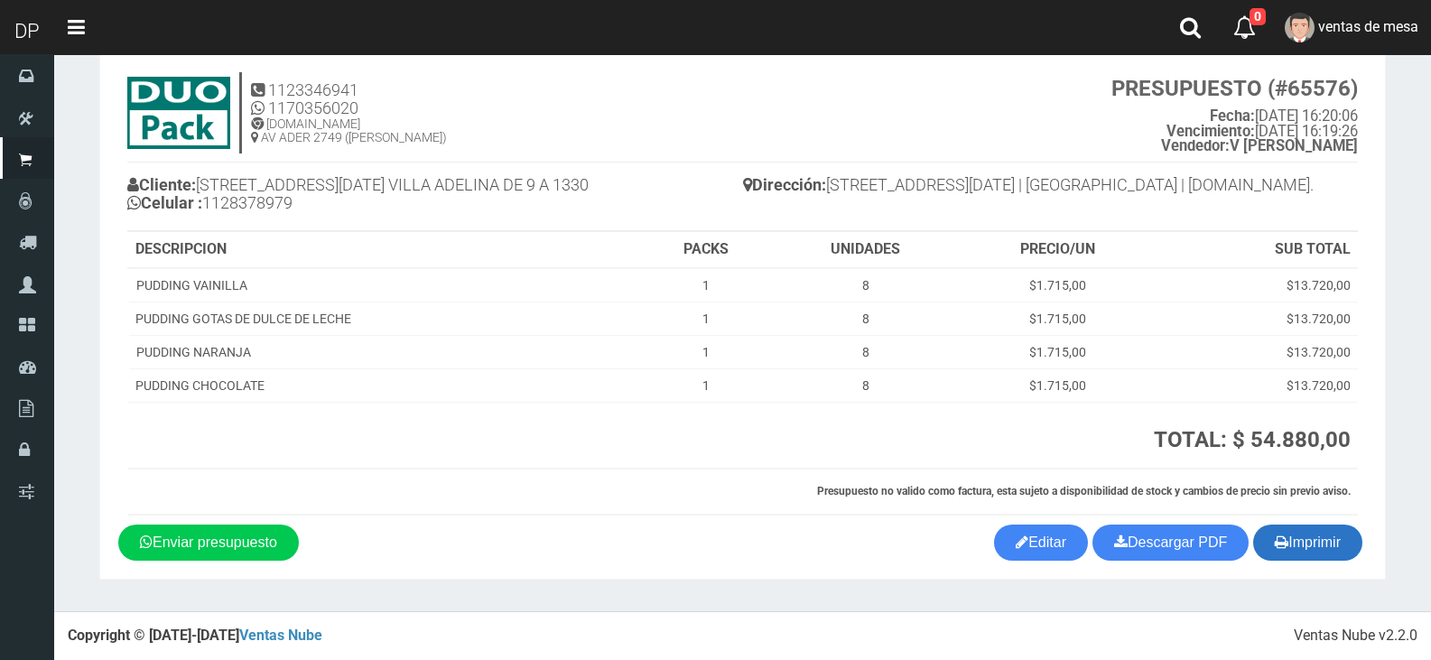
click at [1295, 558] on button "Imprimir" at bounding box center [1307, 543] width 109 height 36
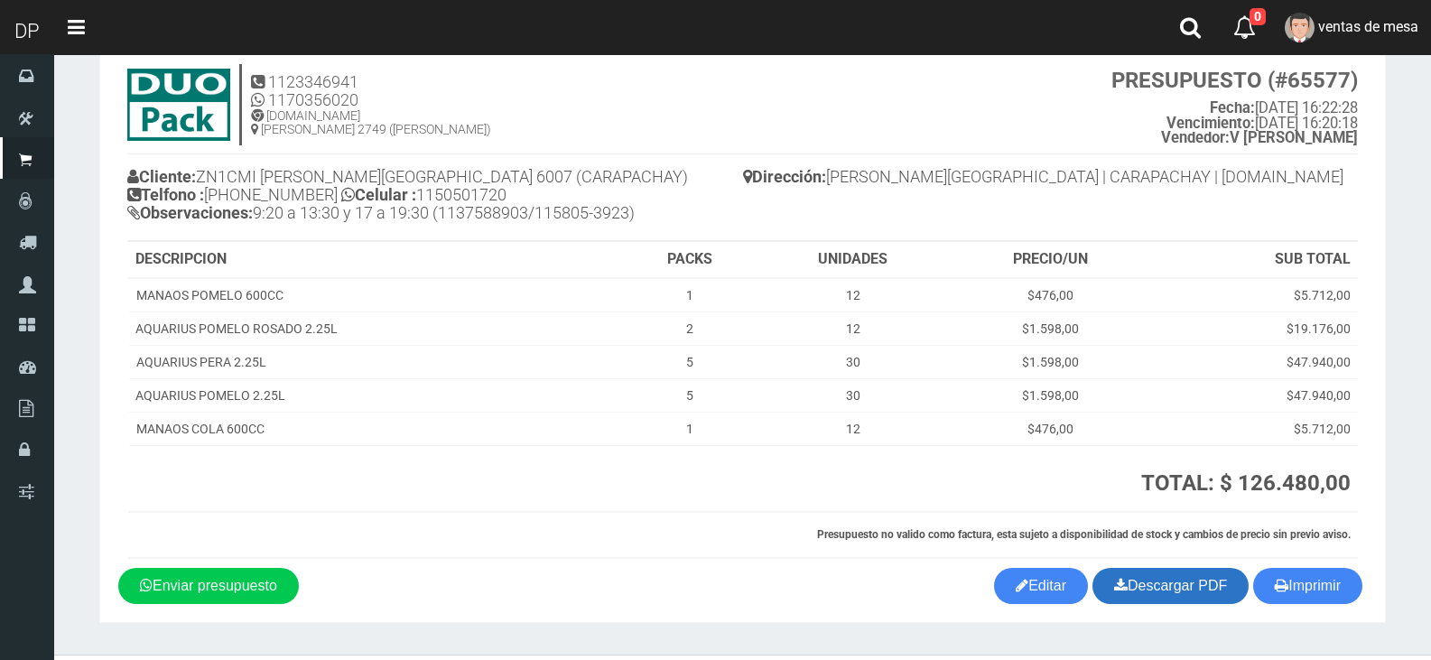
scroll to position [93, 0]
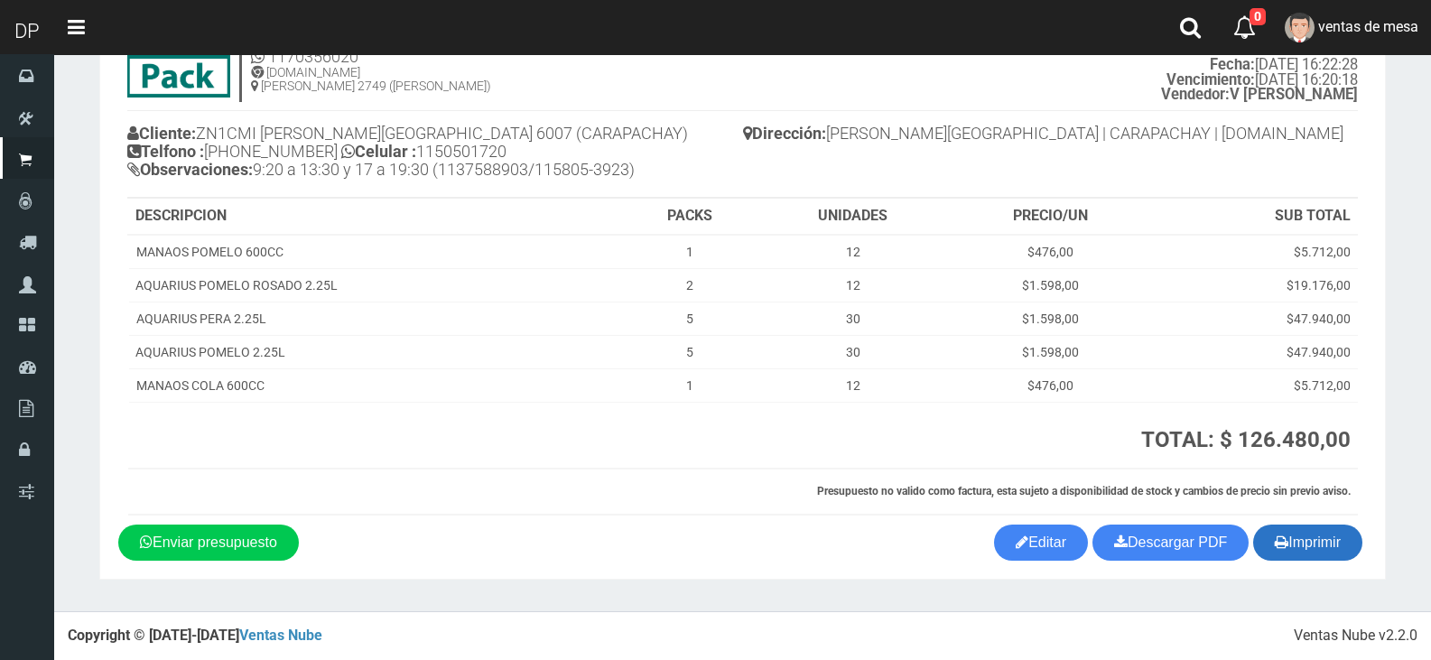
click at [1333, 538] on button "Imprimir" at bounding box center [1307, 543] width 109 height 36
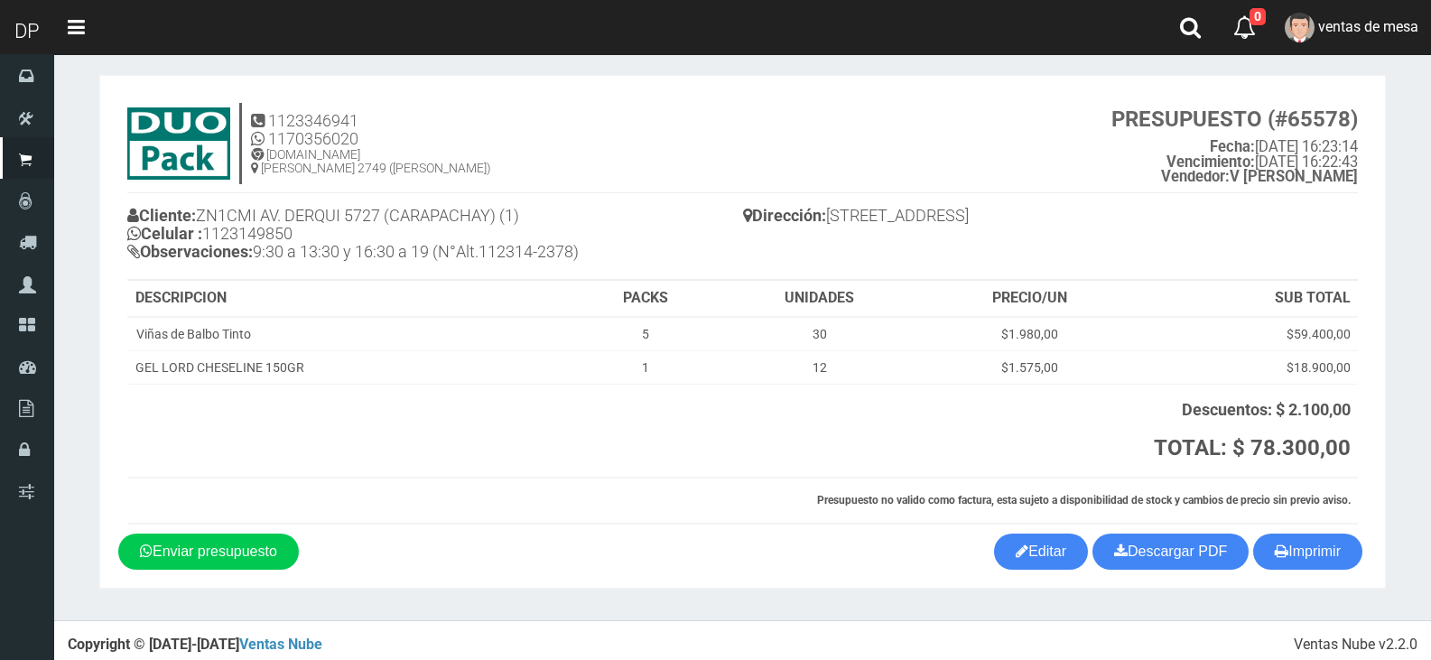
scroll to position [20, 0]
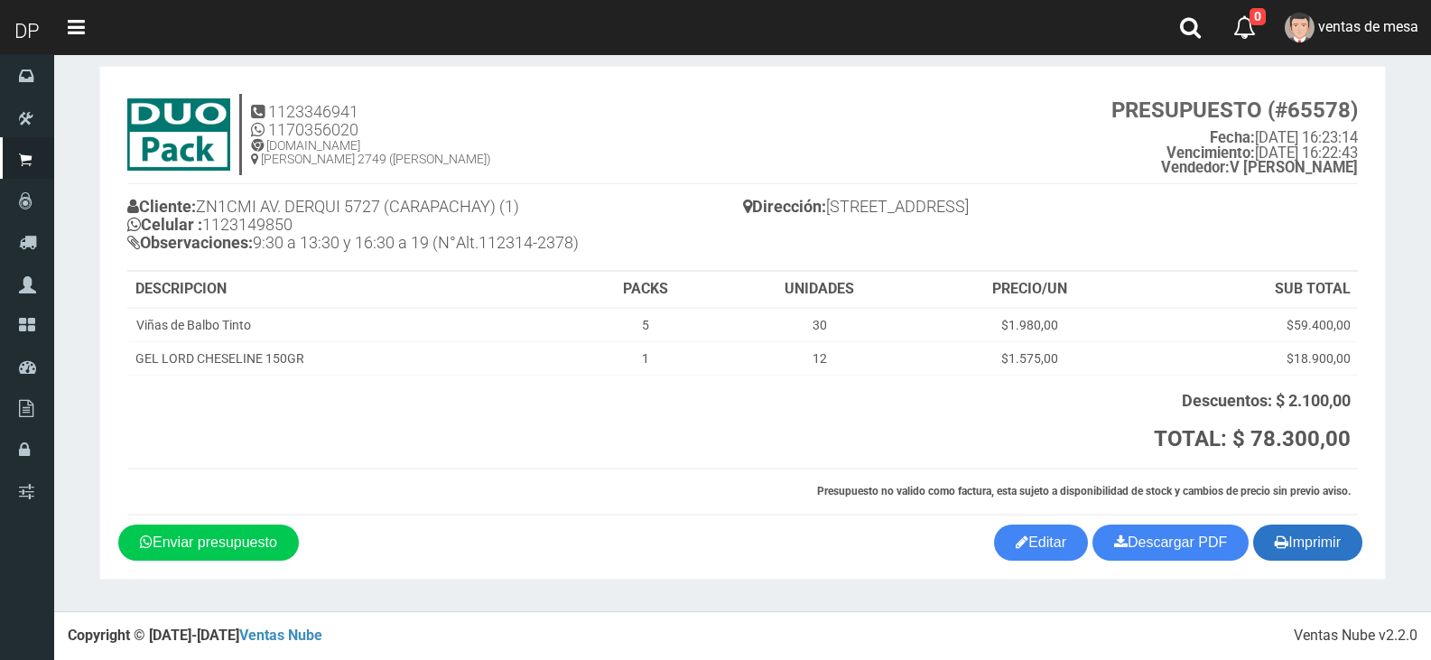
click at [1281, 552] on icon "button" at bounding box center [1282, 541] width 14 height 25
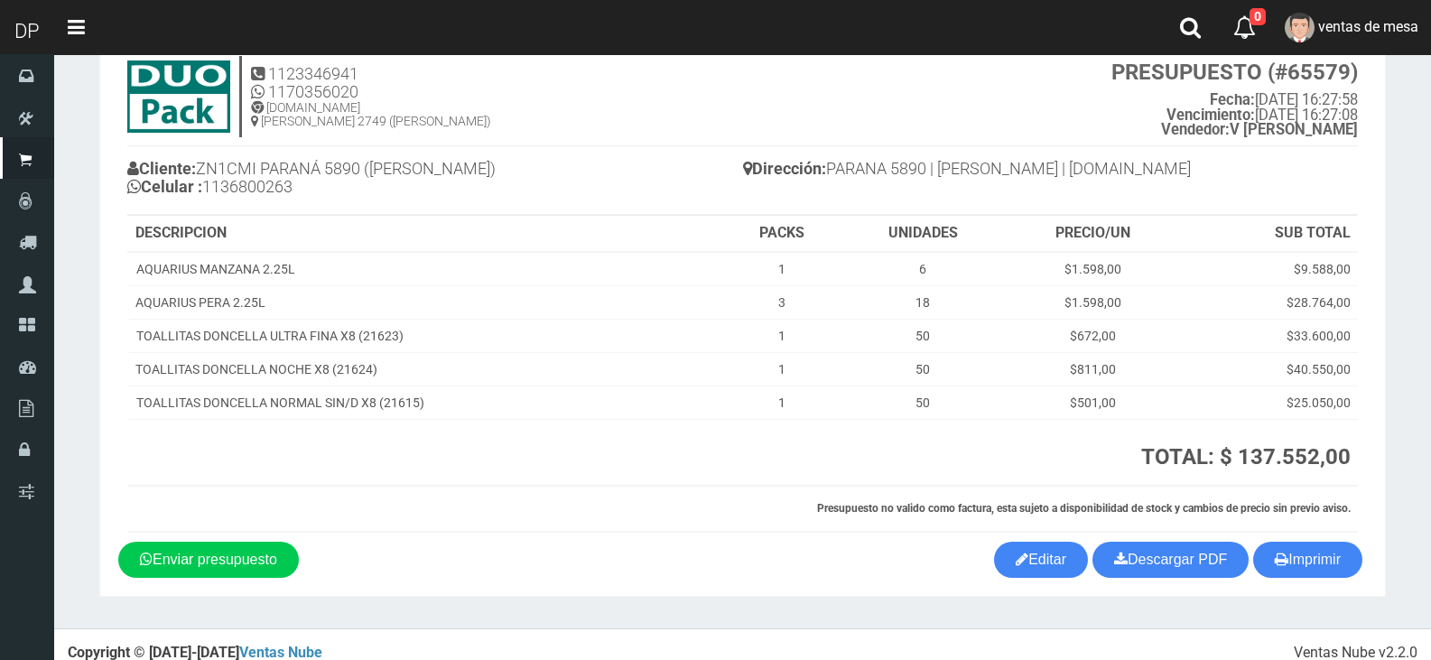
scroll to position [75, 0]
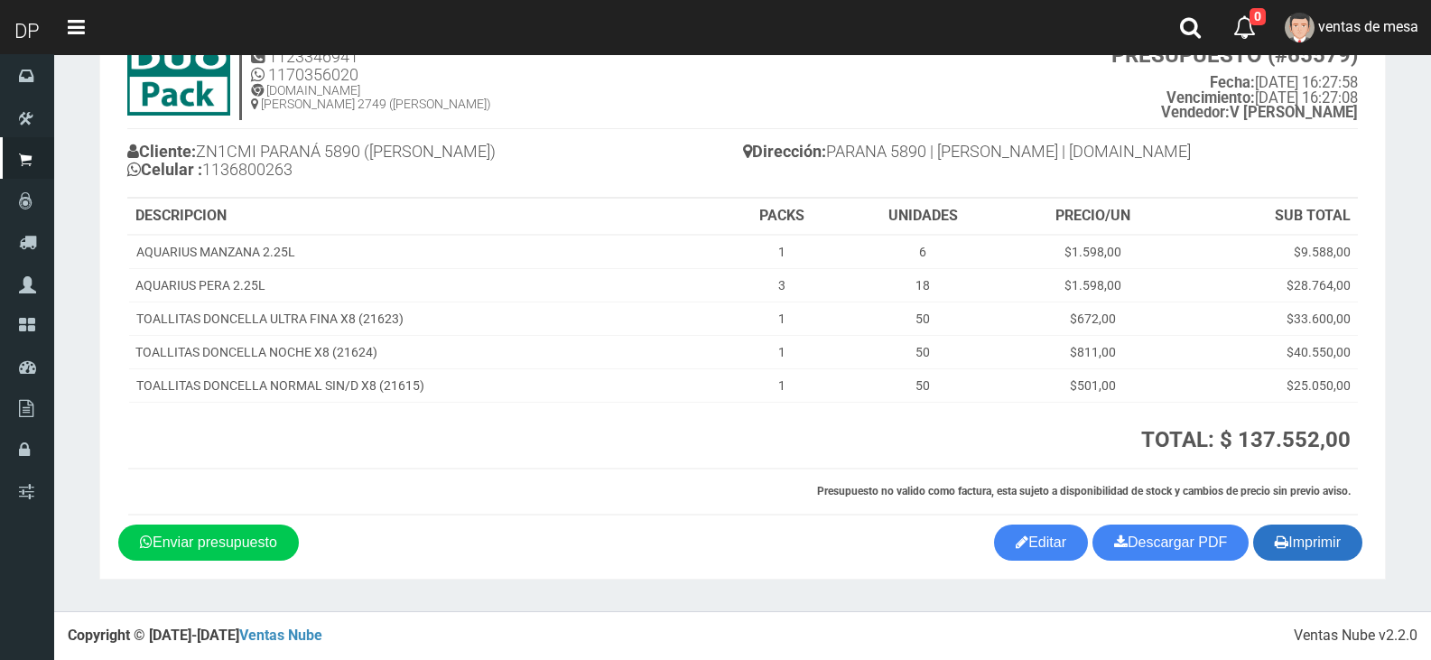
click at [1321, 549] on button "Imprimir" at bounding box center [1307, 543] width 109 height 36
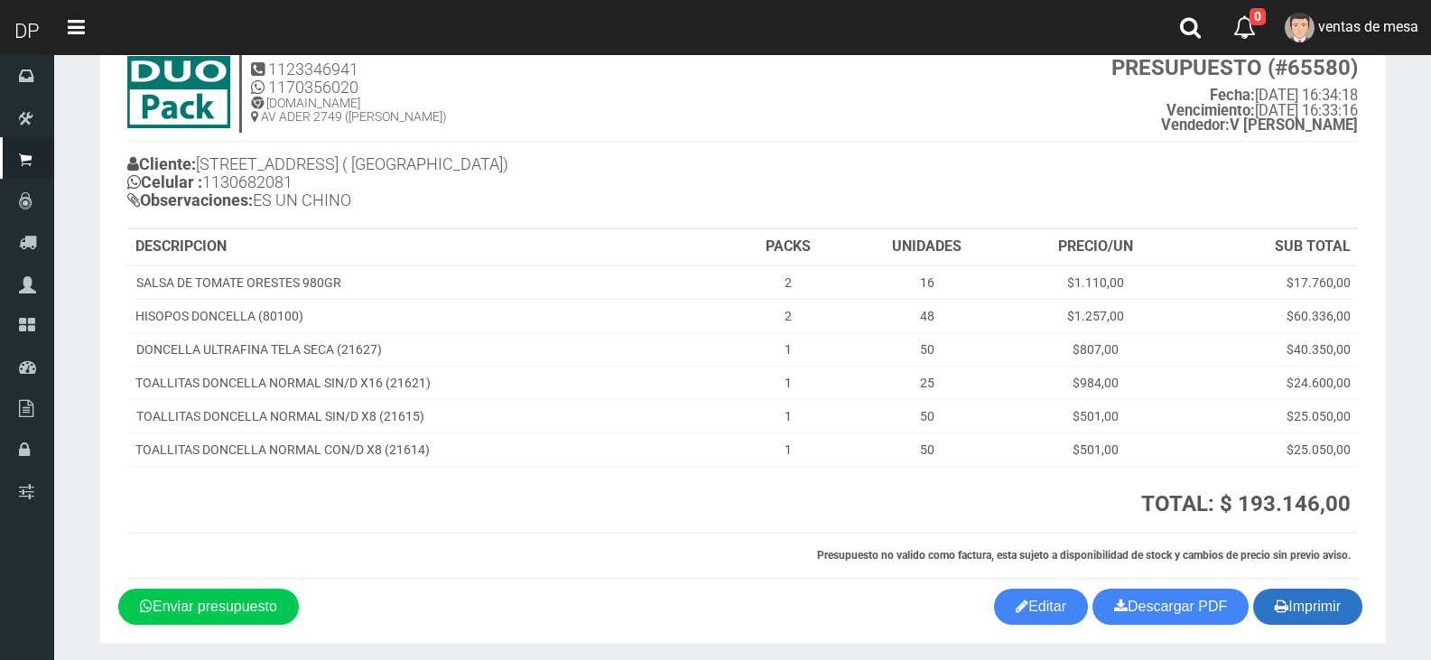
scroll to position [126, 0]
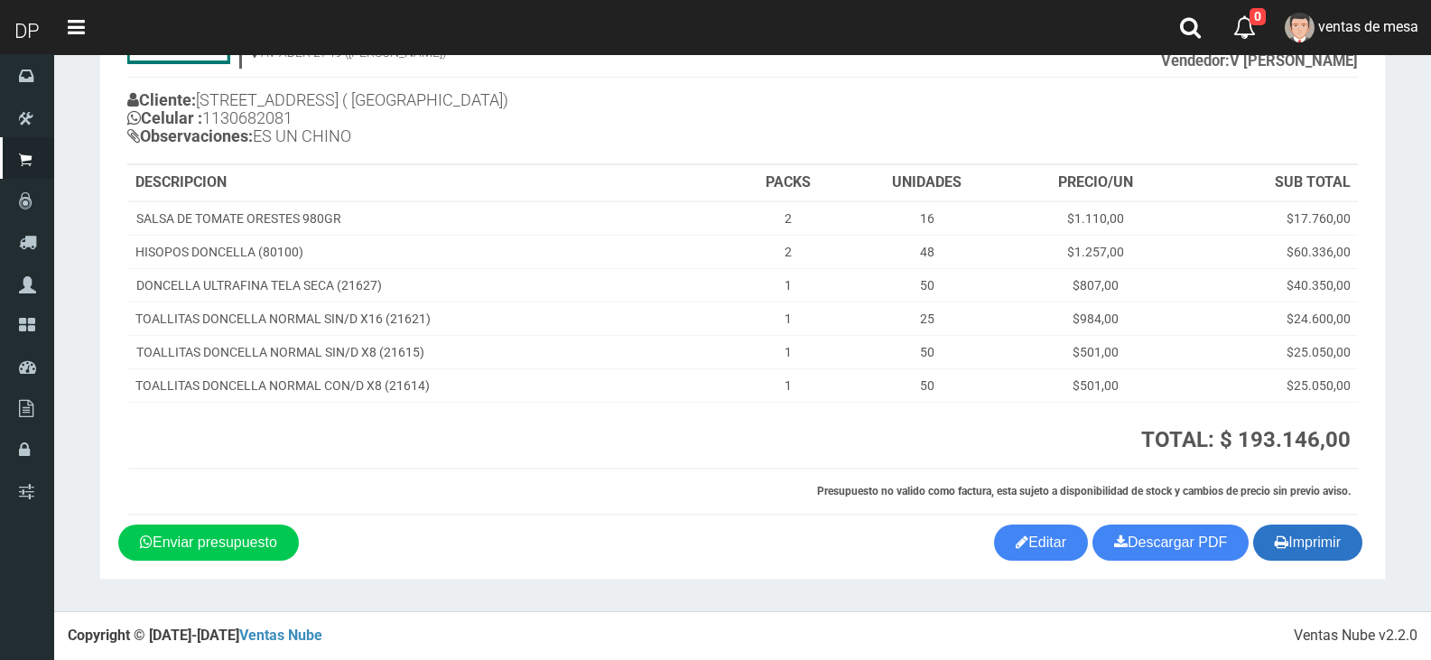
click at [1303, 528] on button "Imprimir" at bounding box center [1307, 543] width 109 height 36
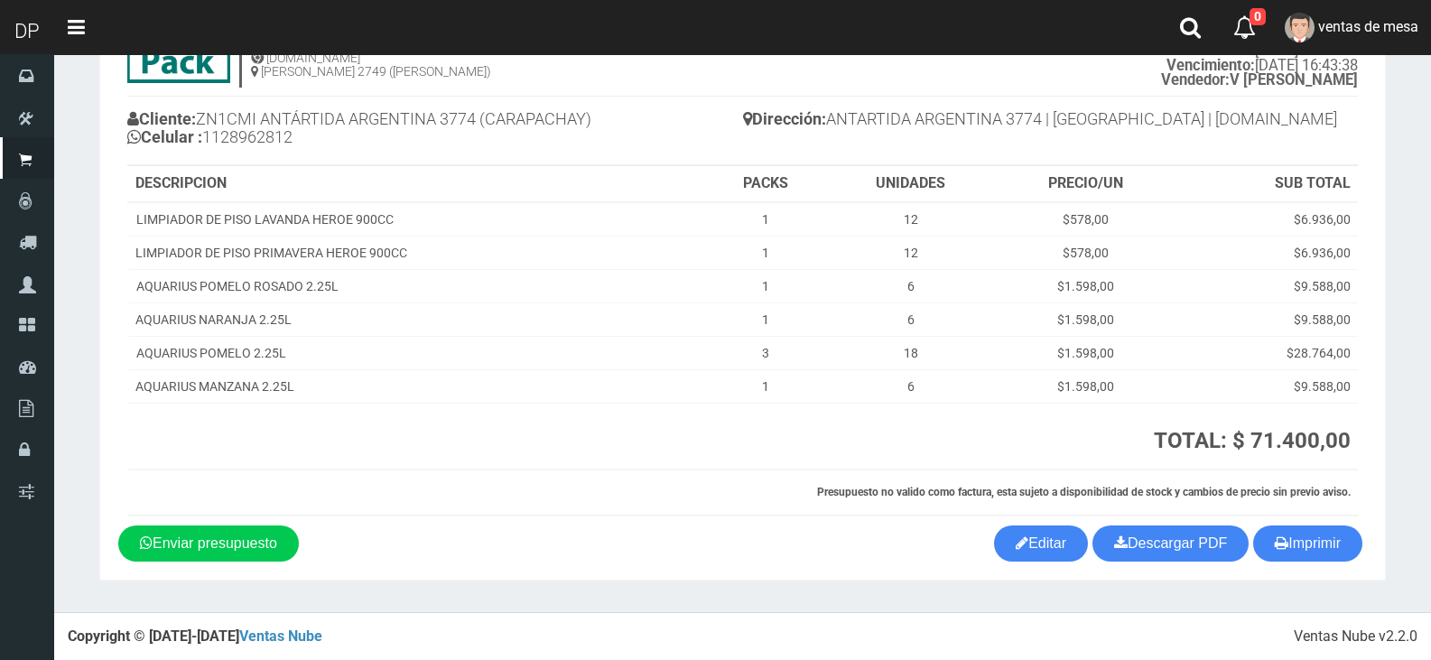
scroll to position [108, 0]
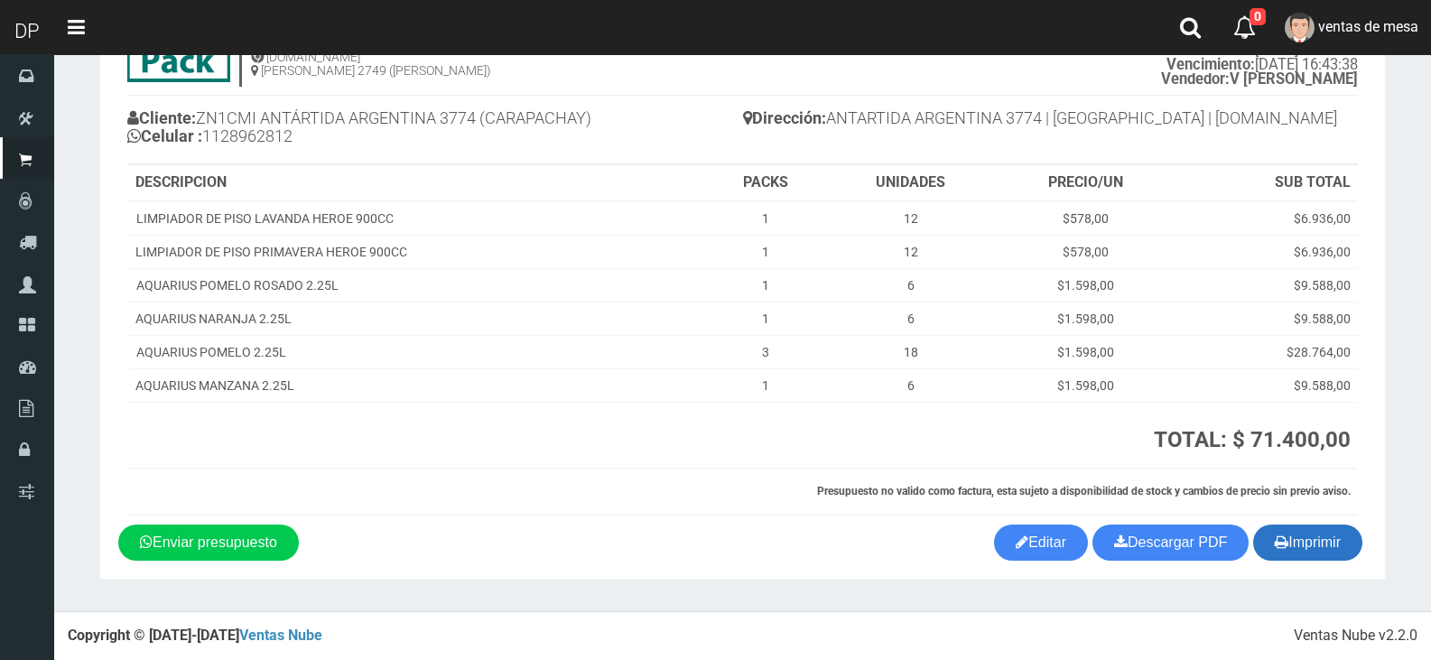
click at [1260, 530] on button "Imprimir" at bounding box center [1307, 543] width 109 height 36
click at [1269, 539] on button "Imprimir" at bounding box center [1307, 543] width 109 height 36
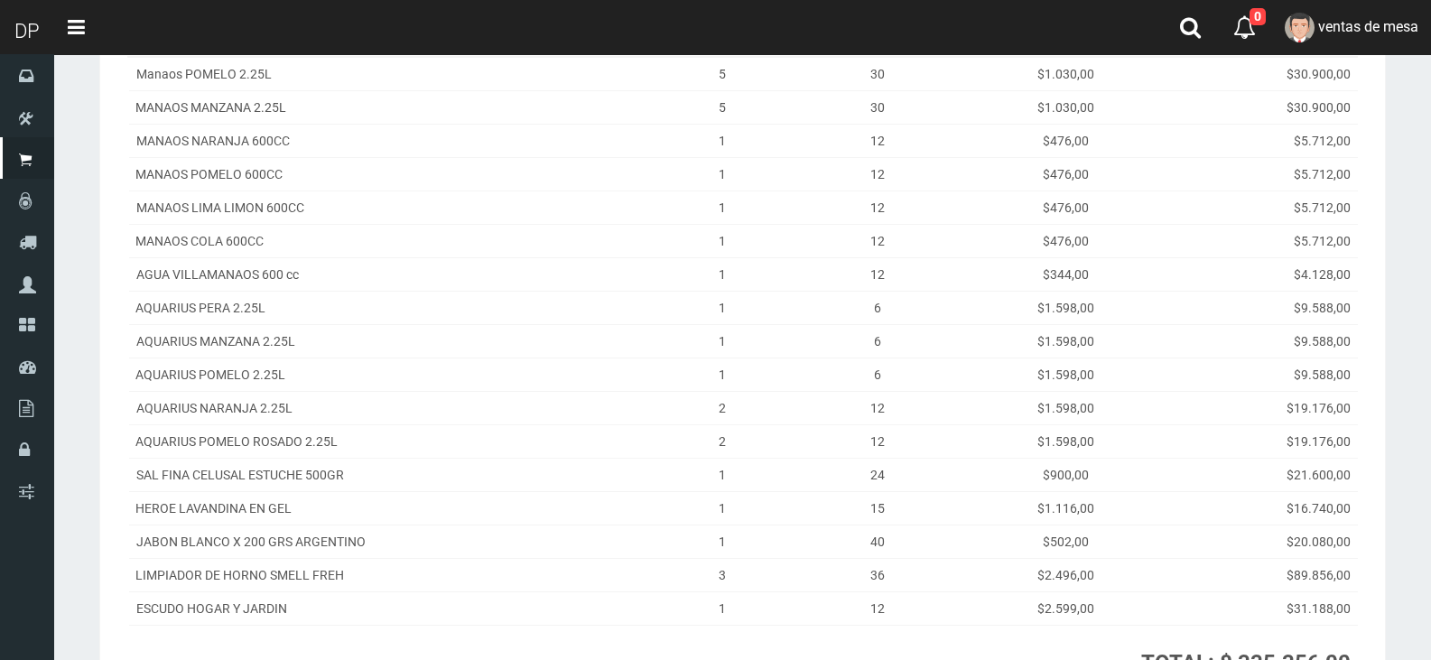
scroll to position [458, 0]
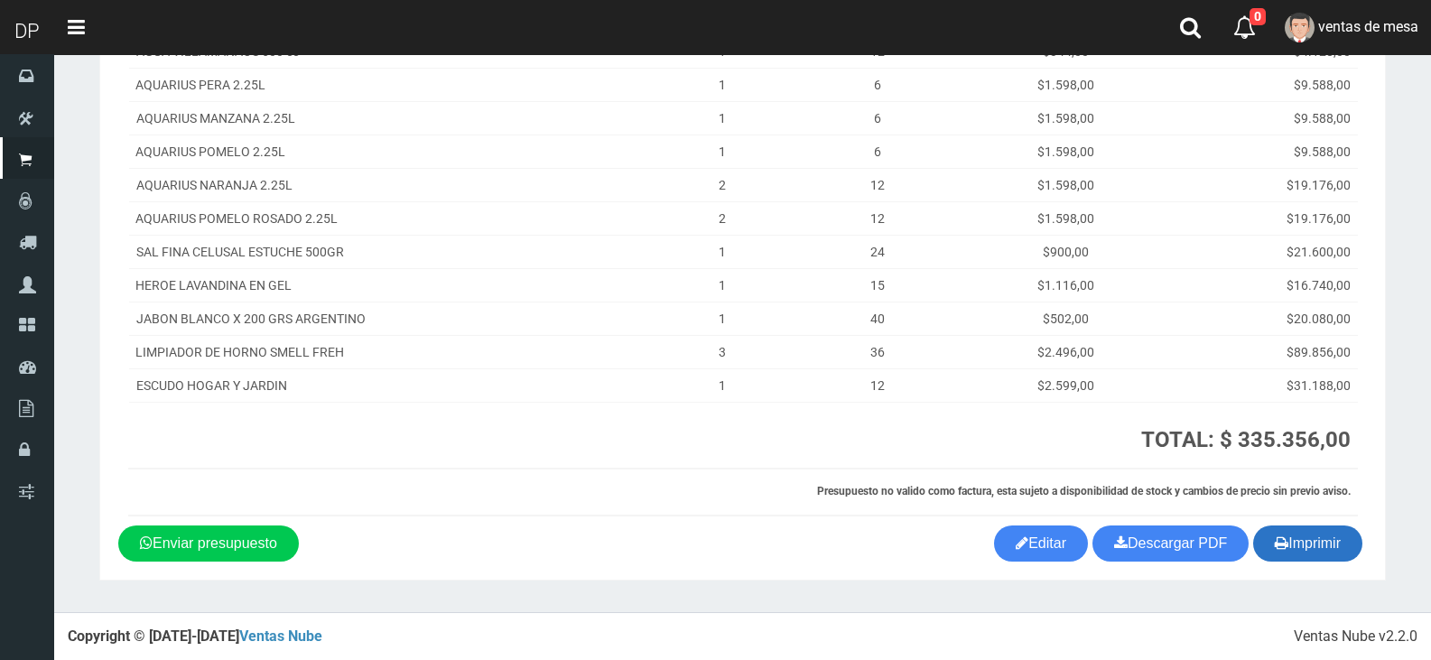
click at [1293, 545] on button "Imprimir" at bounding box center [1307, 543] width 109 height 36
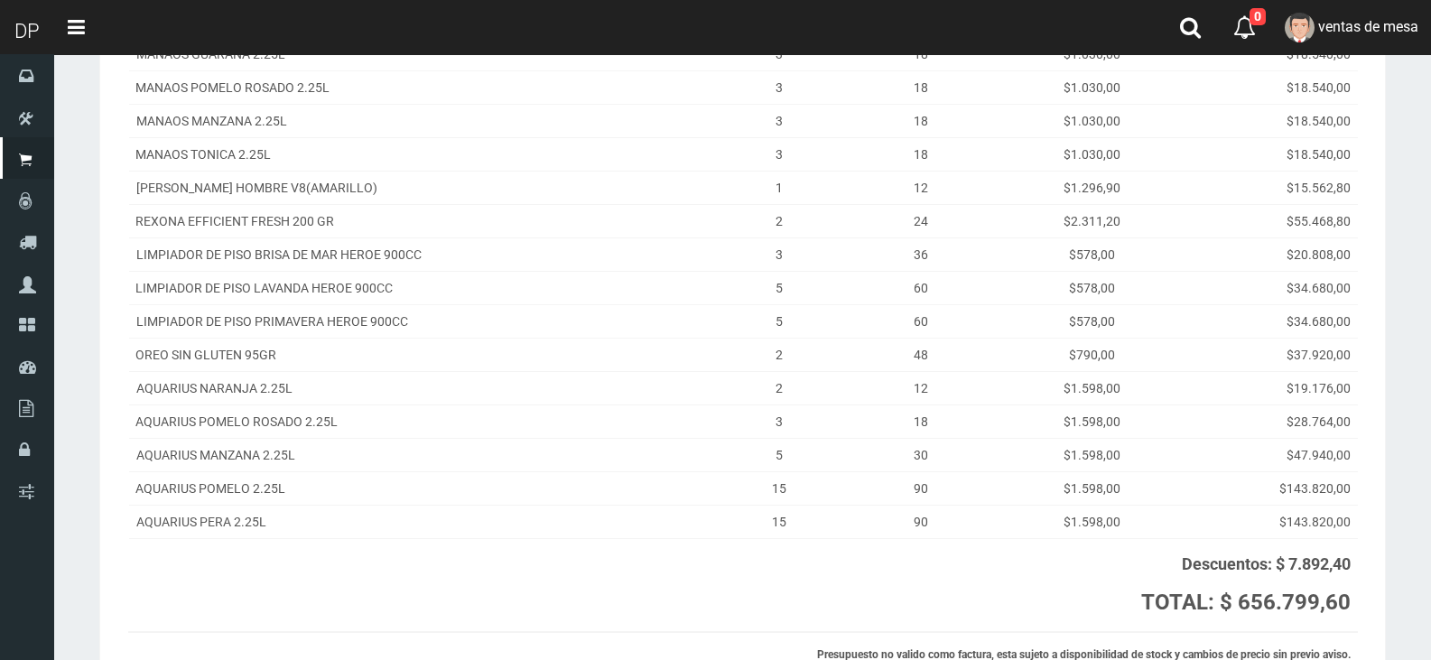
scroll to position [361, 0]
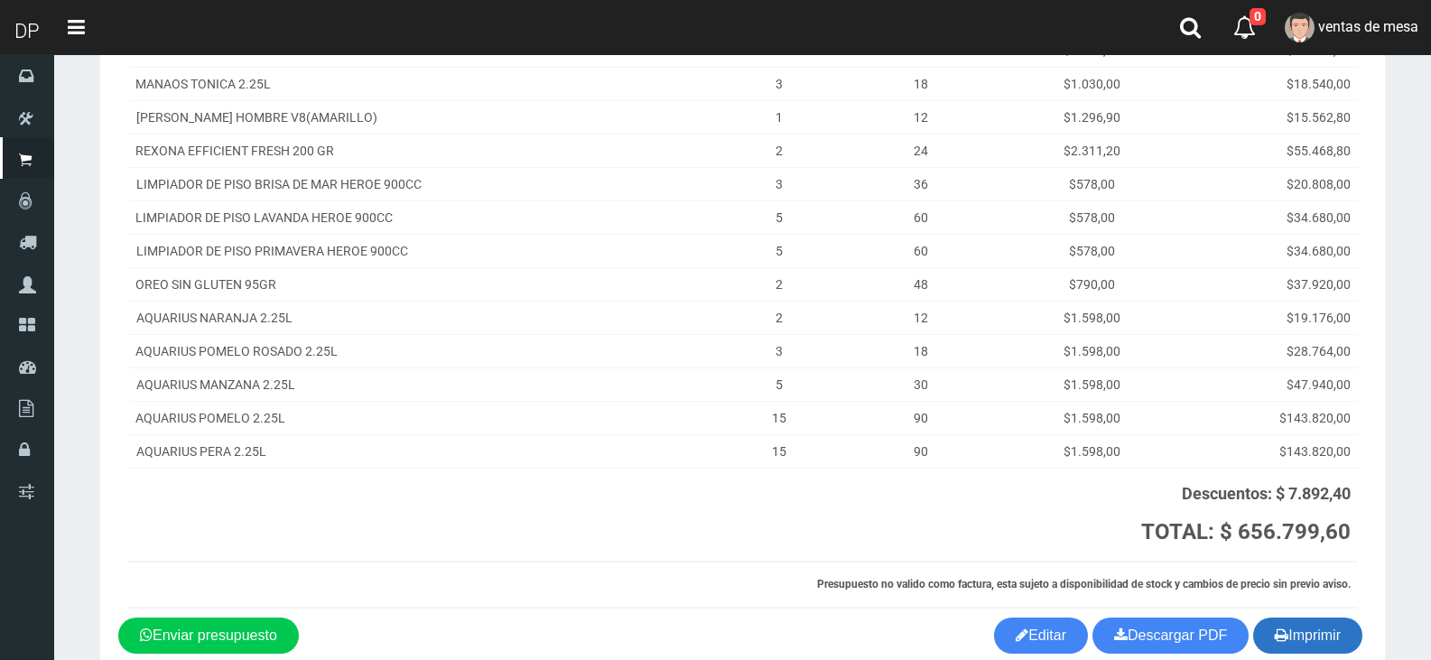
click at [1323, 636] on button "Imprimir" at bounding box center [1307, 635] width 109 height 36
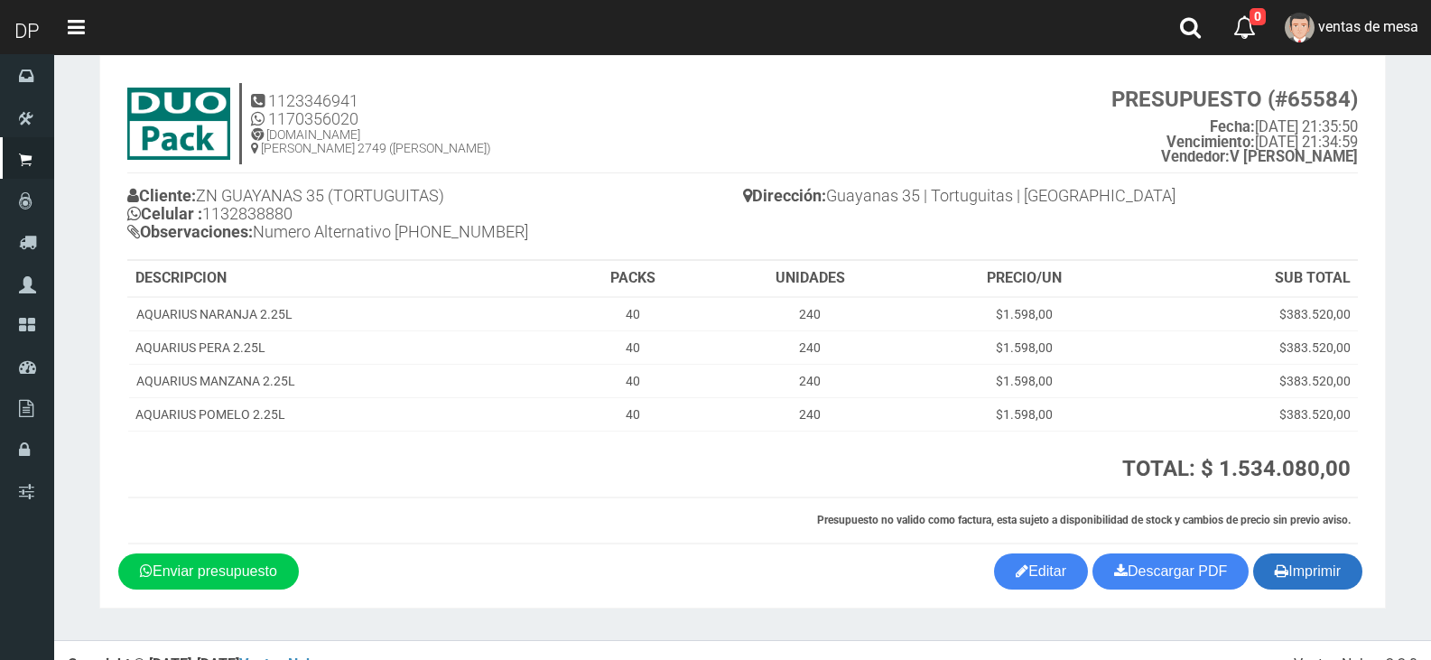
scroll to position [60, 0]
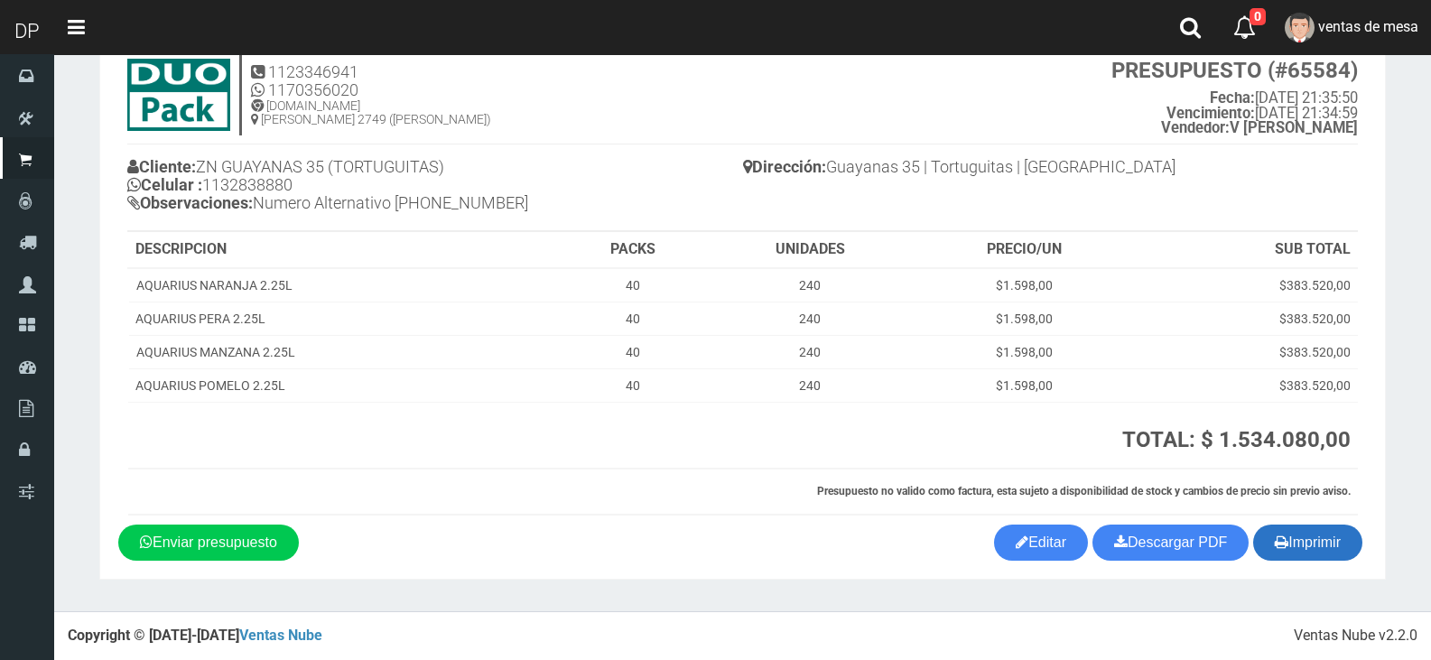
click at [1309, 534] on button "Imprimir" at bounding box center [1307, 543] width 109 height 36
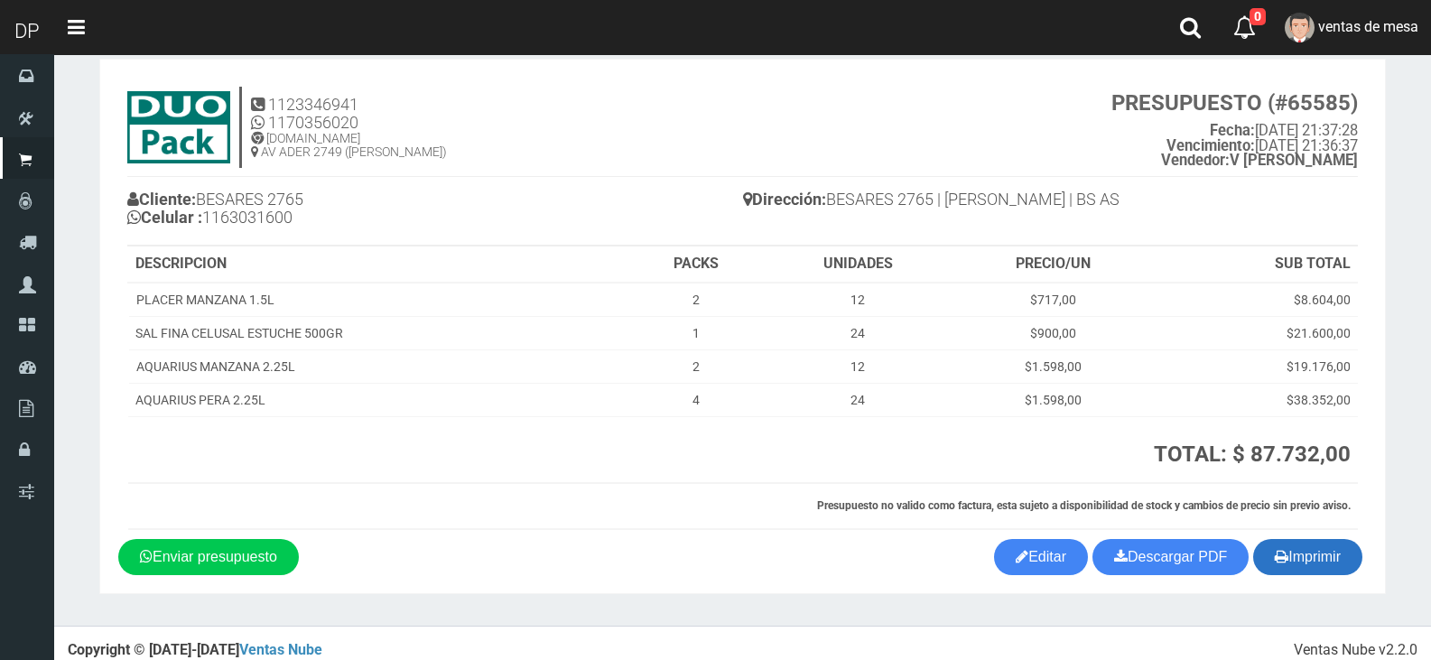
scroll to position [42, 0]
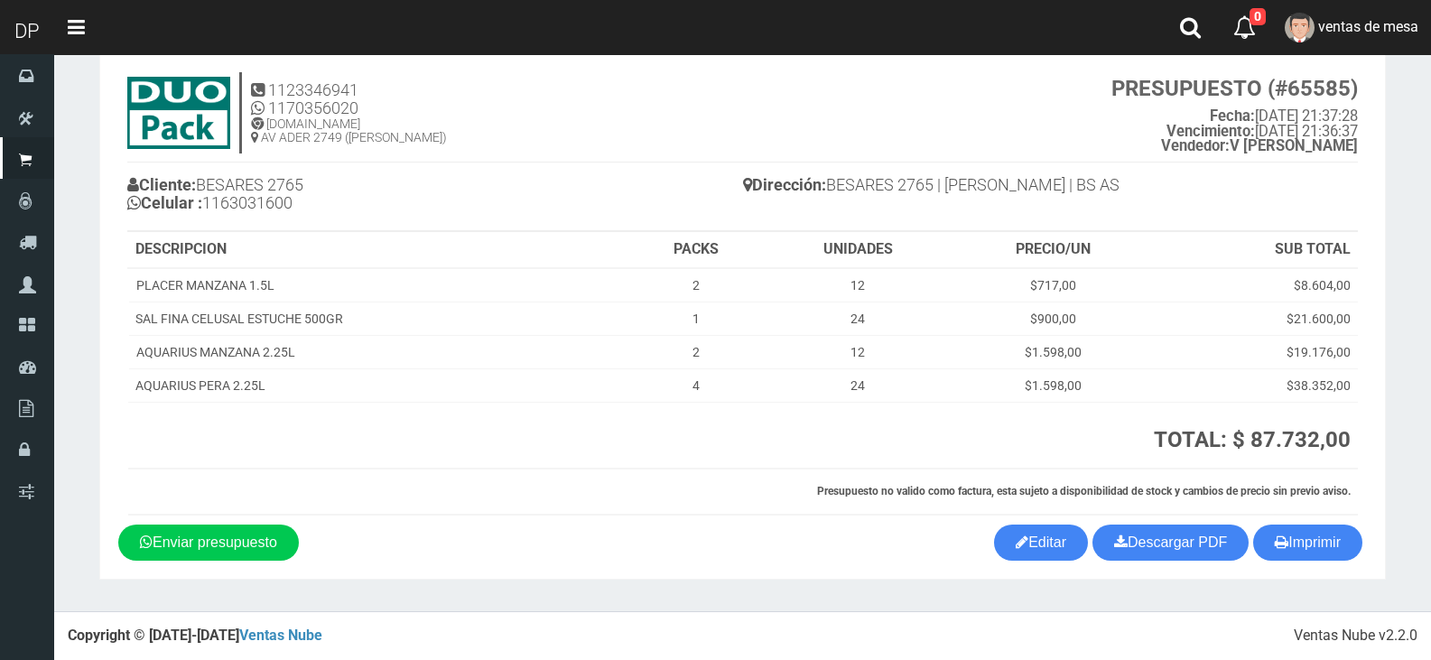
click at [1316, 562] on section "1123346941 1170356020 WWW.DUOPACKS.COM.AR AV ADER 2749 (MUNRO) PRESUPUESTO (#65…" at bounding box center [742, 311] width 1286 height 535
click at [1317, 557] on button "Imprimir" at bounding box center [1307, 543] width 109 height 36
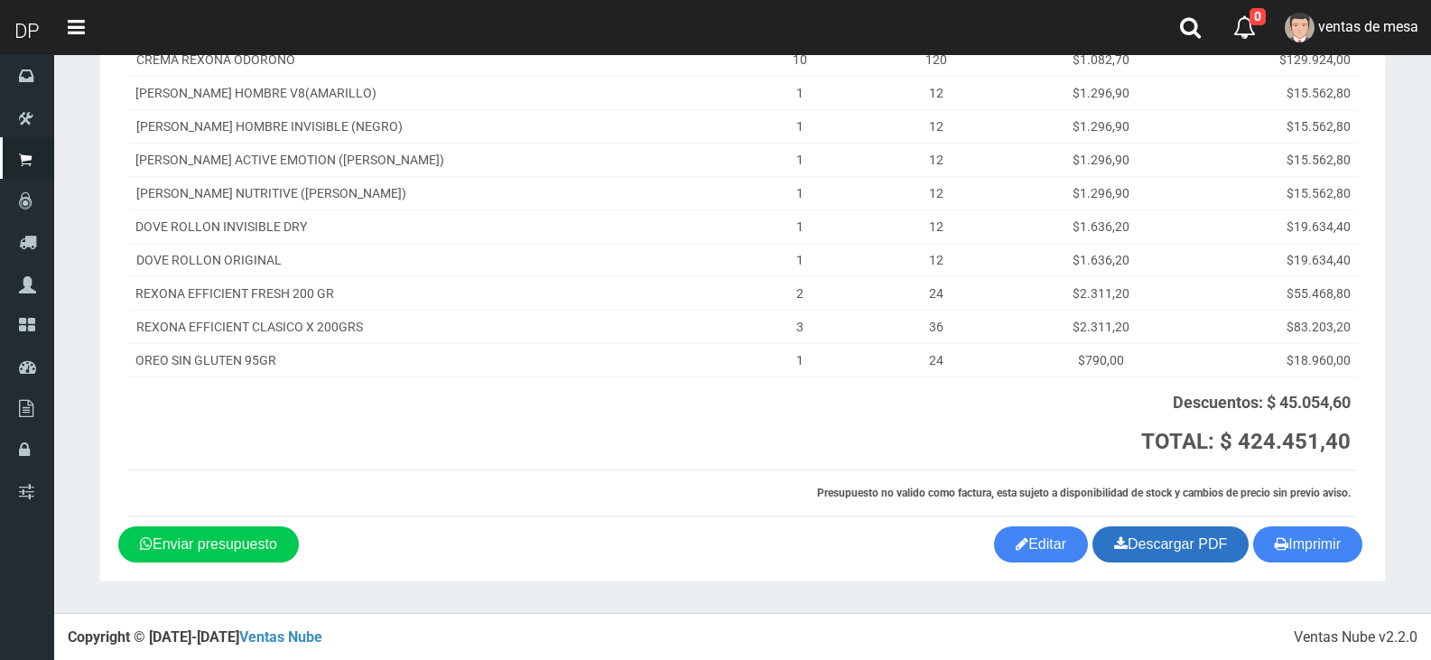
scroll to position [336, 0]
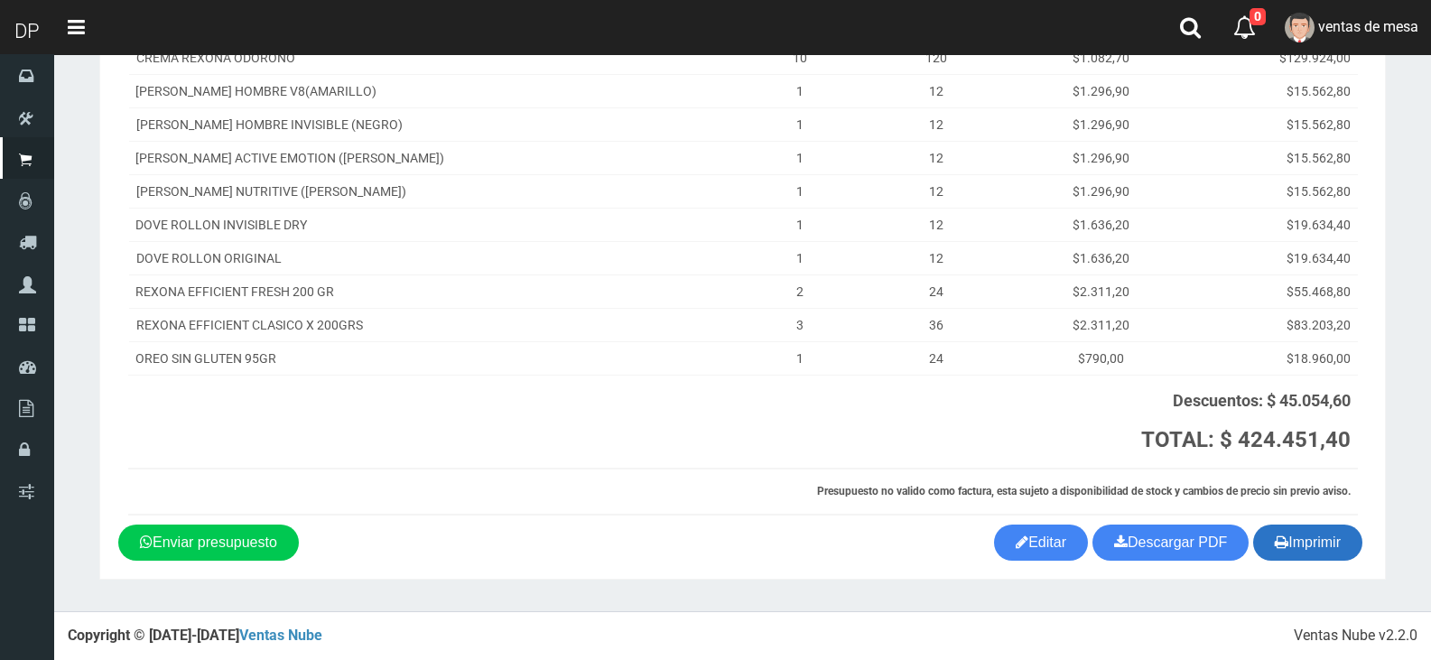
click at [1267, 546] on button "Imprimir" at bounding box center [1307, 543] width 109 height 36
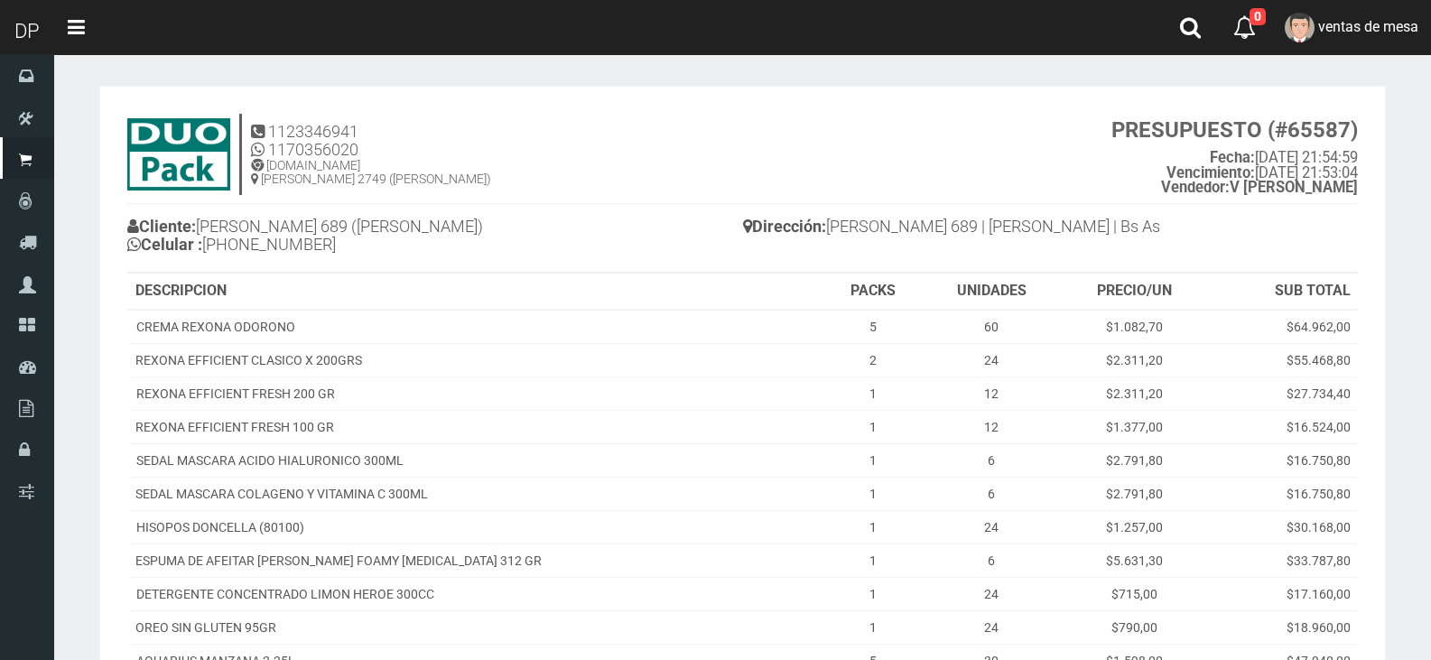
scroll to position [336, 0]
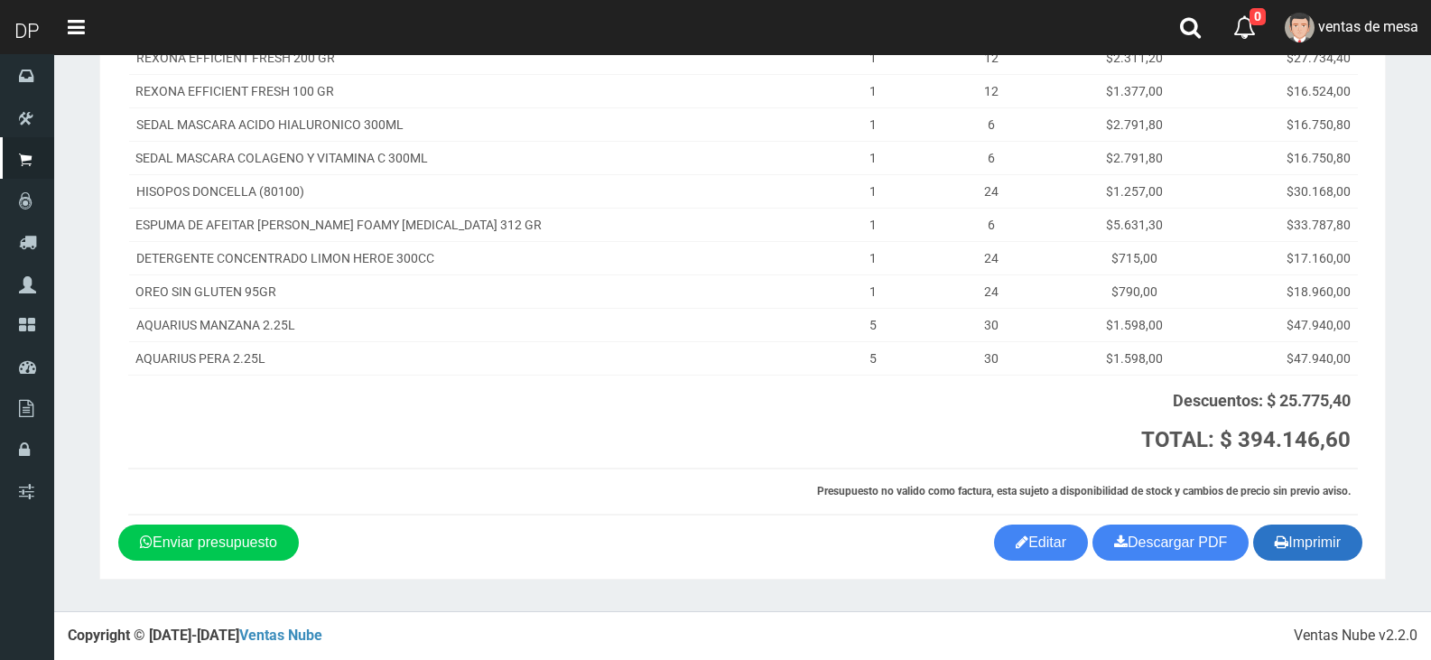
click at [1294, 559] on button "Imprimir" at bounding box center [1307, 543] width 109 height 36
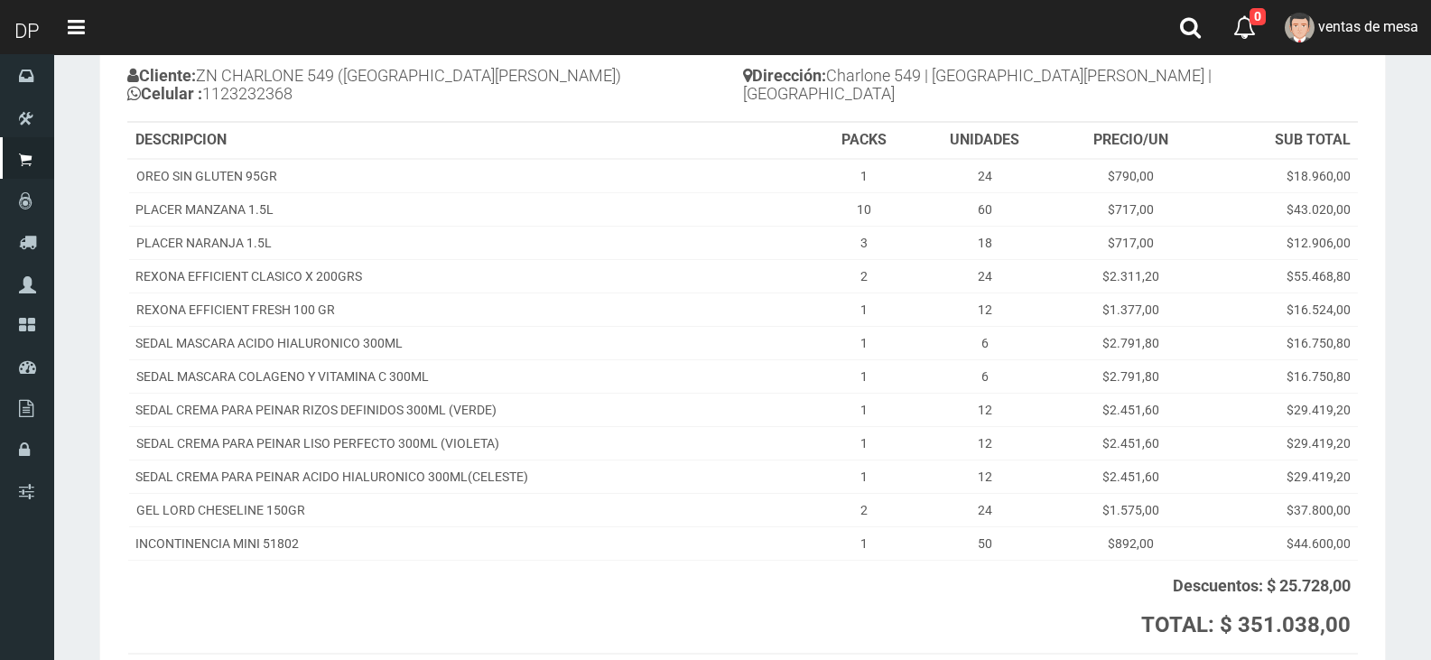
scroll to position [336, 0]
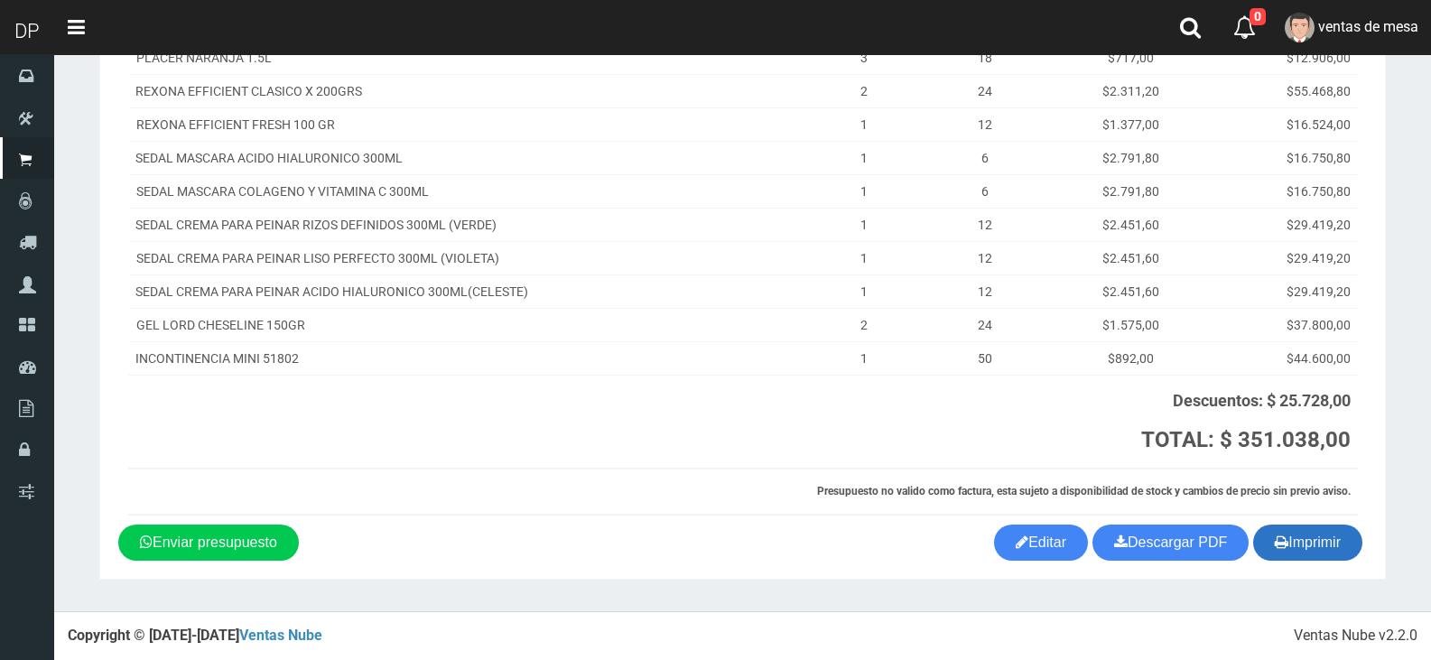
click at [1325, 547] on button "Imprimir" at bounding box center [1307, 543] width 109 height 36
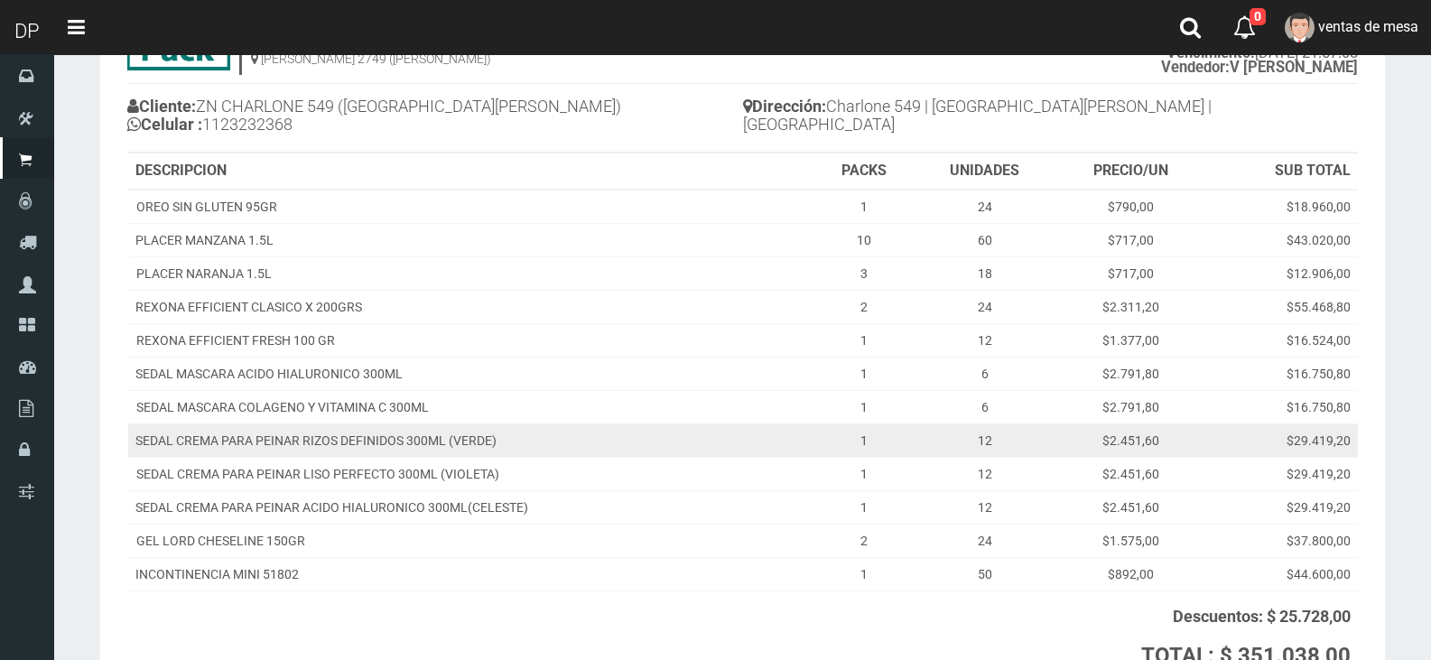
scroll to position [0, 0]
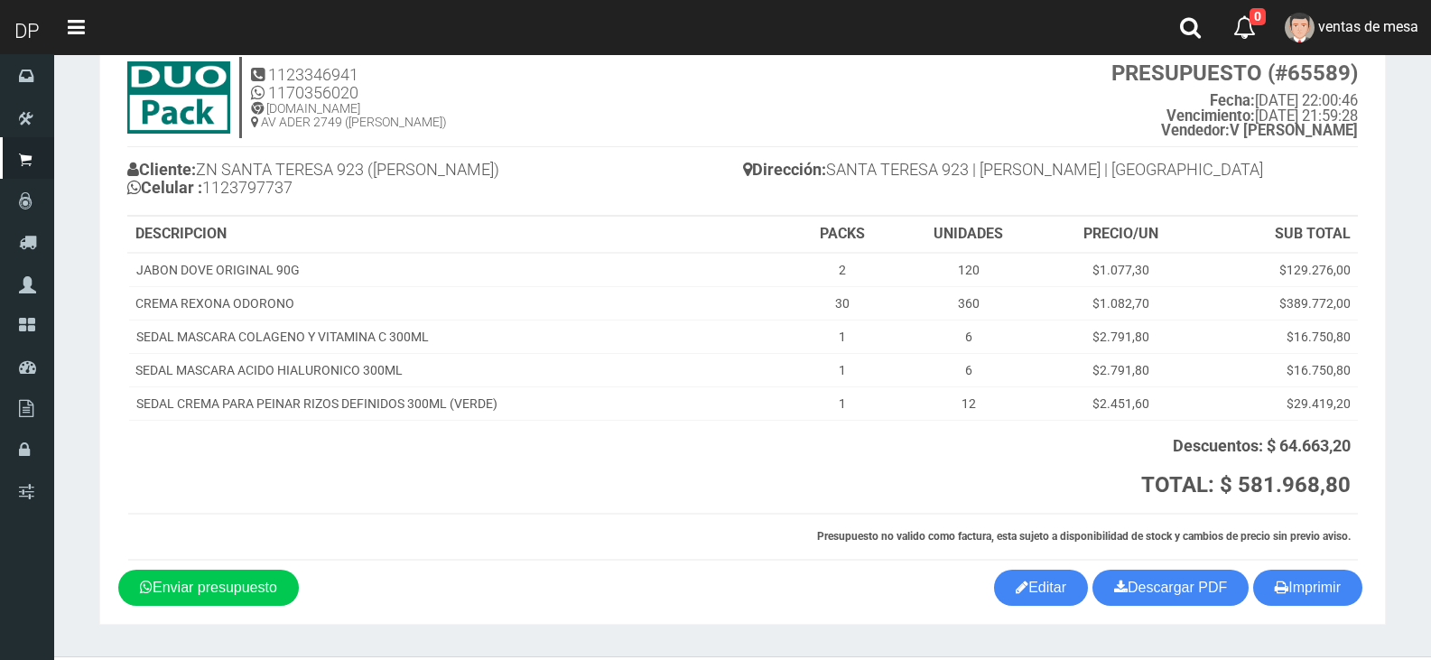
scroll to position [102, 0]
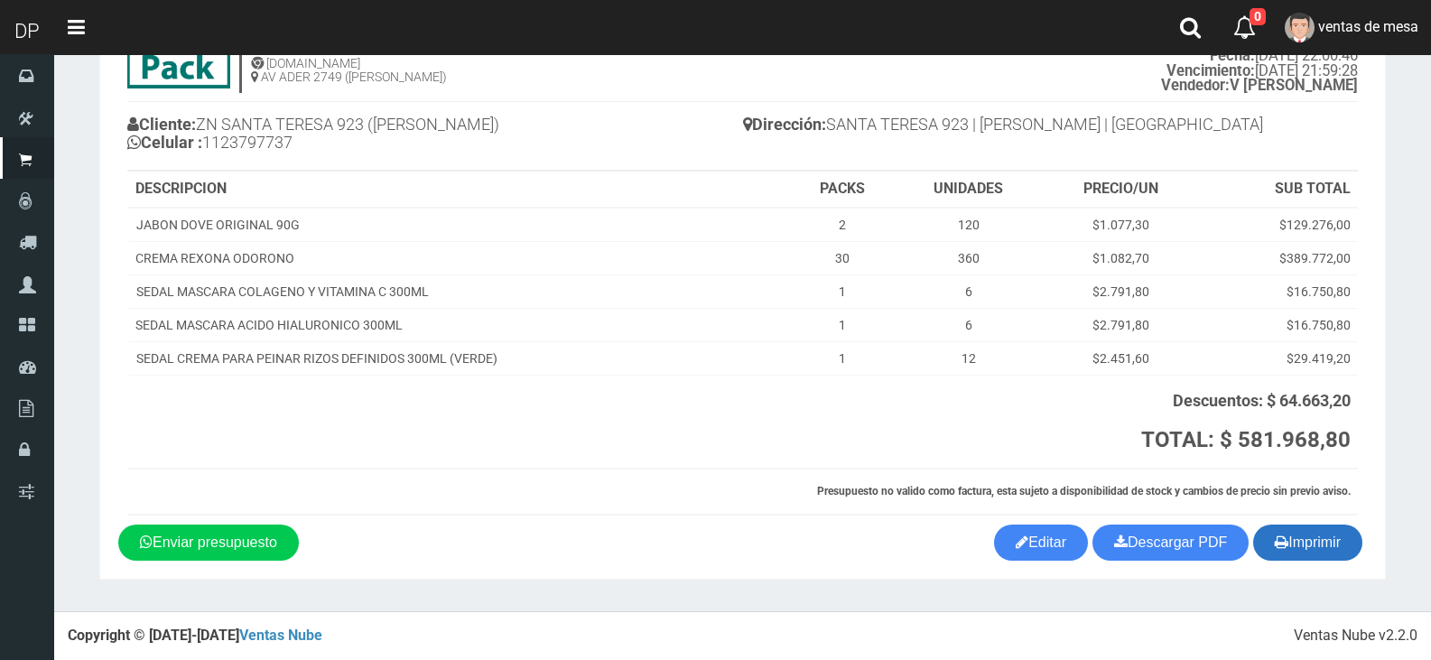
click at [1317, 537] on button "Imprimir" at bounding box center [1307, 543] width 109 height 36
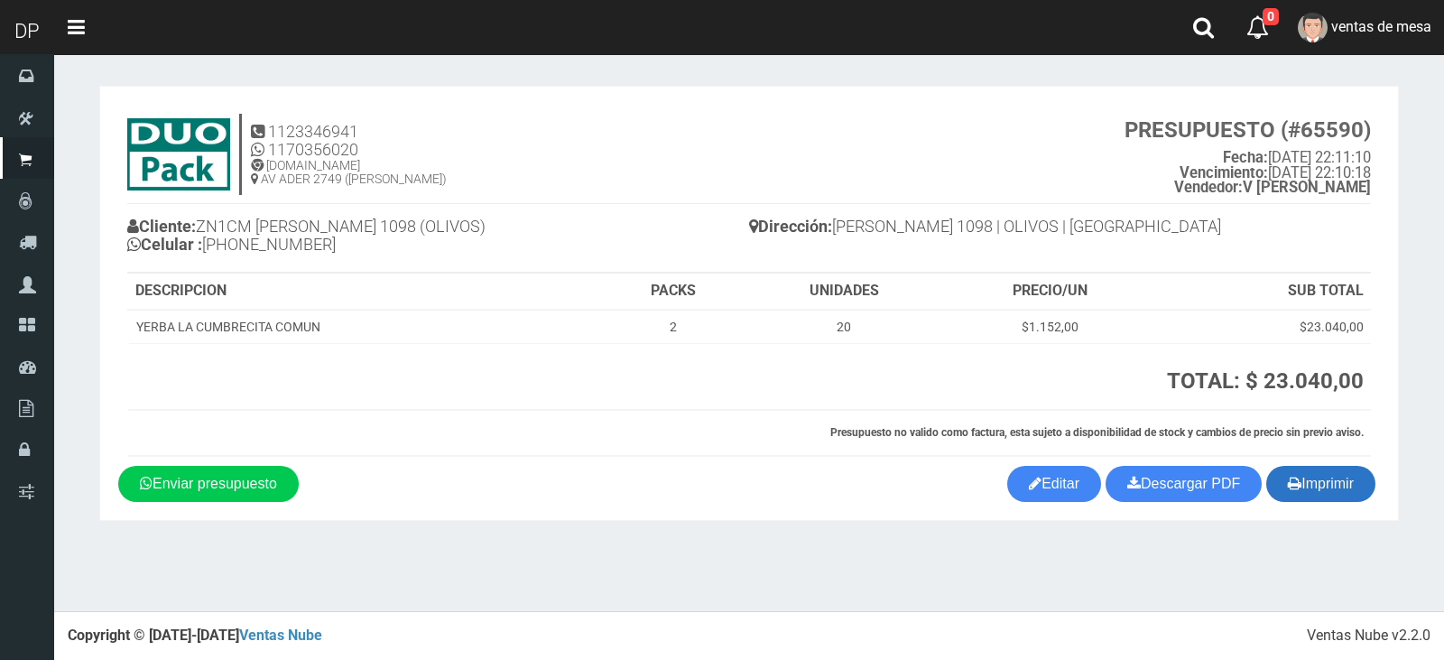
click at [1346, 494] on button "Imprimir" at bounding box center [1321, 484] width 109 height 36
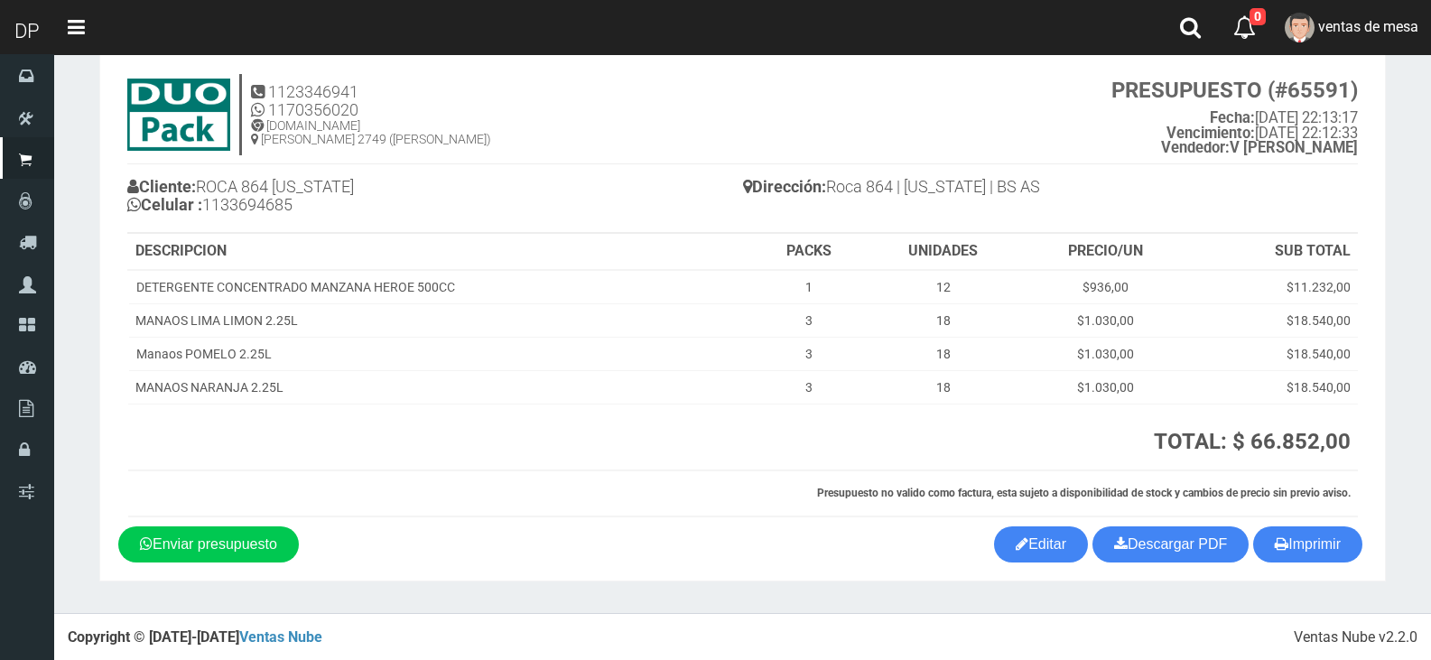
scroll to position [42, 0]
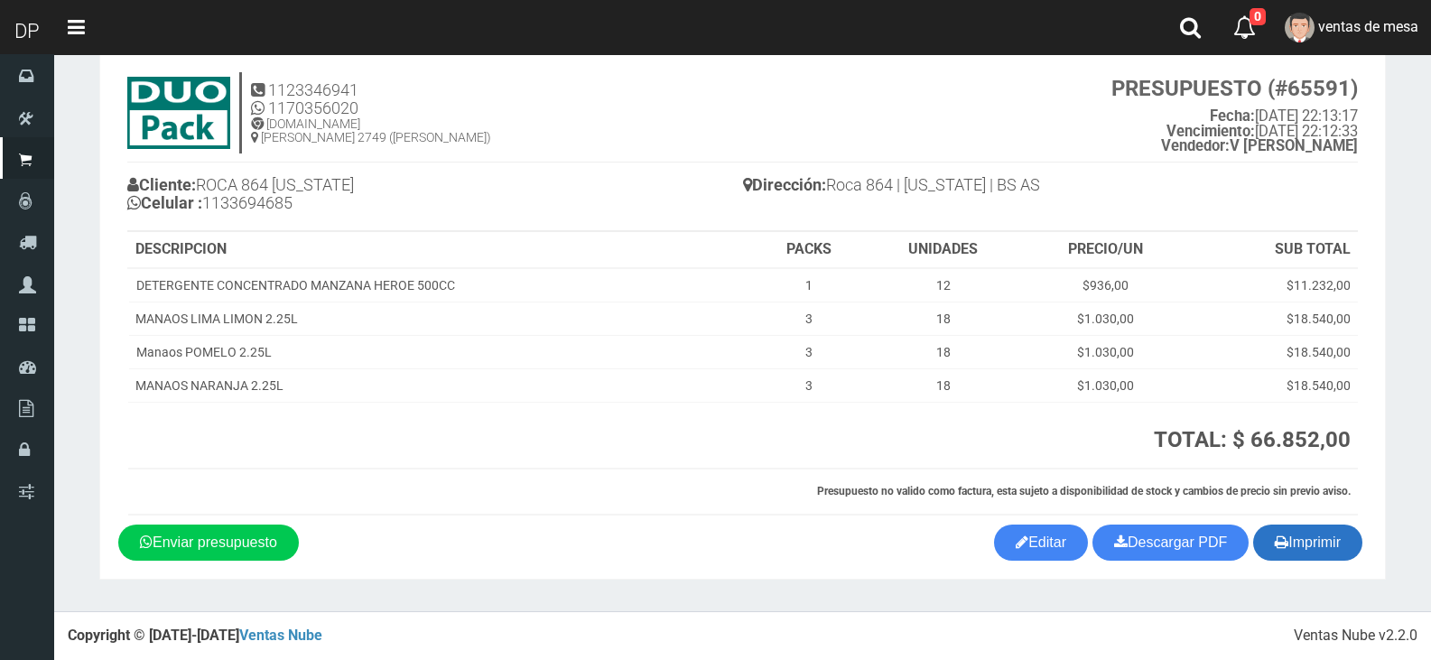
click at [1342, 540] on button "Imprimir" at bounding box center [1307, 543] width 109 height 36
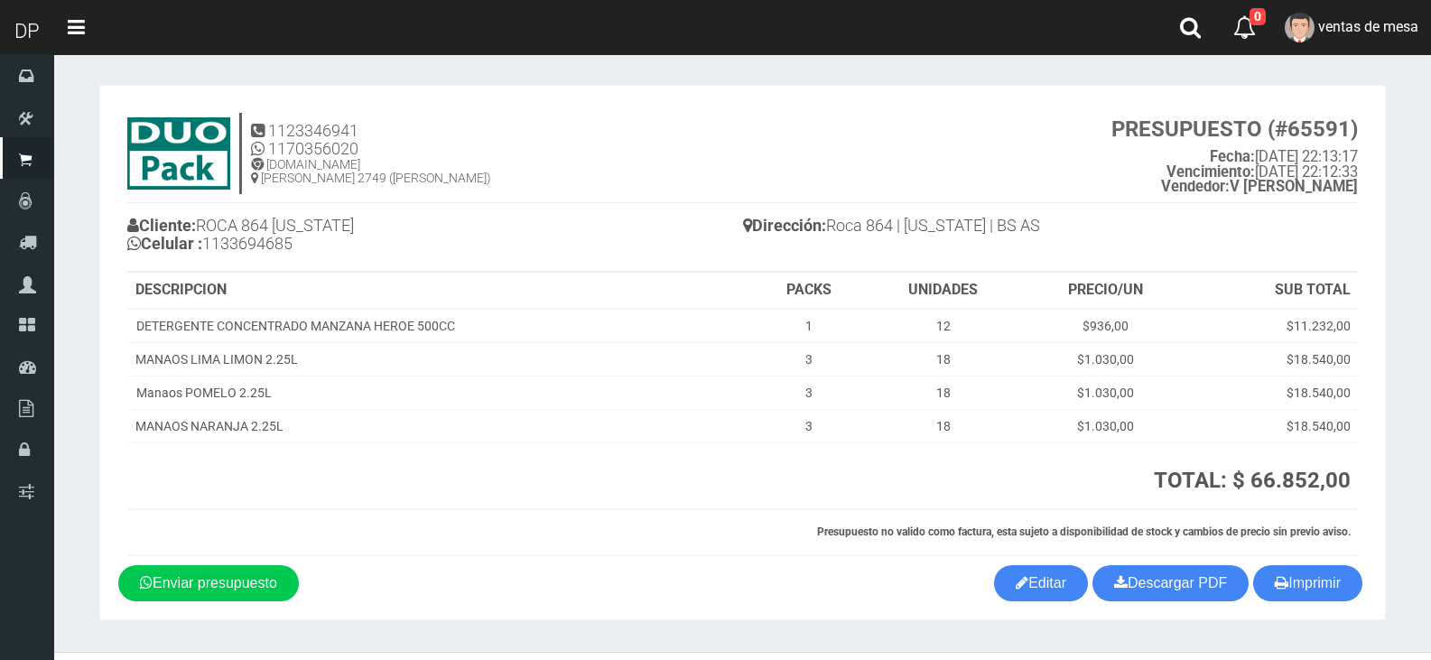
scroll to position [0, 0]
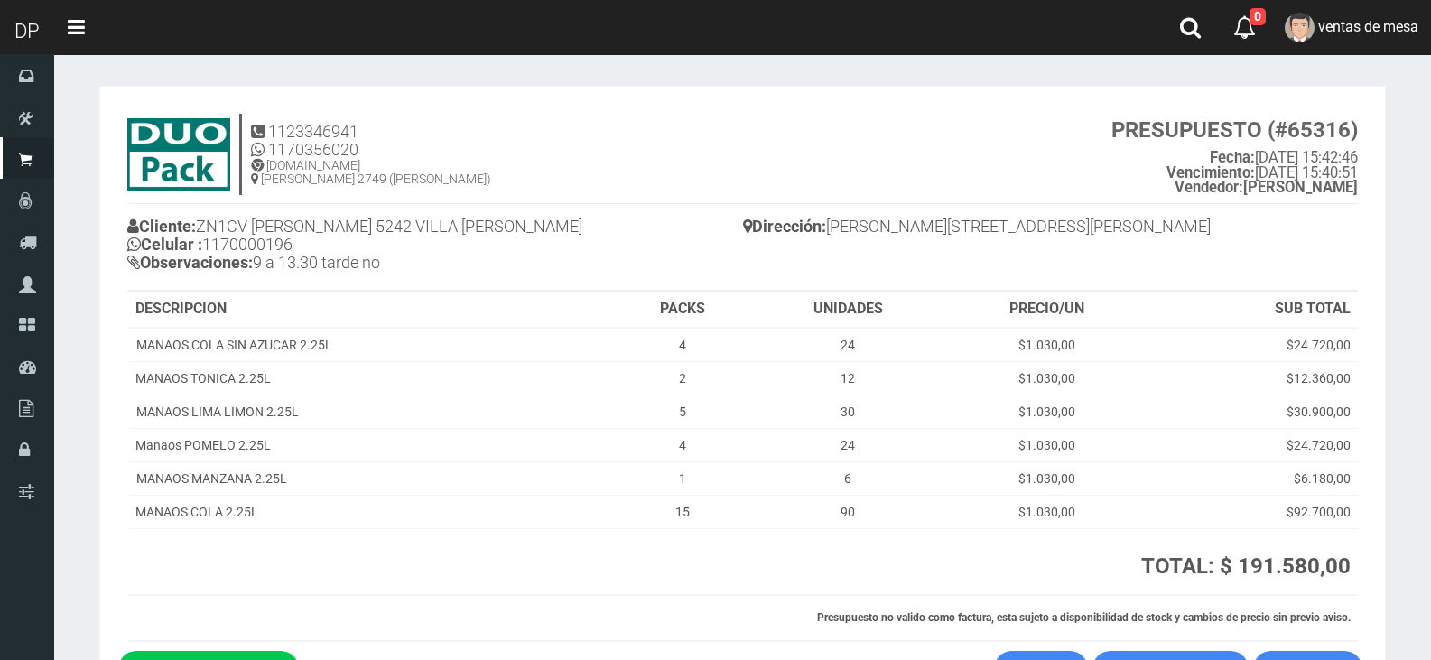
drag, startPoint x: 671, startPoint y: 531, endPoint x: 750, endPoint y: 538, distance: 79.8
click at [750, 538] on th at bounding box center [439, 561] width 623 height 67
click at [763, 541] on th "TOTAL: $ 191.580,00 TOTAL Mercado Pago: $ 201.159,00" at bounding box center [1054, 561] width 607 height 67
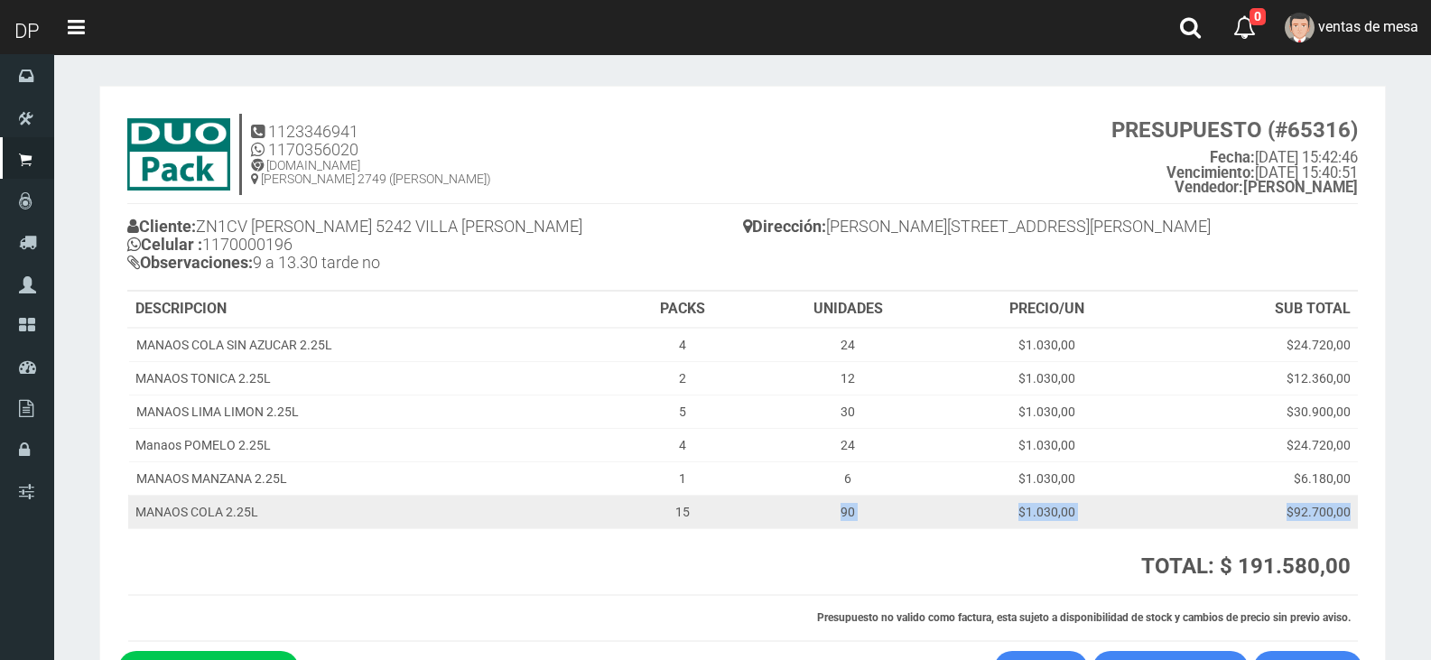
drag, startPoint x: 762, startPoint y: 534, endPoint x: 707, endPoint y: 502, distance: 63.5
click at [707, 502] on table "DESCRIPCION PACKS UNIDADES PRECIO/UN SUB TOTAL MANAOS COLA SIN AZUCAR 2.25L 4 2…" at bounding box center [742, 467] width 1230 height 350
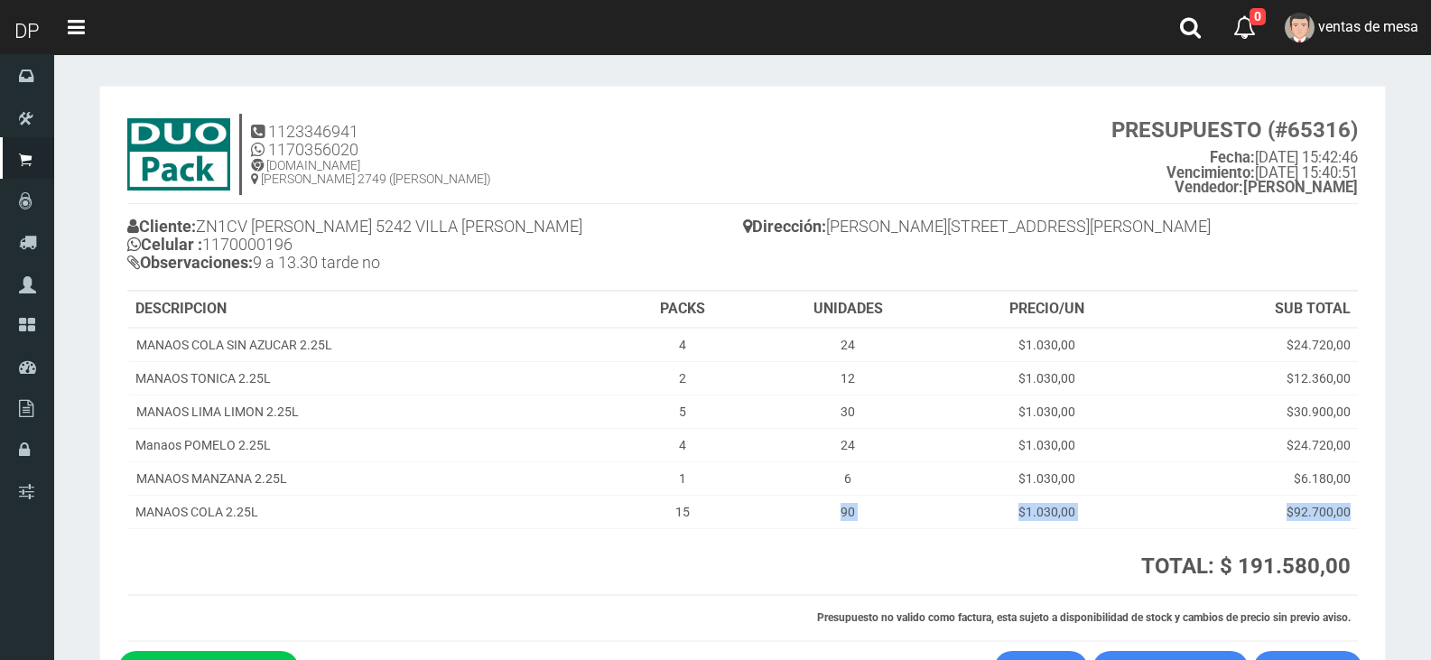
click at [685, 548] on th at bounding box center [439, 561] width 623 height 67
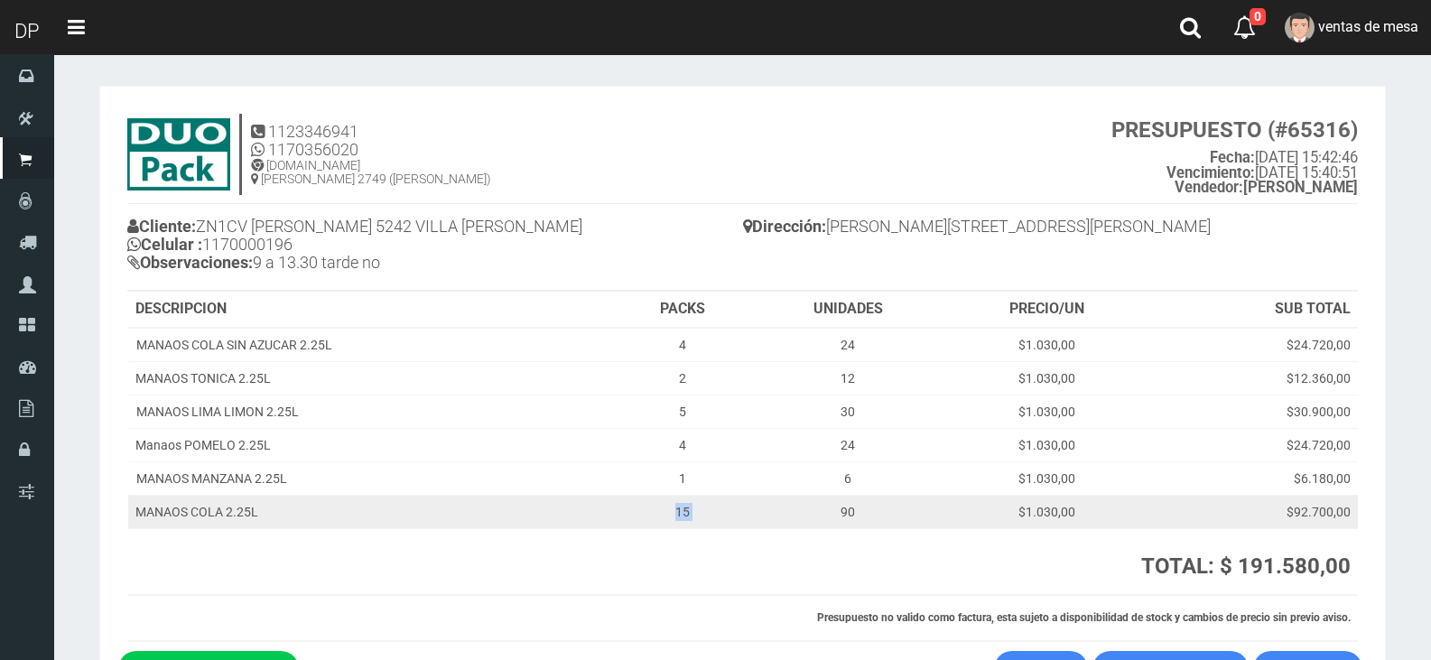
drag, startPoint x: 764, startPoint y: 508, endPoint x: 672, endPoint y: 516, distance: 92.4
click at [672, 516] on tr "MANAOS COLA 2.25L 15 90 $1.030,00 $92.700,00" at bounding box center [743, 511] width 1230 height 33
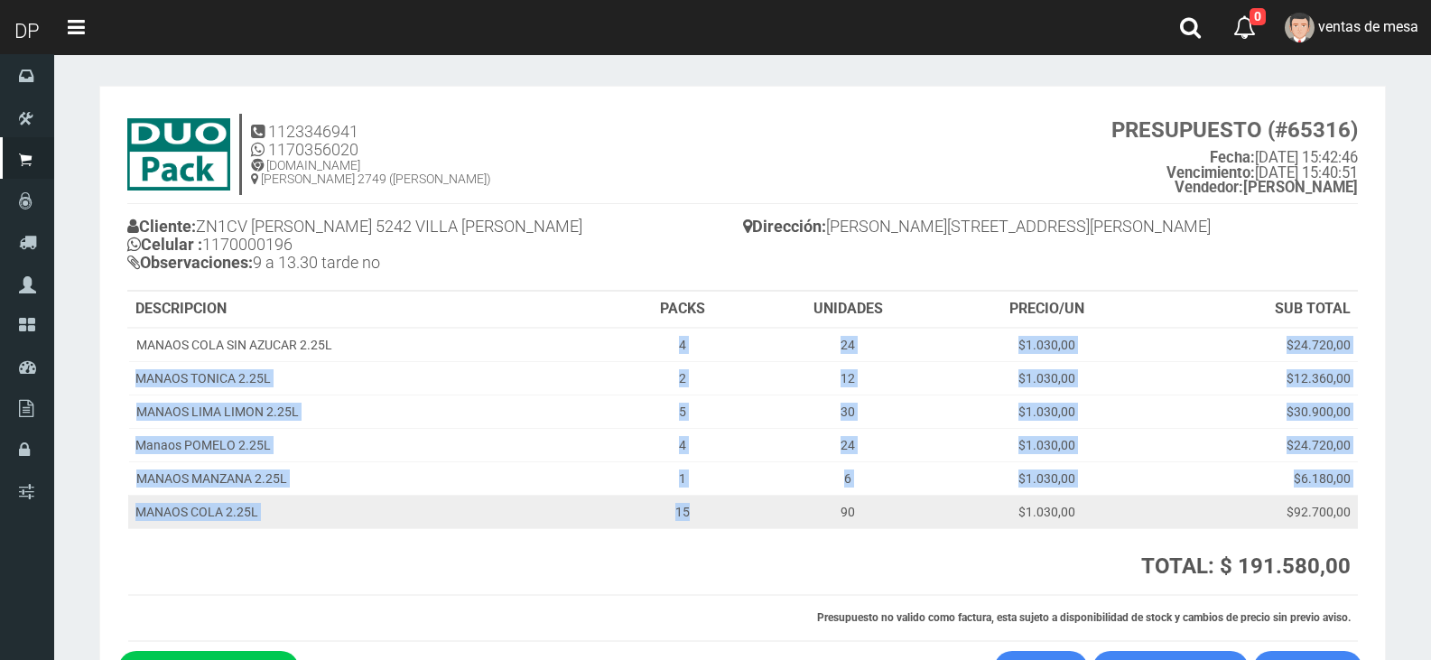
drag, startPoint x: 649, startPoint y: 340, endPoint x: 703, endPoint y: 497, distance: 166.2
click at [703, 497] on tbody "MANAOS COLA SIN AZUCAR 2.25L 4 24 $1.030,00 $24.720,00 MANAOS TONICA 2.25L 2 12…" at bounding box center [743, 428] width 1230 height 201
click at [710, 507] on td "15" at bounding box center [682, 511] width 137 height 33
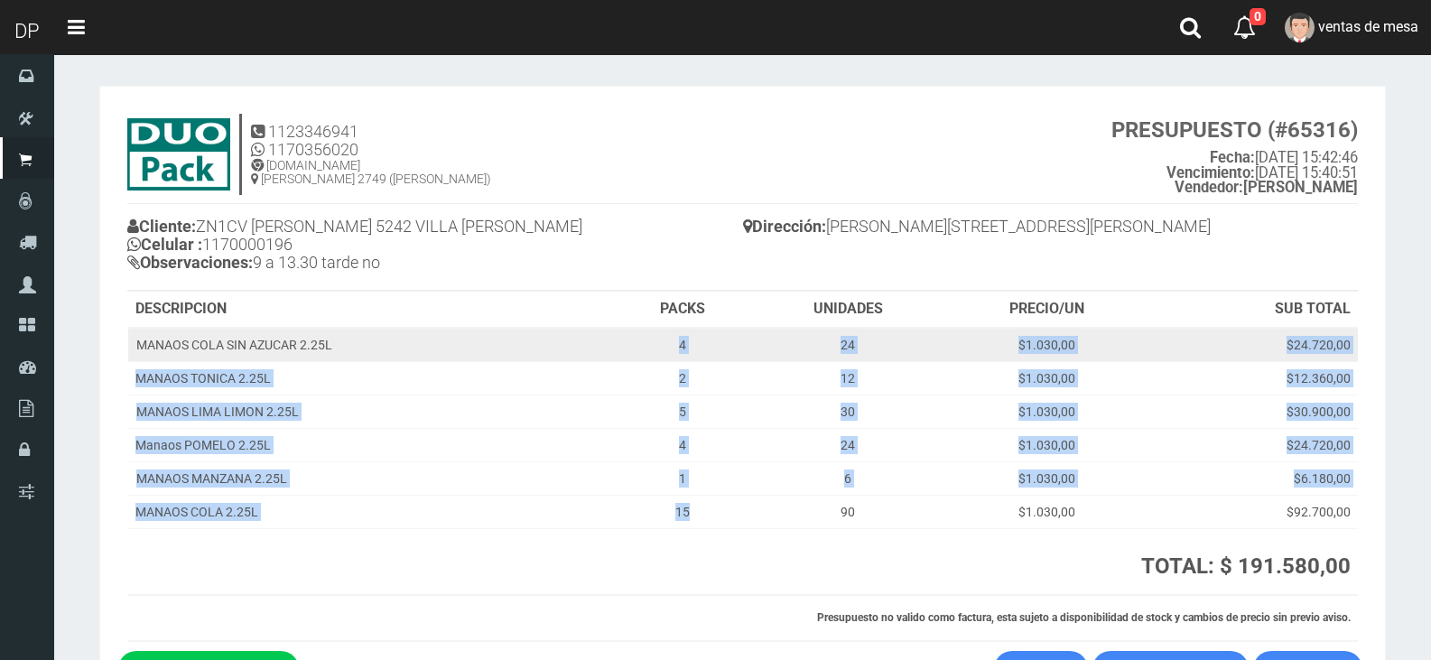
drag, startPoint x: 710, startPoint y: 515, endPoint x: 663, endPoint y: 357, distance: 164.8
click at [663, 357] on tbody "MANAOS COLA SIN AZUCAR 2.25L 4 24 $1.030,00 $24.720,00 MANAOS TONICA 2.25L 2 12…" at bounding box center [743, 428] width 1230 height 201
click at [663, 357] on td "4" at bounding box center [682, 345] width 137 height 34
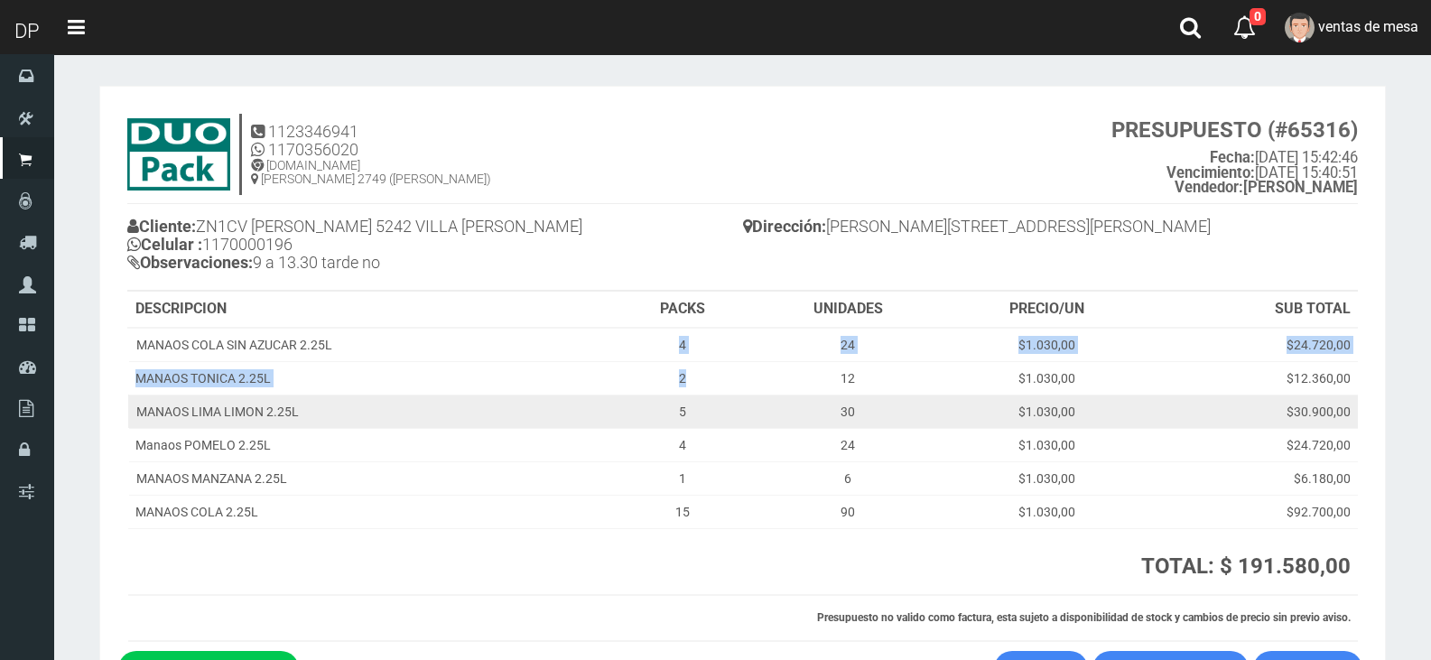
drag, startPoint x: 673, startPoint y: 334, endPoint x: 719, endPoint y: 412, distance: 90.3
click at [712, 378] on tbody "MANAOS COLA SIN AZUCAR 2.25L 4 24 $1.030,00 $24.720,00 MANAOS TONICA 2.25L 2 12…" at bounding box center [743, 428] width 1230 height 201
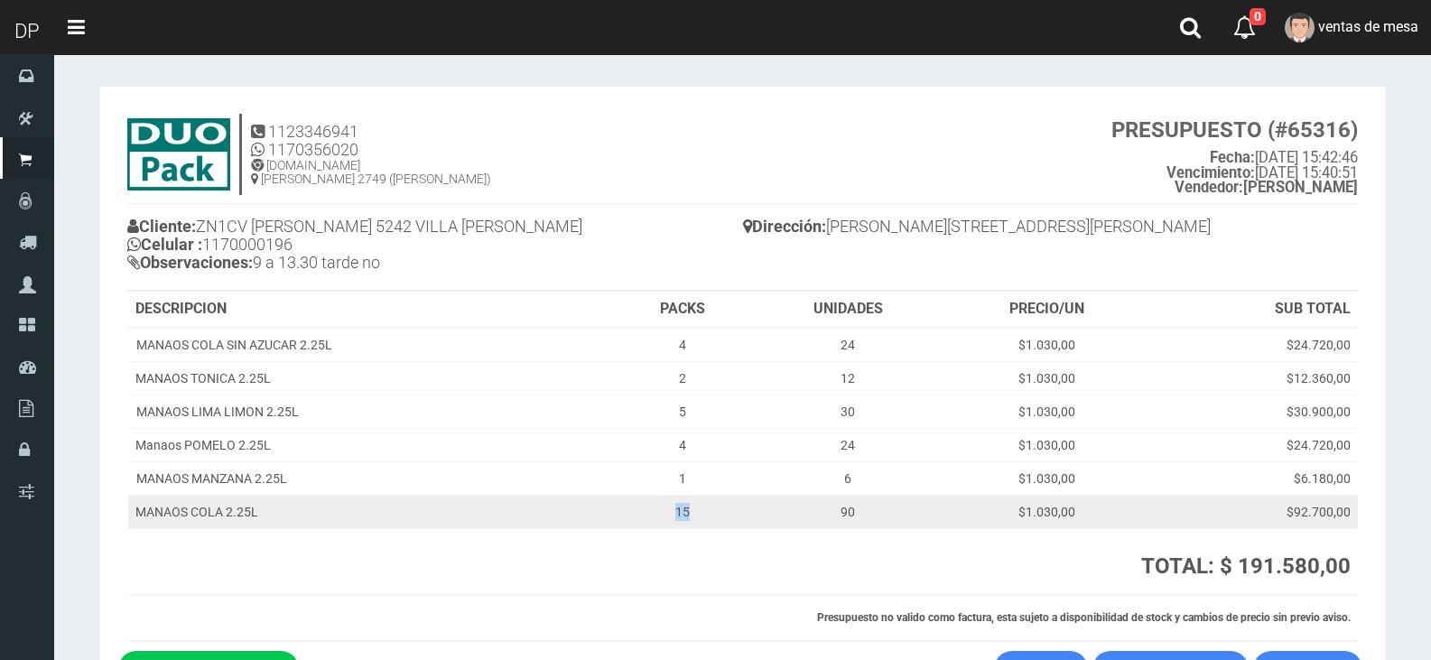
drag, startPoint x: 742, startPoint y: 516, endPoint x: 679, endPoint y: 505, distance: 64.3
click at [679, 505] on td "15" at bounding box center [682, 511] width 137 height 33
click at [671, 506] on td "15" at bounding box center [682, 511] width 137 height 33
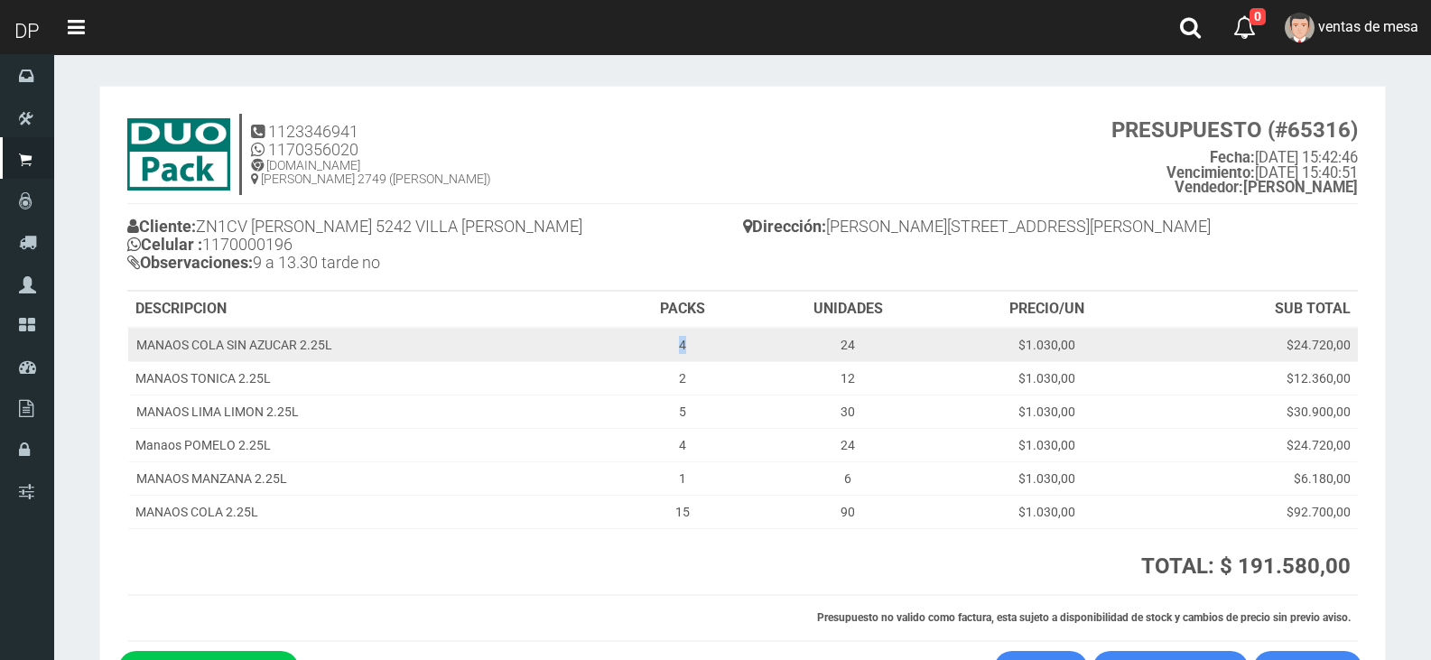
drag, startPoint x: 663, startPoint y: 339, endPoint x: 707, endPoint y: 340, distance: 44.2
click at [707, 340] on td "4" at bounding box center [682, 345] width 137 height 34
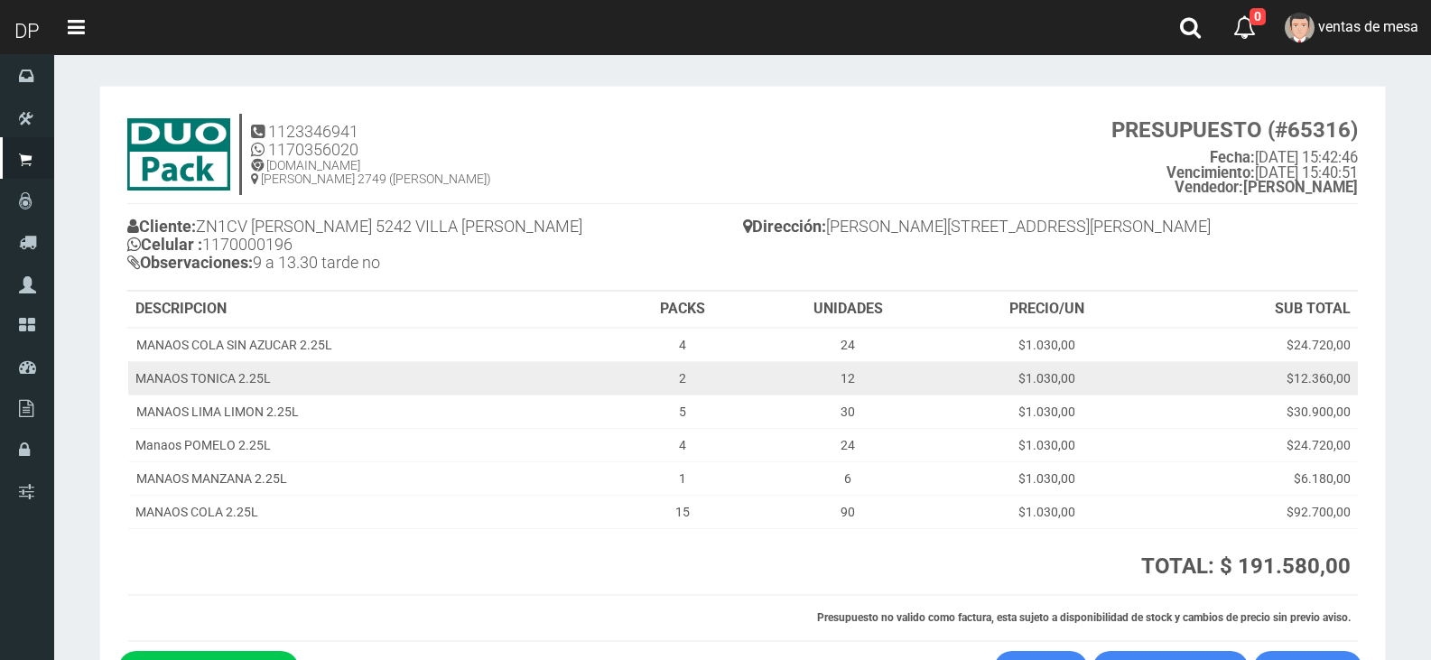
click at [717, 370] on td "2" at bounding box center [682, 377] width 137 height 33
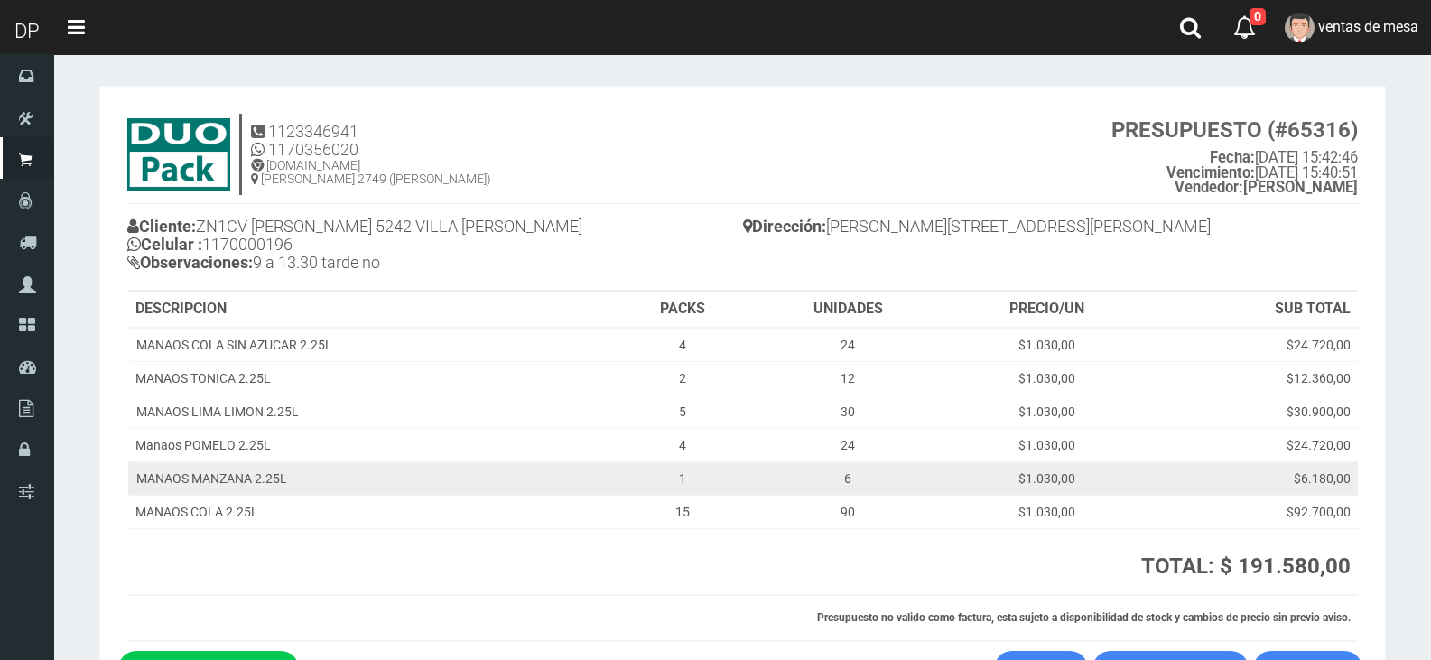
click at [711, 481] on td "1" at bounding box center [682, 477] width 137 height 33
drag, startPoint x: 687, startPoint y: 468, endPoint x: 728, endPoint y: 471, distance: 40.8
click at [719, 471] on td "1" at bounding box center [682, 477] width 137 height 33
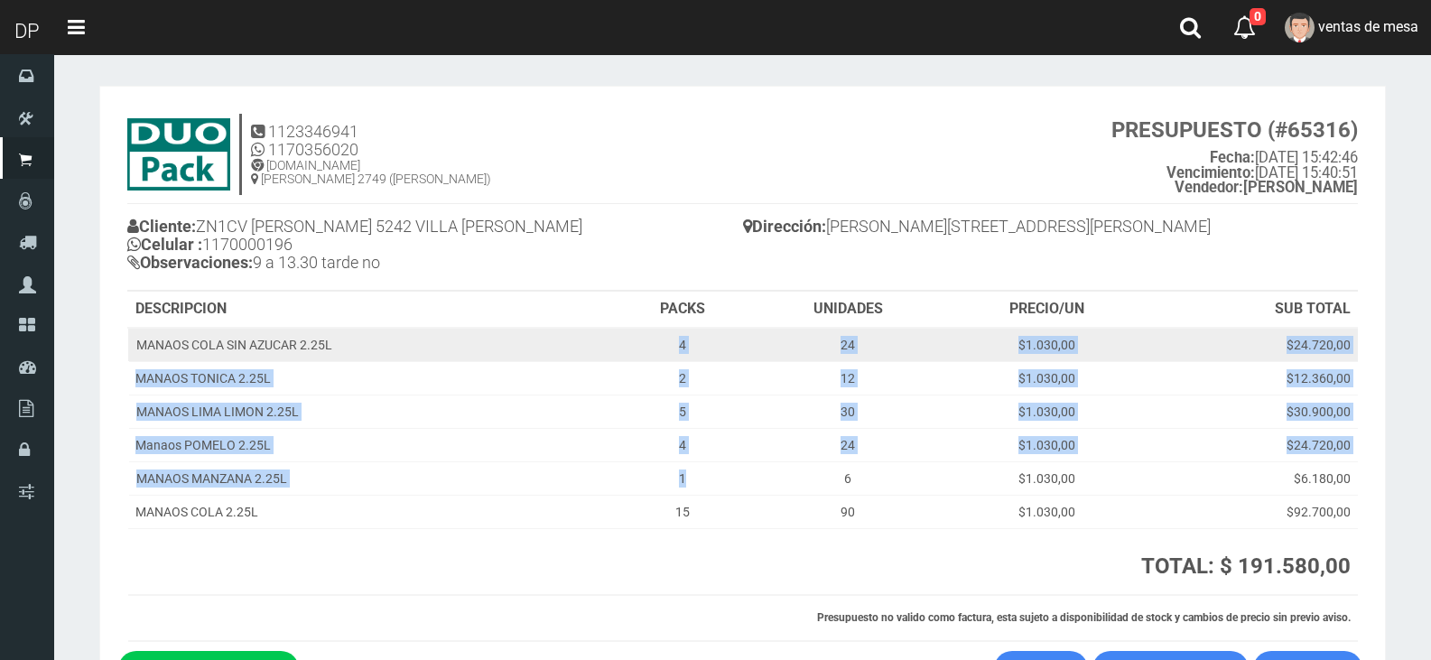
drag, startPoint x: 727, startPoint y: 476, endPoint x: 650, endPoint y: 334, distance: 161.2
click at [650, 334] on tbody "MANAOS COLA SIN AZUCAR 2.25L 4 24 $1.030,00 $24.720,00 MANAOS TONICA 2.25L 2 12…" at bounding box center [743, 428] width 1230 height 201
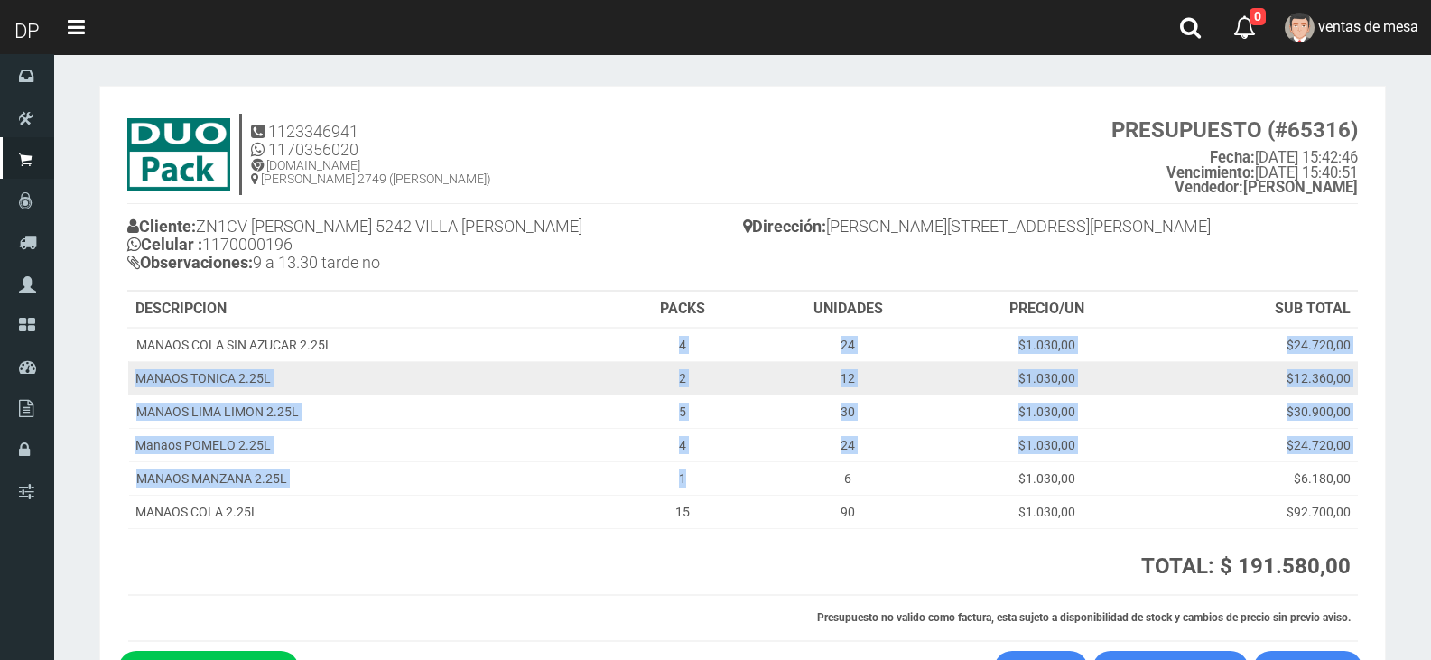
click at [657, 369] on td "2" at bounding box center [682, 377] width 137 height 33
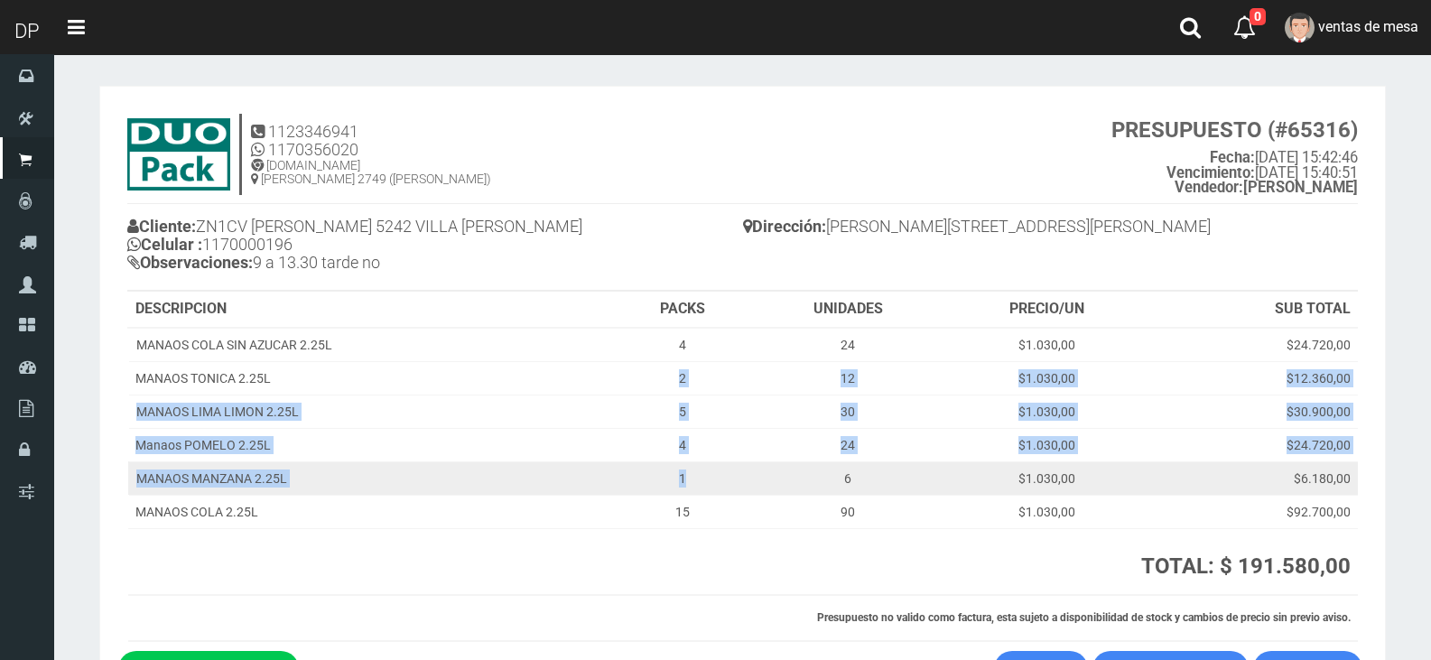
drag, startPoint x: 657, startPoint y: 369, endPoint x: 738, endPoint y: 470, distance: 129.7
click at [738, 466] on tbody "MANAOS COLA SIN AZUCAR 2.25L 4 24 $1.030,00 $24.720,00 MANAOS TONICA 2.25L 2 12…" at bounding box center [743, 428] width 1230 height 201
click at [738, 470] on td "1" at bounding box center [682, 477] width 137 height 33
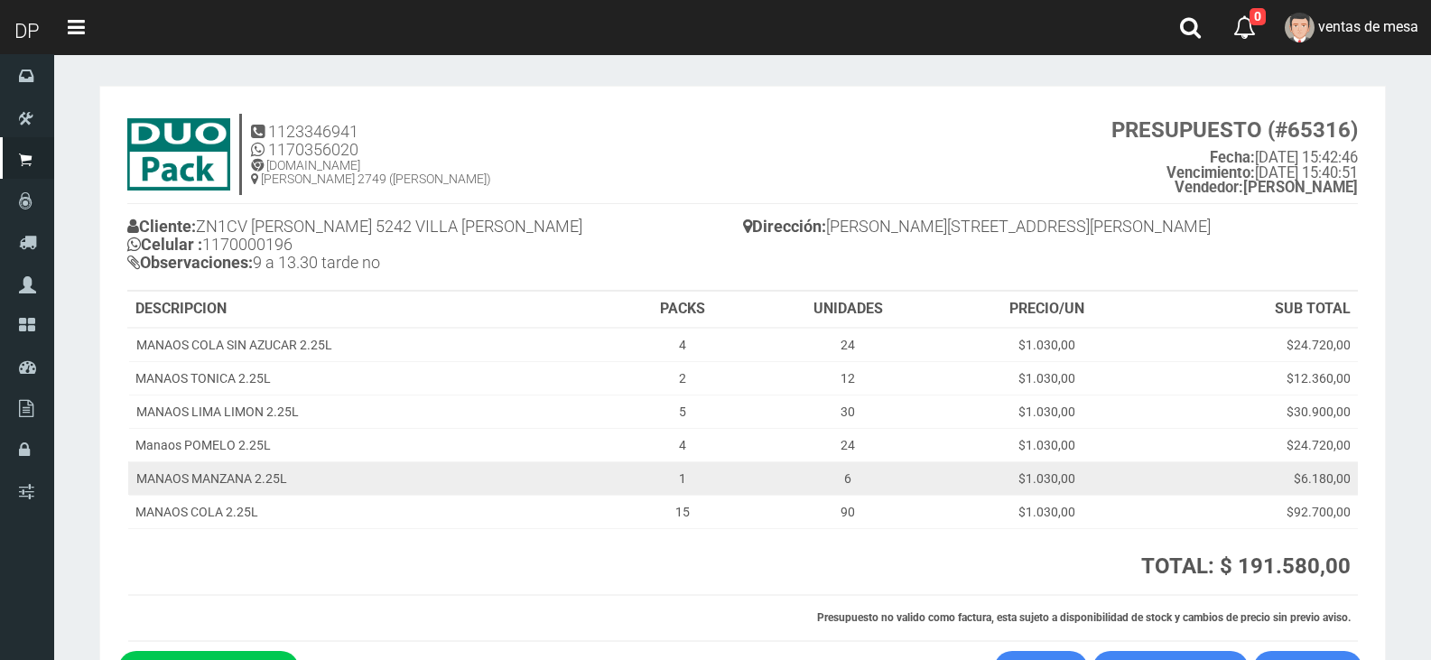
click at [735, 474] on td "1" at bounding box center [682, 477] width 137 height 33
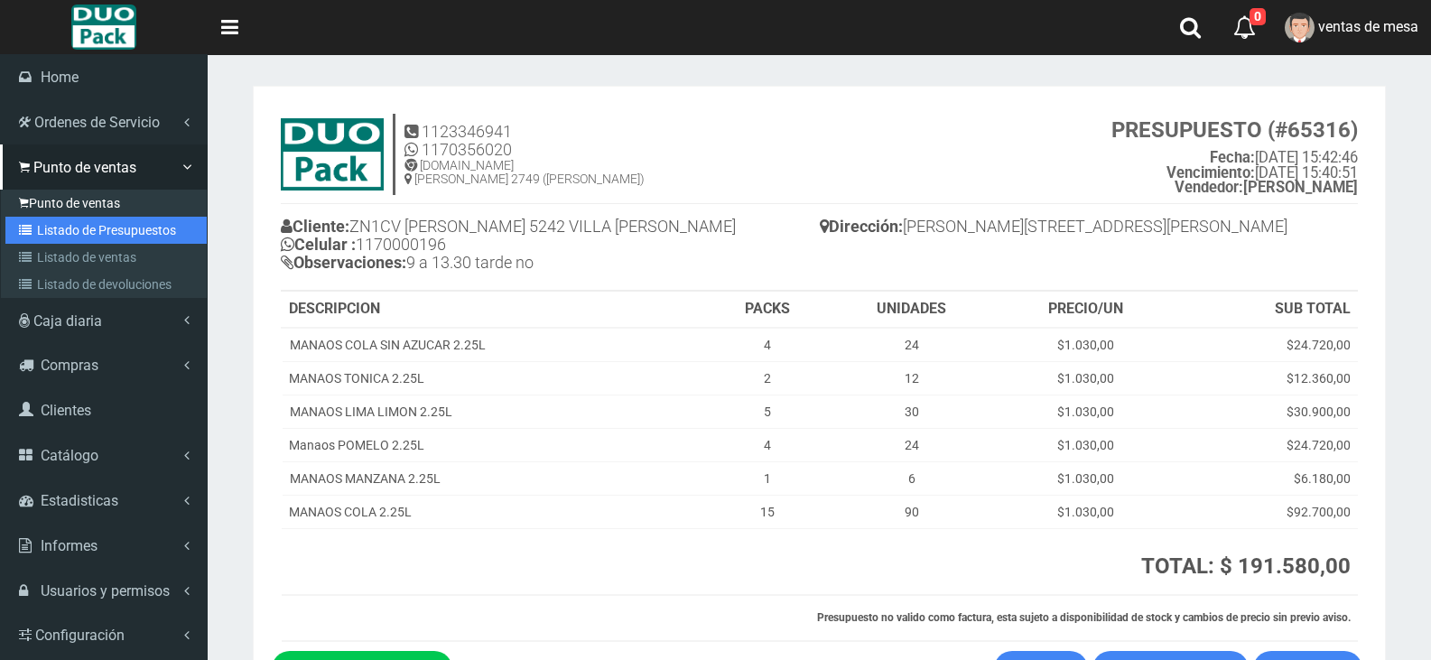
click at [56, 218] on link "Listado de Presupuestos" at bounding box center [105, 230] width 201 height 27
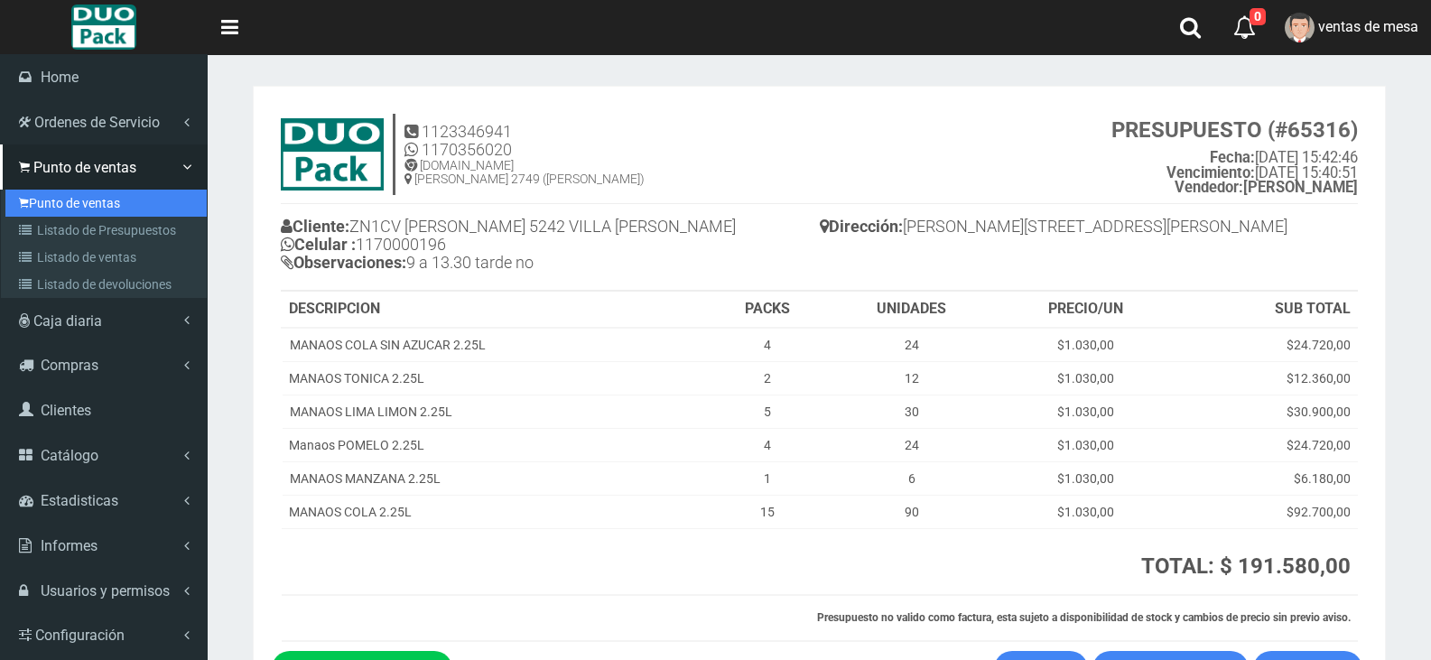
click at [64, 214] on link "Punto de ventas" at bounding box center [105, 203] width 201 height 27
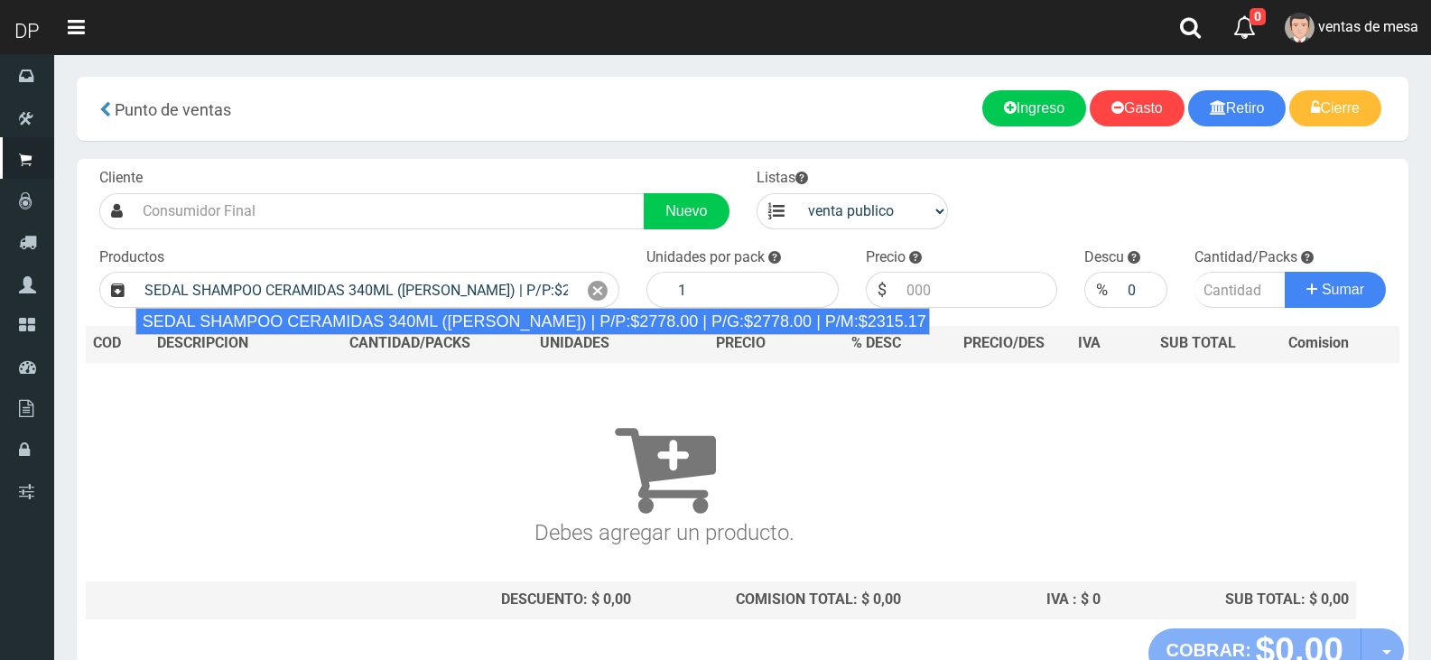
type input "SEDAL SHAMPOO CERAMIDAS 340ML ([PERSON_NAME]) | P/P:$2778.00 | P/G:$2778.00 | P…"
type input "12"
type input "2778.00"
